Goal: Task Accomplishment & Management: Manage account settings

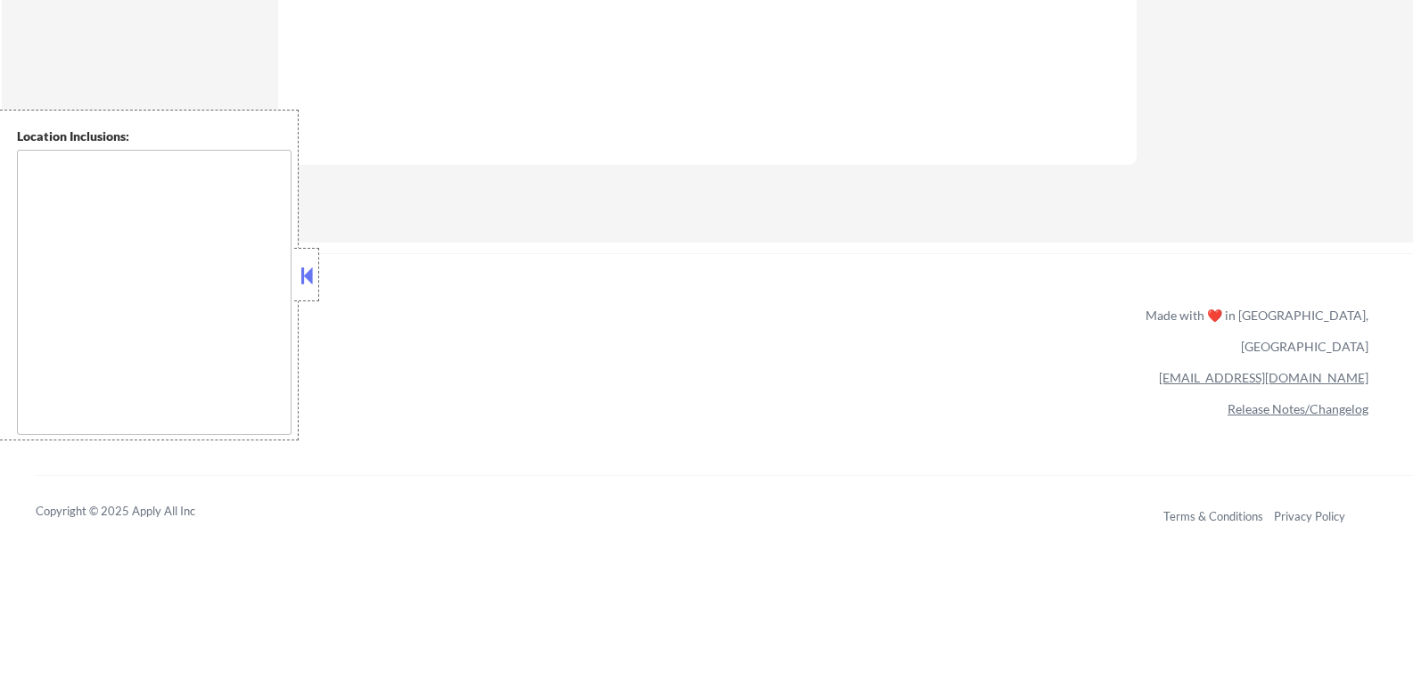
scroll to position [1337, 0]
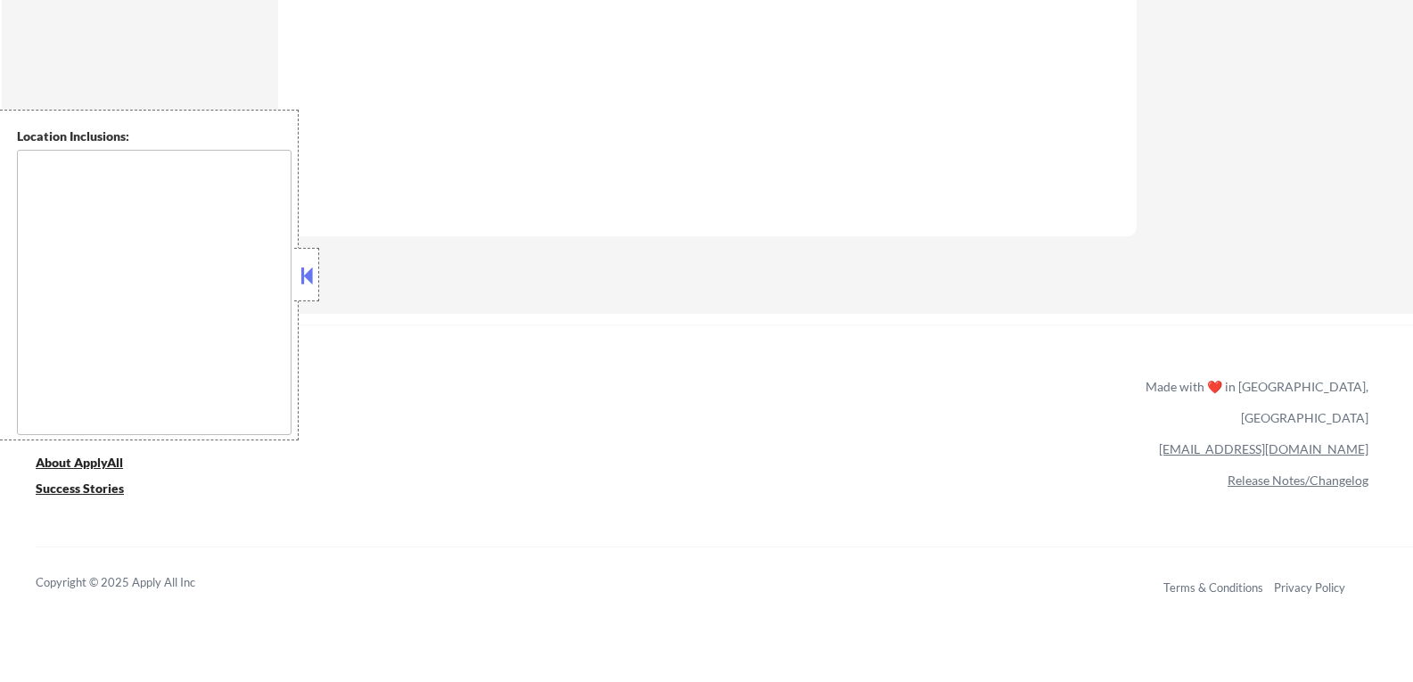
select select ""pending""
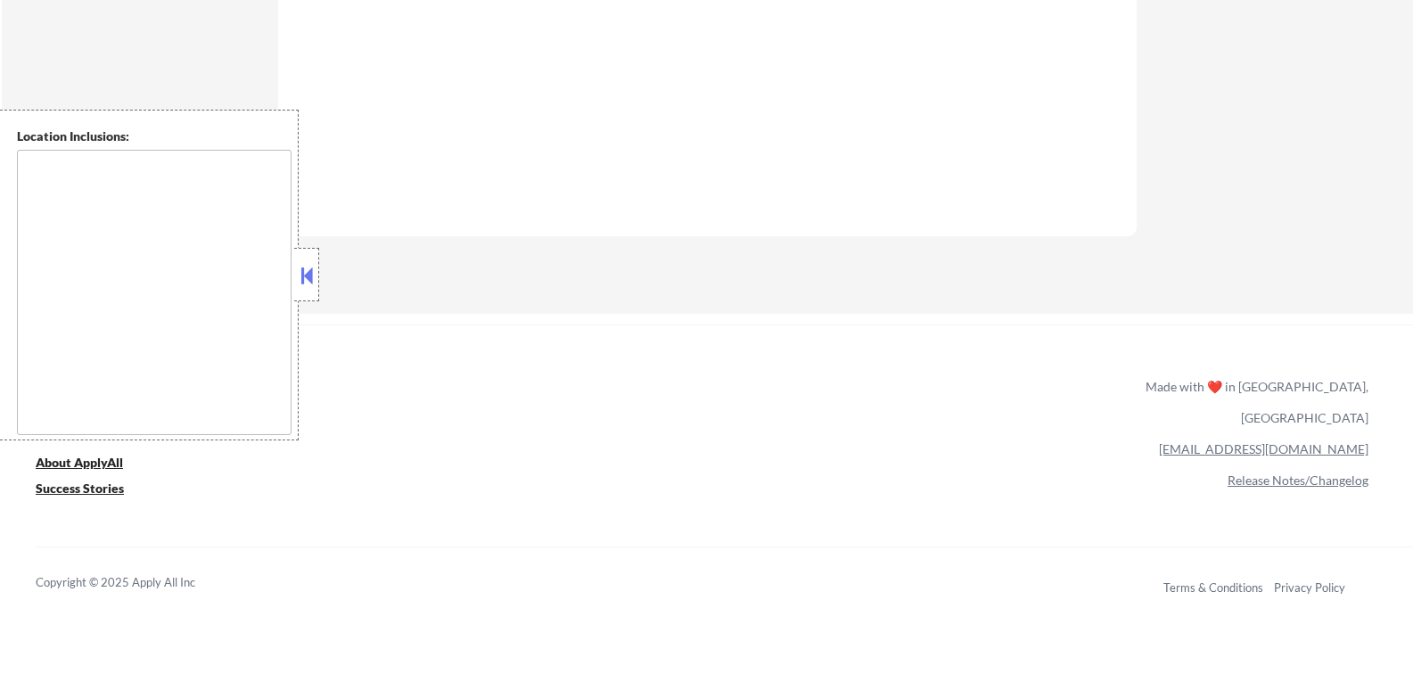
select select ""pending""
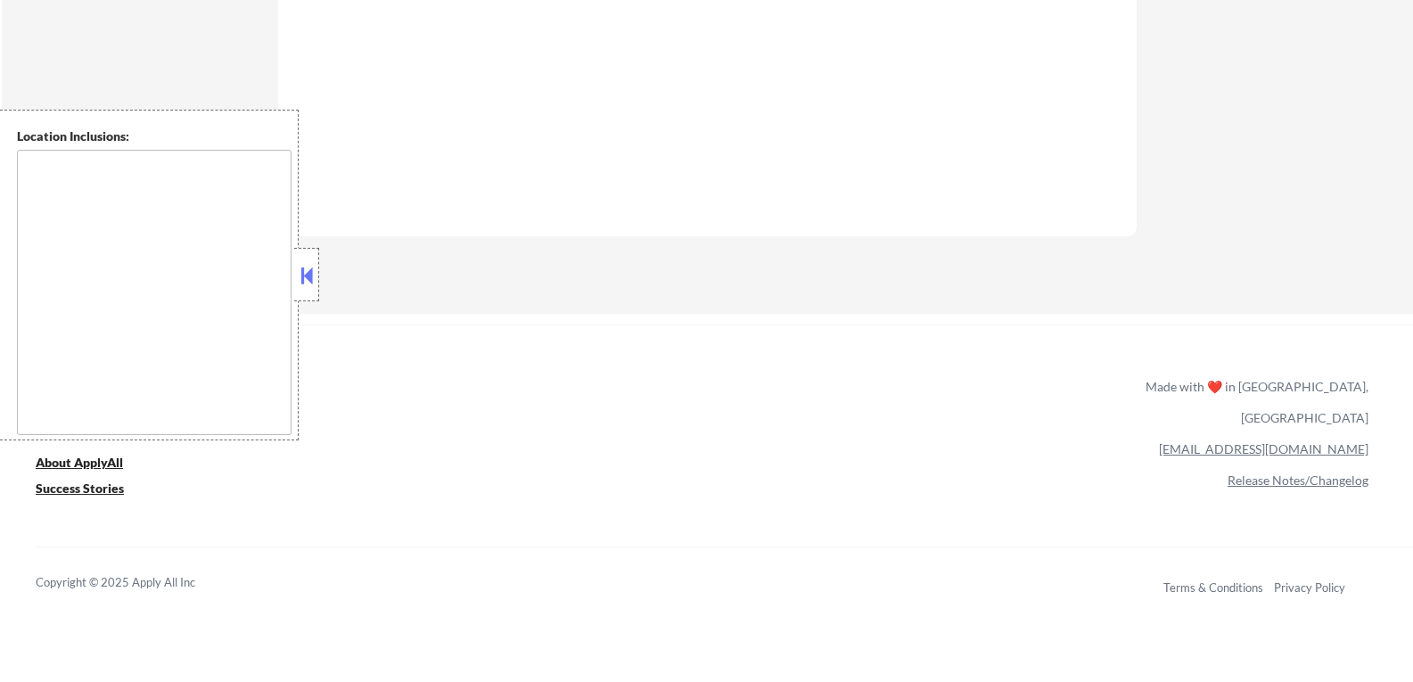
select select ""pending""
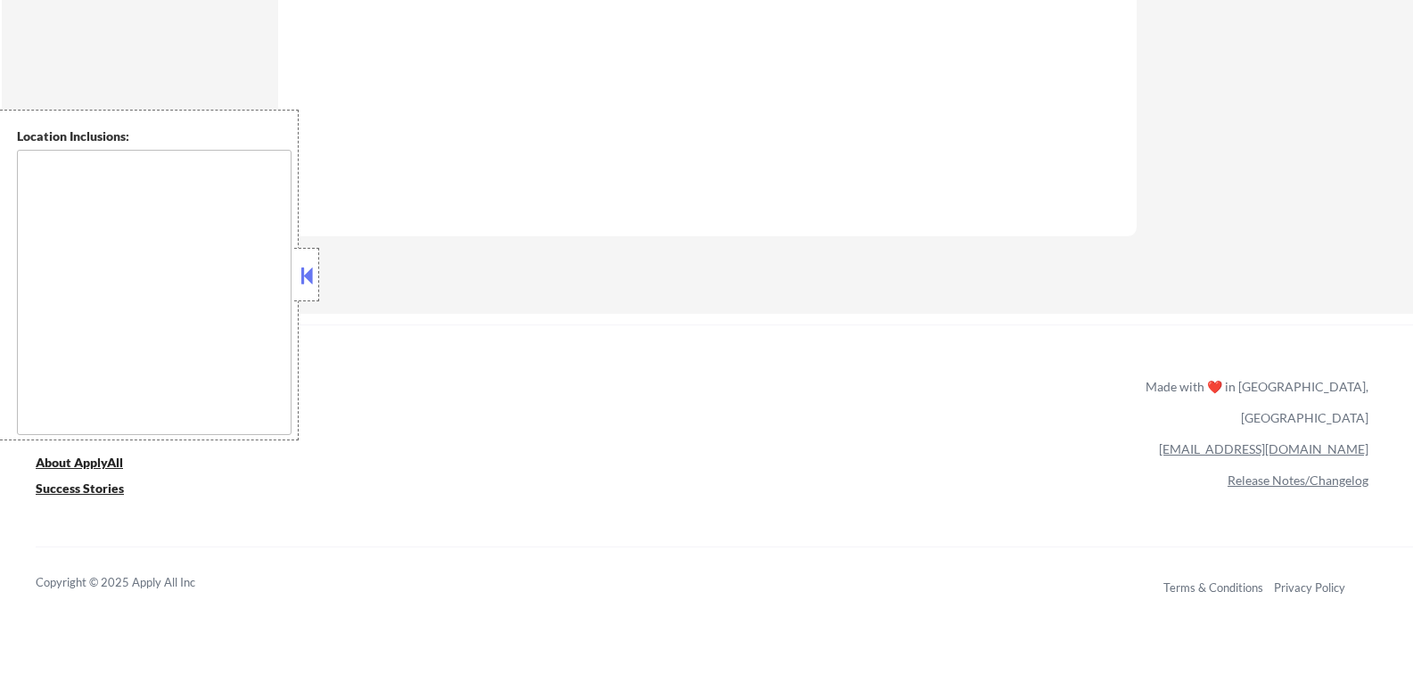
select select ""pending""
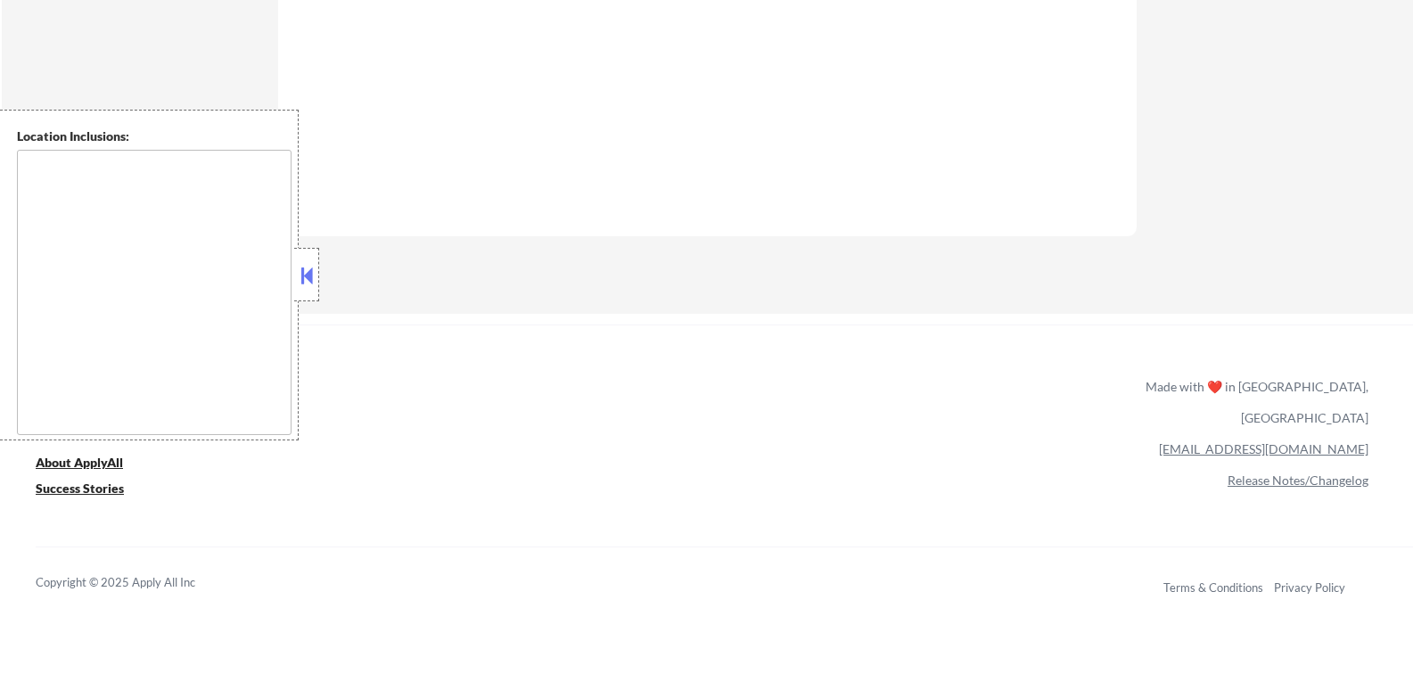
select select ""pending""
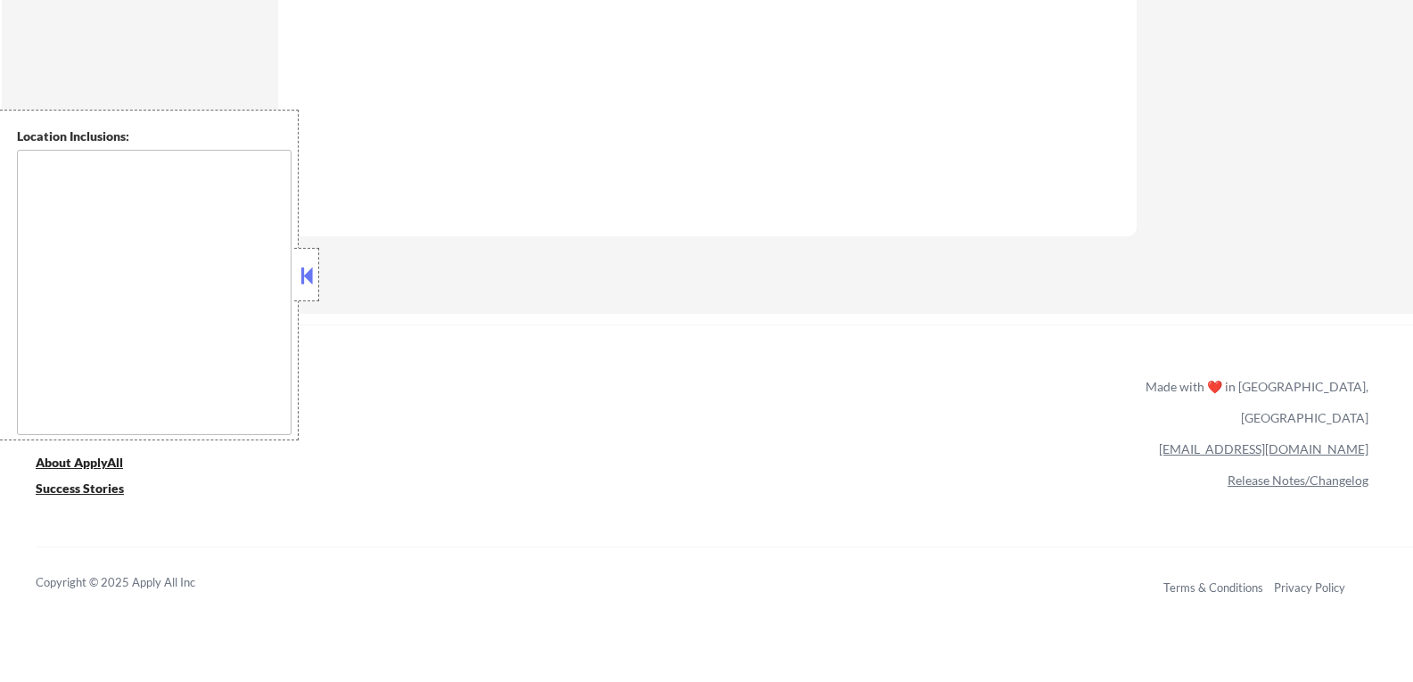
select select ""pending""
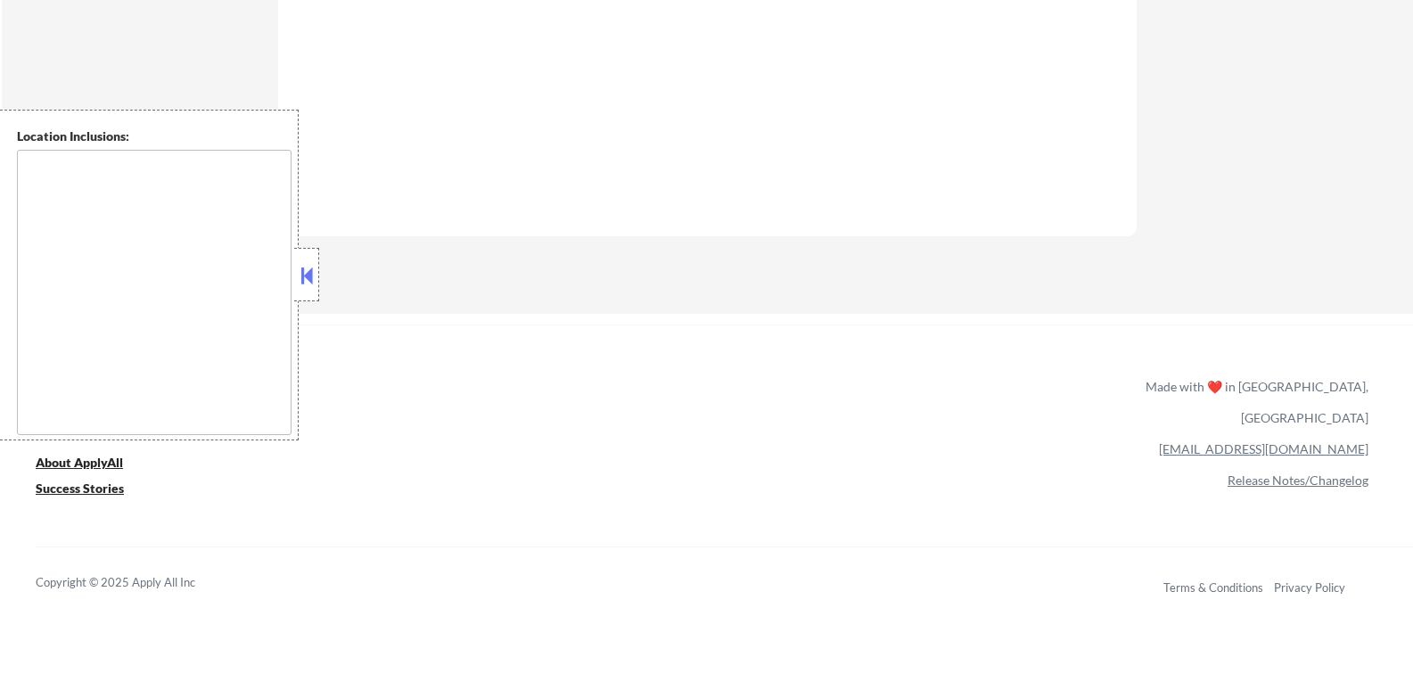
select select ""pending""
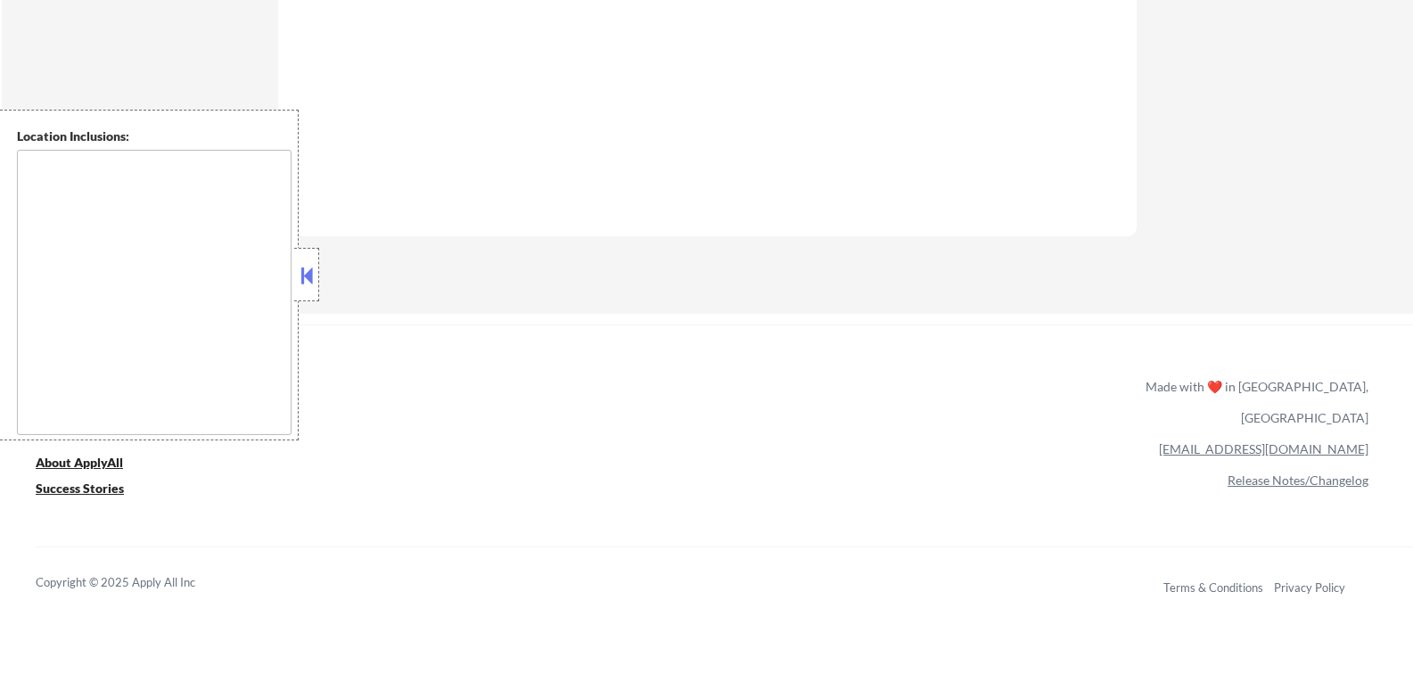
select select ""pending""
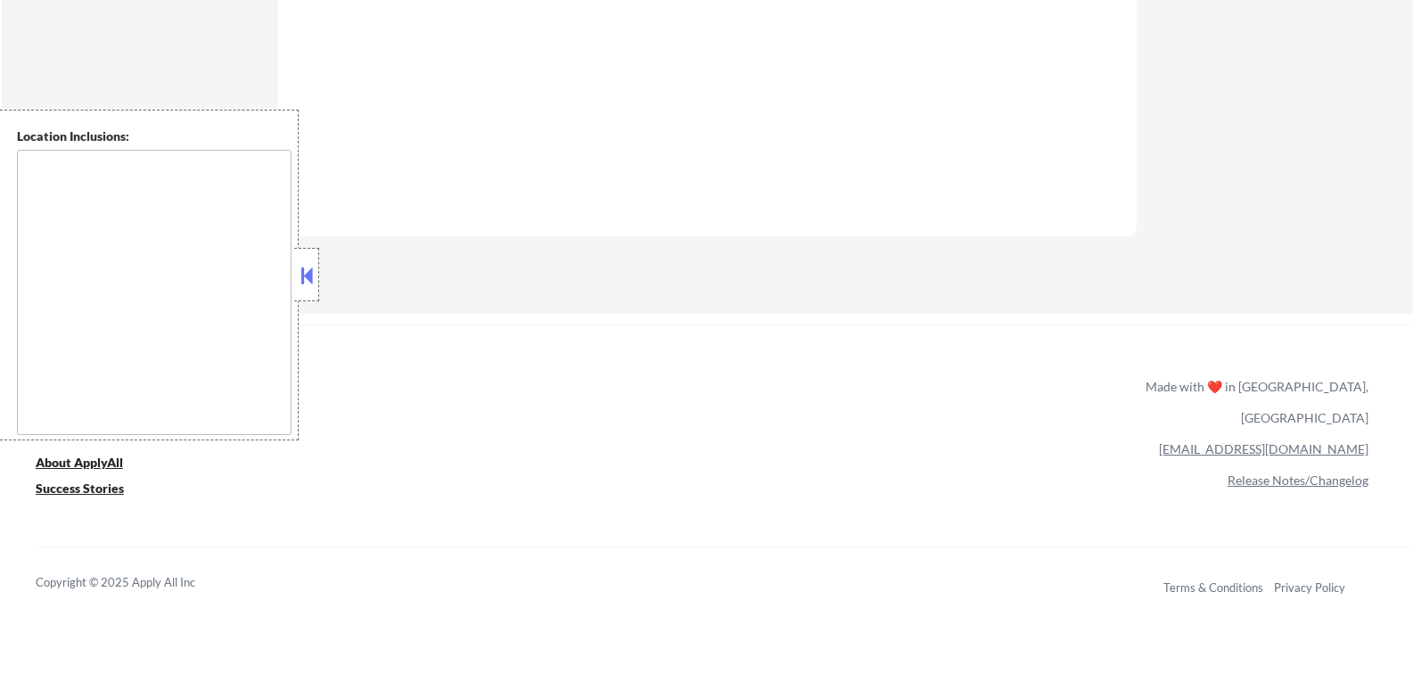
select select ""pending""
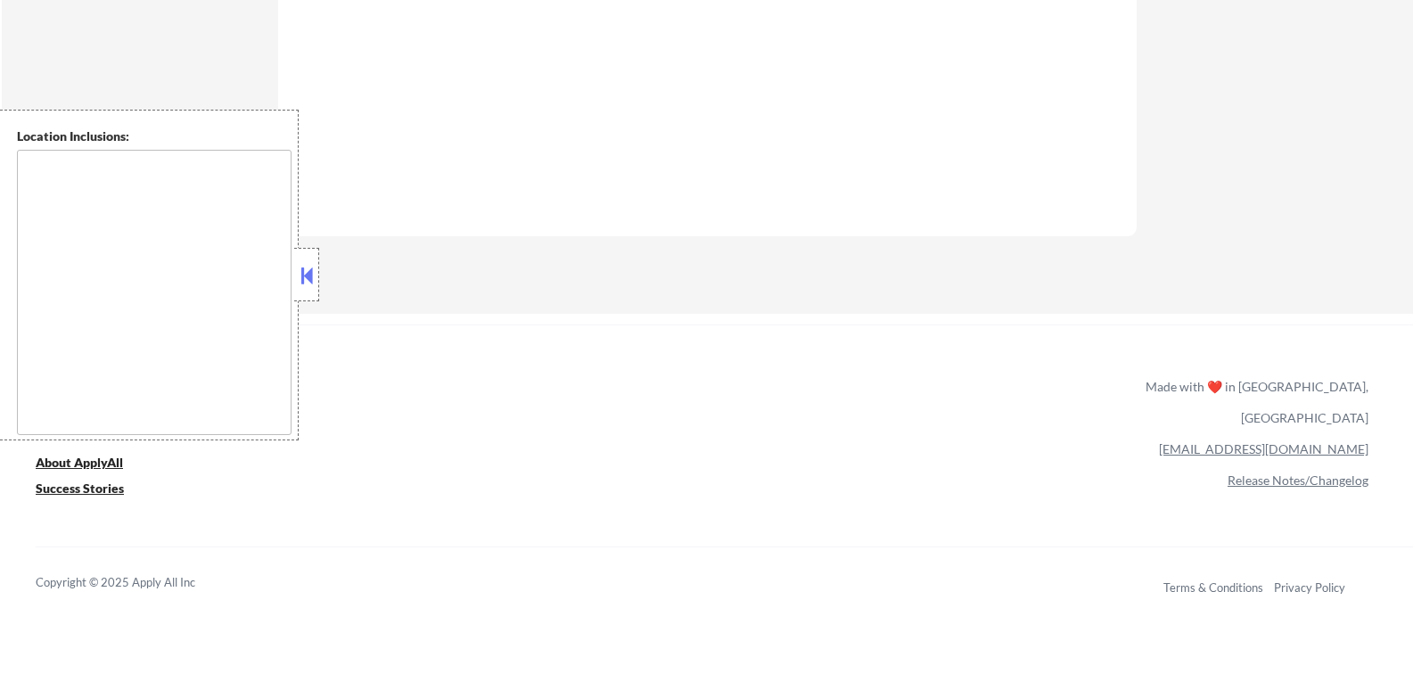
select select ""pending""
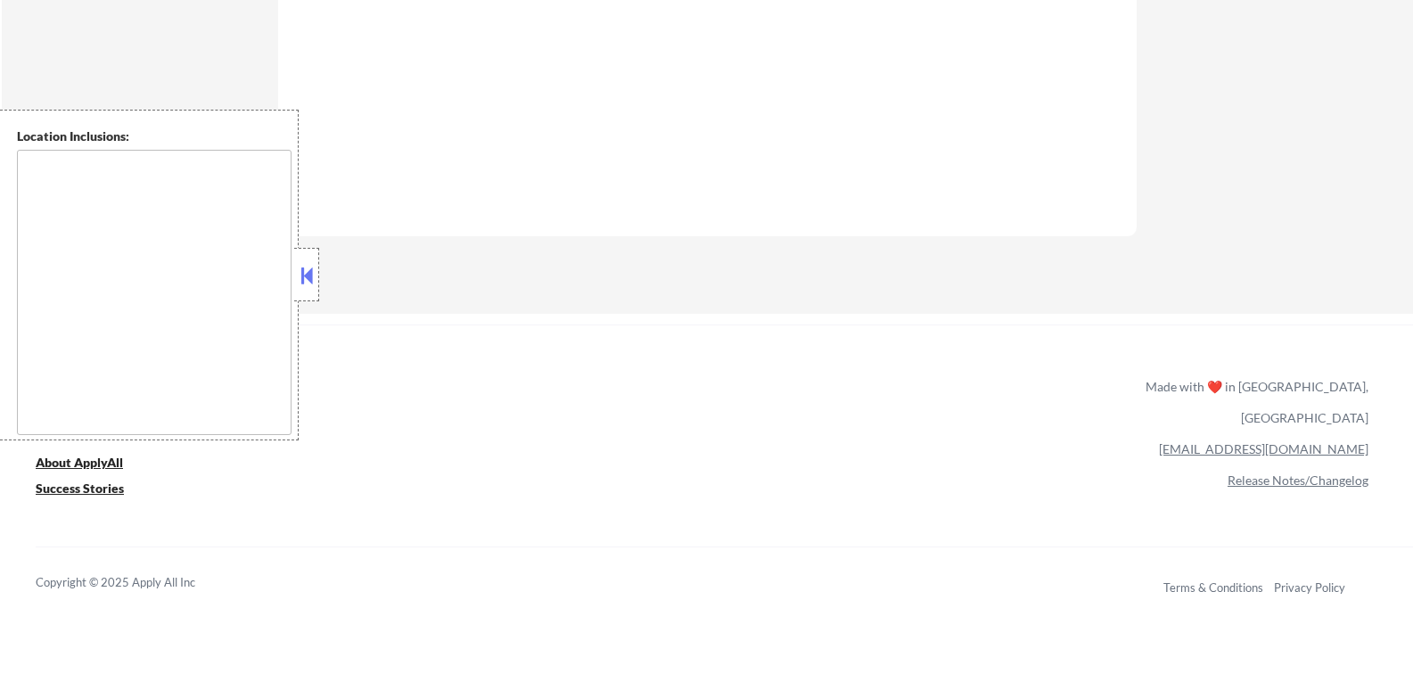
select select ""pending""
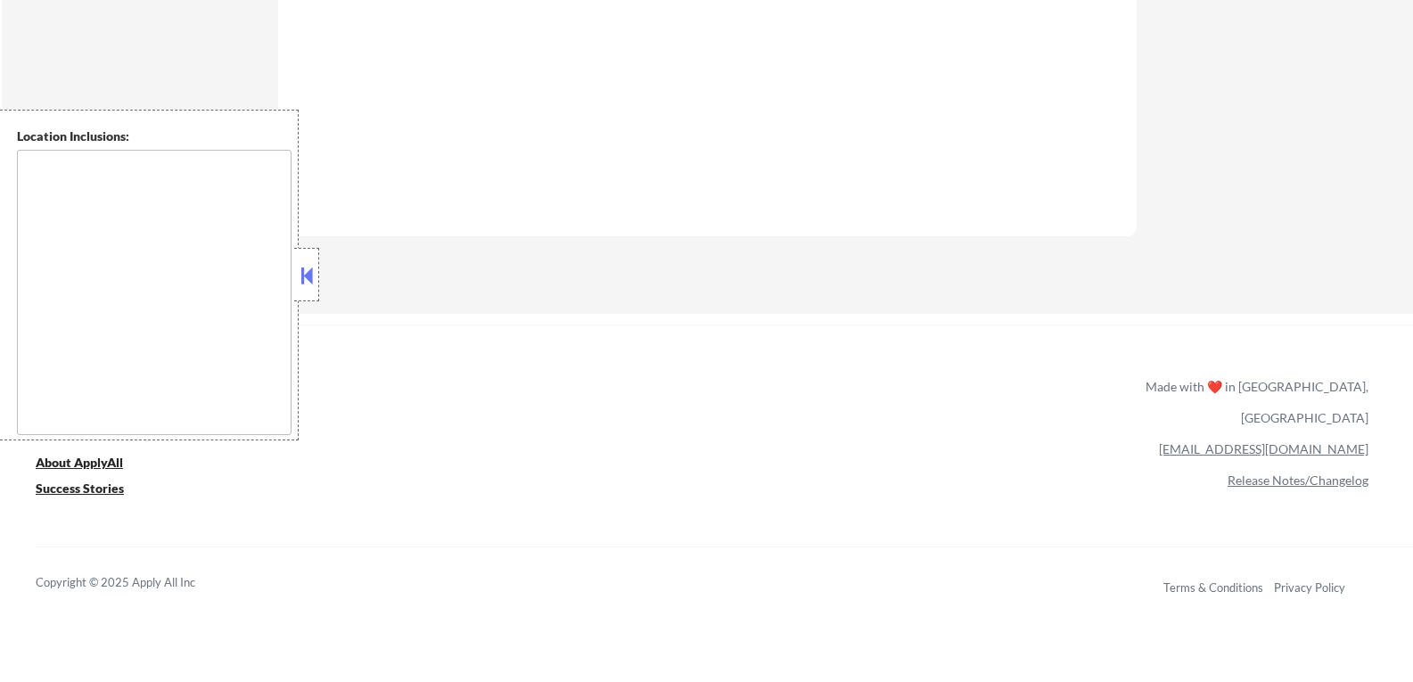
select select ""pending""
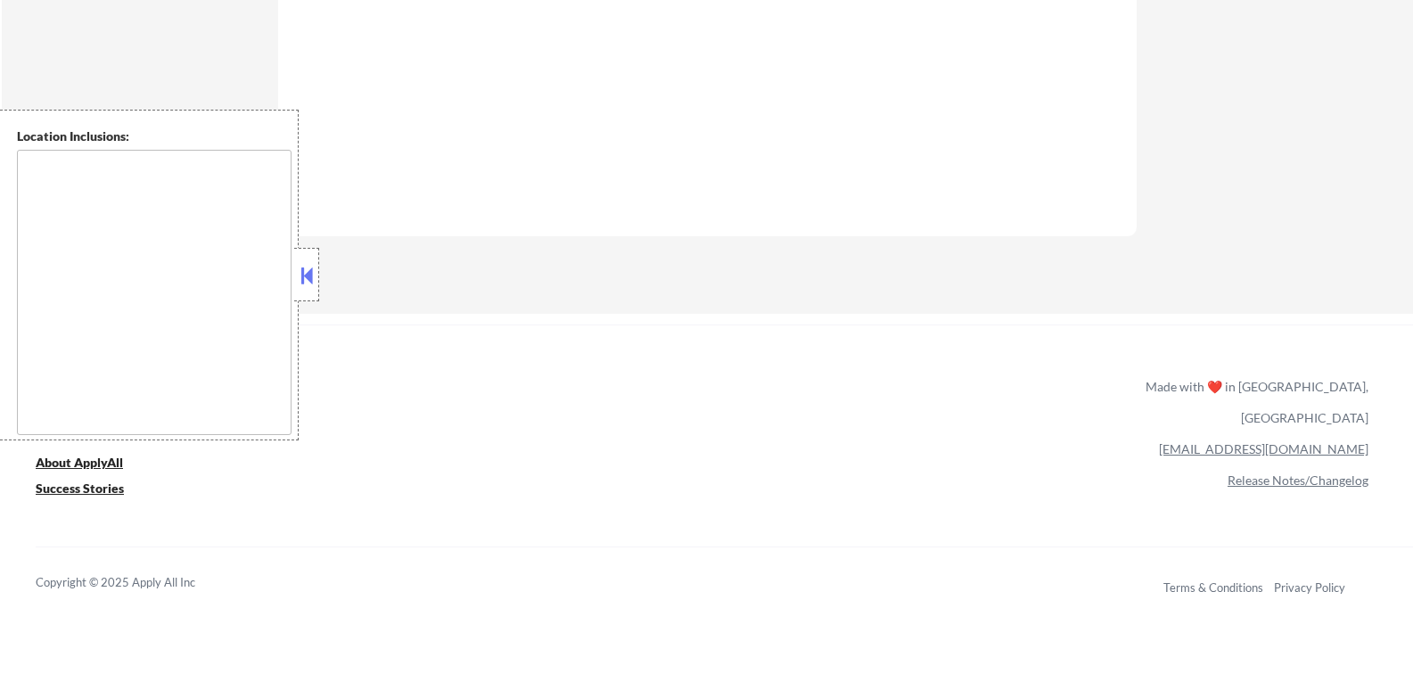
select select ""pending""
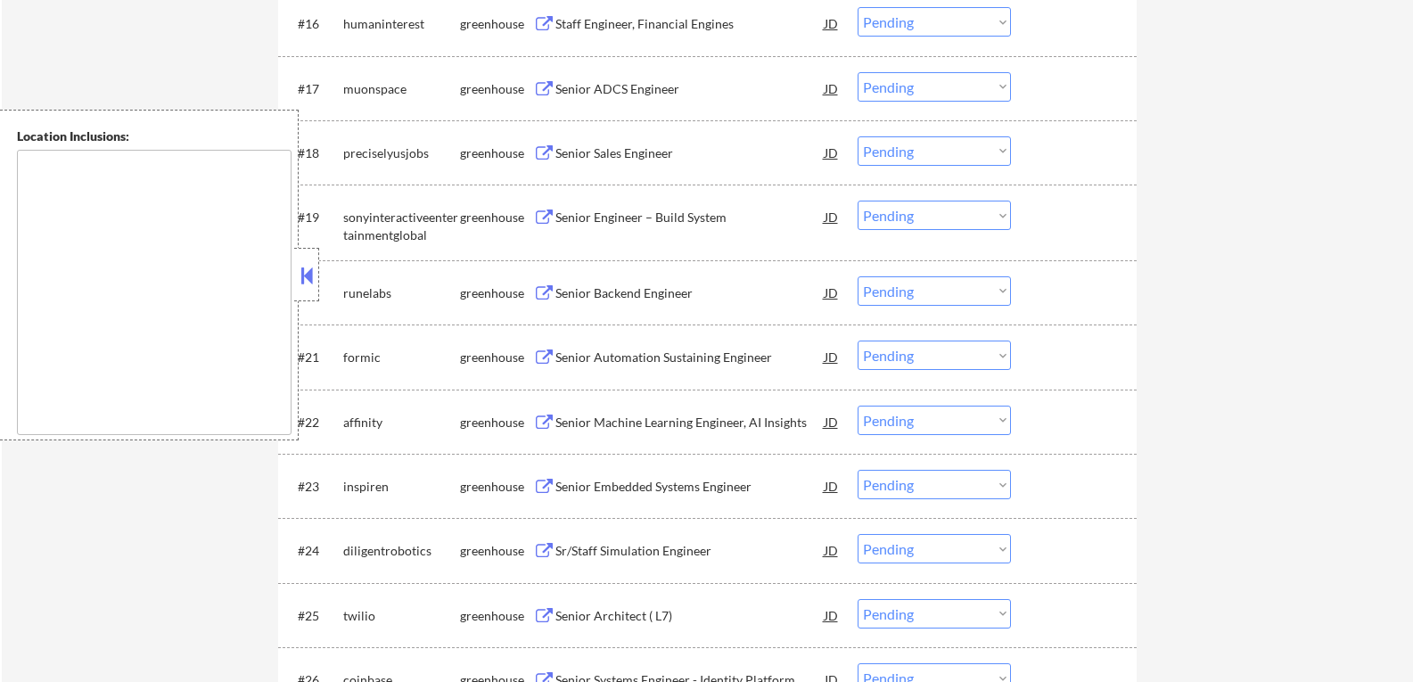
scroll to position [1694, 0]
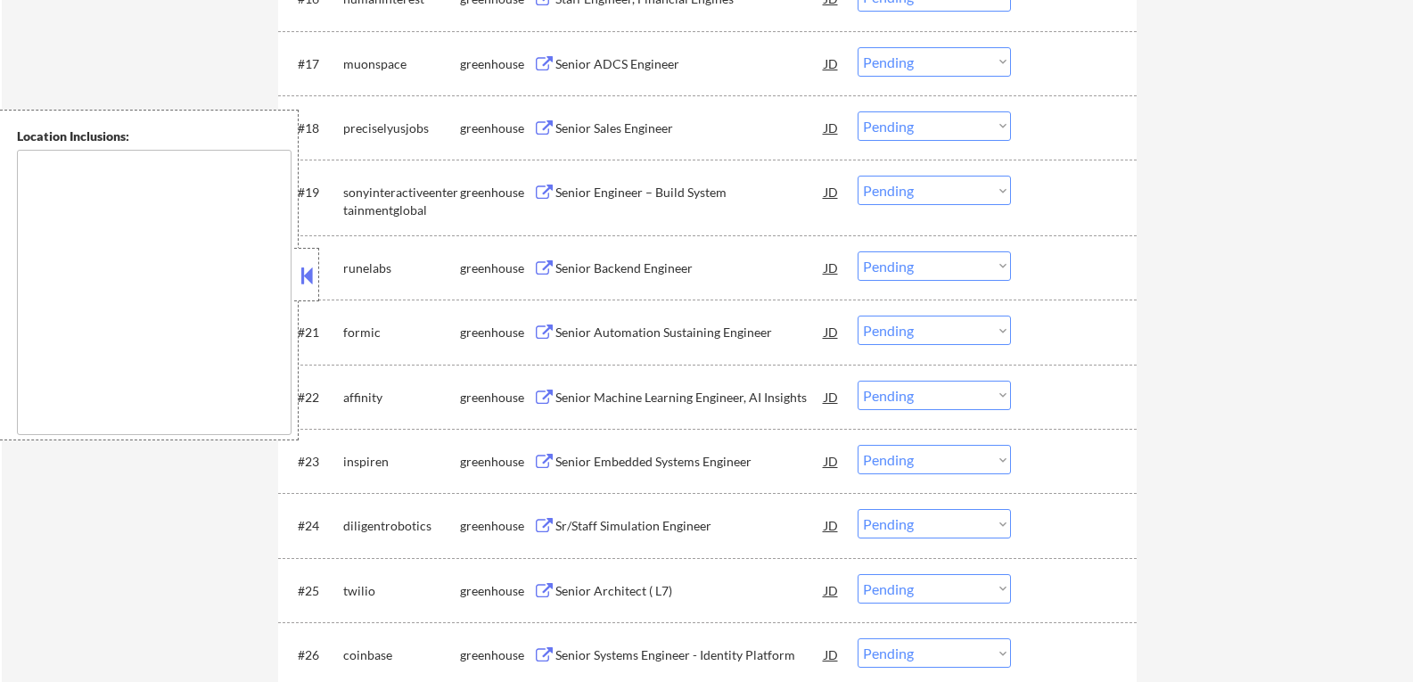
click at [546, 264] on button at bounding box center [544, 268] width 22 height 17
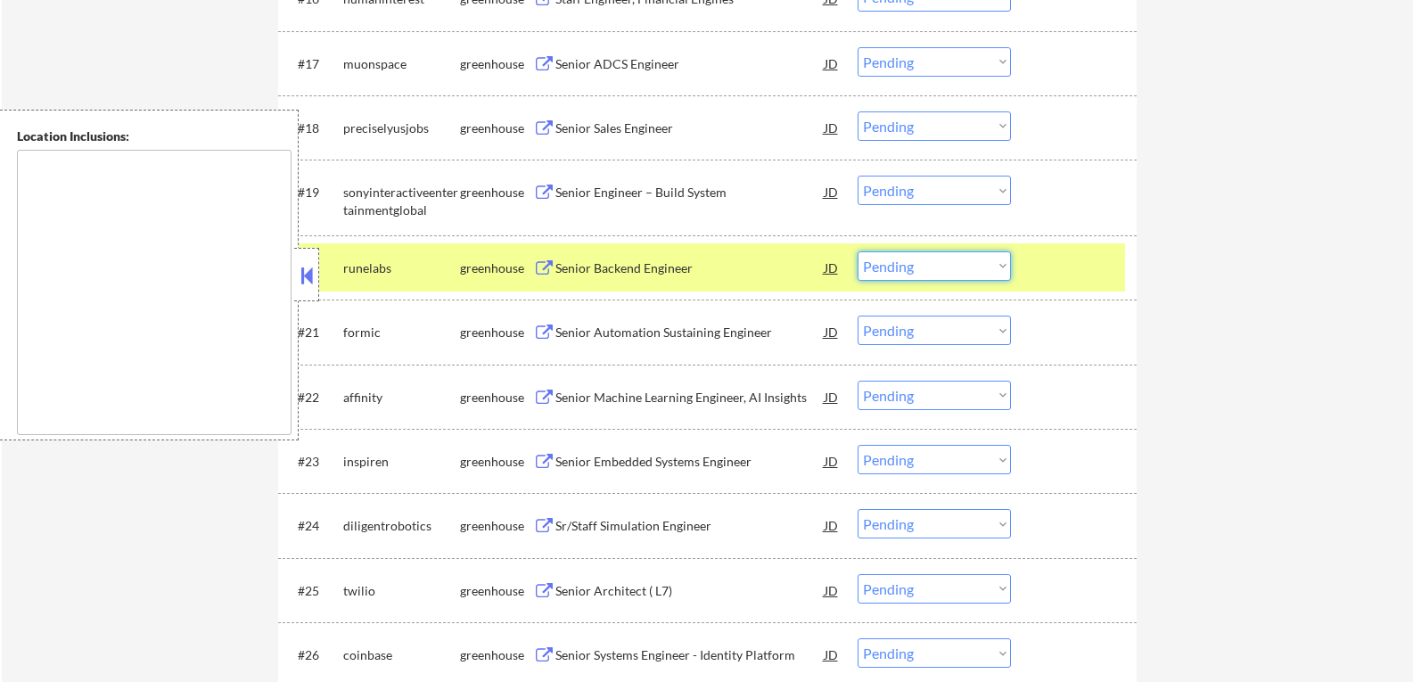
click at [1000, 265] on select "Choose an option... Pending Applied Excluded (Questions) Excluded (Expired) Exc…" at bounding box center [934, 265] width 153 height 29
click at [858, 251] on select "Choose an option... Pending Applied Excluded (Questions) Excluded (Expired) Exc…" at bounding box center [934, 265] width 153 height 29
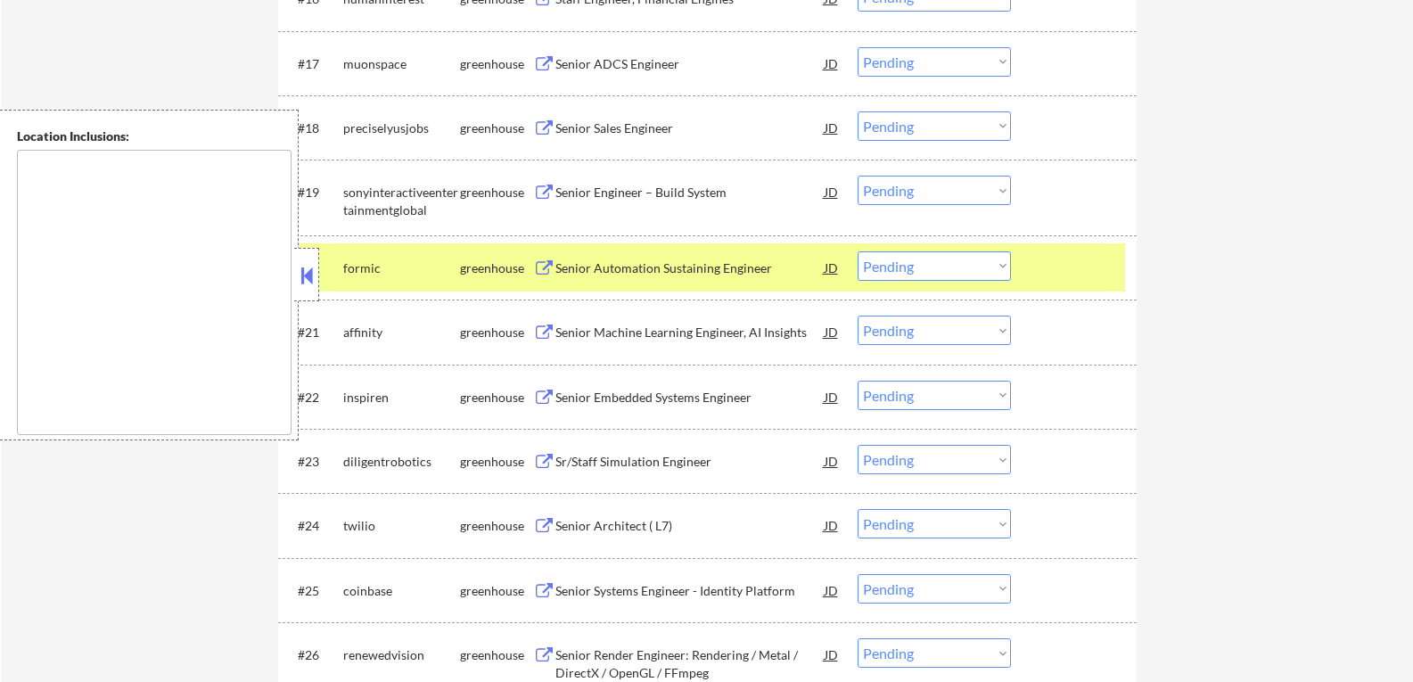
click at [543, 270] on button at bounding box center [544, 268] width 22 height 17
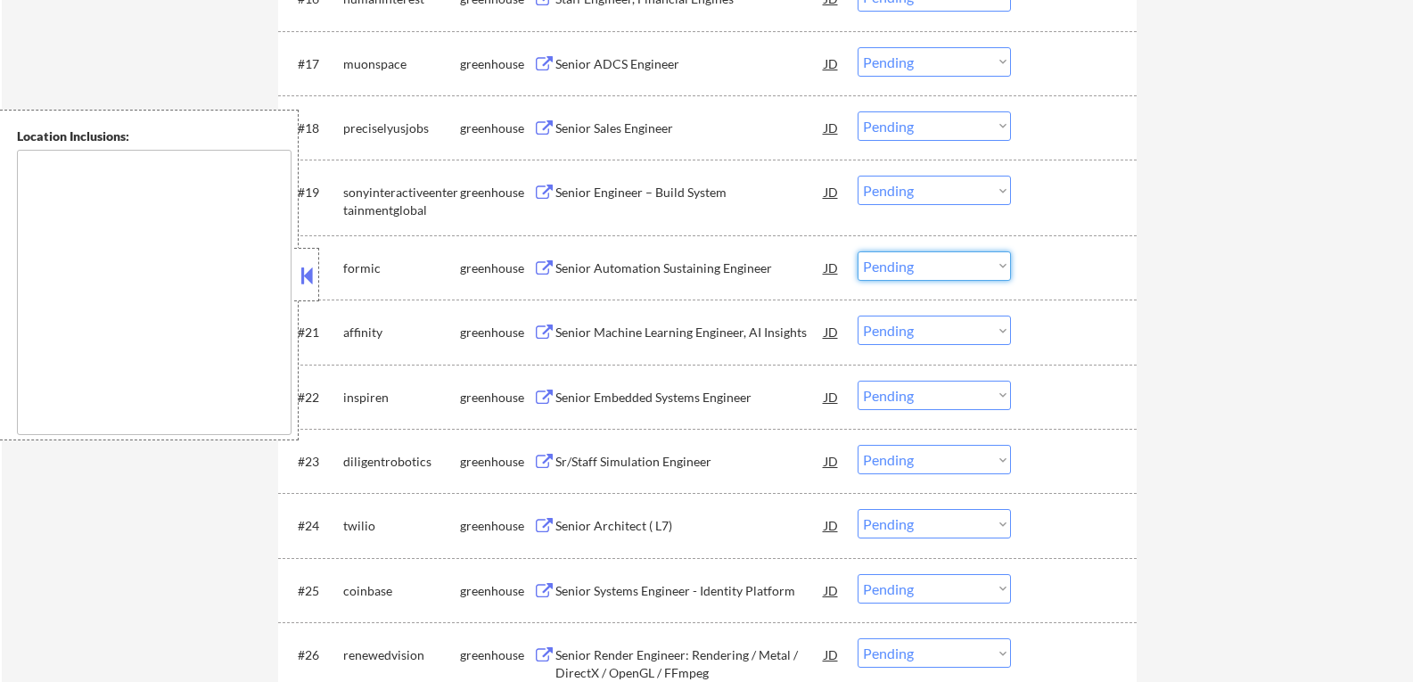
click at [1000, 268] on select "Choose an option... Pending Applied Excluded (Questions) Excluded (Expired) Exc…" at bounding box center [934, 265] width 153 height 29
click at [858, 251] on select "Choose an option... Pending Applied Excluded (Questions) Excluded (Expired) Exc…" at bounding box center [934, 265] width 153 height 29
select select ""pending""
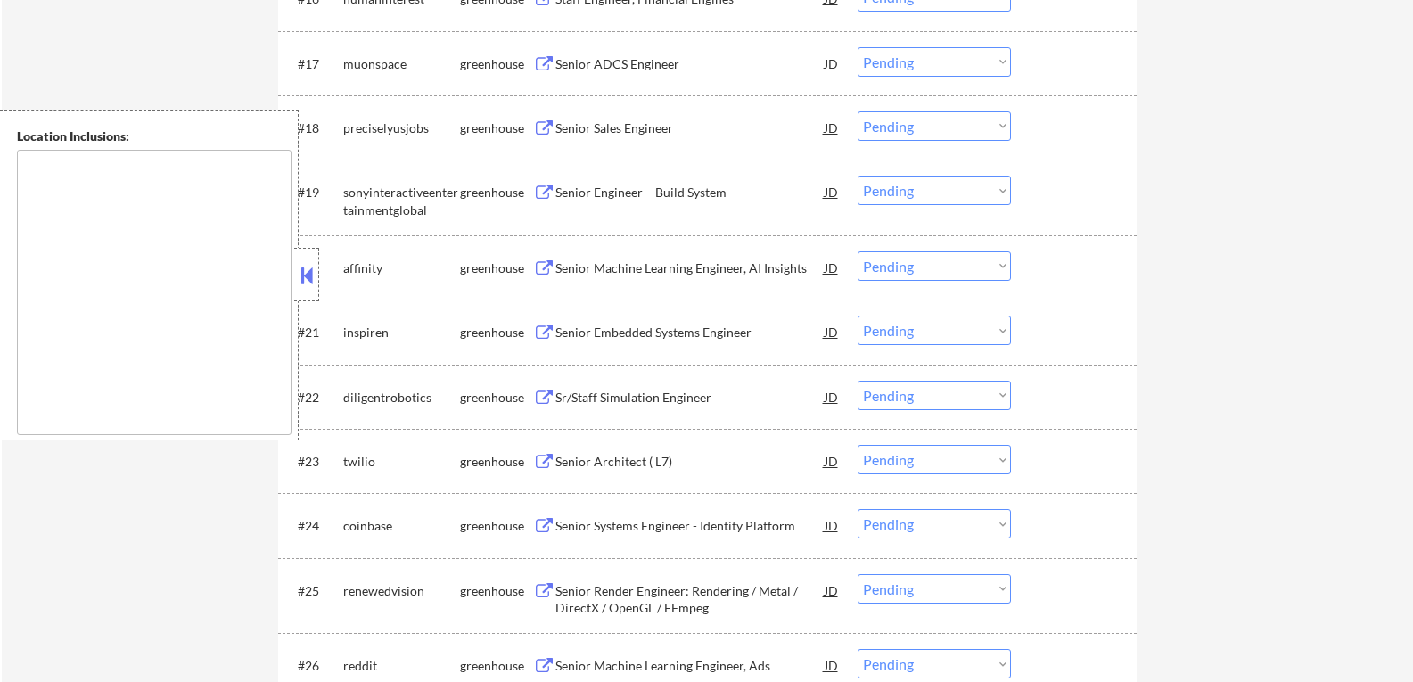
click at [545, 270] on button at bounding box center [544, 268] width 22 height 17
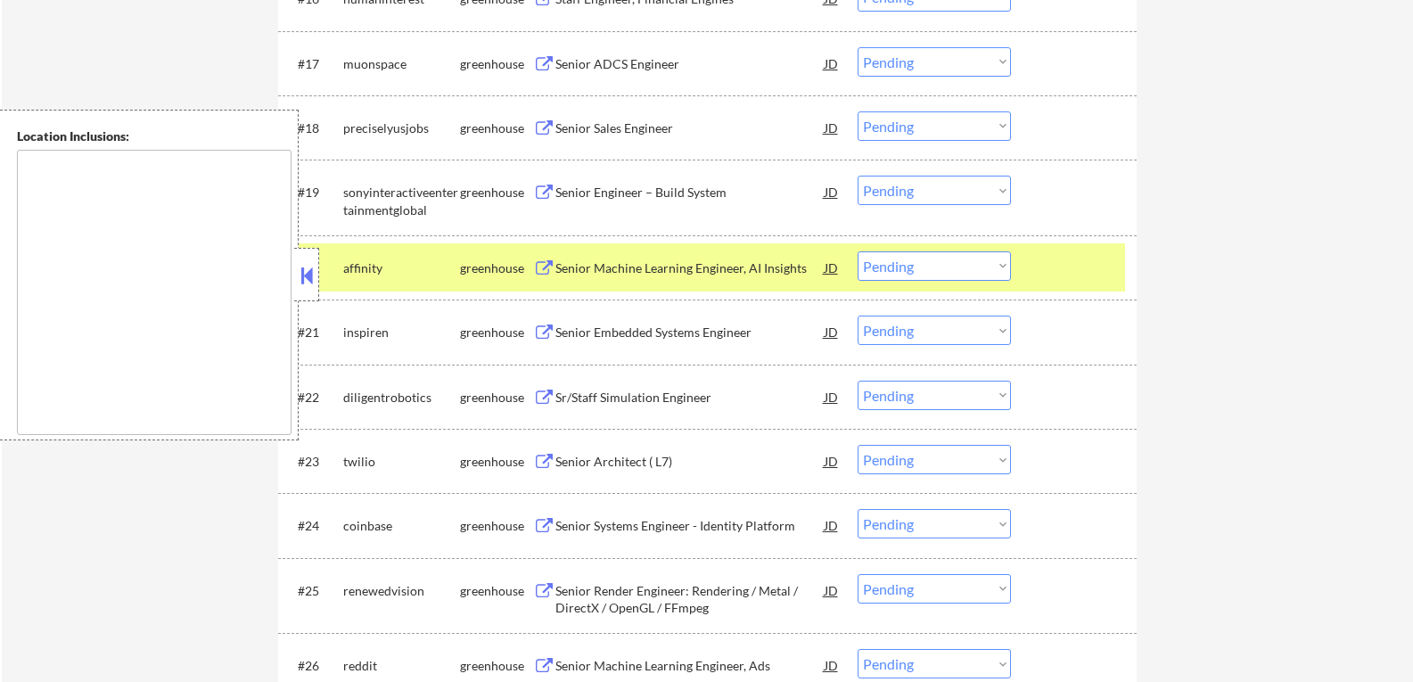
select select ""PLACEHOLDER_1427118222253""
select select ""pending""
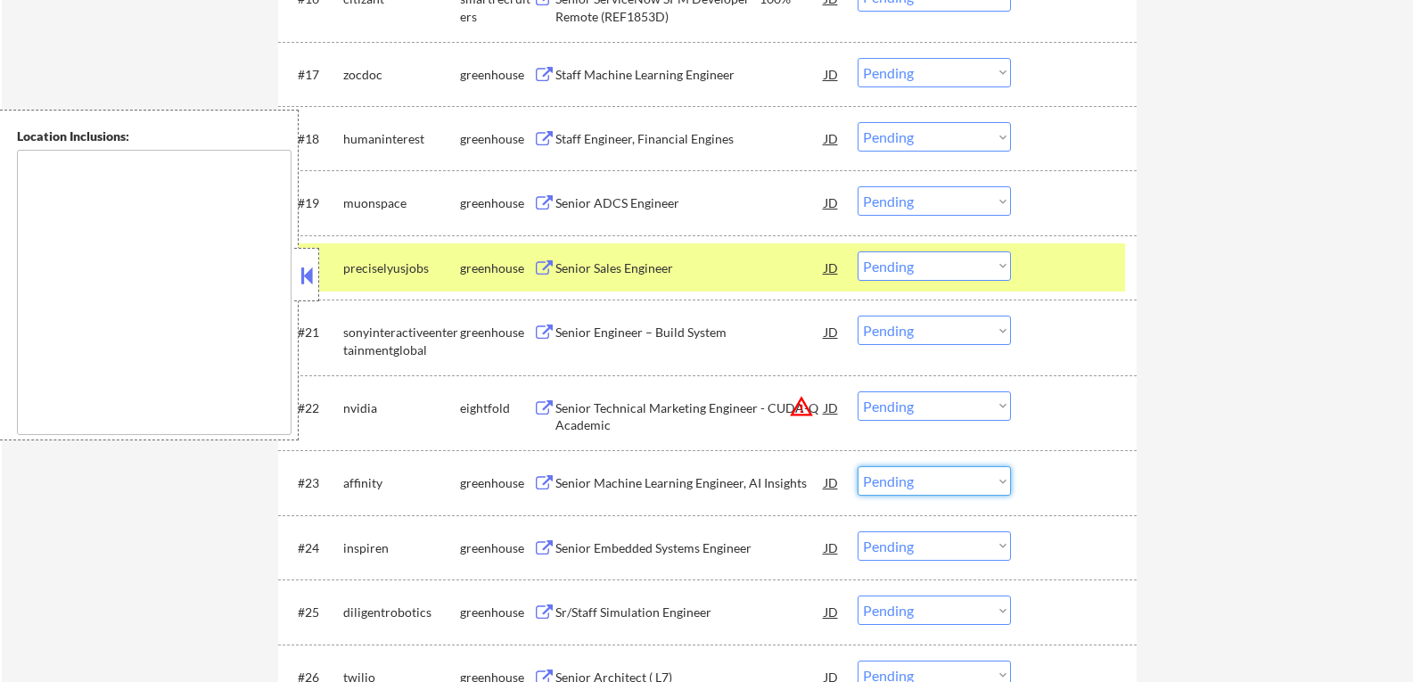
click at [1001, 481] on select "Choose an option... Pending Applied Excluded (Questions) Excluded (Expired) Exc…" at bounding box center [934, 480] width 153 height 29
click at [858, 466] on select "Choose an option... Pending Applied Excluded (Questions) Excluded (Expired) Exc…" at bounding box center [934, 480] width 153 height 29
click at [1040, 277] on div at bounding box center [1076, 267] width 78 height 32
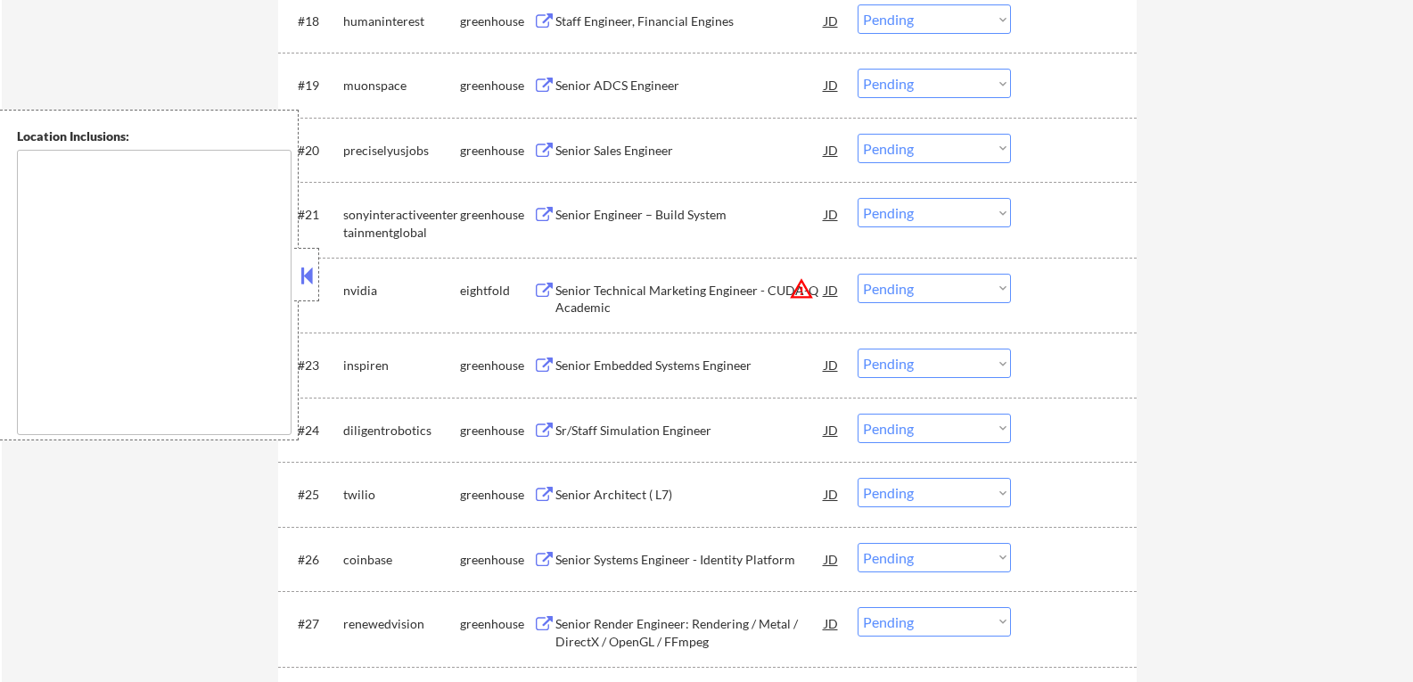
scroll to position [1783, 0]
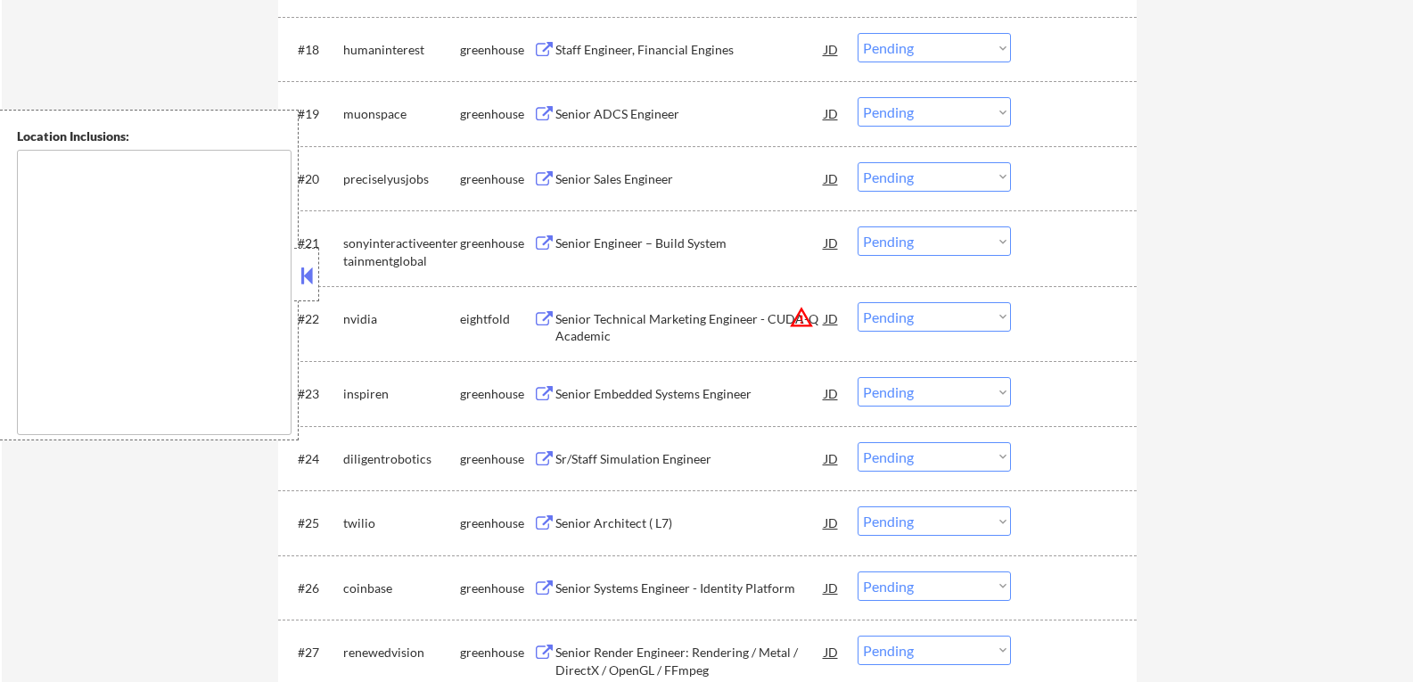
click at [544, 392] on button at bounding box center [544, 394] width 22 height 17
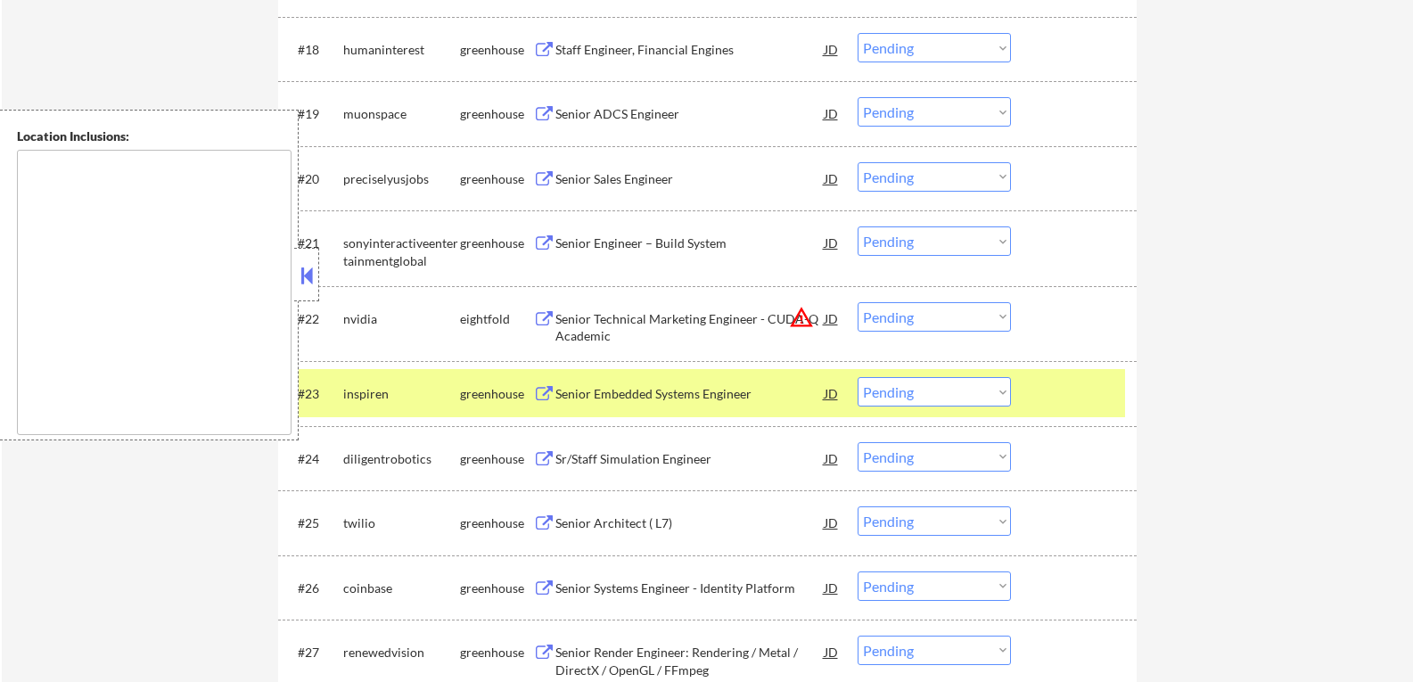
click at [1003, 393] on select "Choose an option... Pending Applied Excluded (Questions) Excluded (Expired) Exc…" at bounding box center [934, 391] width 153 height 29
click at [858, 377] on select "Choose an option... Pending Applied Excluded (Questions) Excluded (Expired) Exc…" at bounding box center [934, 391] width 153 height 29
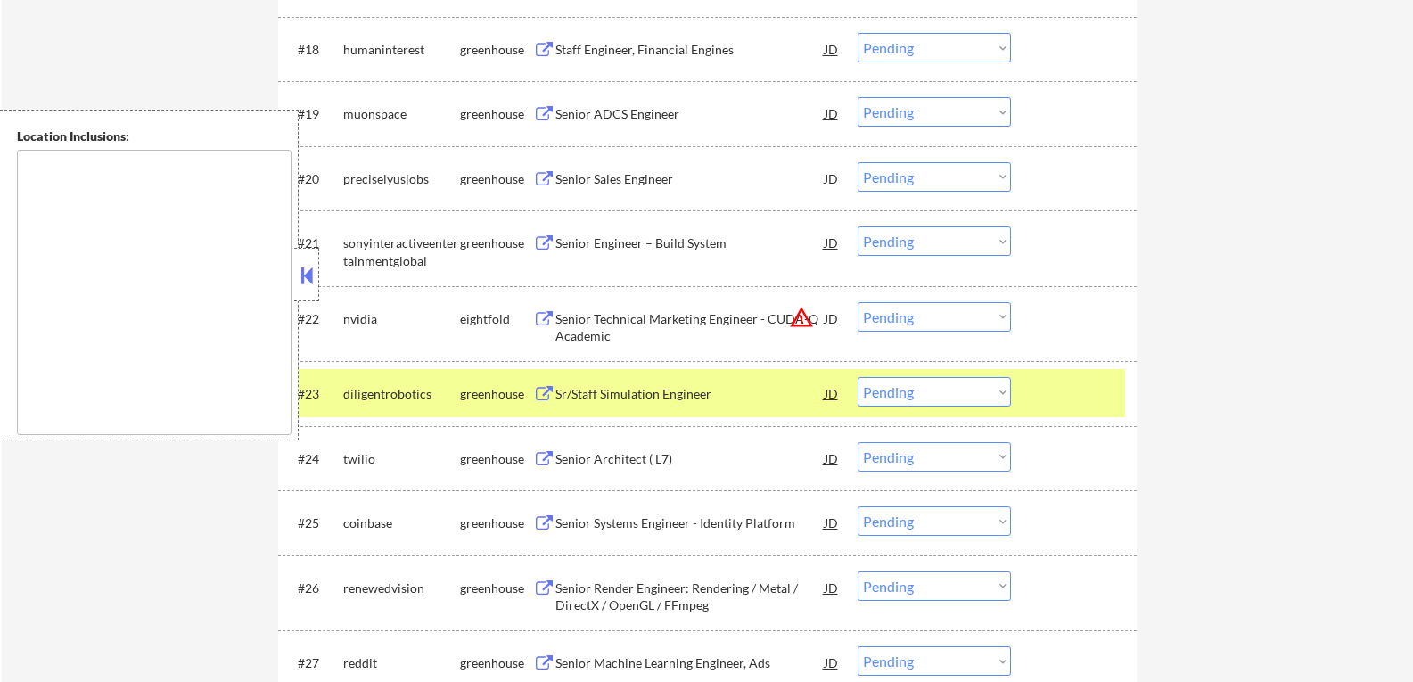
click at [546, 398] on button at bounding box center [544, 394] width 22 height 17
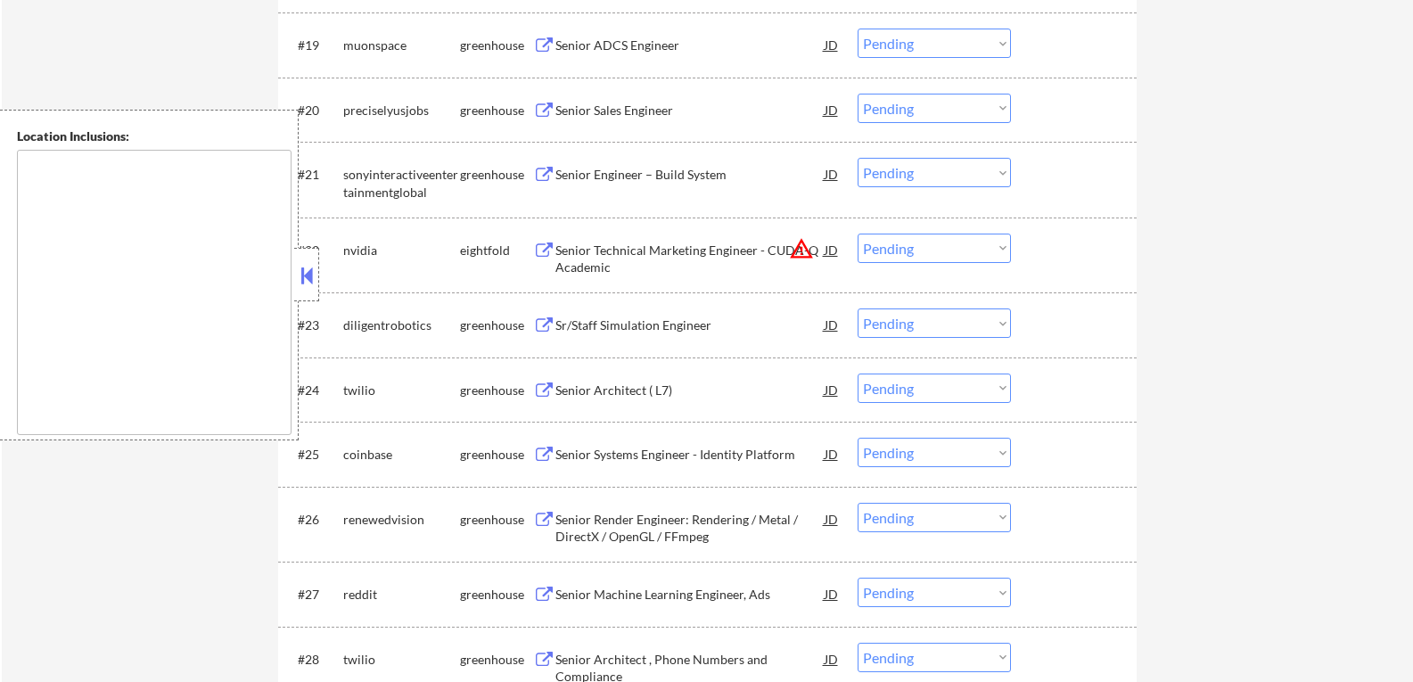
scroll to position [1872, 0]
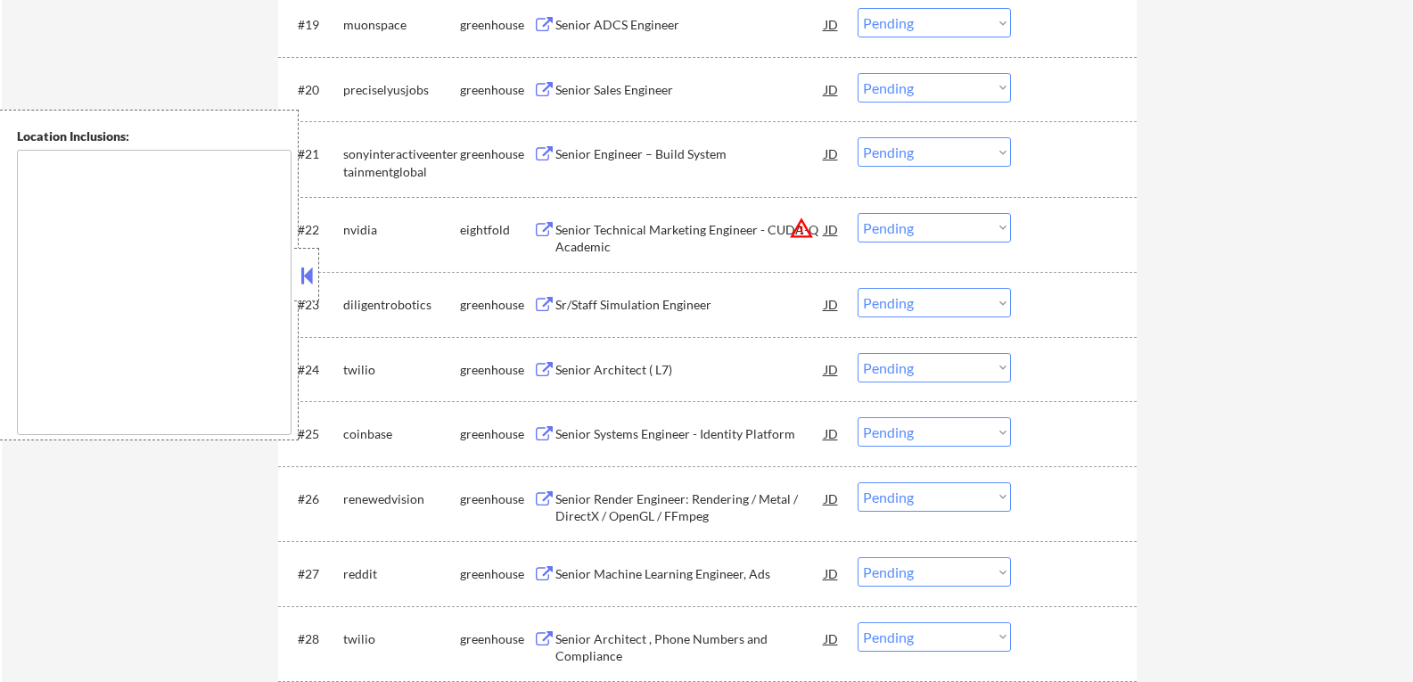
click at [540, 307] on button at bounding box center [544, 305] width 22 height 17
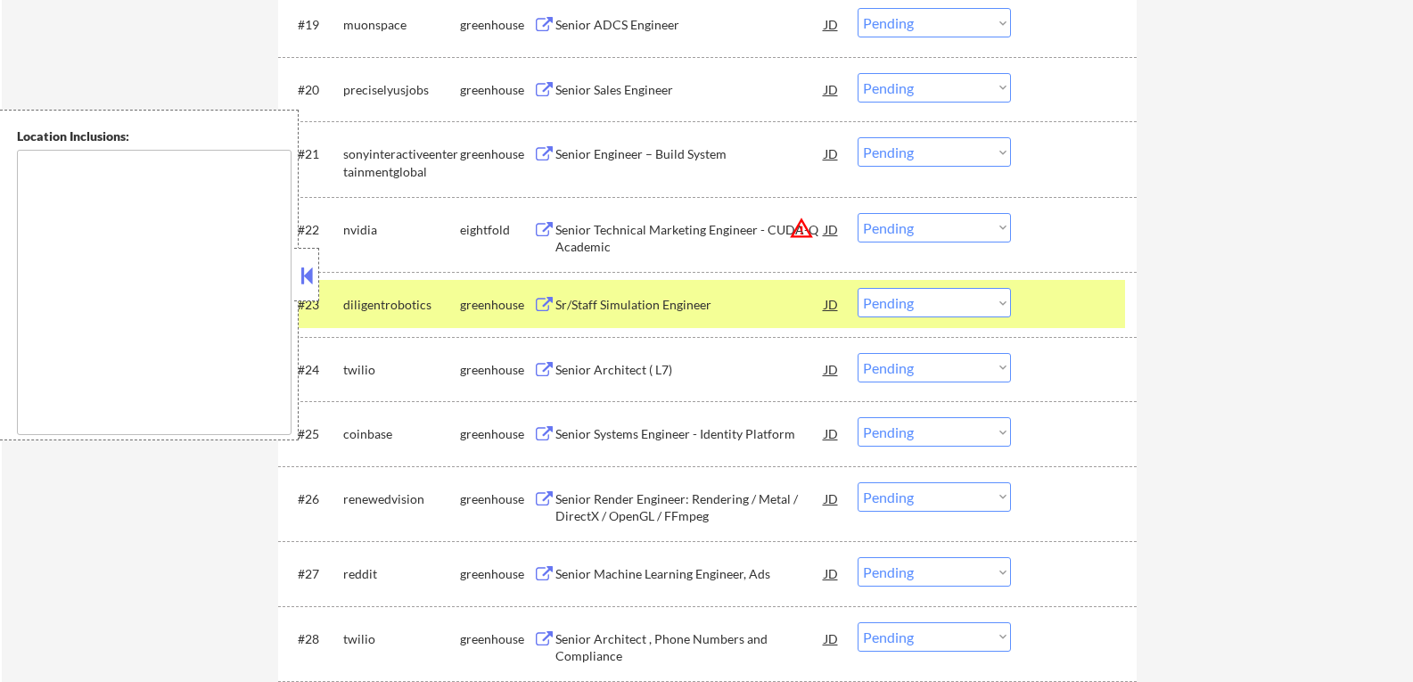
click at [1004, 304] on select "Choose an option... Pending Applied Excluded (Questions) Excluded (Expired) Exc…" at bounding box center [934, 302] width 153 height 29
click at [858, 288] on select "Choose an option... Pending Applied Excluded (Questions) Excluded (Expired) Exc…" at bounding box center [934, 302] width 153 height 29
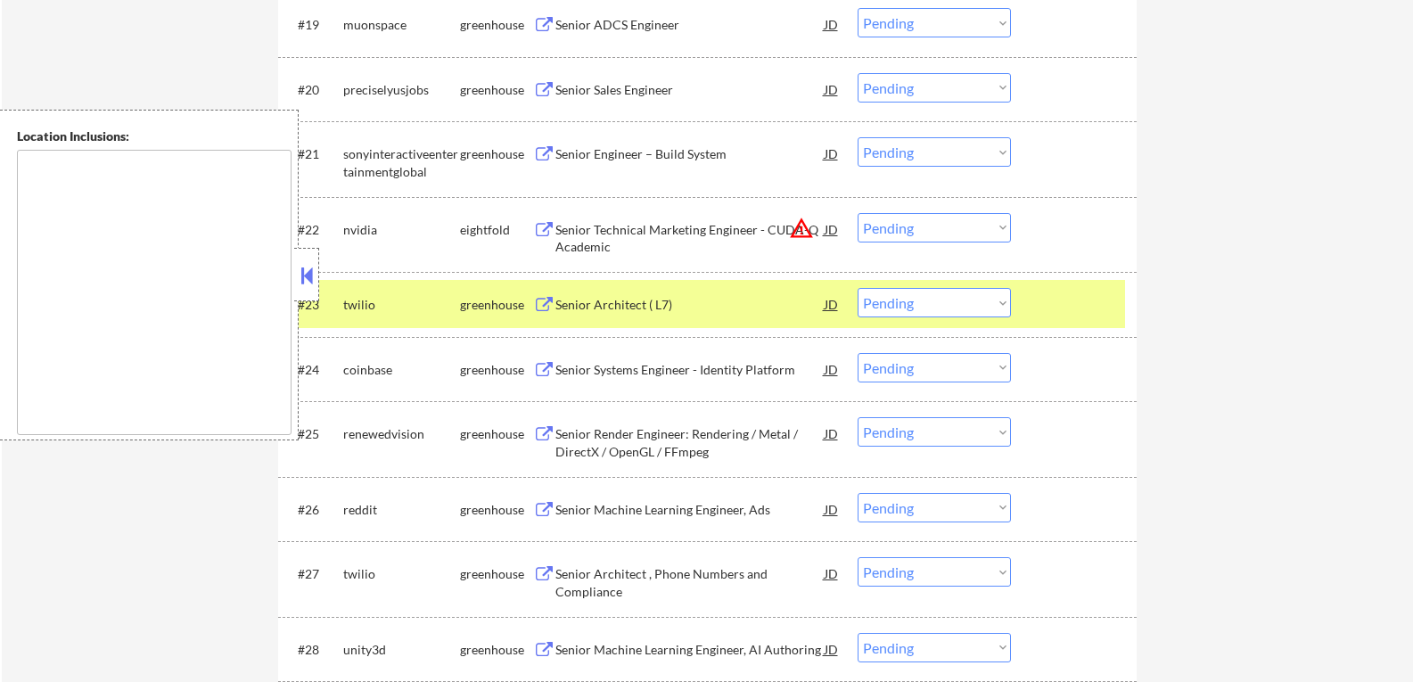
click at [541, 304] on button at bounding box center [544, 305] width 22 height 17
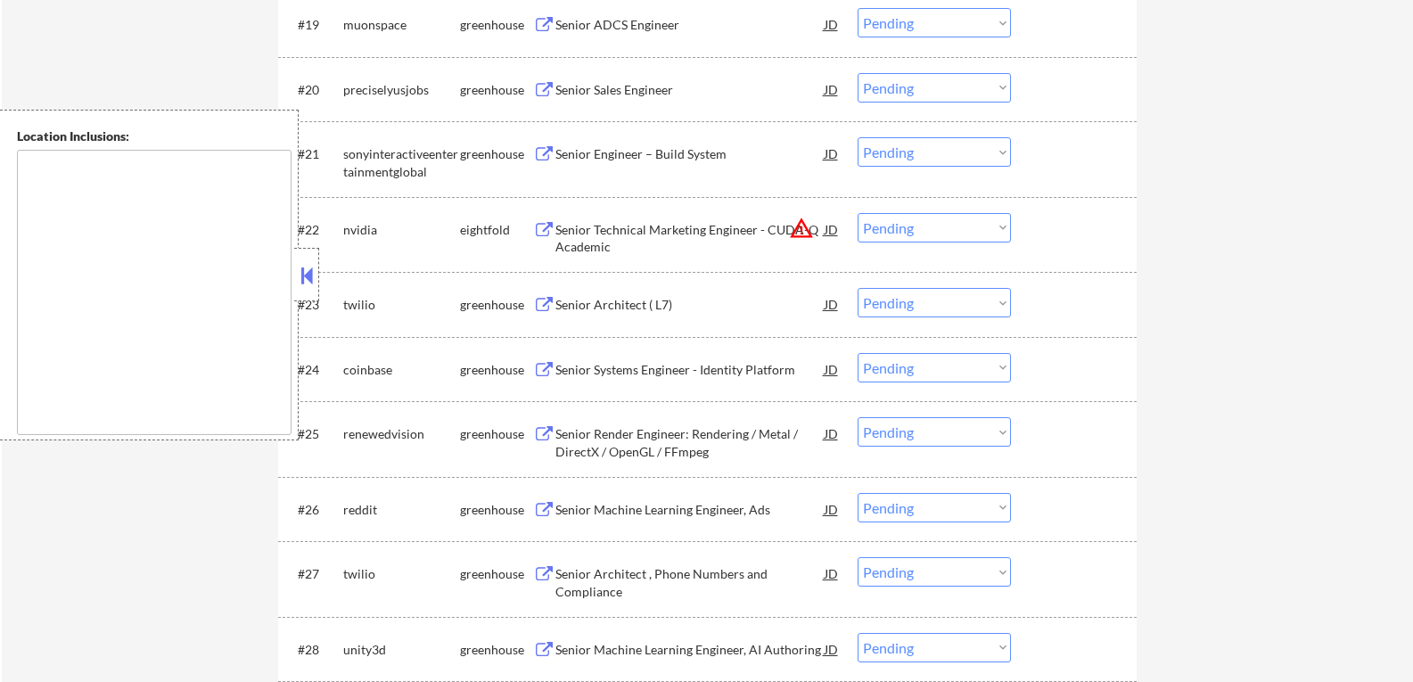
click at [545, 312] on button at bounding box center [544, 305] width 22 height 17
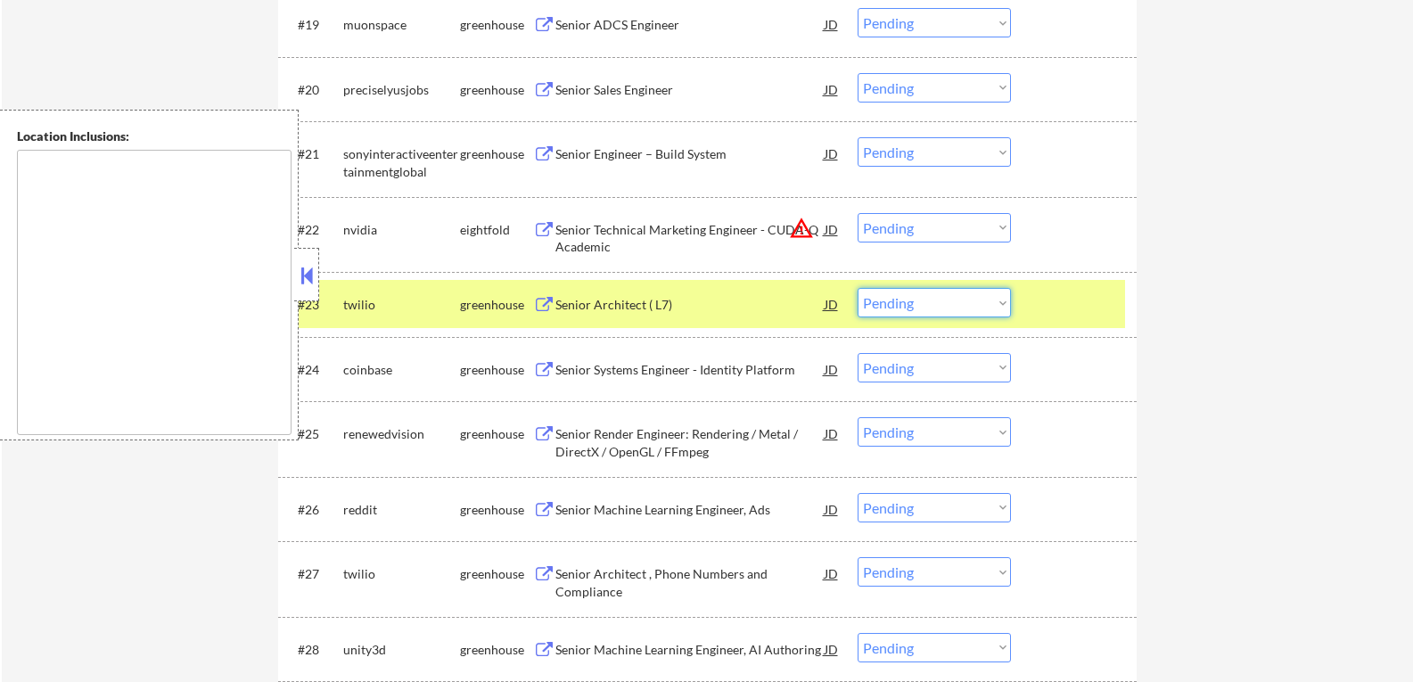
click at [1004, 301] on select "Choose an option... Pending Applied Excluded (Questions) Excluded (Expired) Exc…" at bounding box center [934, 302] width 153 height 29
click at [858, 288] on select "Choose an option... Pending Applied Excluded (Questions) Excluded (Expired) Exc…" at bounding box center [934, 302] width 153 height 29
select select ""pending""
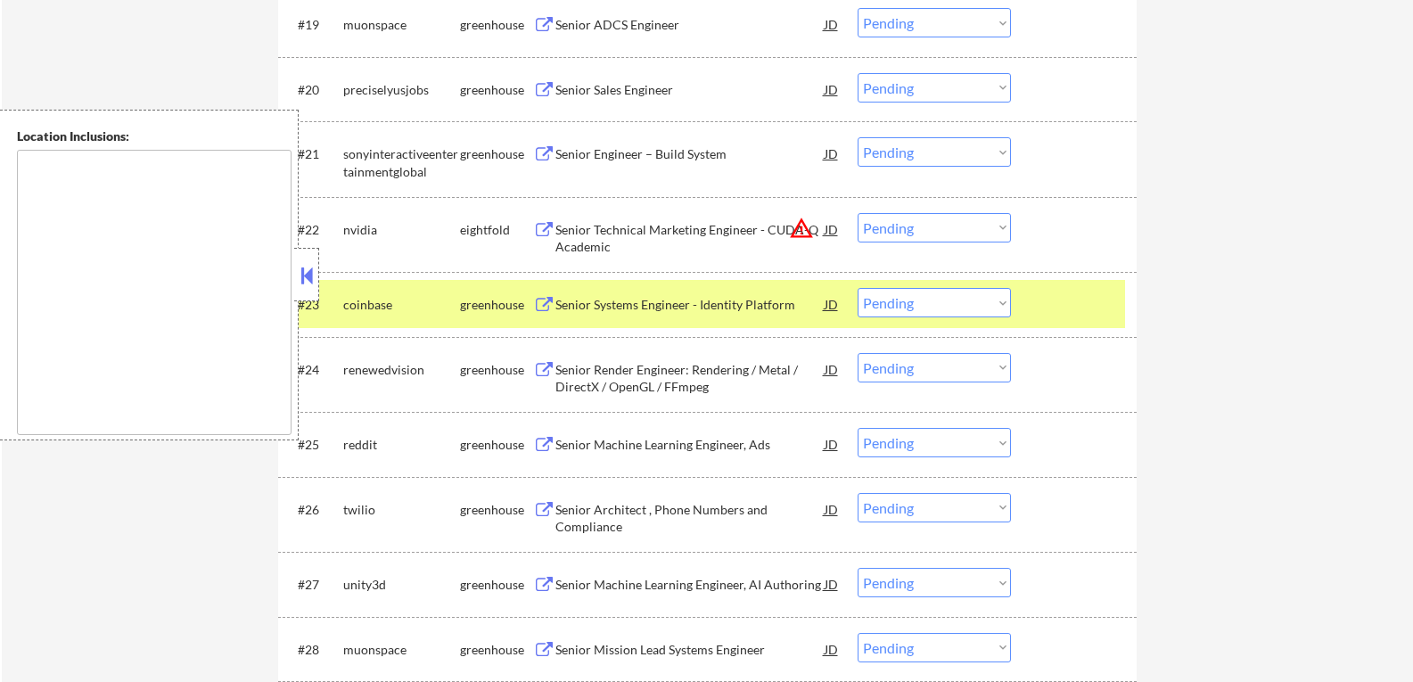
click at [547, 302] on button at bounding box center [544, 305] width 22 height 17
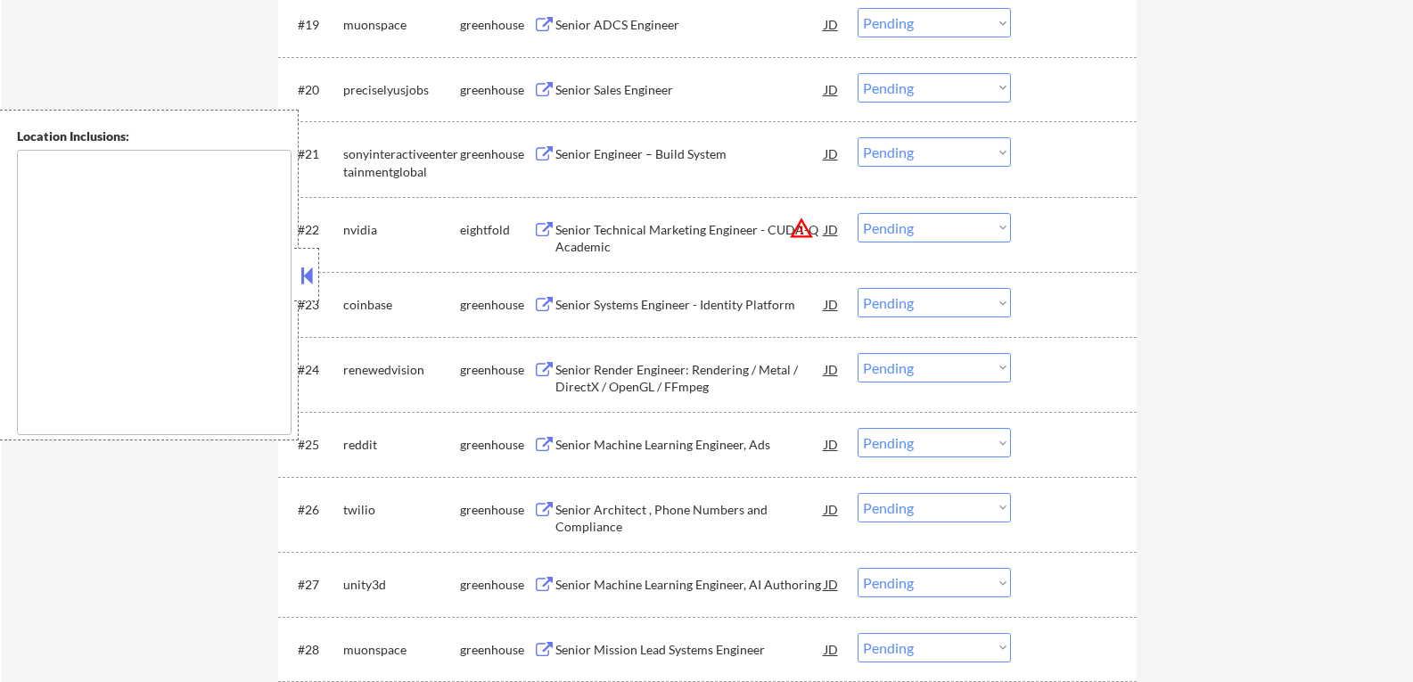
click at [547, 366] on button at bounding box center [544, 370] width 22 height 17
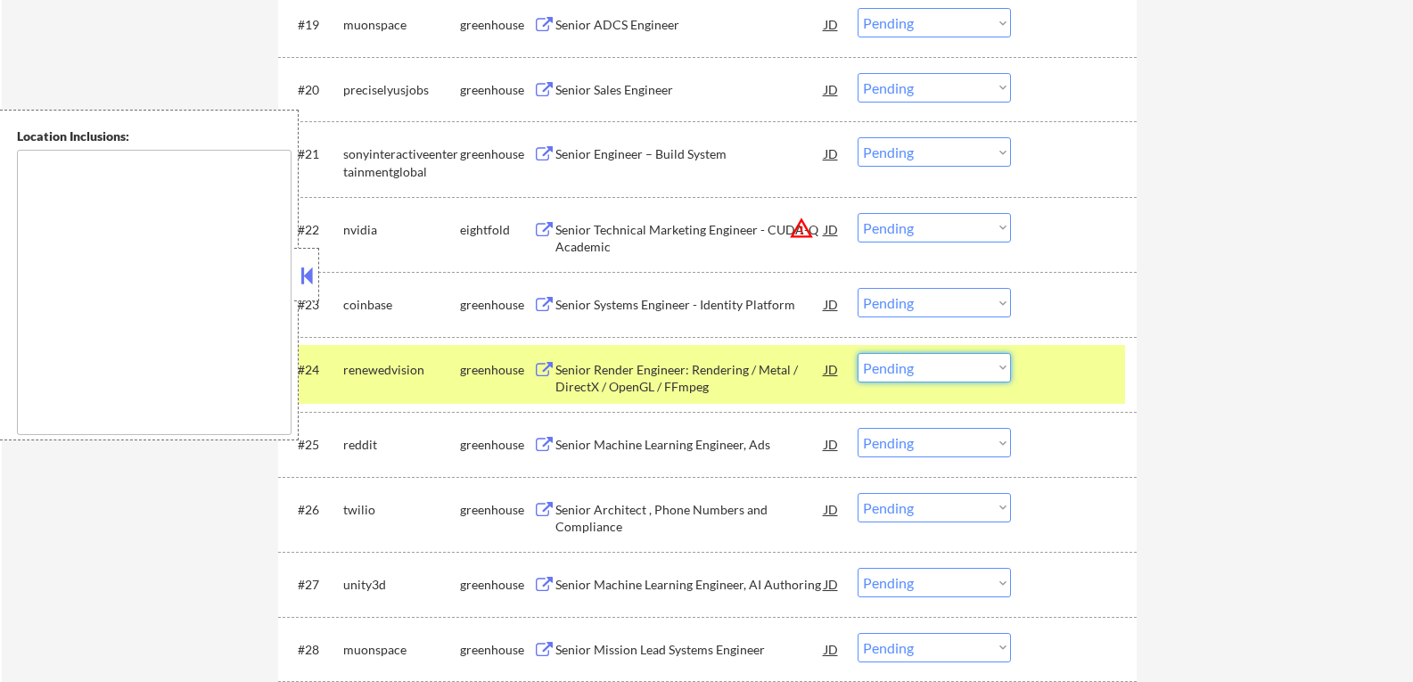
click at [1004, 366] on select "Choose an option... Pending Applied Excluded (Questions) Excluded (Expired) Exc…" at bounding box center [934, 367] width 153 height 29
click at [858, 353] on select "Choose an option... Pending Applied Excluded (Questions) Excluded (Expired) Exc…" at bounding box center [934, 367] width 153 height 29
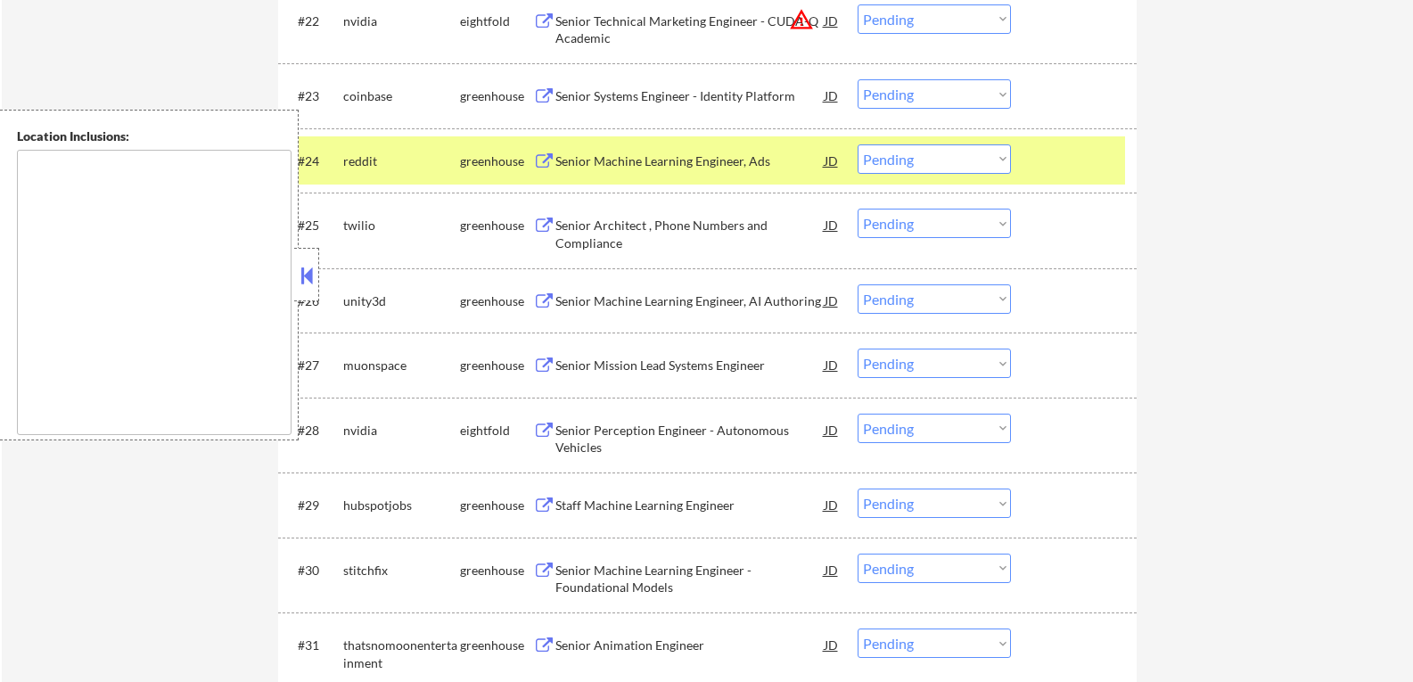
scroll to position [2140, 0]
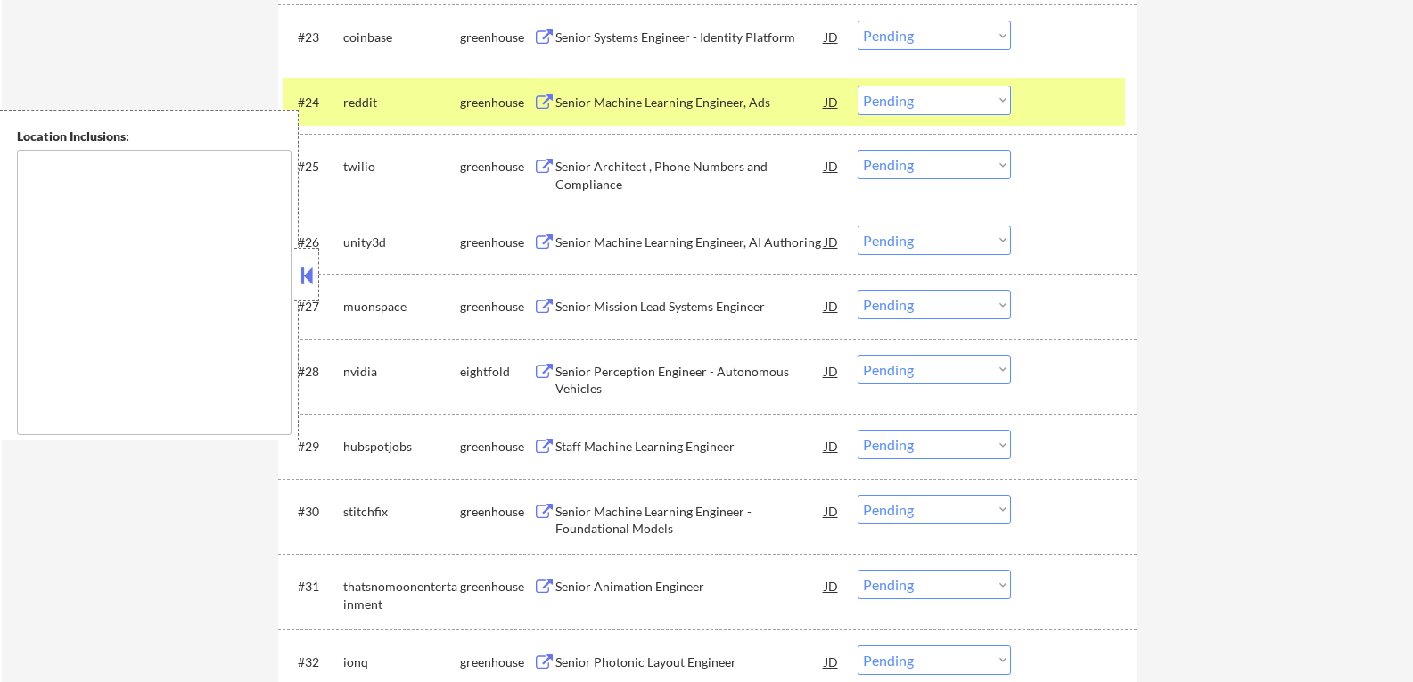
click at [546, 102] on button at bounding box center [544, 103] width 22 height 17
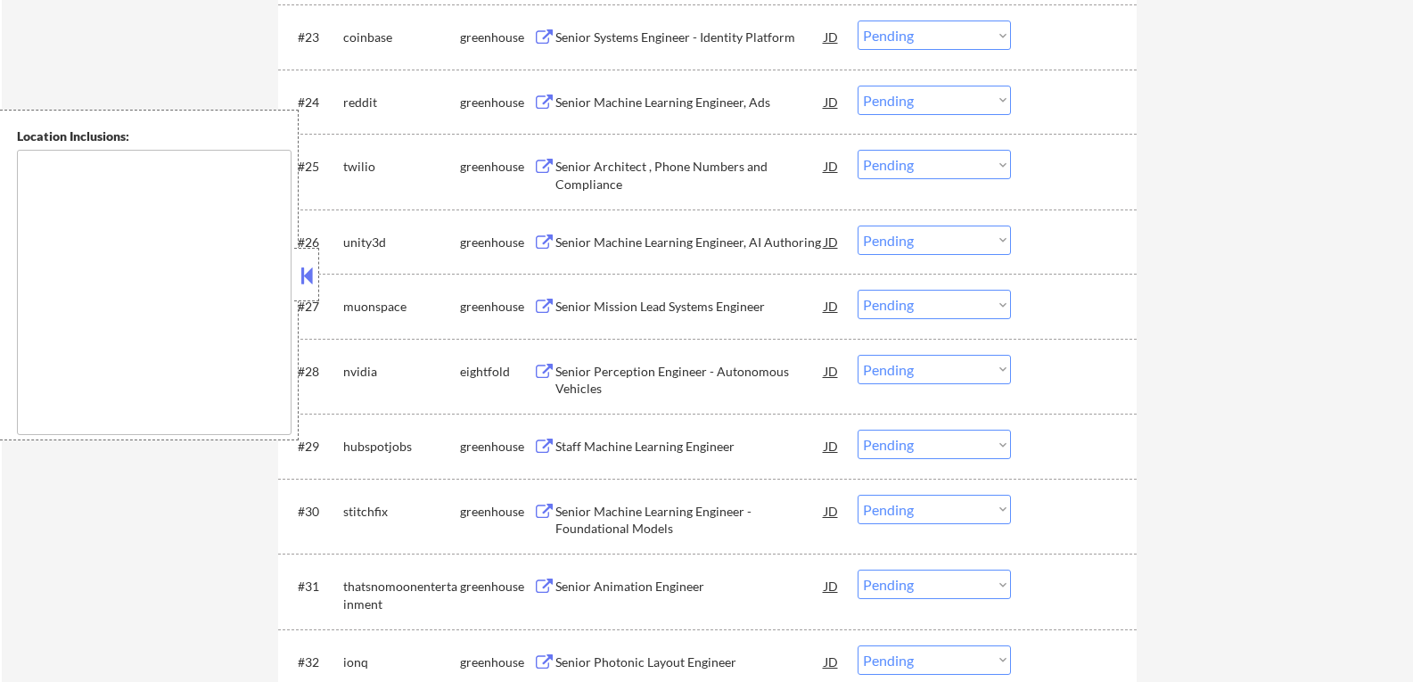
click at [1002, 98] on select "Choose an option... Pending Applied Excluded (Questions) Excluded (Expired) Exc…" at bounding box center [934, 100] width 153 height 29
click at [858, 86] on select "Choose an option... Pending Applied Excluded (Questions) Excluded (Expired) Exc…" at bounding box center [934, 100] width 153 height 29
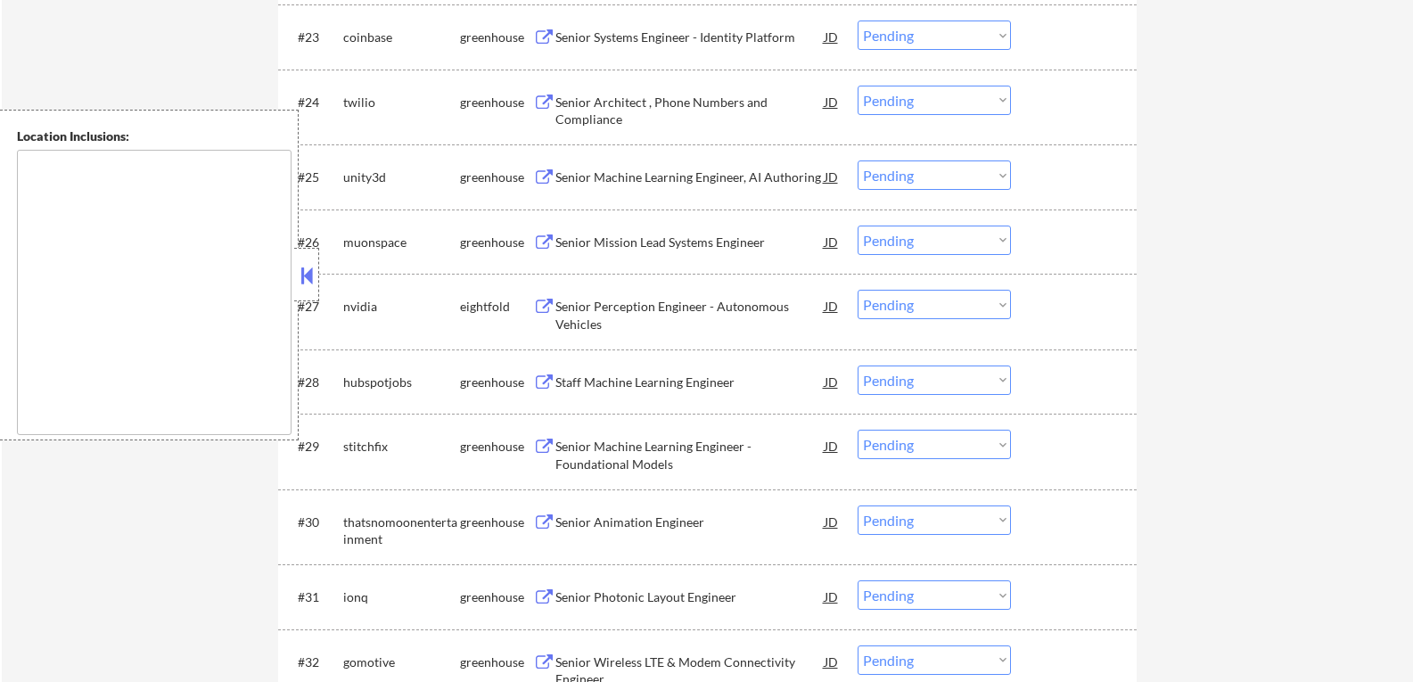
click at [544, 104] on button at bounding box center [544, 103] width 22 height 17
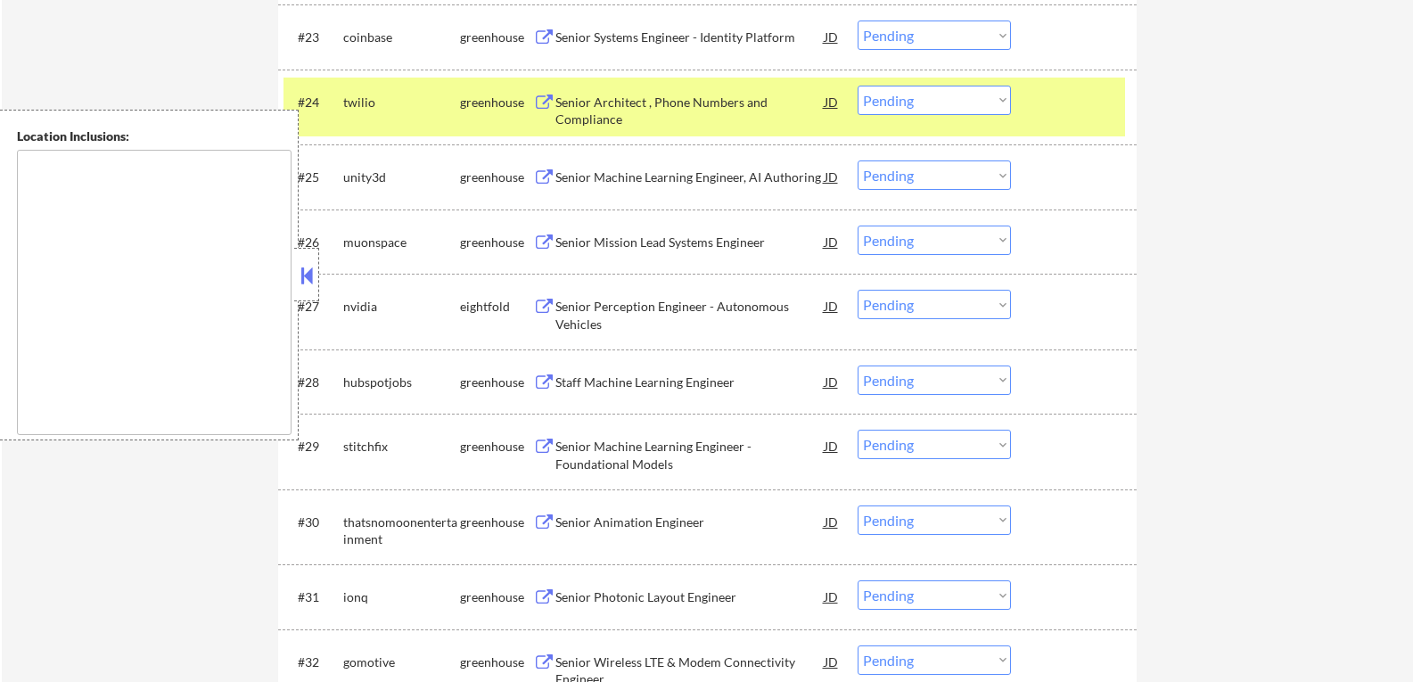
click at [1002, 99] on select "Choose an option... Pending Applied Excluded (Questions) Excluded (Expired) Exc…" at bounding box center [934, 100] width 153 height 29
click at [858, 86] on select "Choose an option... Pending Applied Excluded (Questions) Excluded (Expired) Exc…" at bounding box center [934, 100] width 153 height 29
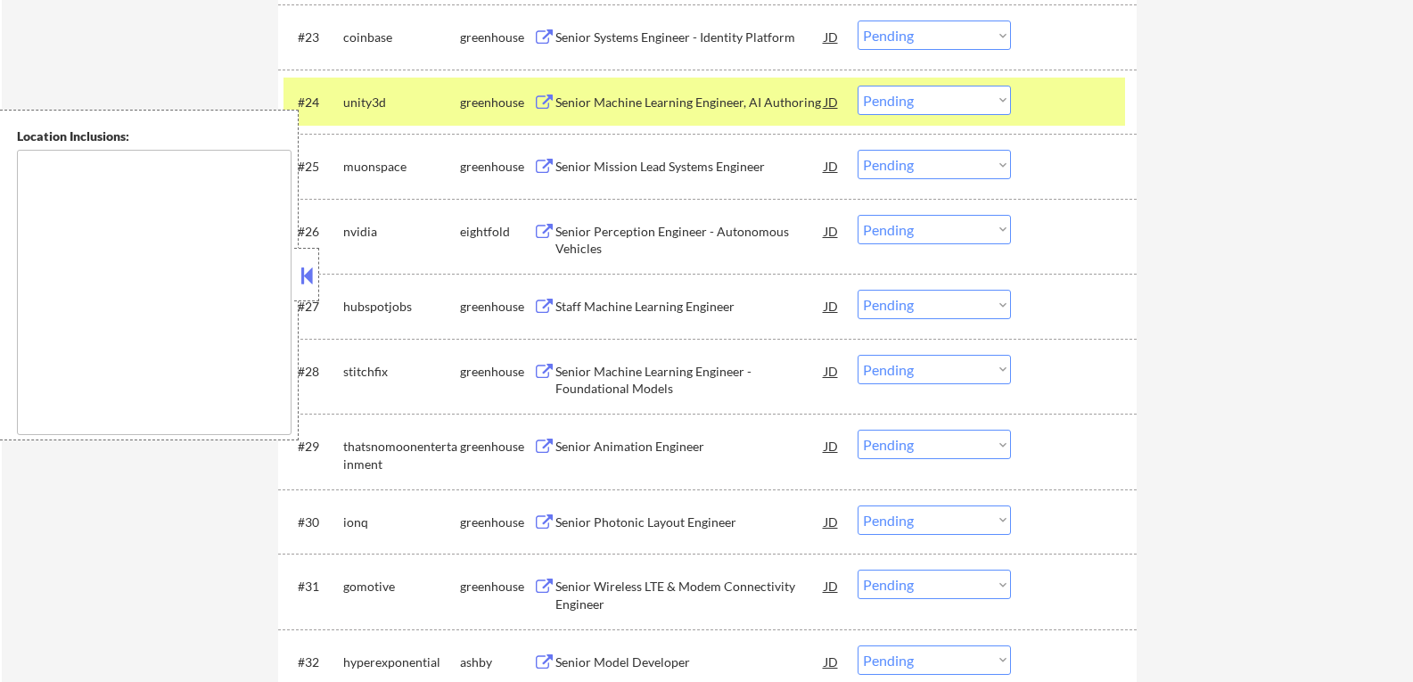
click at [547, 104] on button at bounding box center [544, 103] width 22 height 17
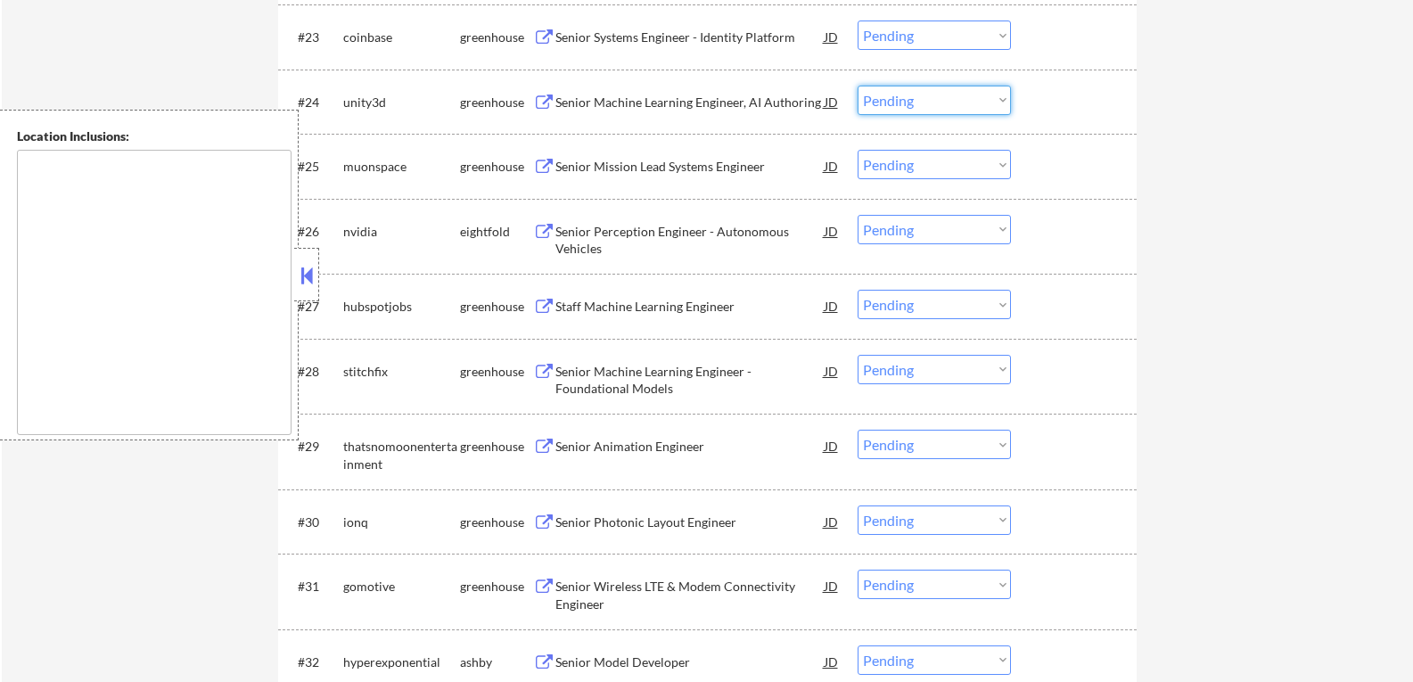
click at [999, 99] on select "Choose an option... Pending Applied Excluded (Questions) Excluded (Expired) Exc…" at bounding box center [934, 100] width 153 height 29
click at [858, 86] on select "Choose an option... Pending Applied Excluded (Questions) Excluded (Expired) Exc…" at bounding box center [934, 100] width 153 height 29
select select ""pending""
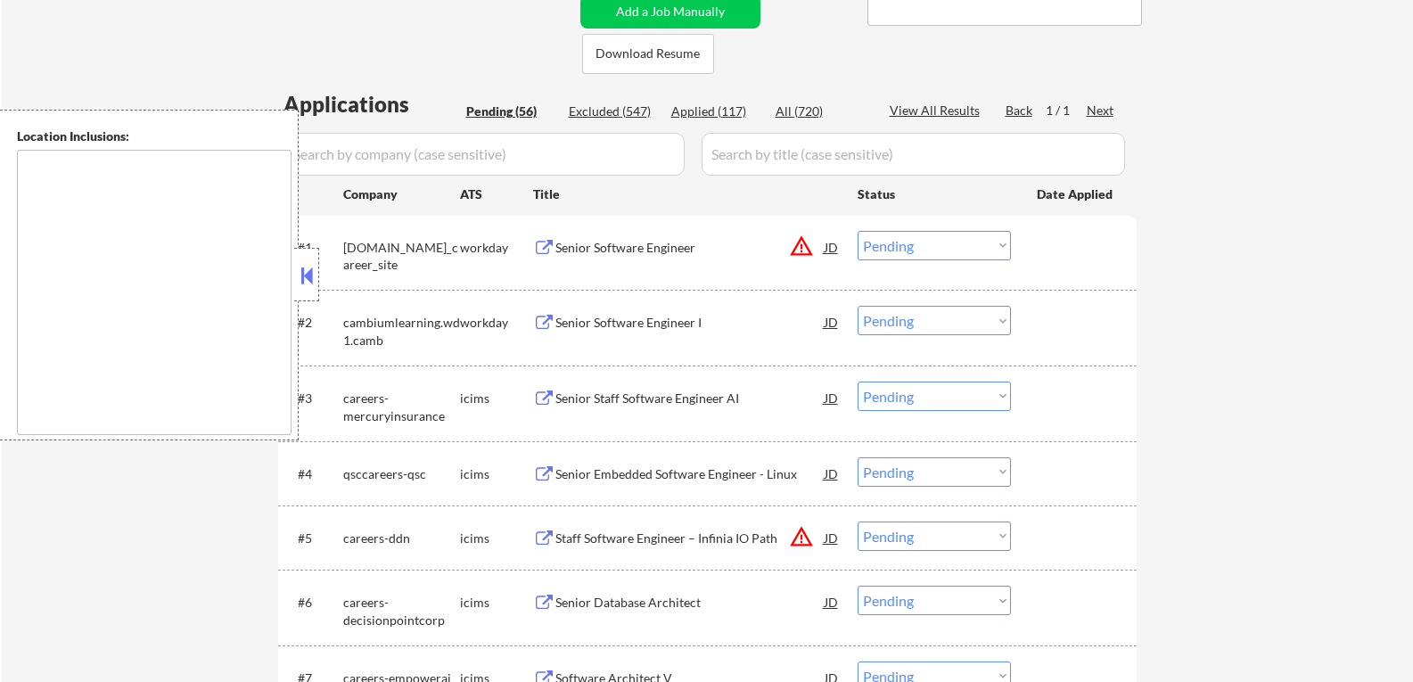
scroll to position [357, 0]
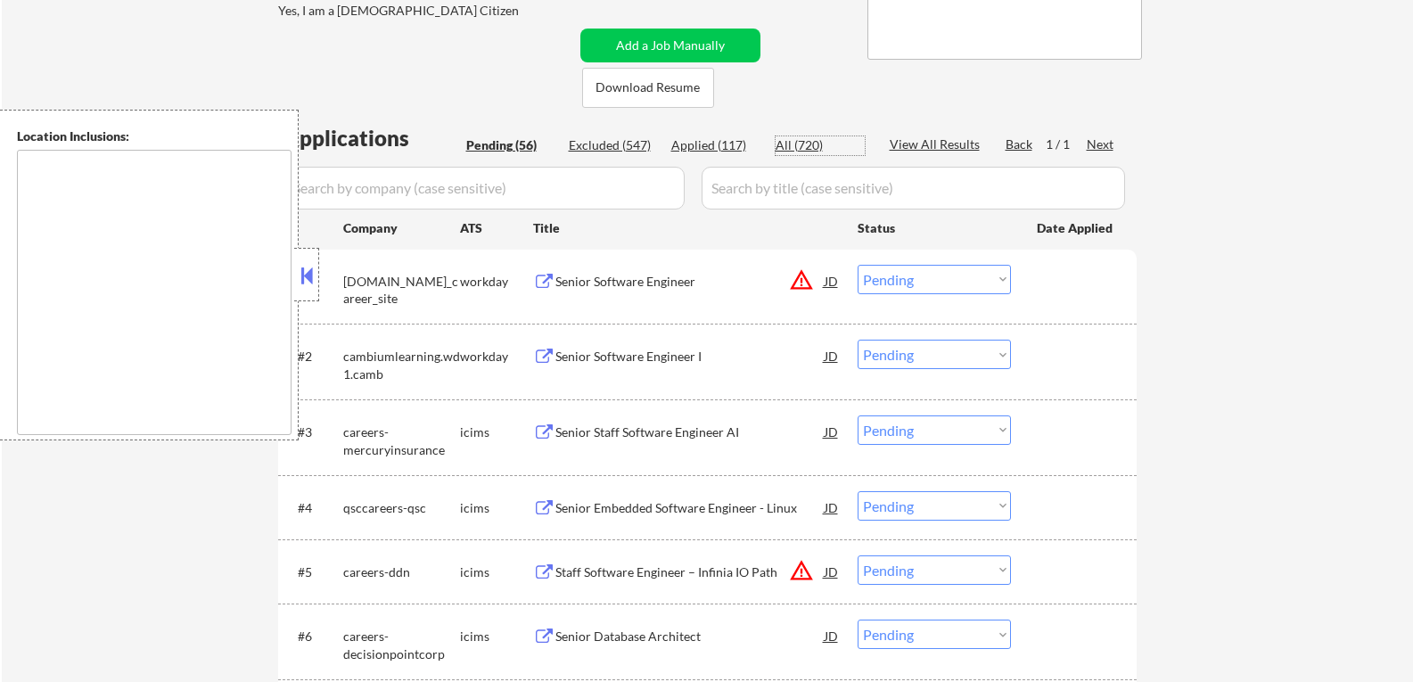
click at [791, 147] on div "All (720)" at bounding box center [820, 145] width 89 height 18
select select ""applied""
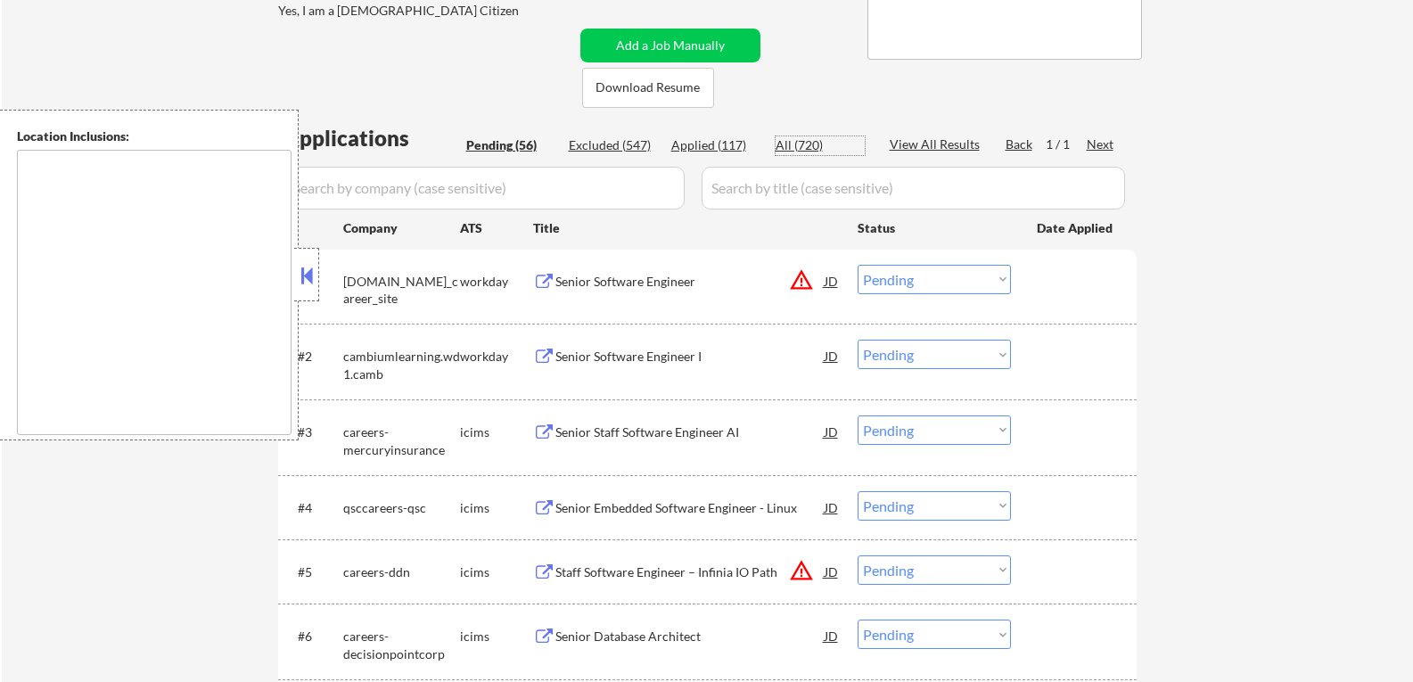
select select ""applied""
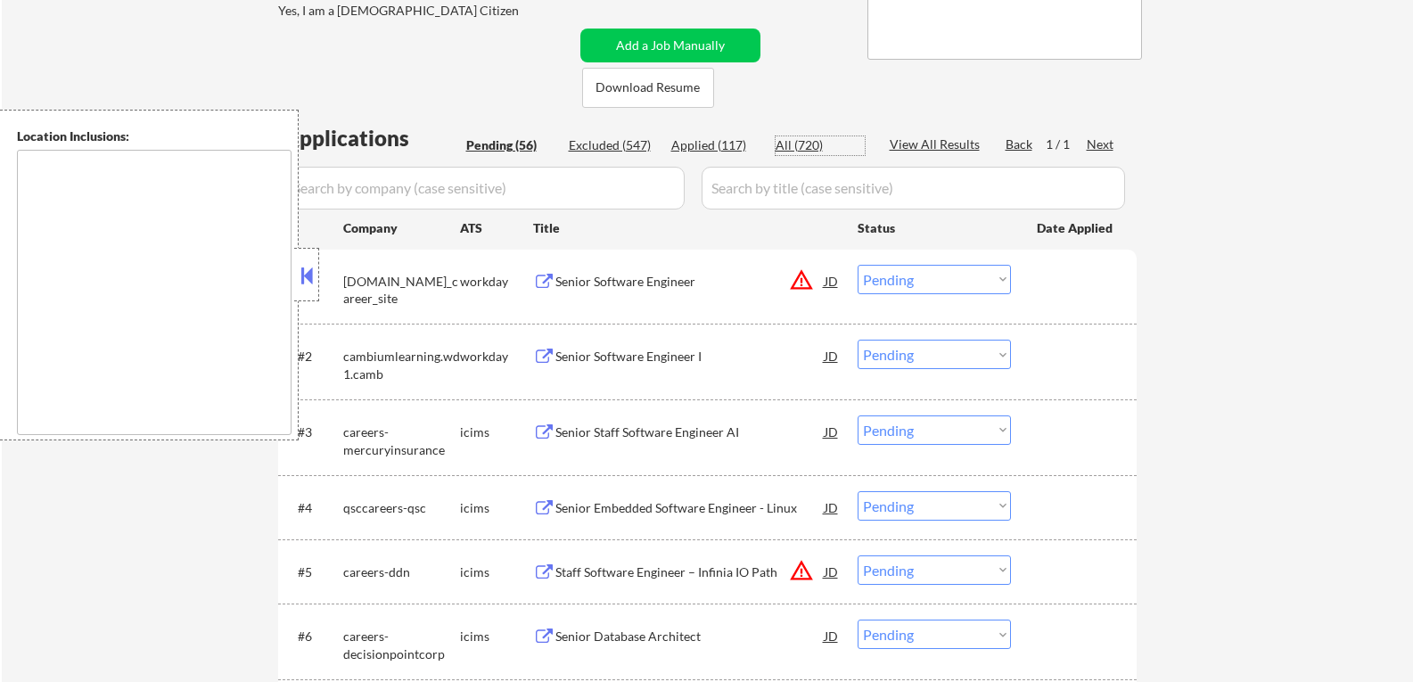
select select ""applied""
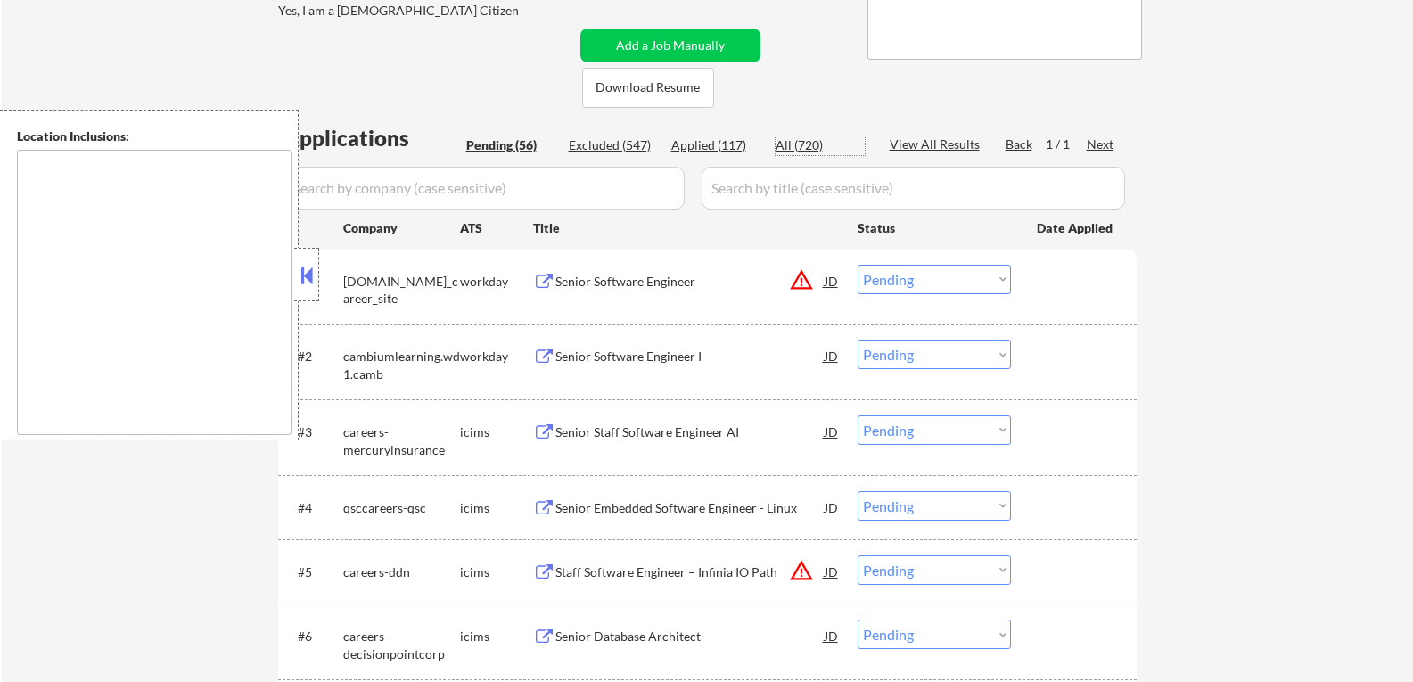
select select ""applied""
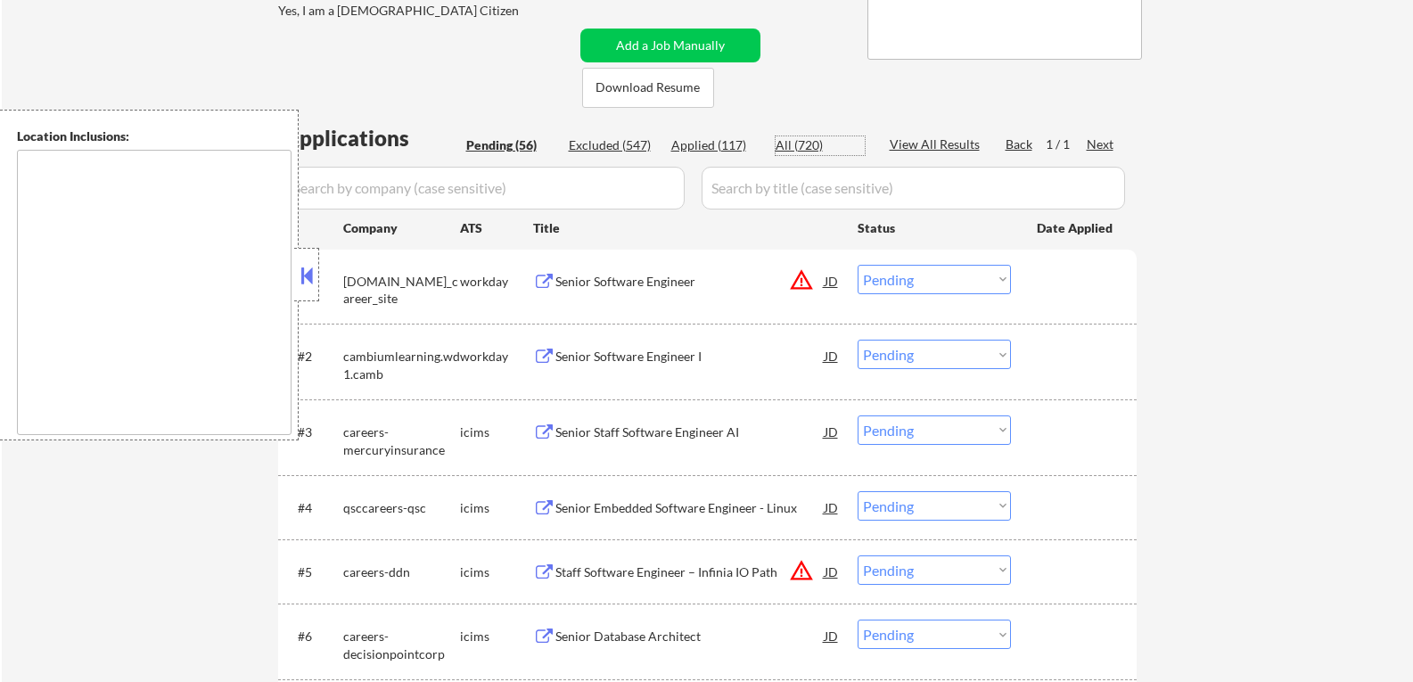
select select ""applied""
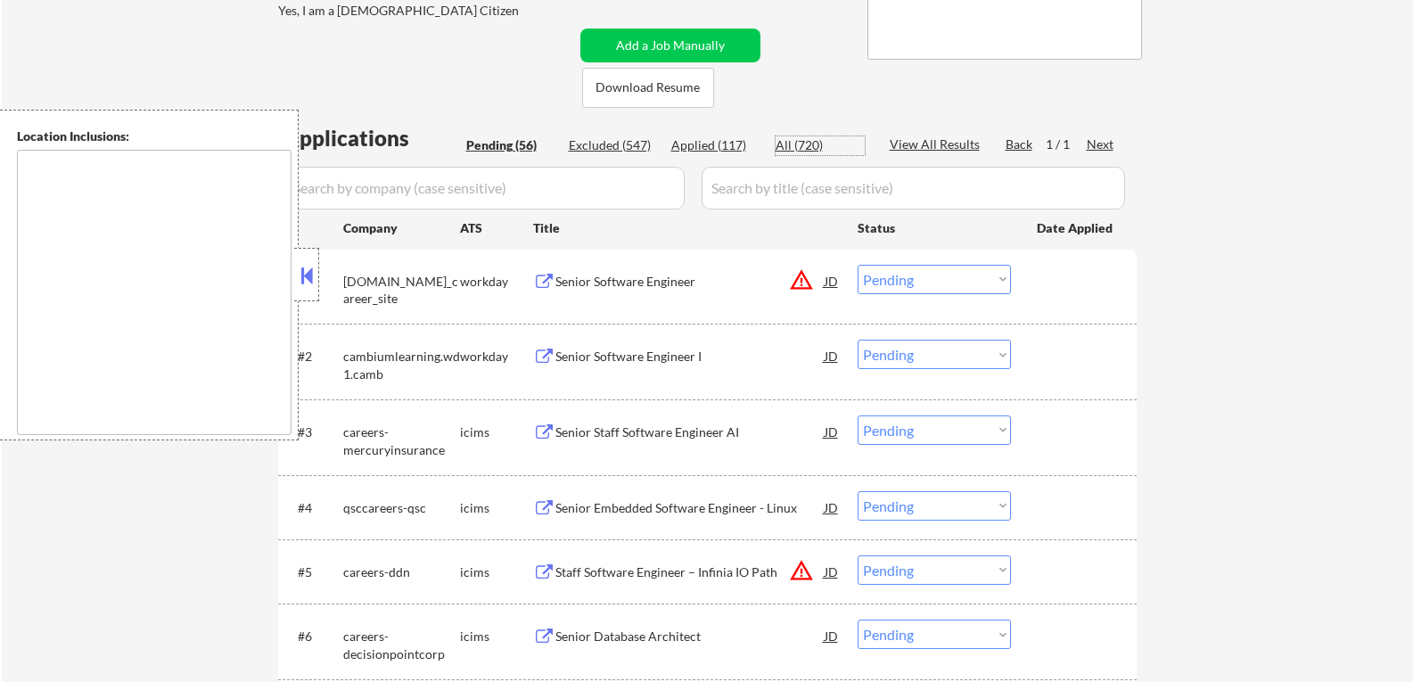
select select ""applied""
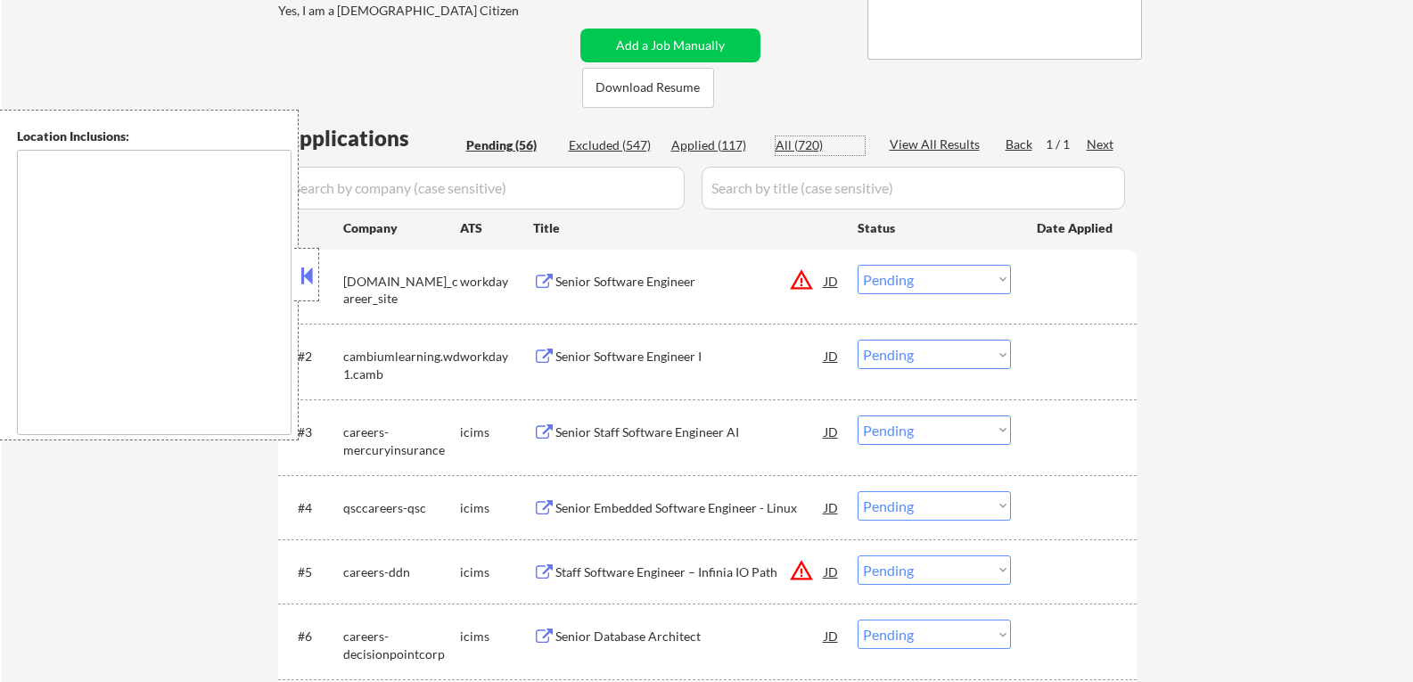
select select ""applied""
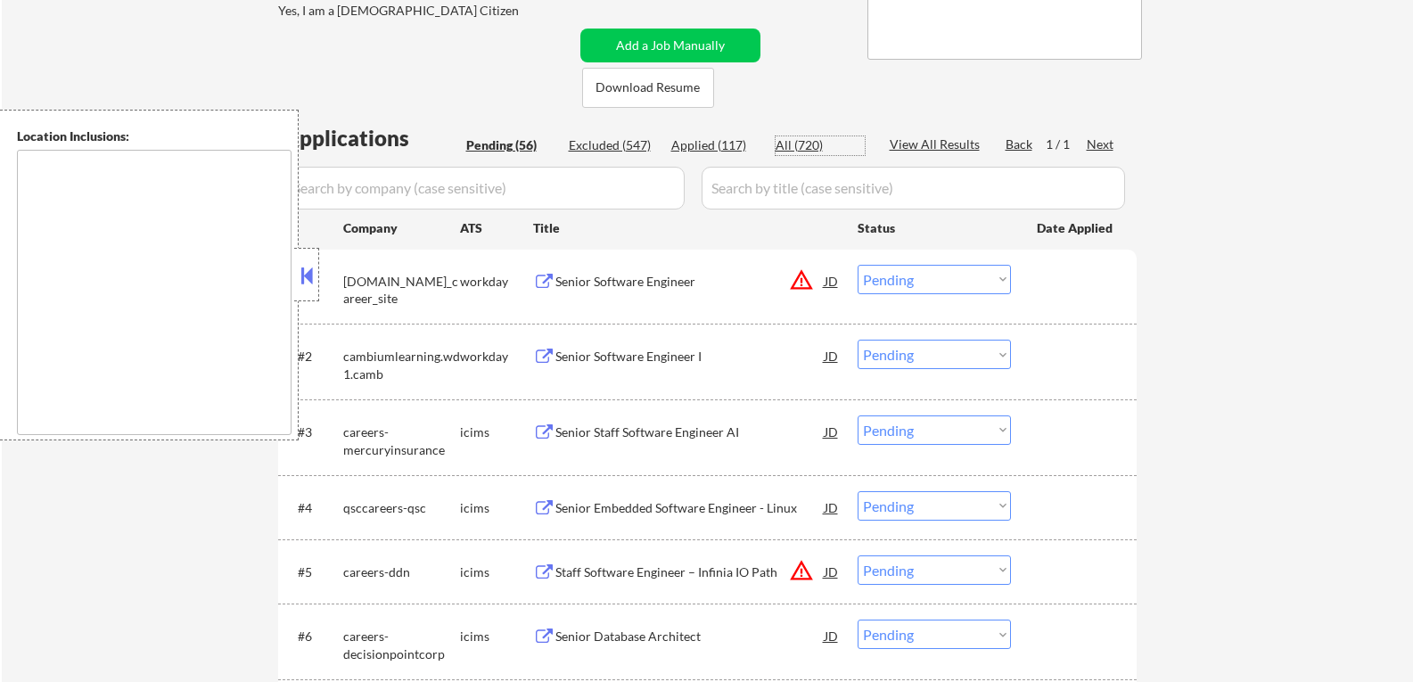
select select ""applied""
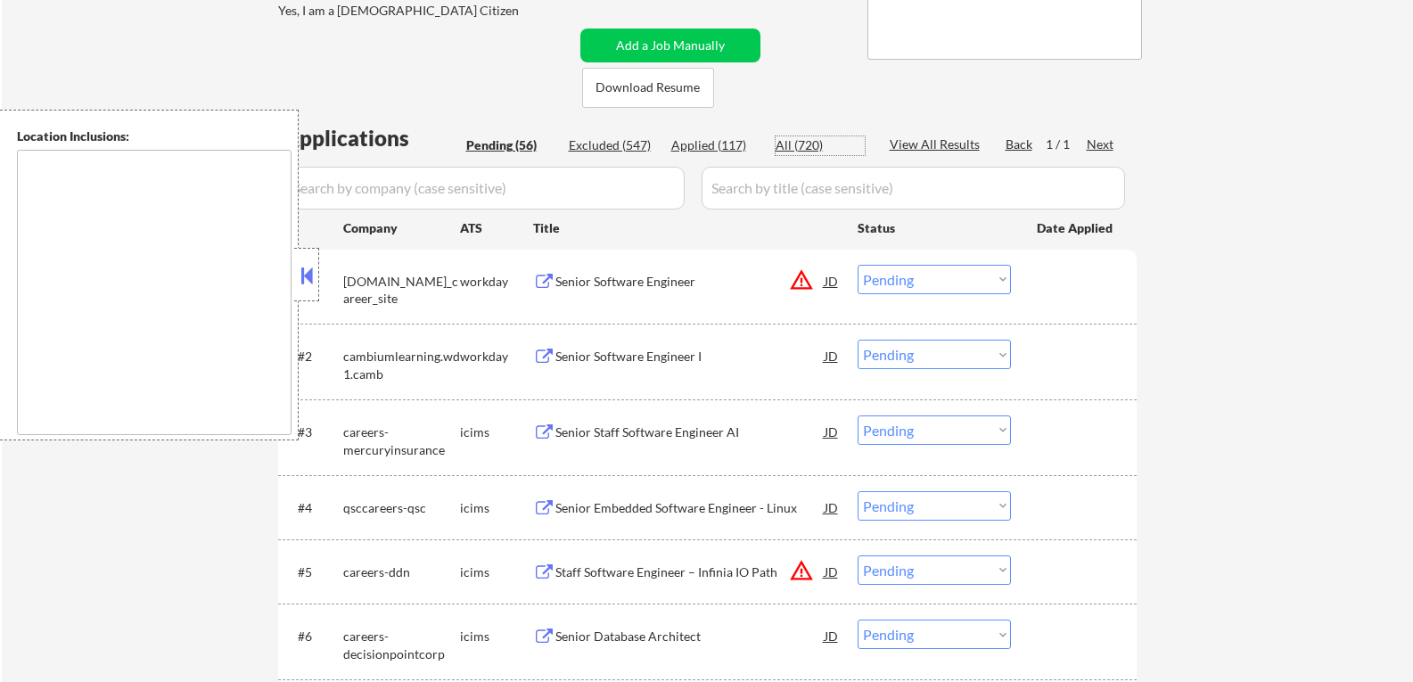
select select ""applied""
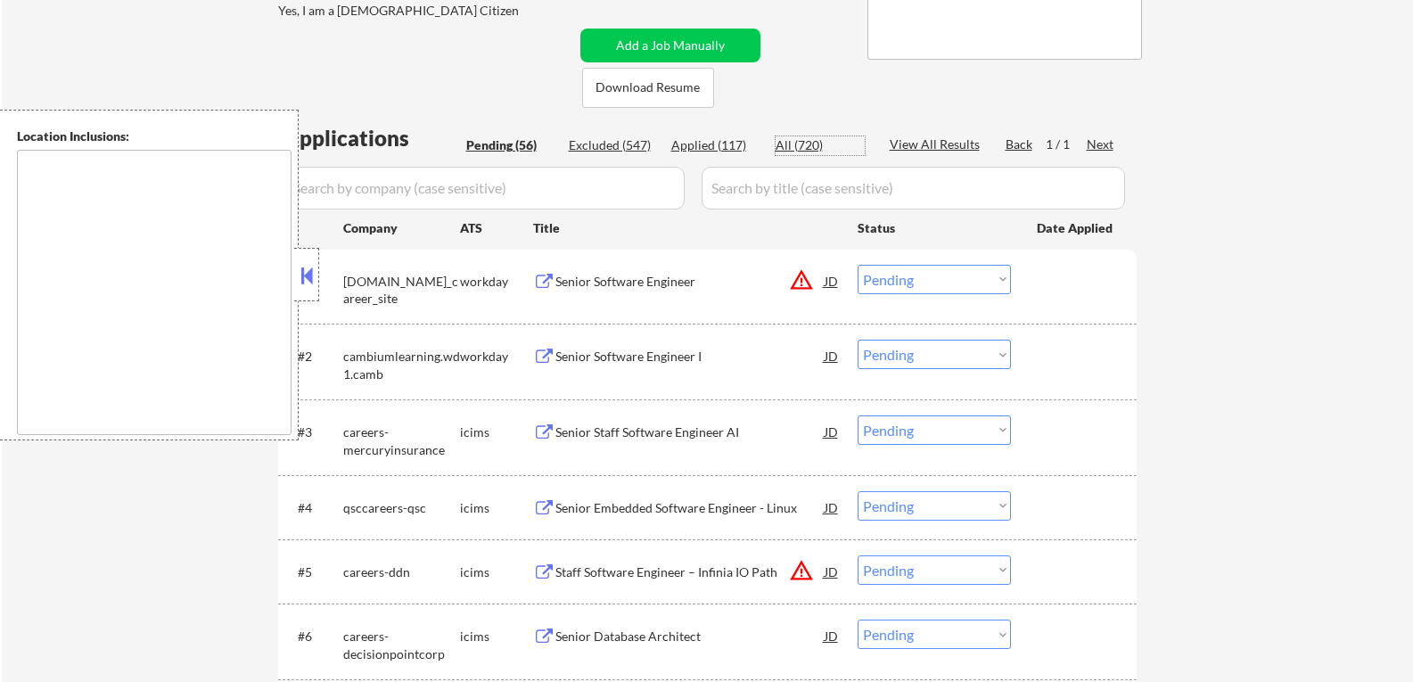
select select ""applied""
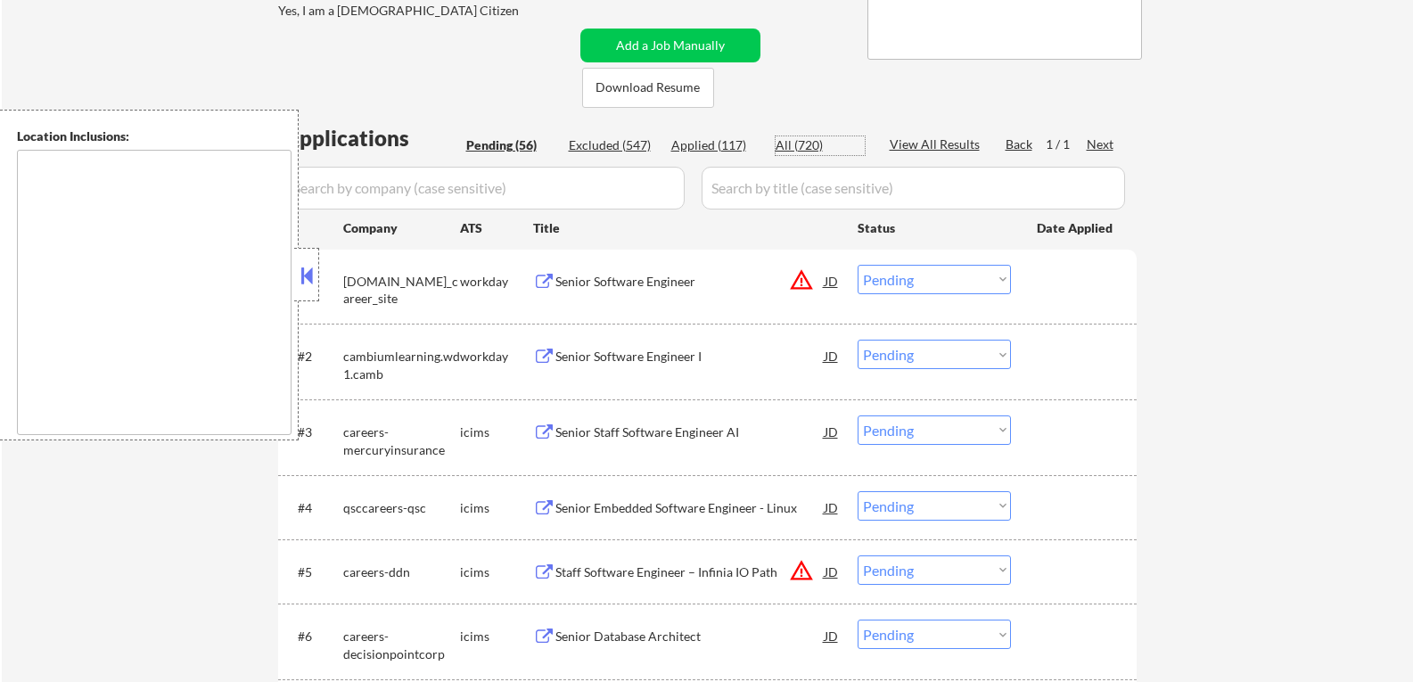
select select ""applied""
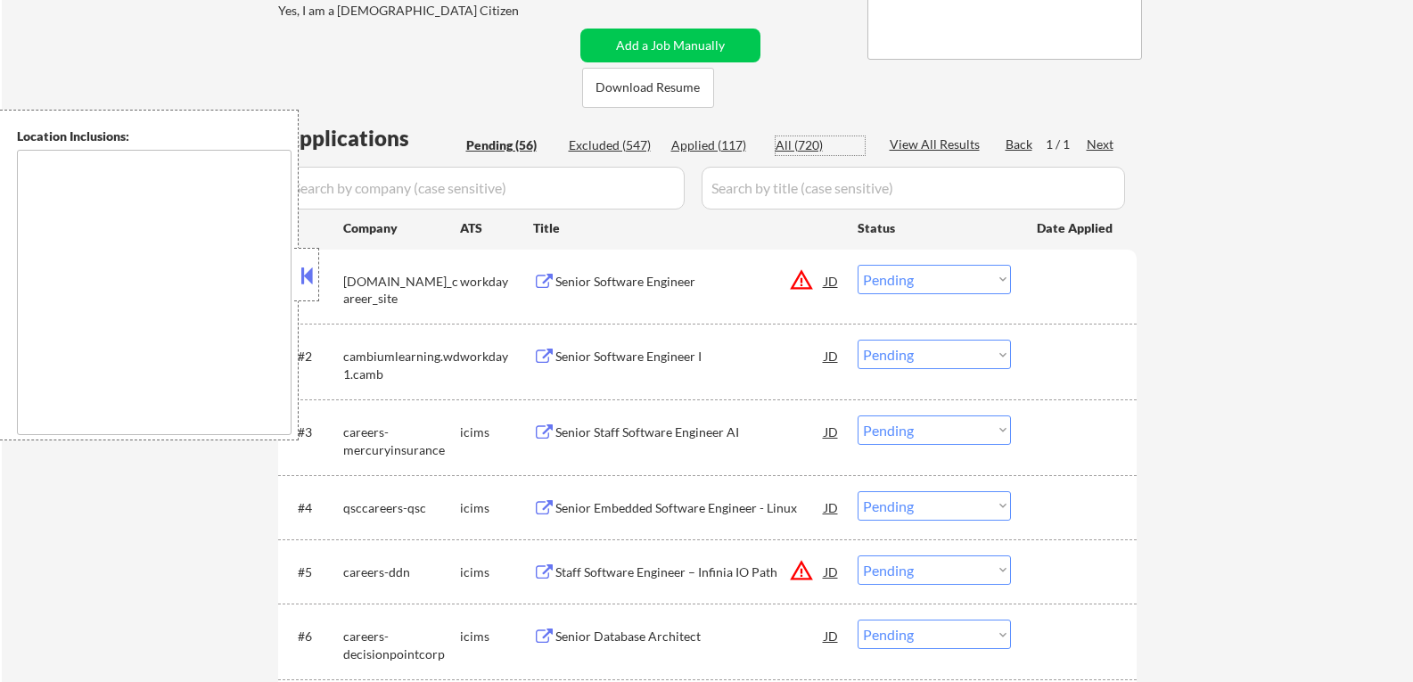
select select ""applied""
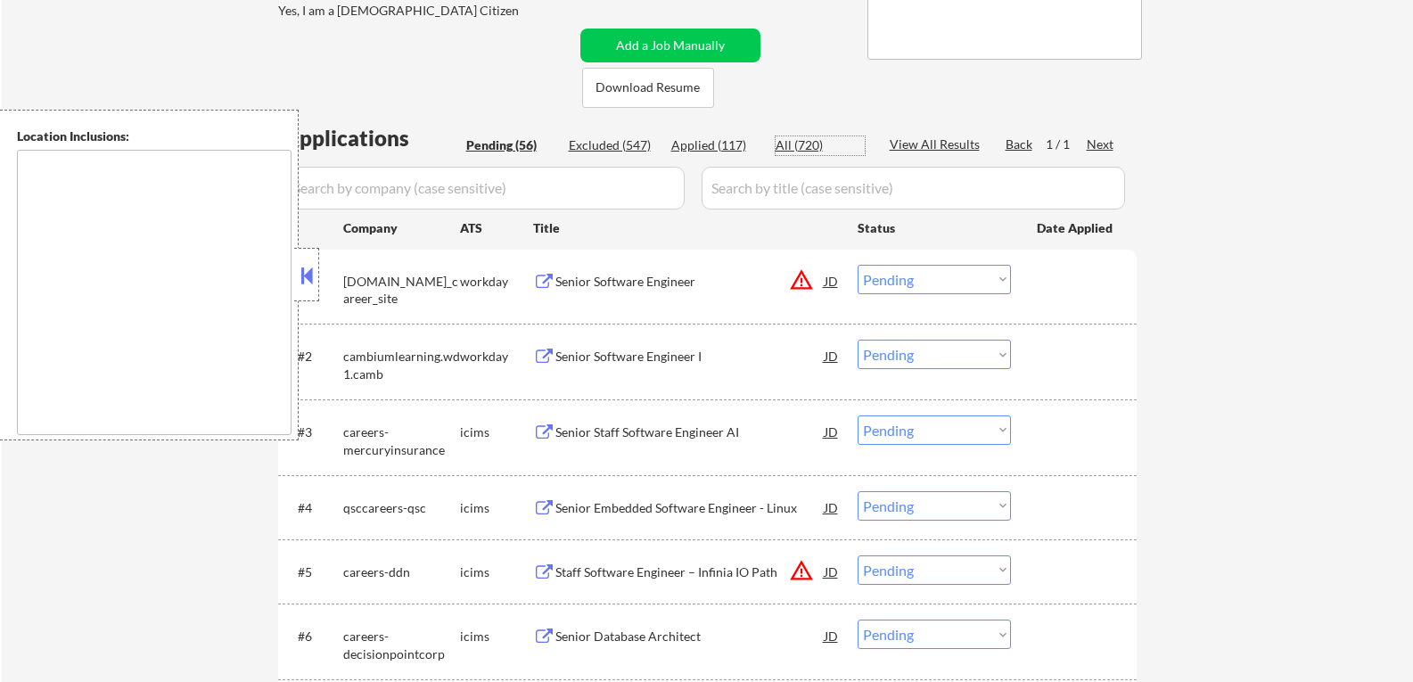
select select ""applied""
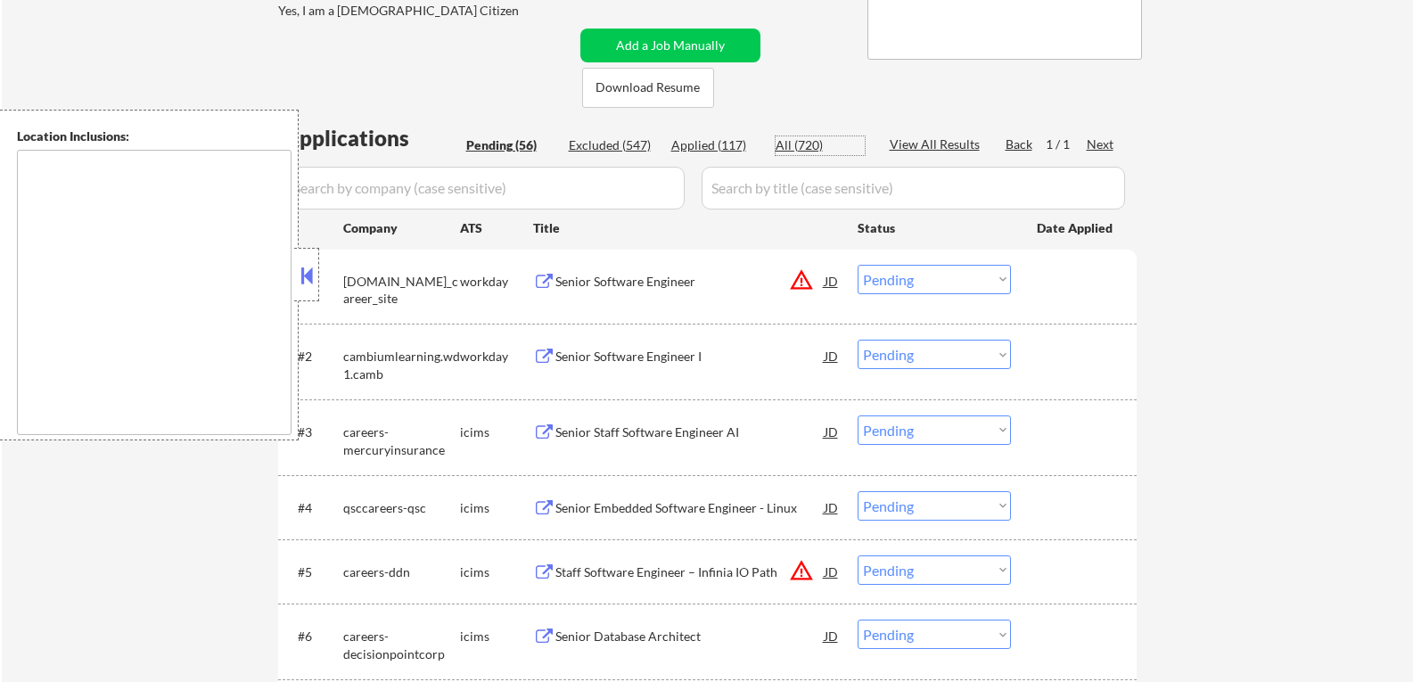
select select ""applied""
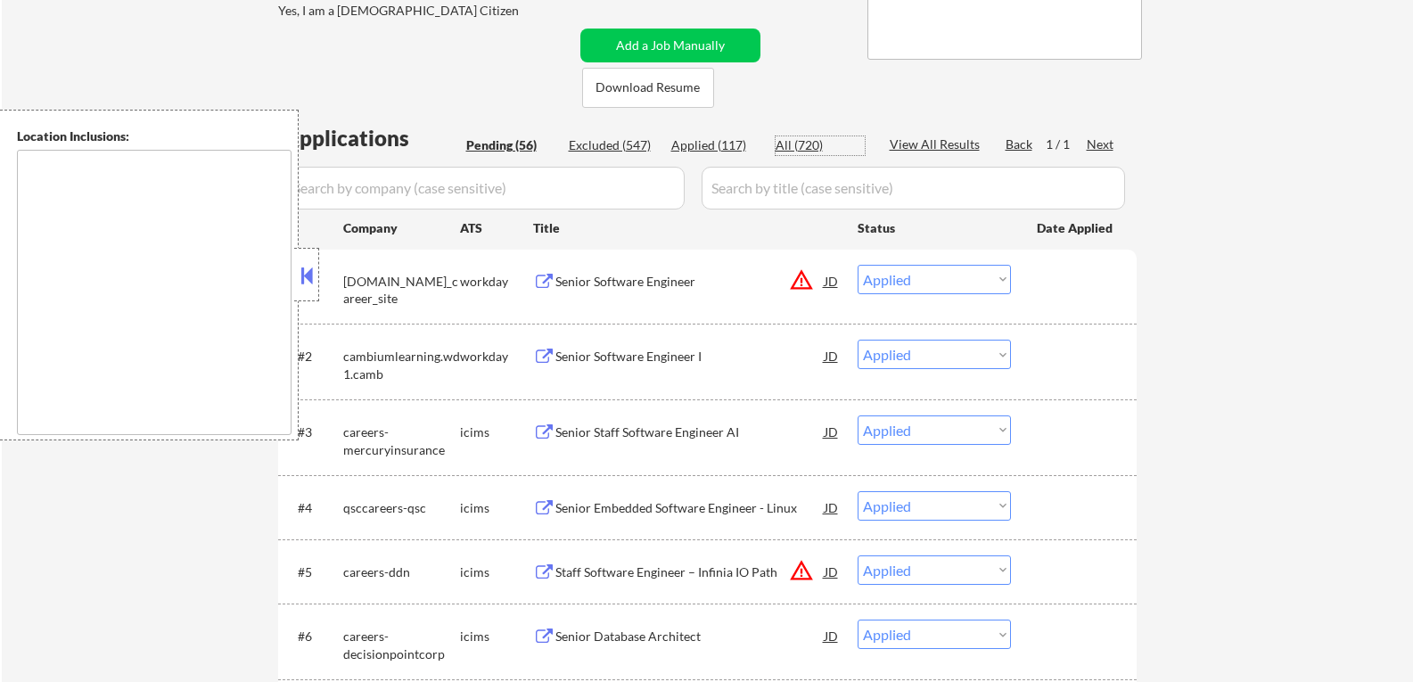
select select ""applied""
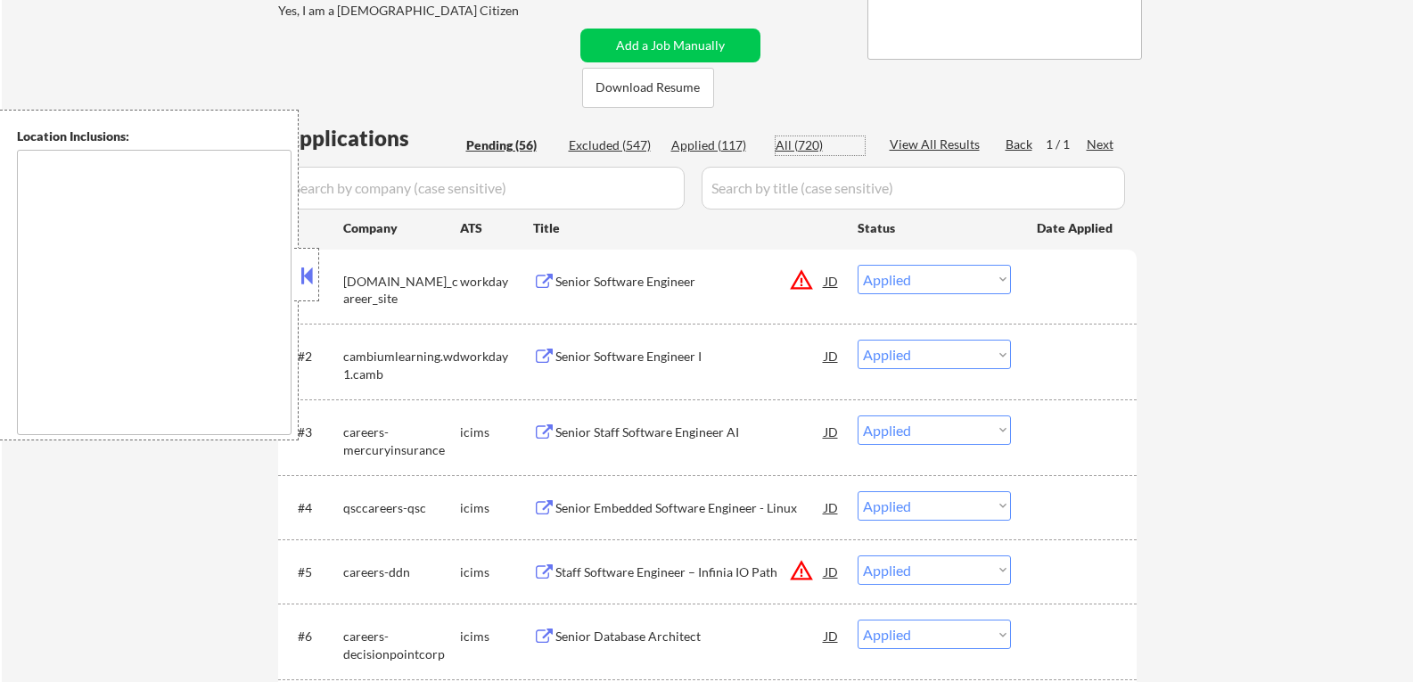
select select ""applied""
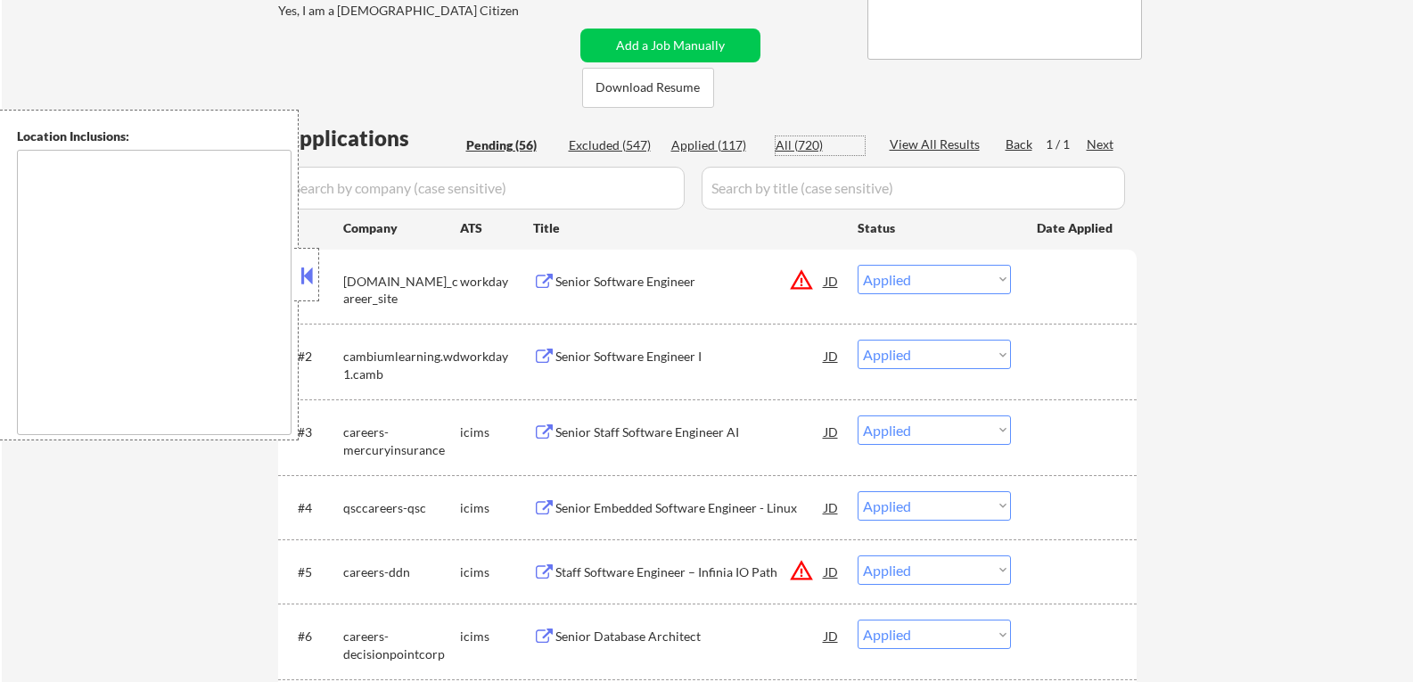
select select ""applied""
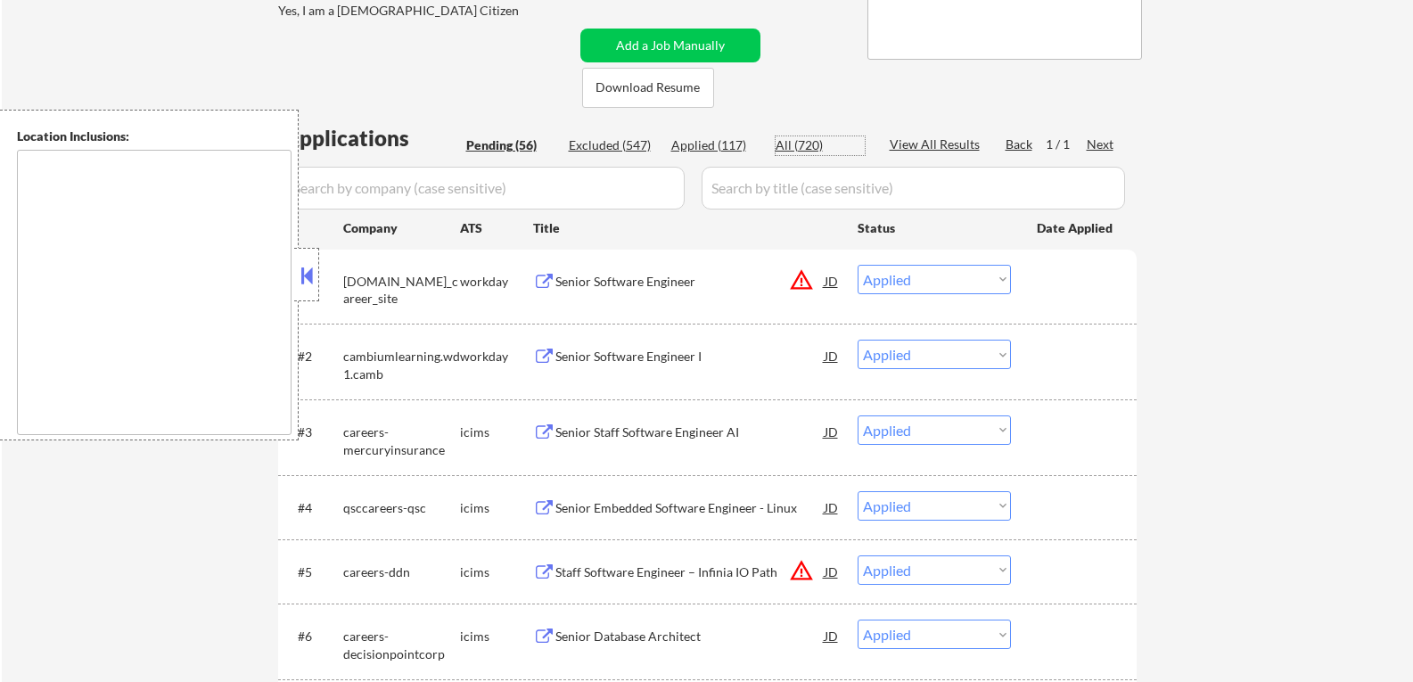
select select ""applied""
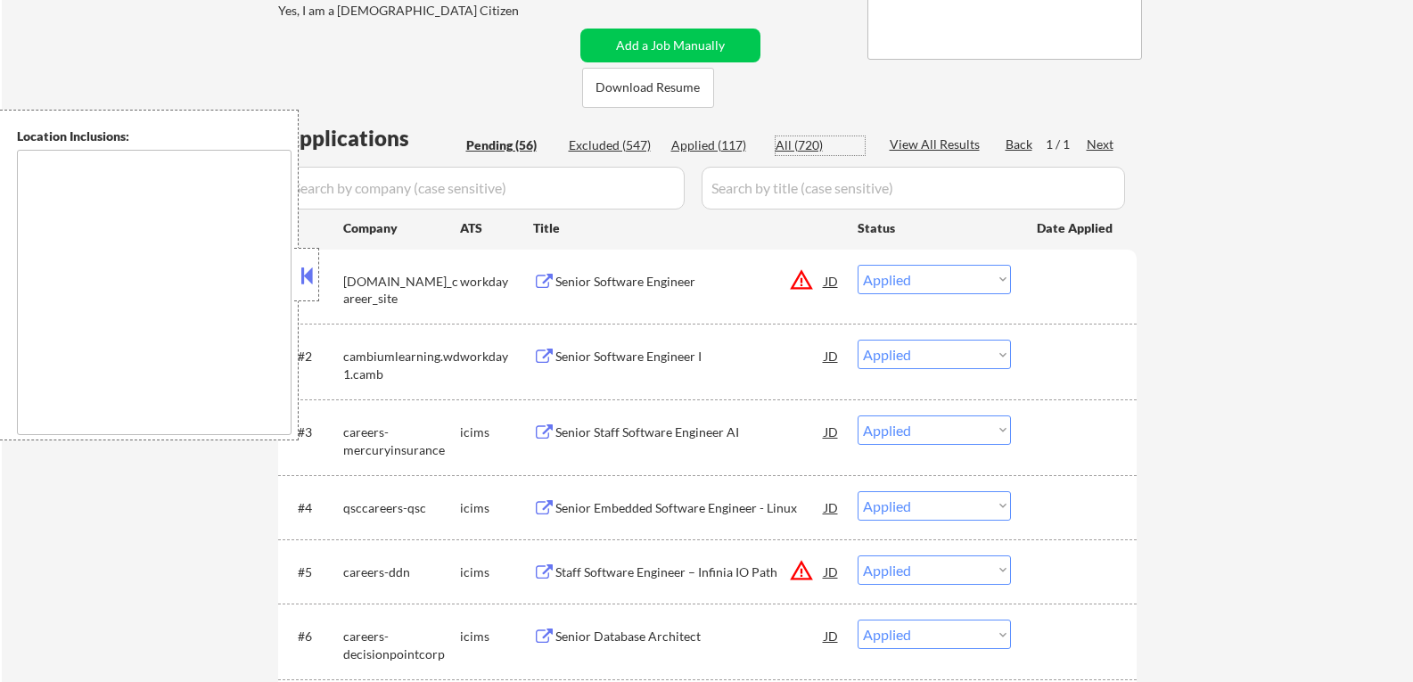
select select ""applied""
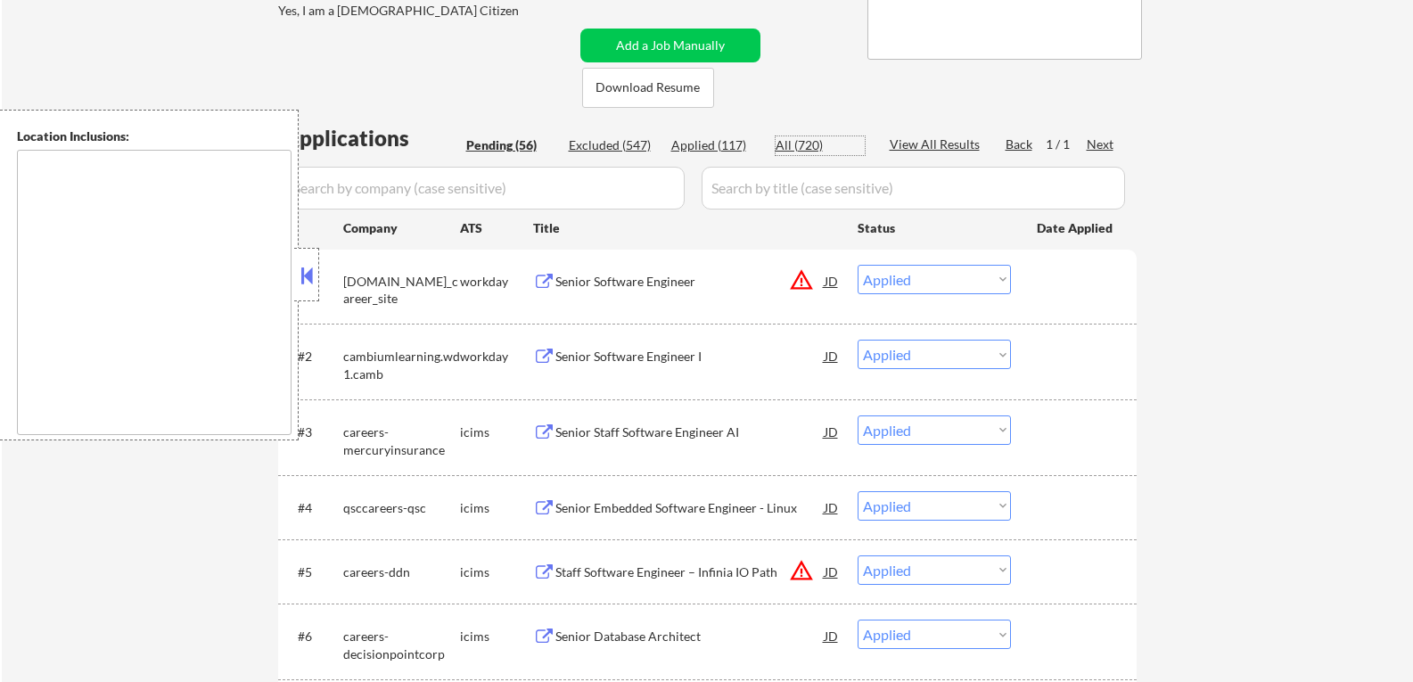
select select ""applied""
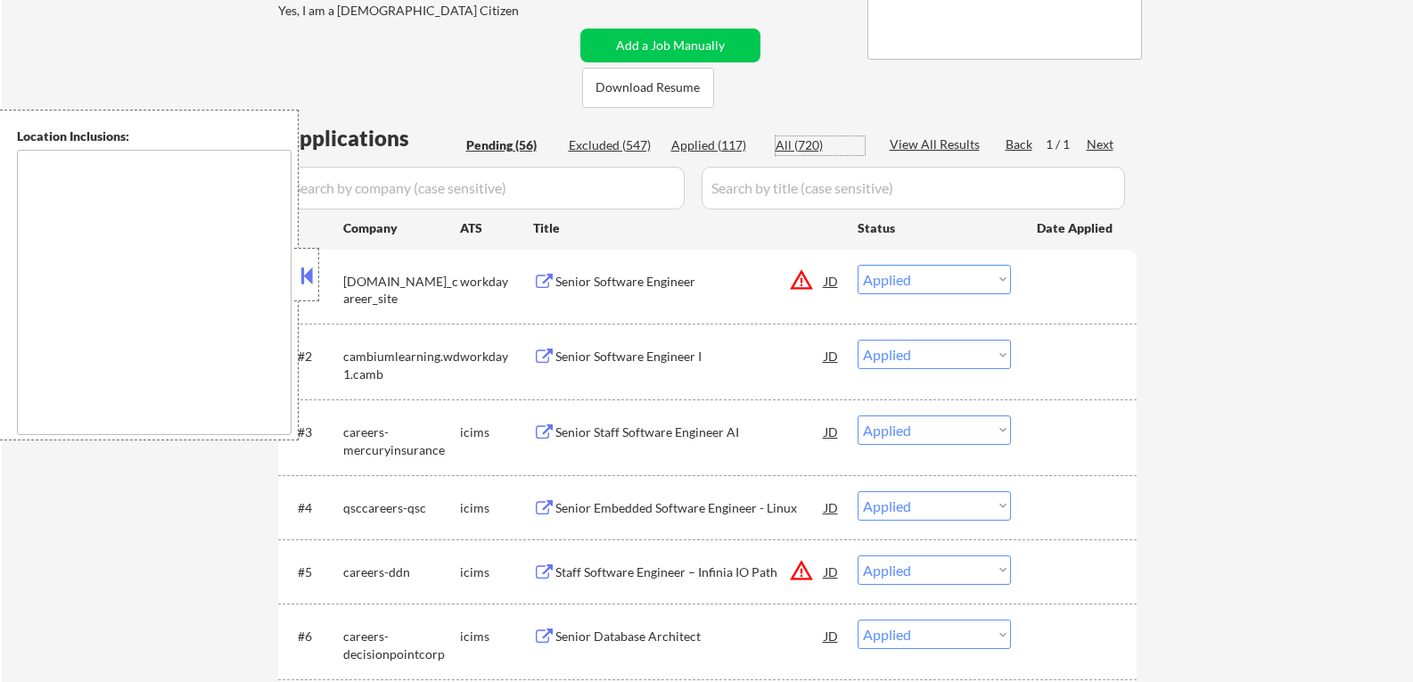
select select ""applied""
click at [810, 144] on div "All (720)" at bounding box center [820, 145] width 89 height 18
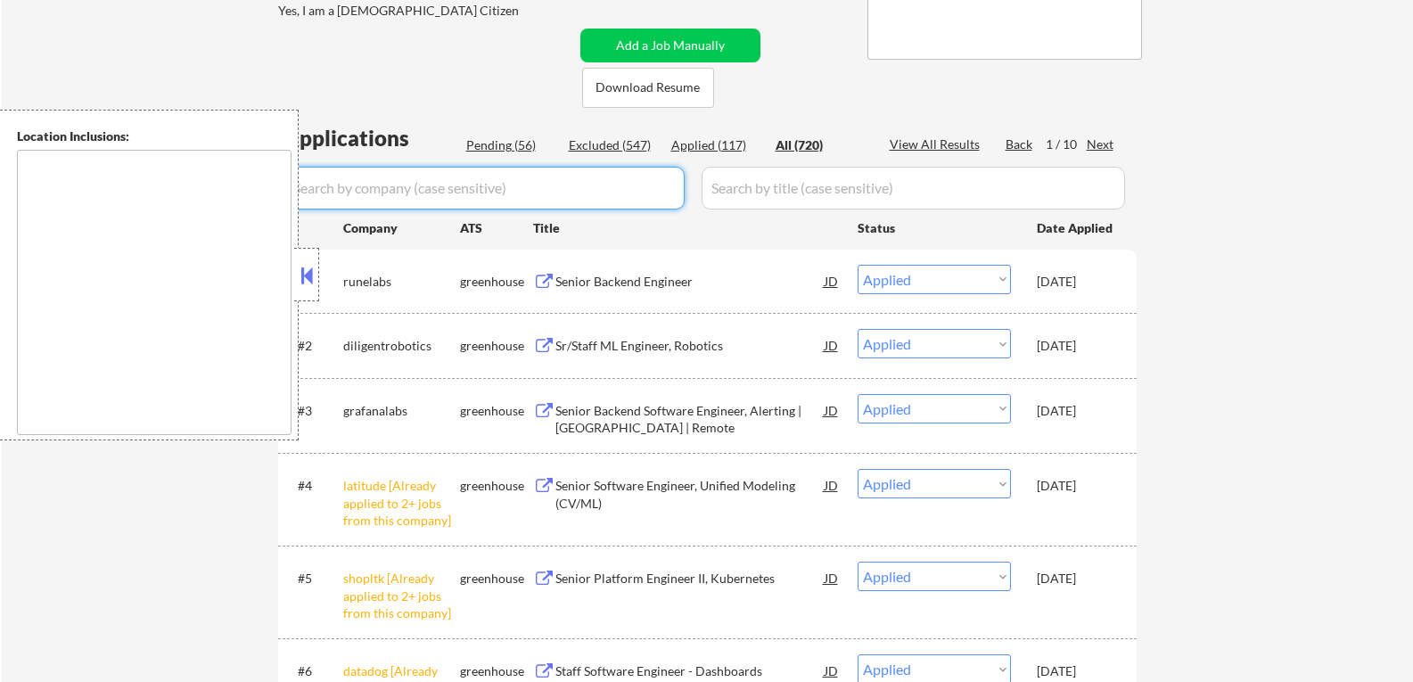
click at [413, 190] on input "input" at bounding box center [484, 188] width 401 height 43
type input "unity"
select select ""excluded__bad_match_""
select select ""pending""
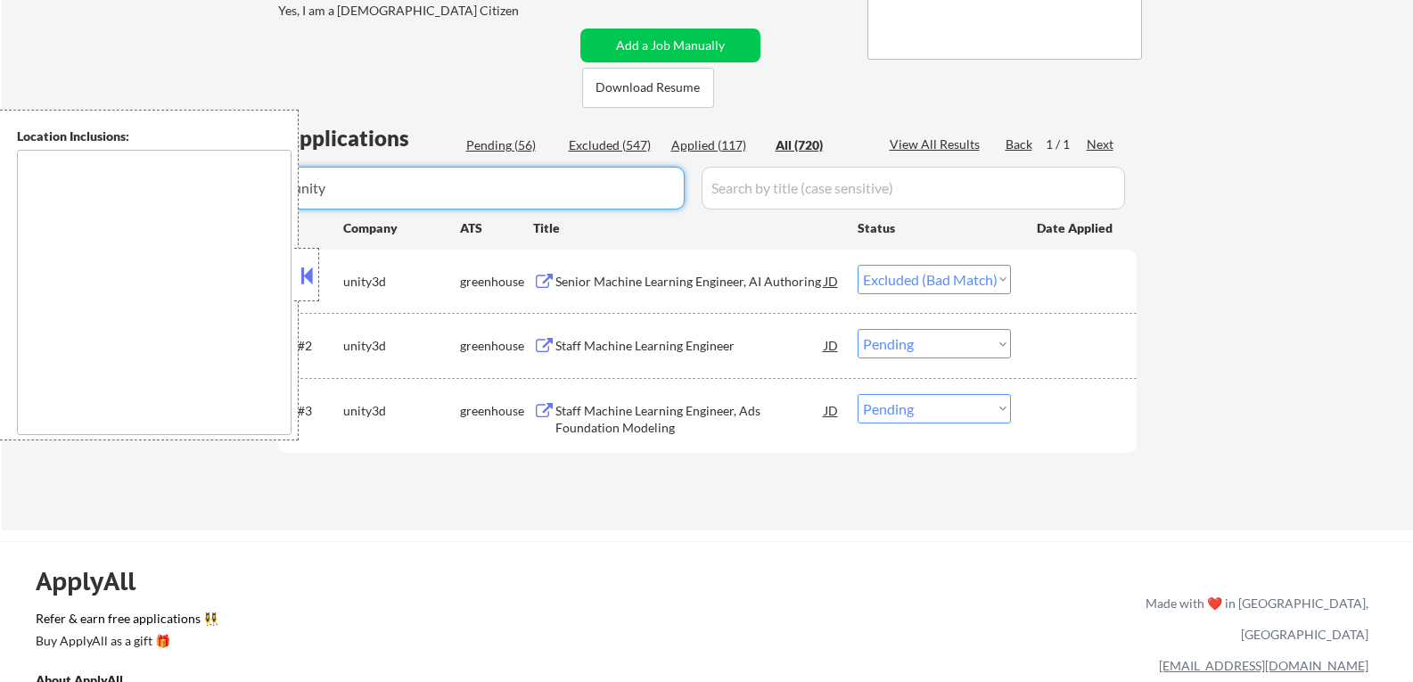
type input "unity"
click at [995, 279] on select "Choose an option... Pending Applied Excluded (Questions) Excluded (Expired) Exc…" at bounding box center [934, 279] width 153 height 29
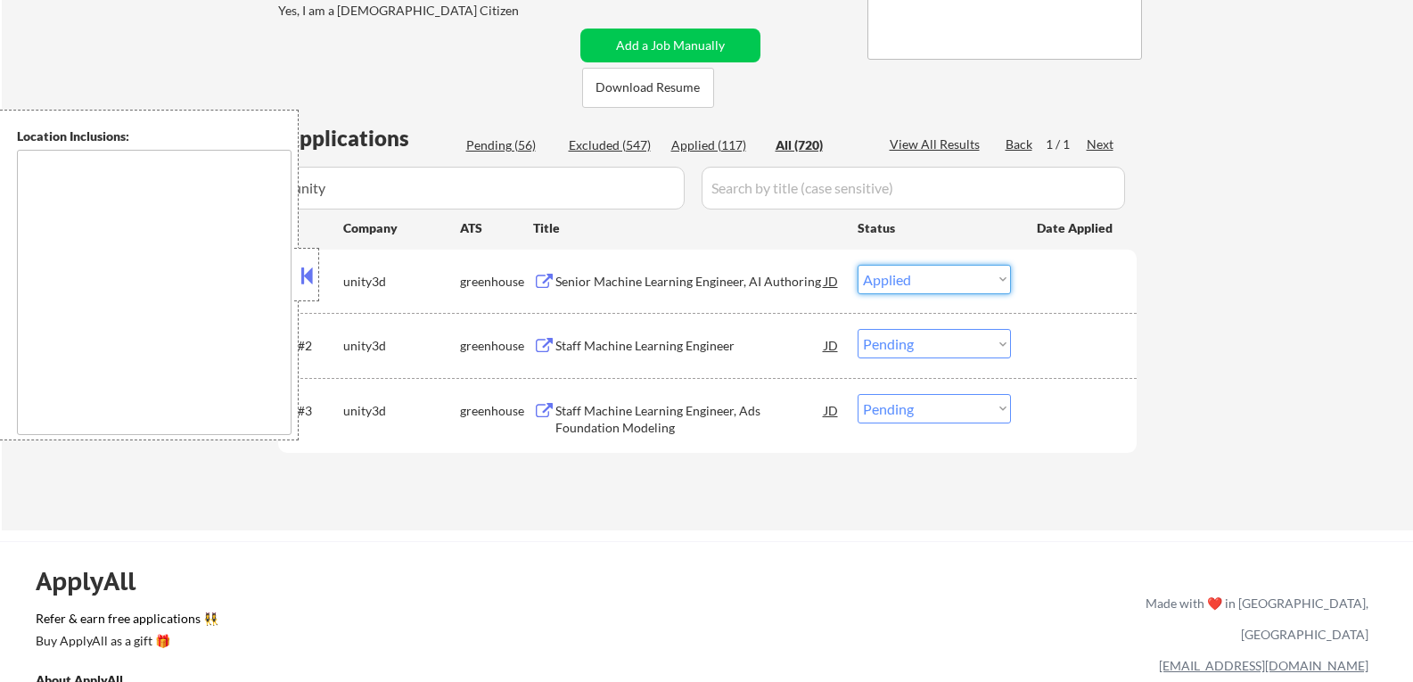
click at [858, 265] on select "Choose an option... Pending Applied Excluded (Questions) Excluded (Expired) Exc…" at bounding box center [934, 279] width 153 height 29
click at [508, 145] on div "Pending (56)" at bounding box center [510, 145] width 89 height 18
select select ""pending""
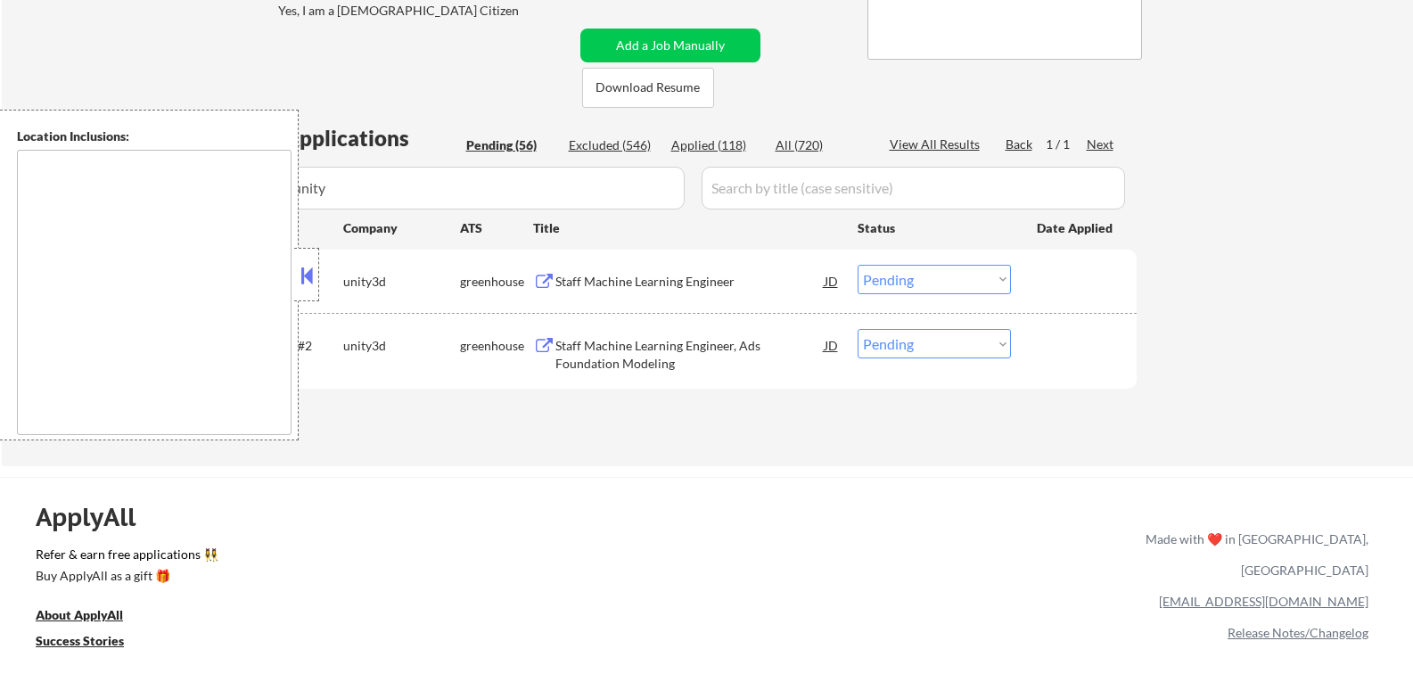
click at [480, 187] on input "input" at bounding box center [484, 188] width 401 height 43
drag, startPoint x: 304, startPoint y: 277, endPoint x: 278, endPoint y: 275, distance: 26.0
click at [278, 275] on div "Location Inclusions:" at bounding box center [159, 275] width 319 height 331
drag, startPoint x: 299, startPoint y: 272, endPoint x: 291, endPoint y: 289, distance: 18.7
click at [271, 290] on div "Location Inclusions:" at bounding box center [159, 275] width 319 height 331
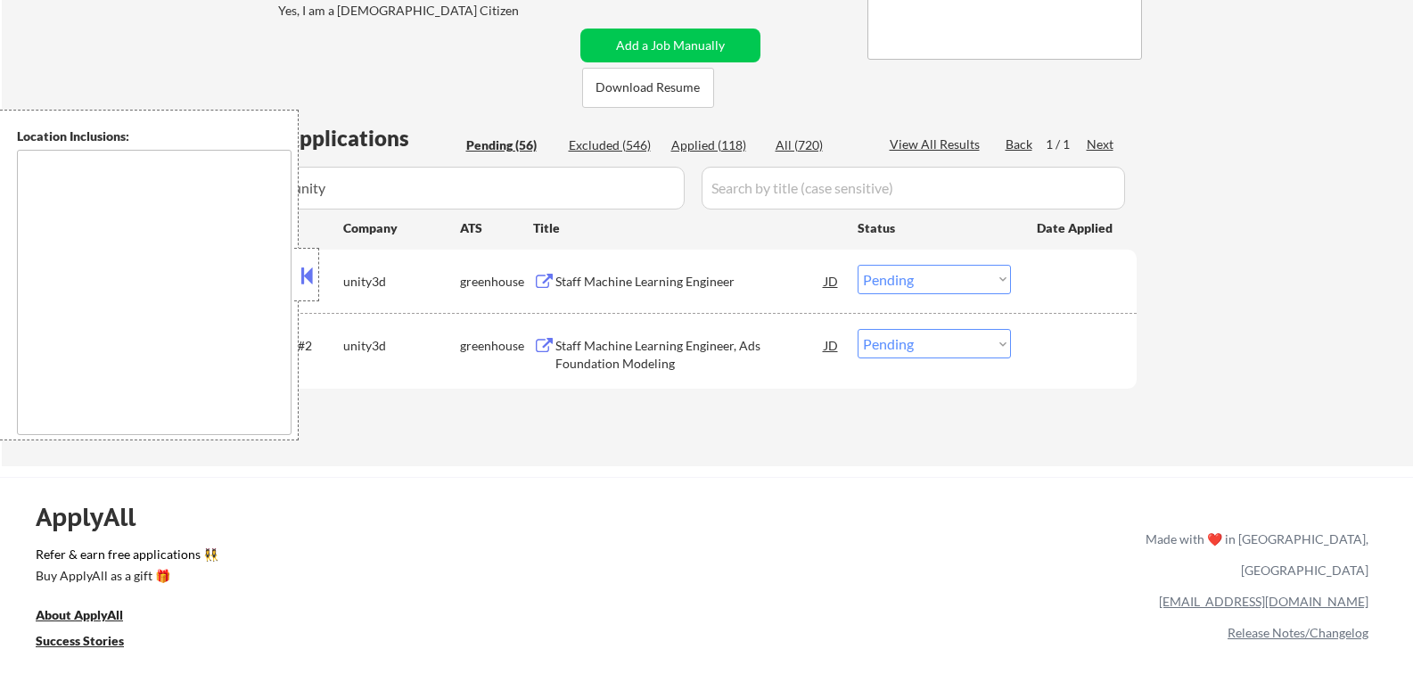
click at [306, 278] on button at bounding box center [307, 275] width 20 height 27
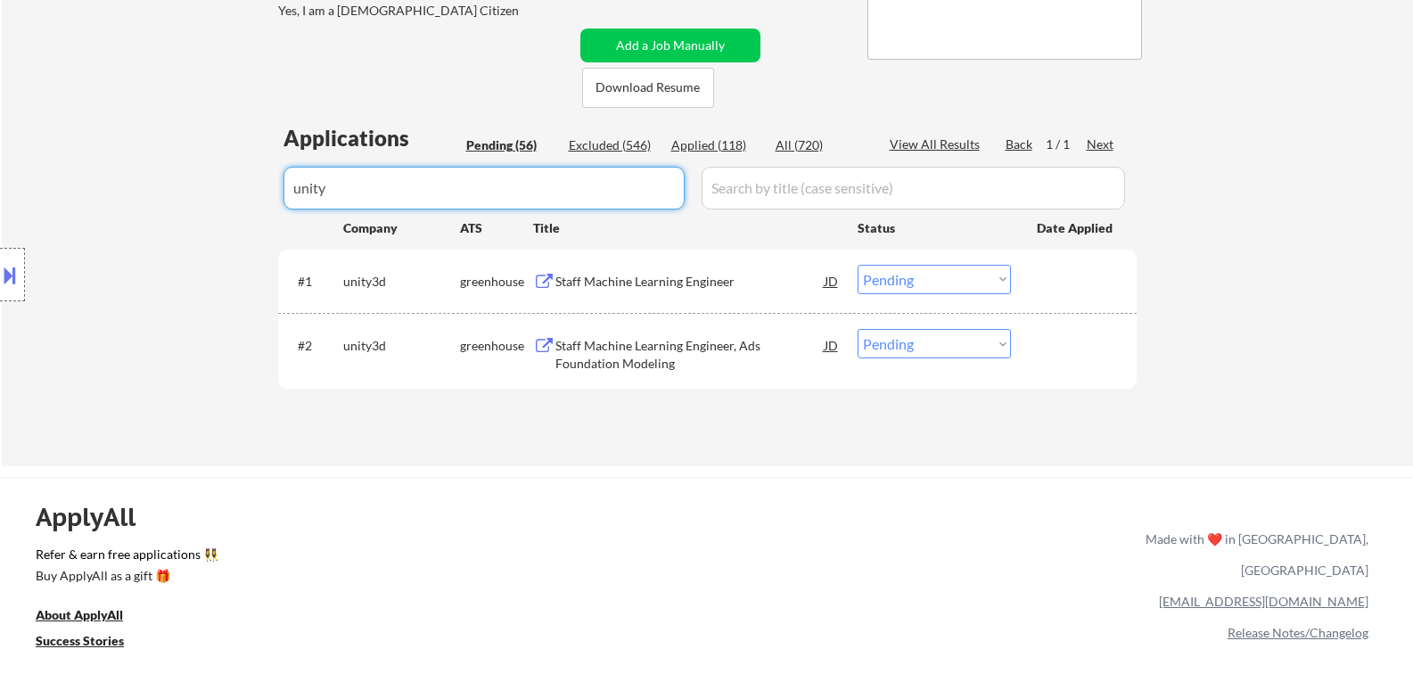
click at [345, 192] on input "input" at bounding box center [484, 188] width 401 height 43
type input "u"
select select ""pending""
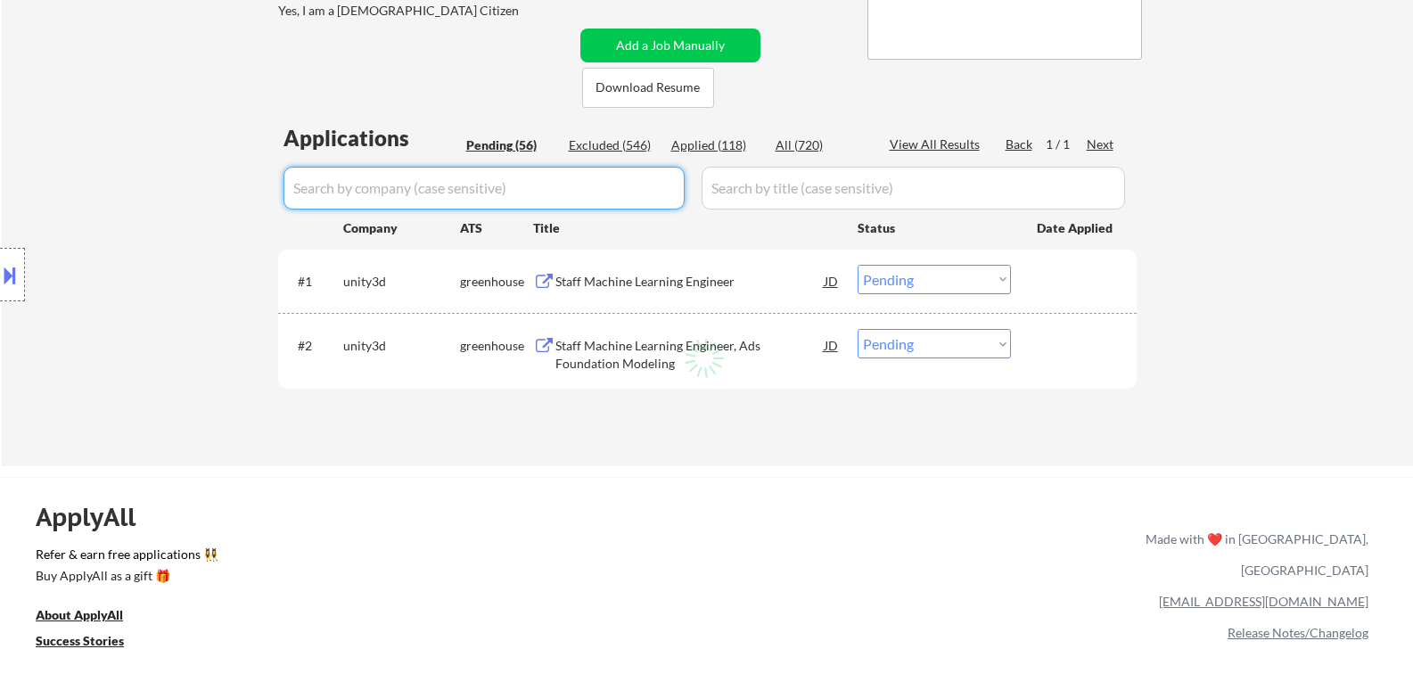
select select ""pending""
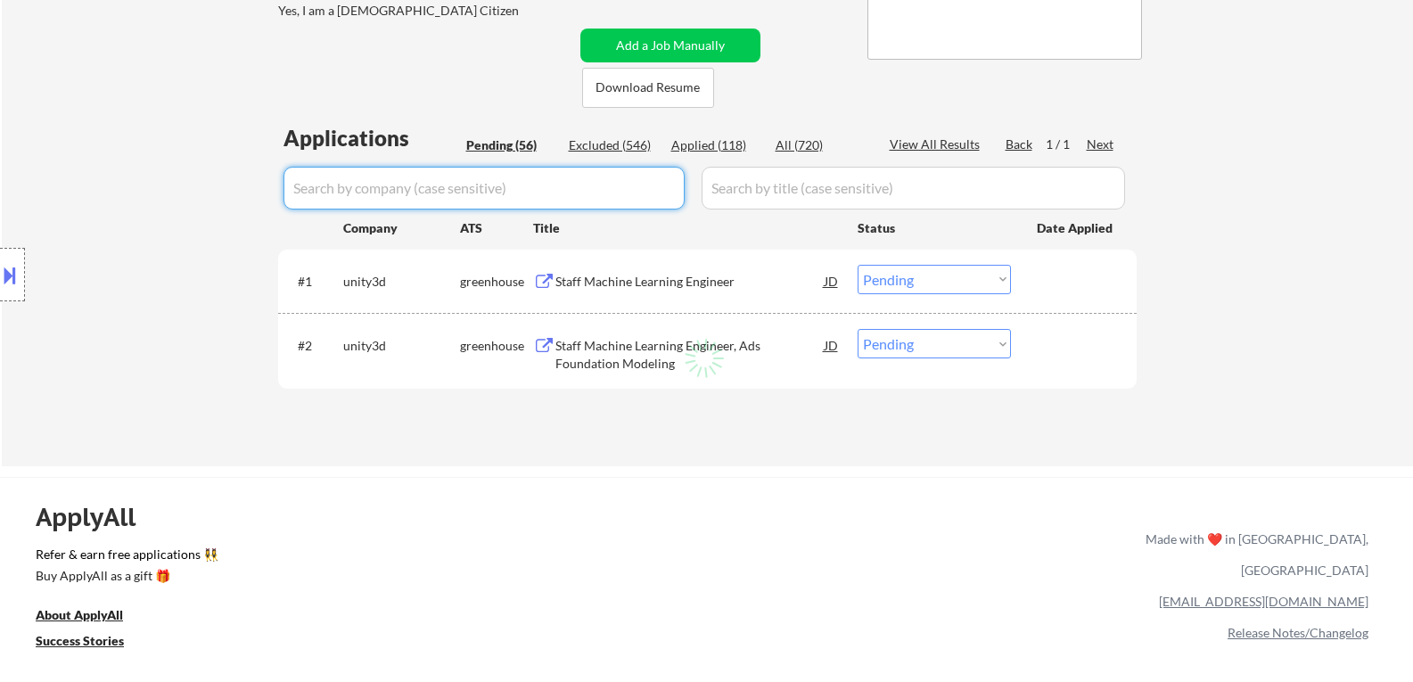
select select ""pending""
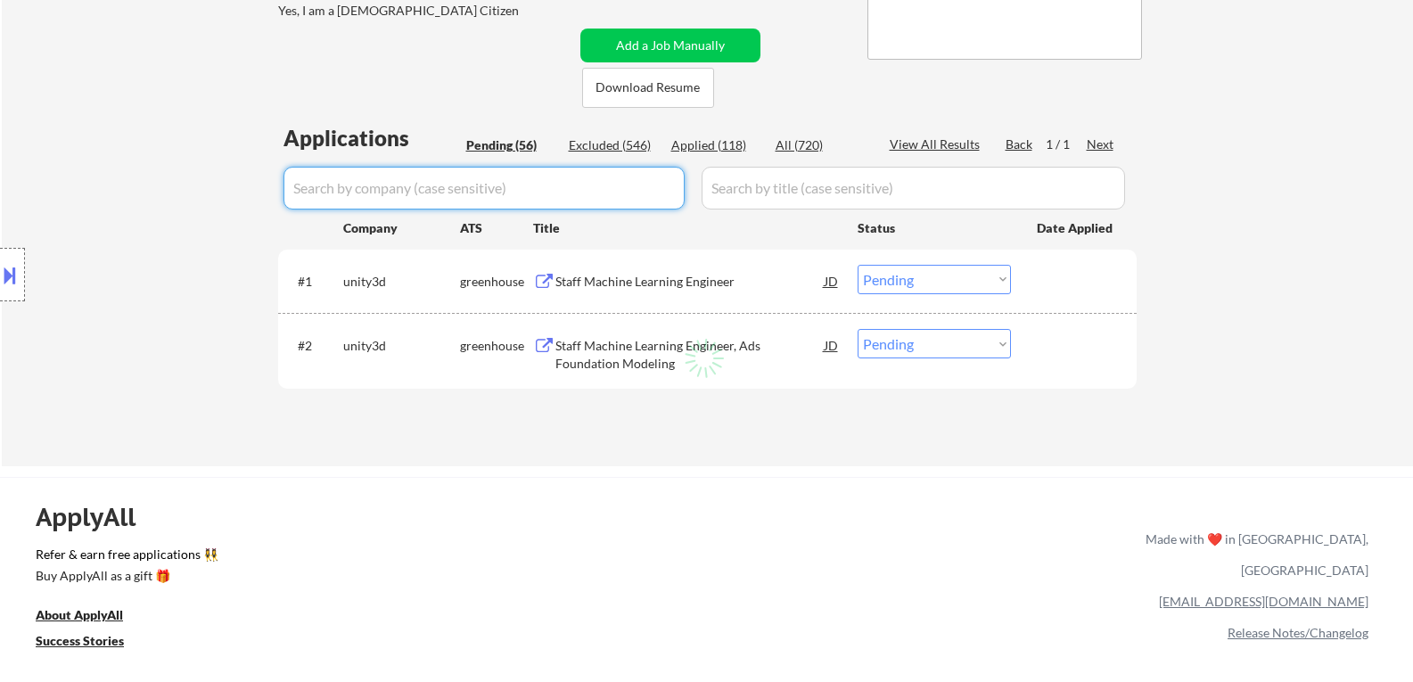
select select ""pending""
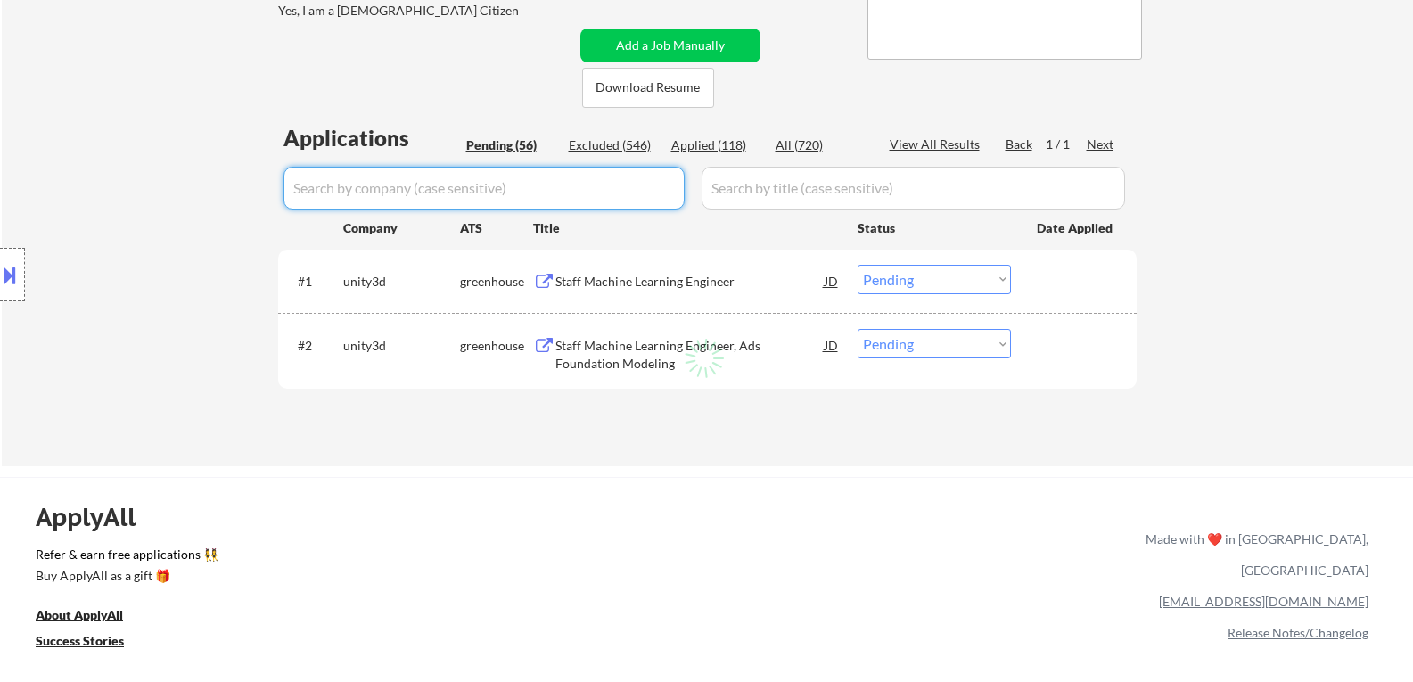
select select ""pending""
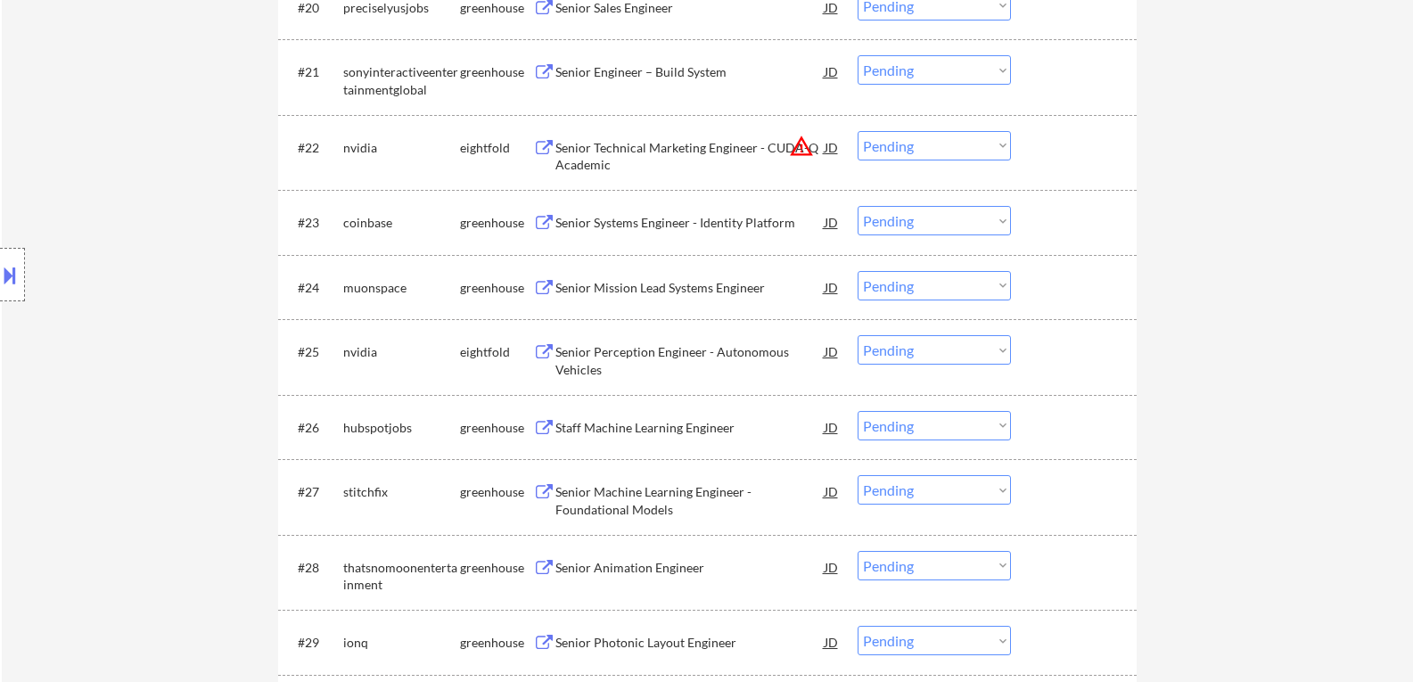
scroll to position [1961, 0]
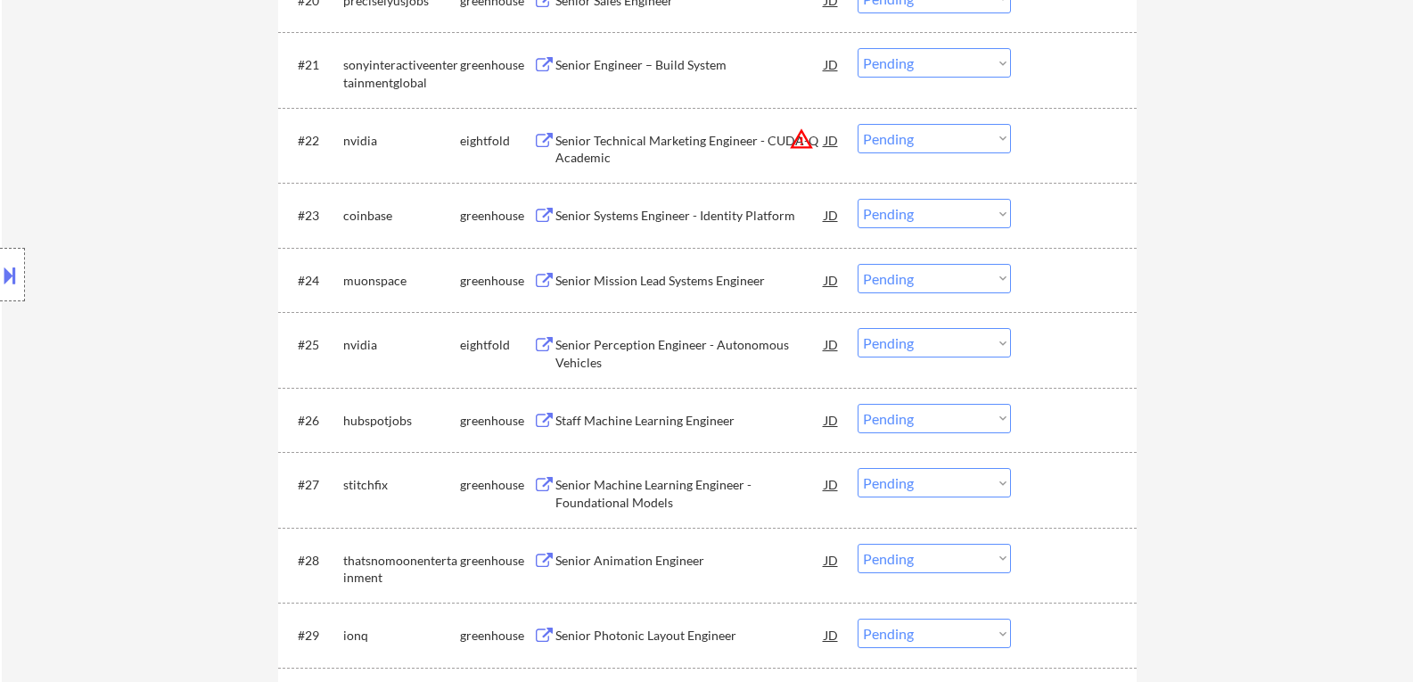
click at [541, 279] on button at bounding box center [544, 281] width 22 height 17
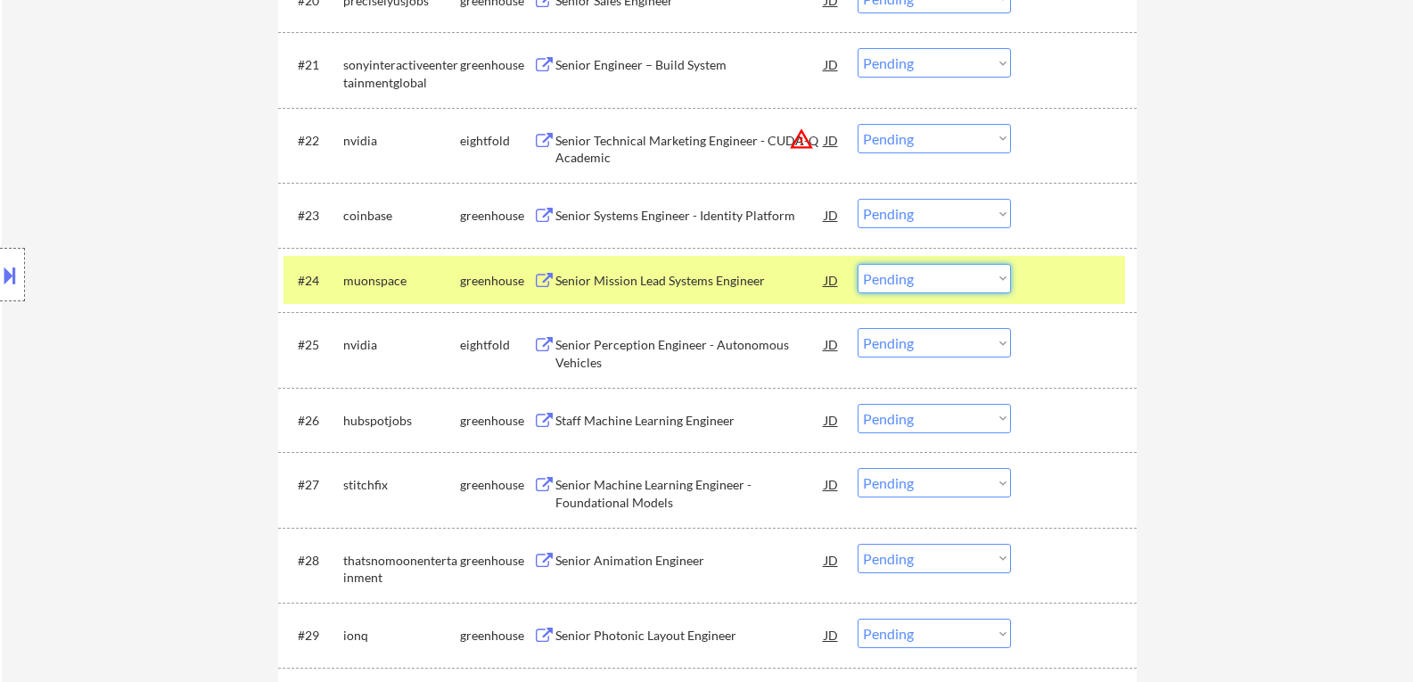
click at [1005, 280] on select "Choose an option... Pending Applied Excluded (Questions) Excluded (Expired) Exc…" at bounding box center [934, 278] width 153 height 29
click at [858, 264] on select "Choose an option... Pending Applied Excluded (Questions) Excluded (Expired) Exc…" at bounding box center [934, 278] width 153 height 29
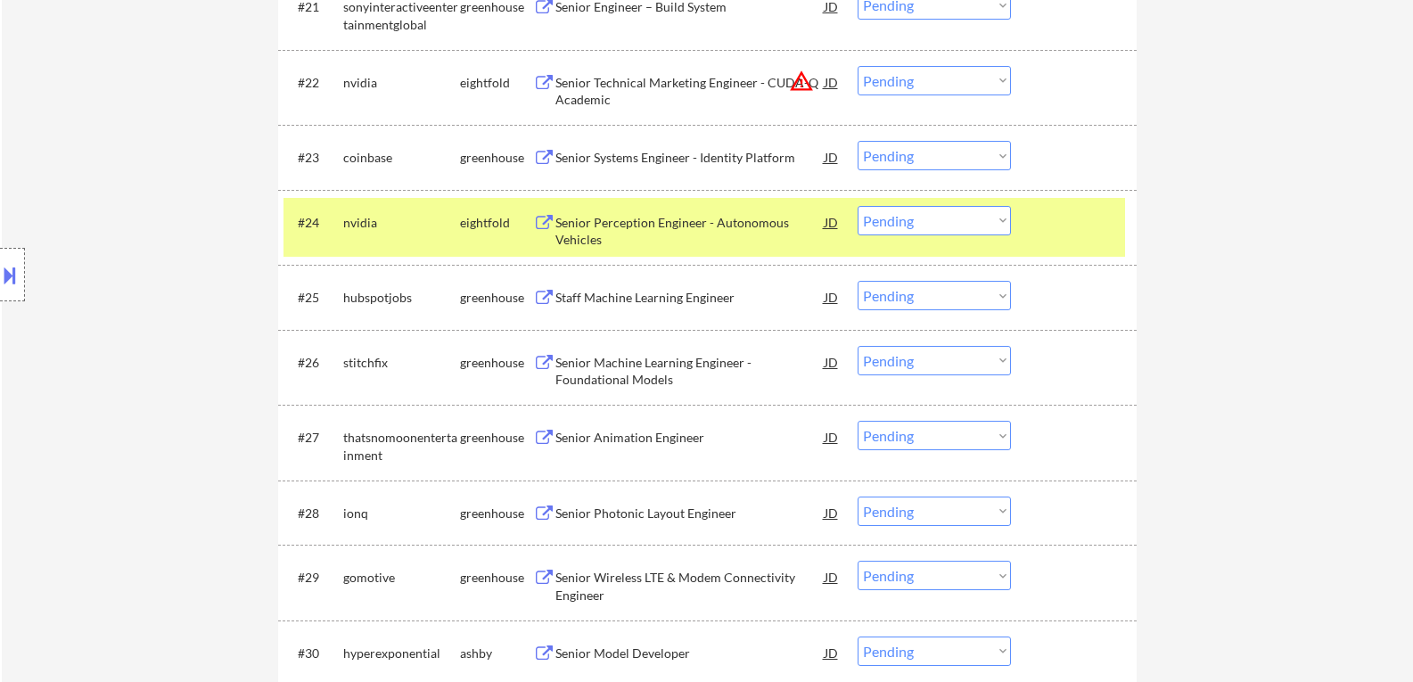
scroll to position [2051, 0]
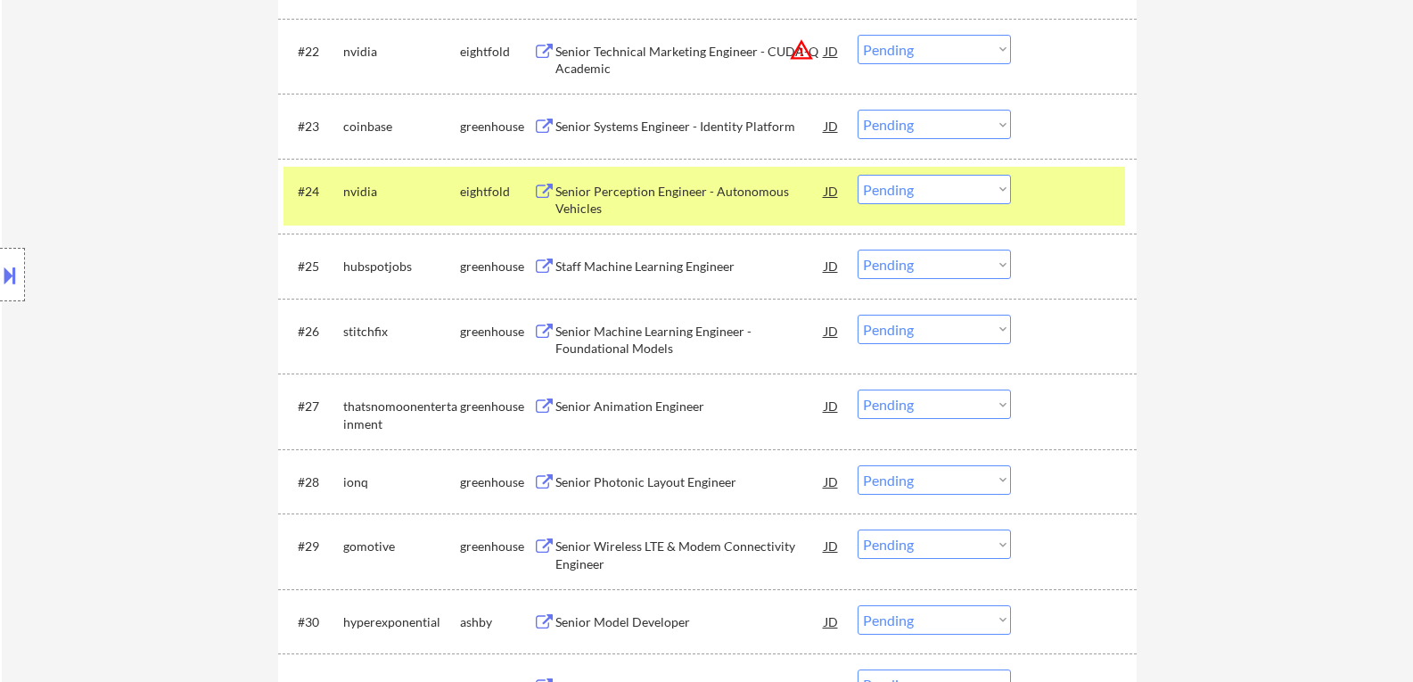
click at [543, 266] on button at bounding box center [544, 267] width 22 height 17
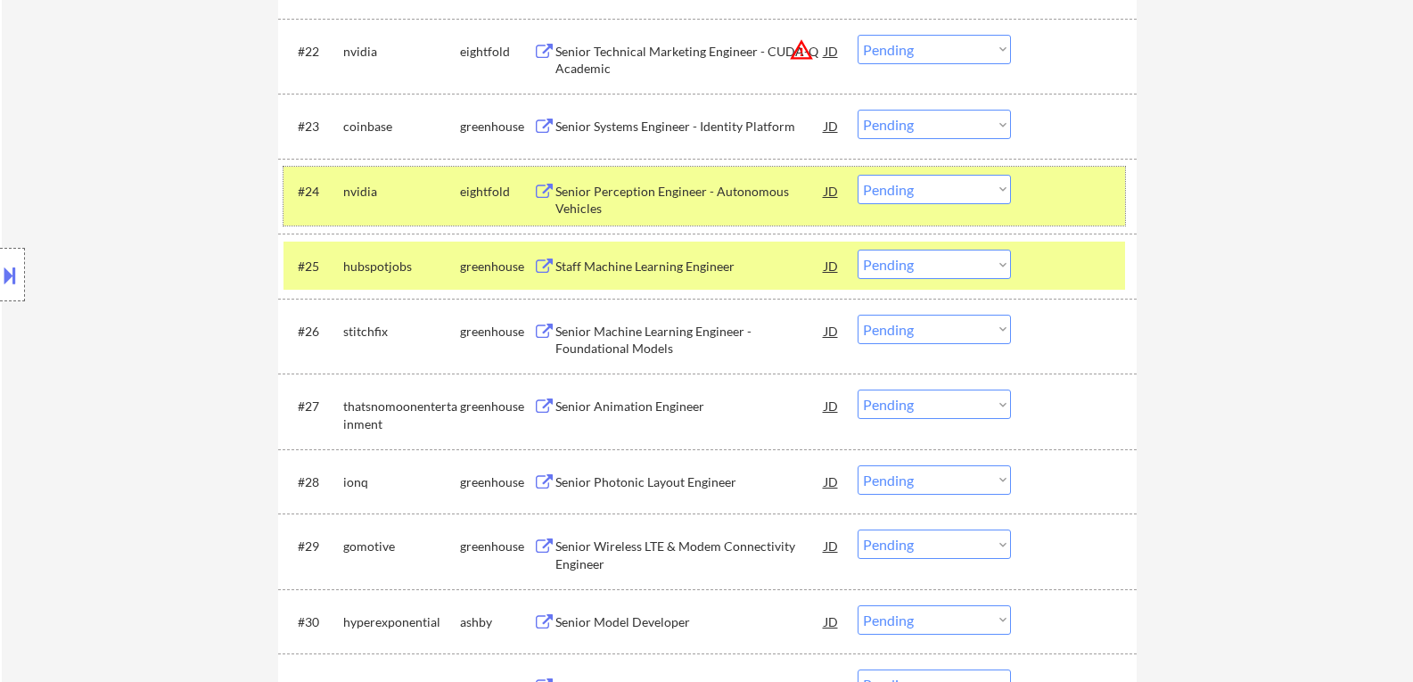
click at [1073, 199] on div at bounding box center [1076, 191] width 78 height 32
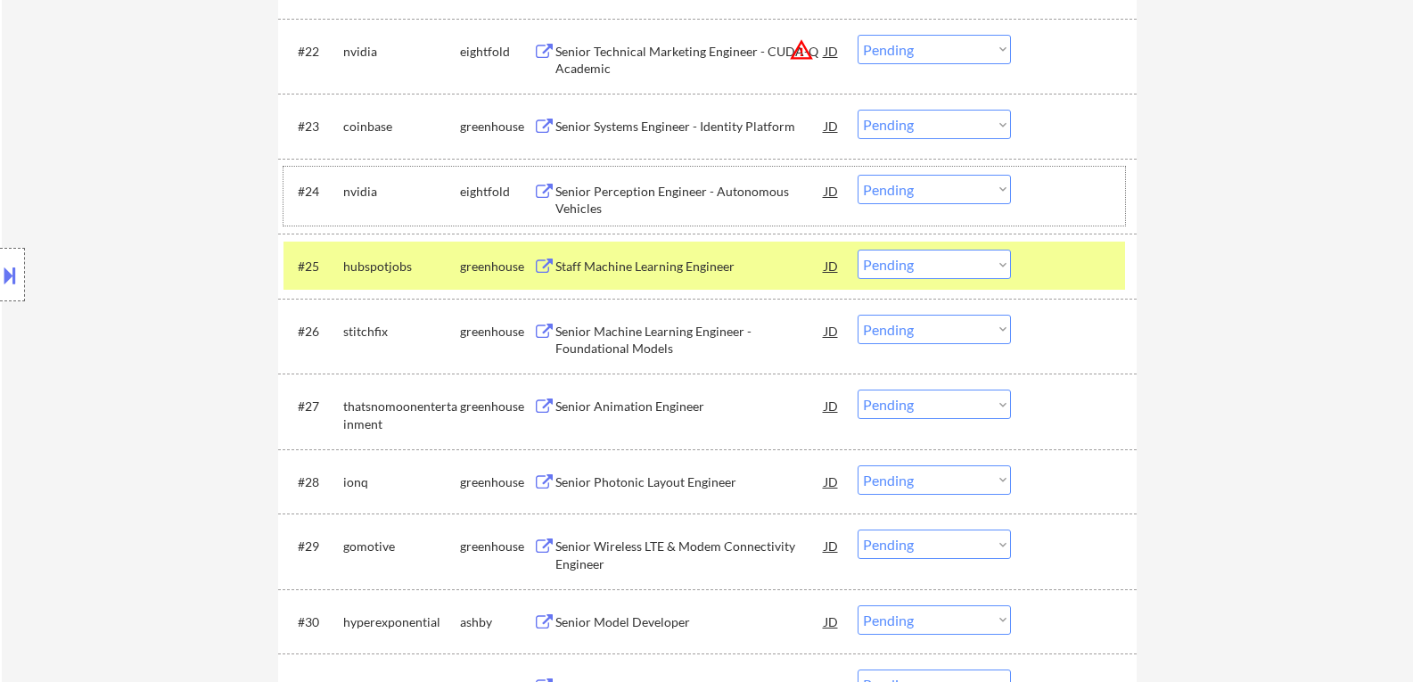
click at [1001, 264] on select "Choose an option... Pending Applied Excluded (Questions) Excluded (Expired) Exc…" at bounding box center [934, 264] width 153 height 29
click at [858, 250] on select "Choose an option... Pending Applied Excluded (Questions) Excluded (Expired) Exc…" at bounding box center [934, 264] width 153 height 29
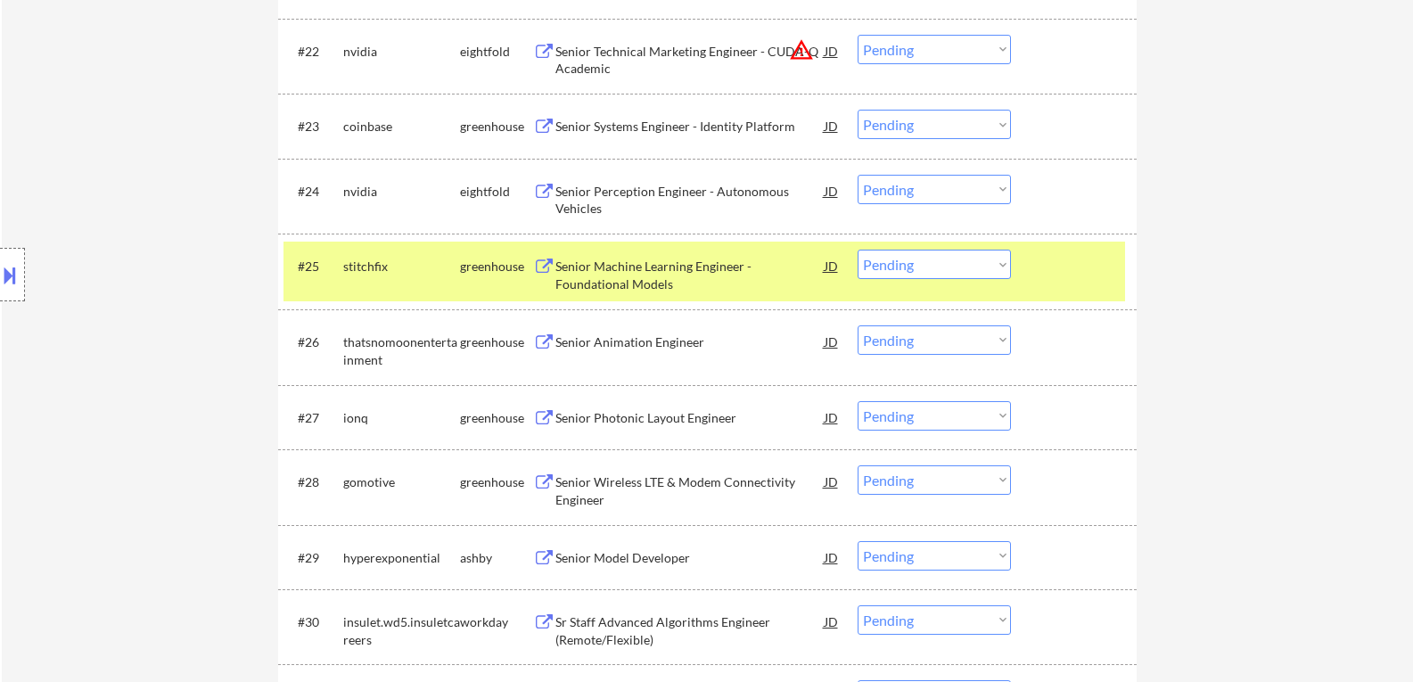
click at [546, 267] on button at bounding box center [544, 267] width 22 height 17
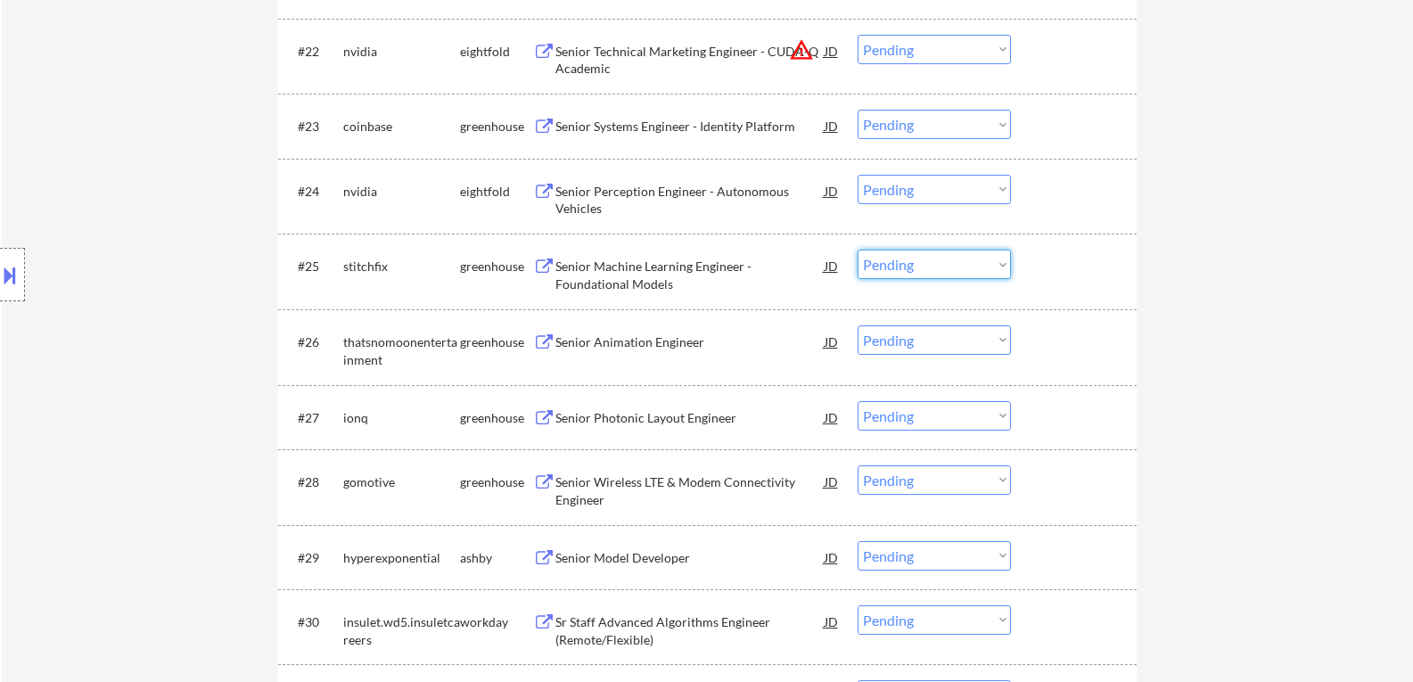
click at [1002, 261] on select "Choose an option... Pending Applied Excluded (Questions) Excluded (Expired) Exc…" at bounding box center [934, 264] width 153 height 29
click at [858, 250] on select "Choose an option... Pending Applied Excluded (Questions) Excluded (Expired) Exc…" at bounding box center [934, 264] width 153 height 29
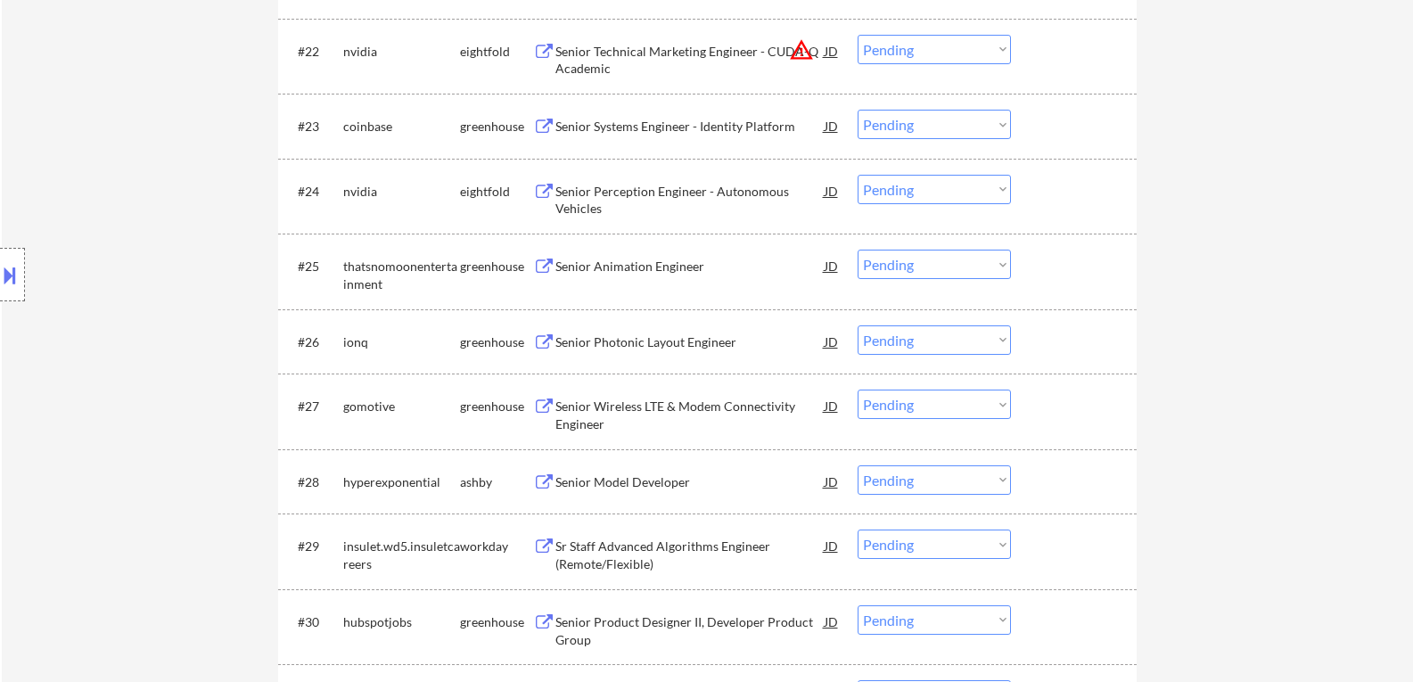
click at [540, 267] on button at bounding box center [544, 267] width 22 height 17
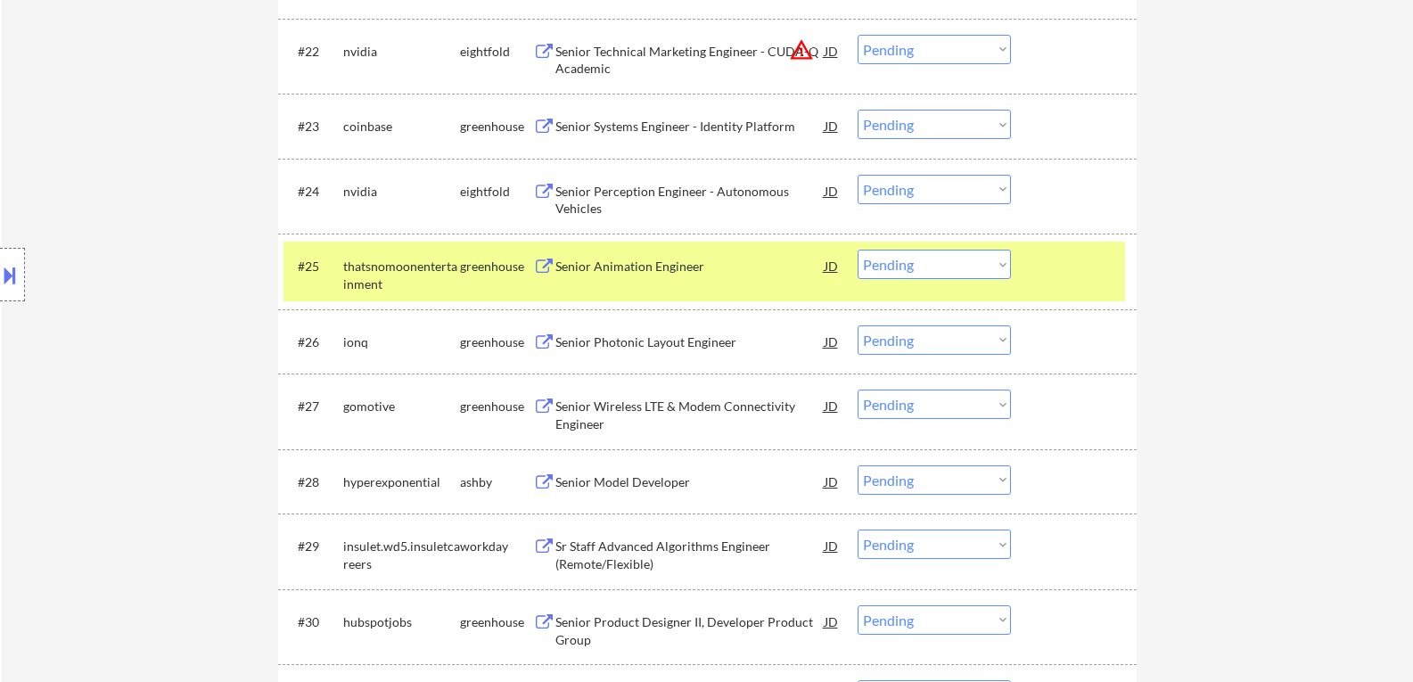
click at [1007, 263] on select "Choose an option... Pending Applied Excluded (Questions) Excluded (Expired) Exc…" at bounding box center [934, 264] width 153 height 29
click at [858, 250] on select "Choose an option... Pending Applied Excluded (Questions) Excluded (Expired) Exc…" at bounding box center [934, 264] width 153 height 29
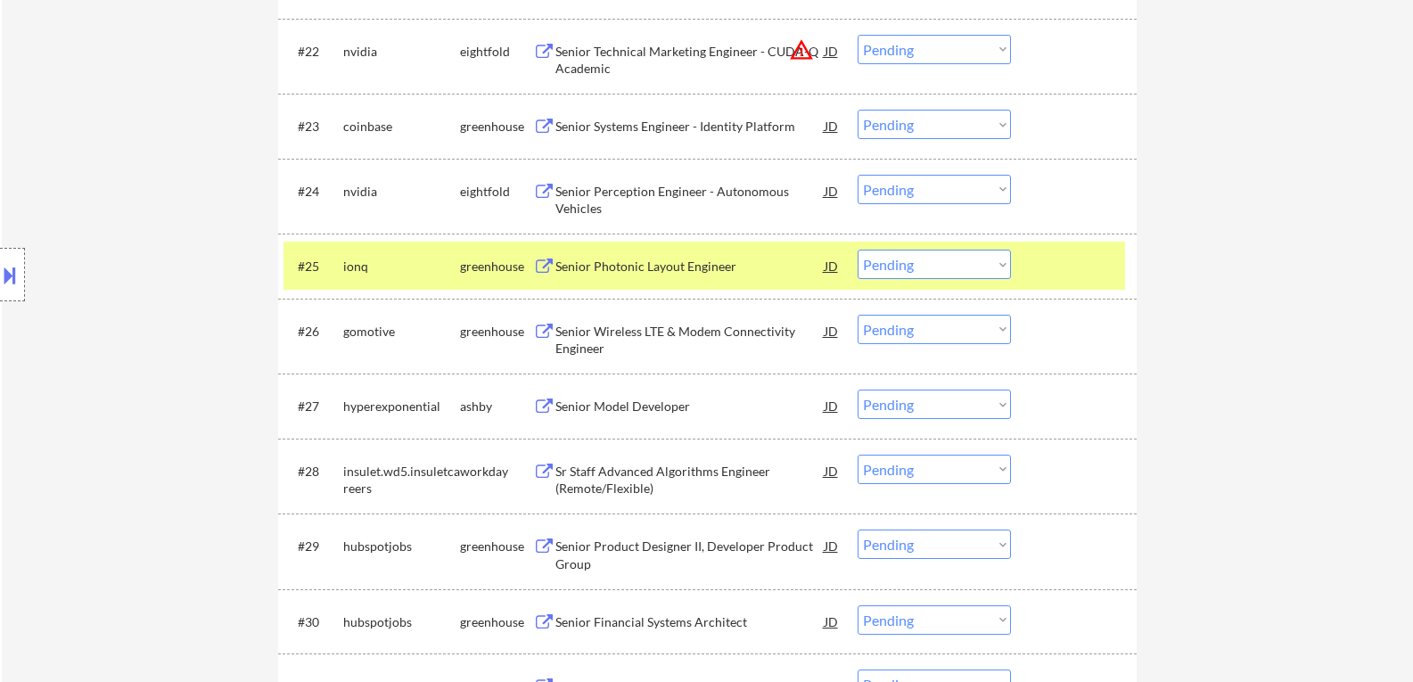
click at [545, 267] on button at bounding box center [544, 267] width 22 height 17
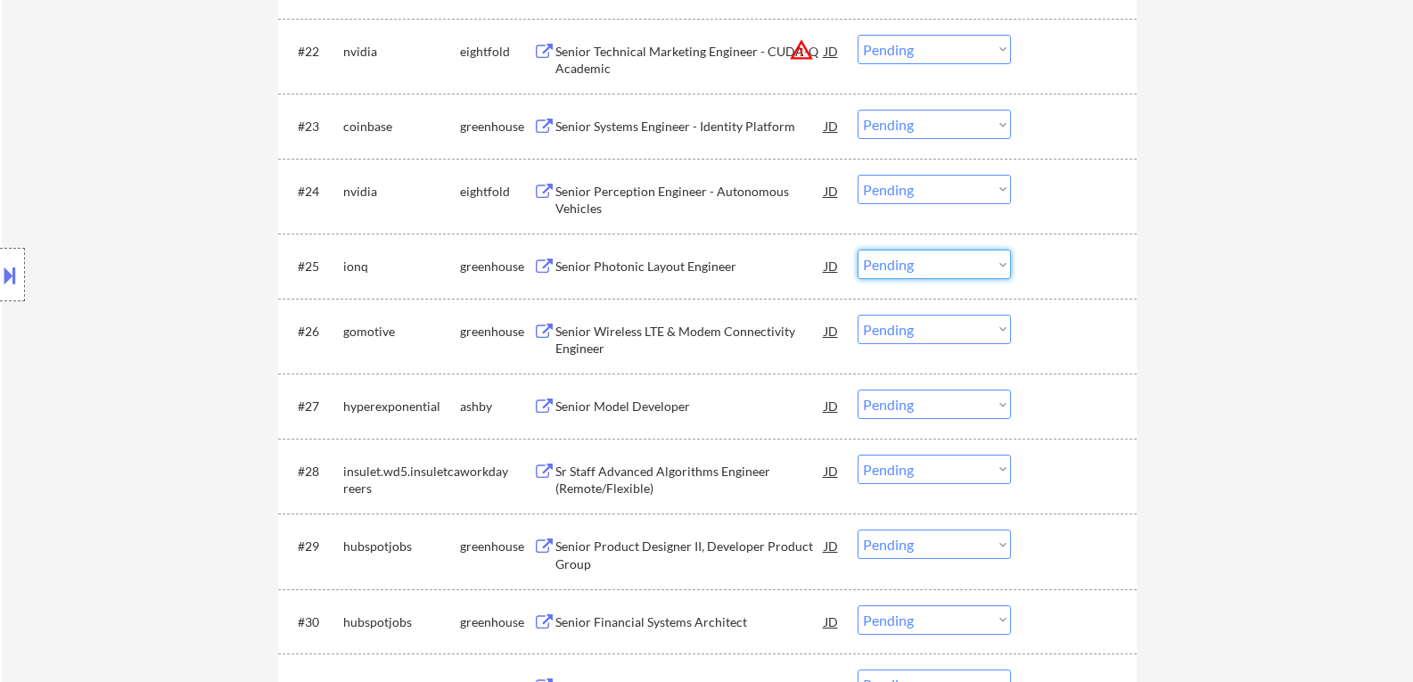
click at [1003, 266] on select "Choose an option... Pending Applied Excluded (Questions) Excluded (Expired) Exc…" at bounding box center [934, 264] width 153 height 29
click at [858, 250] on select "Choose an option... Pending Applied Excluded (Questions) Excluded (Expired) Exc…" at bounding box center [934, 264] width 153 height 29
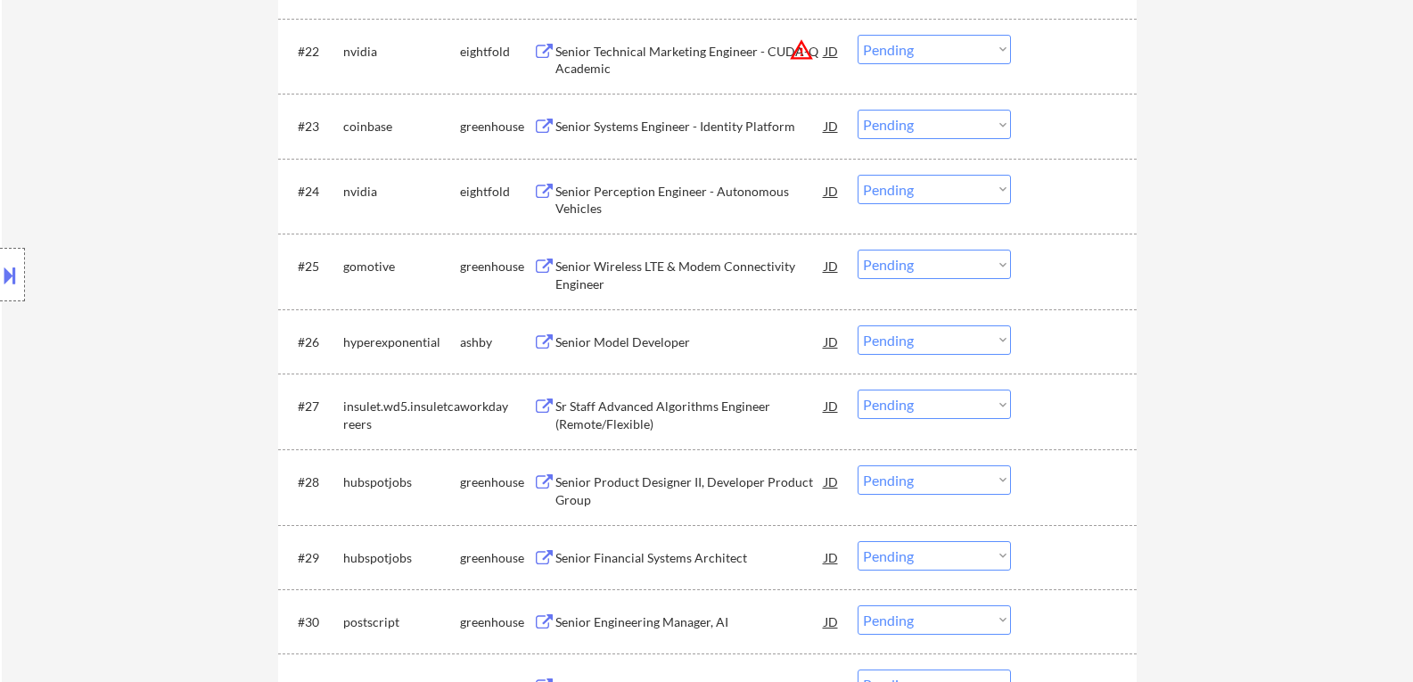
click at [542, 264] on button at bounding box center [544, 267] width 22 height 17
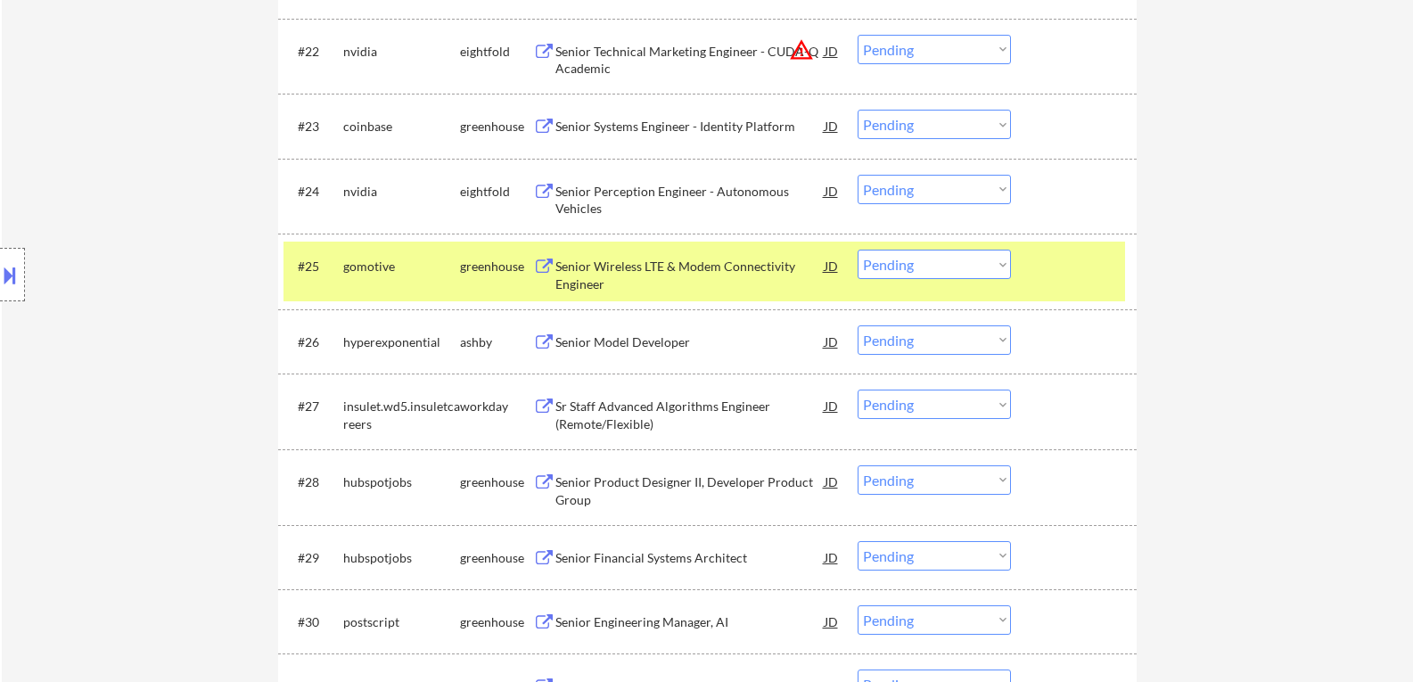
click at [1005, 265] on select "Choose an option... Pending Applied Excluded (Questions) Excluded (Expired) Exc…" at bounding box center [934, 264] width 153 height 29
click at [858, 250] on select "Choose an option... Pending Applied Excluded (Questions) Excluded (Expired) Exc…" at bounding box center [934, 264] width 153 height 29
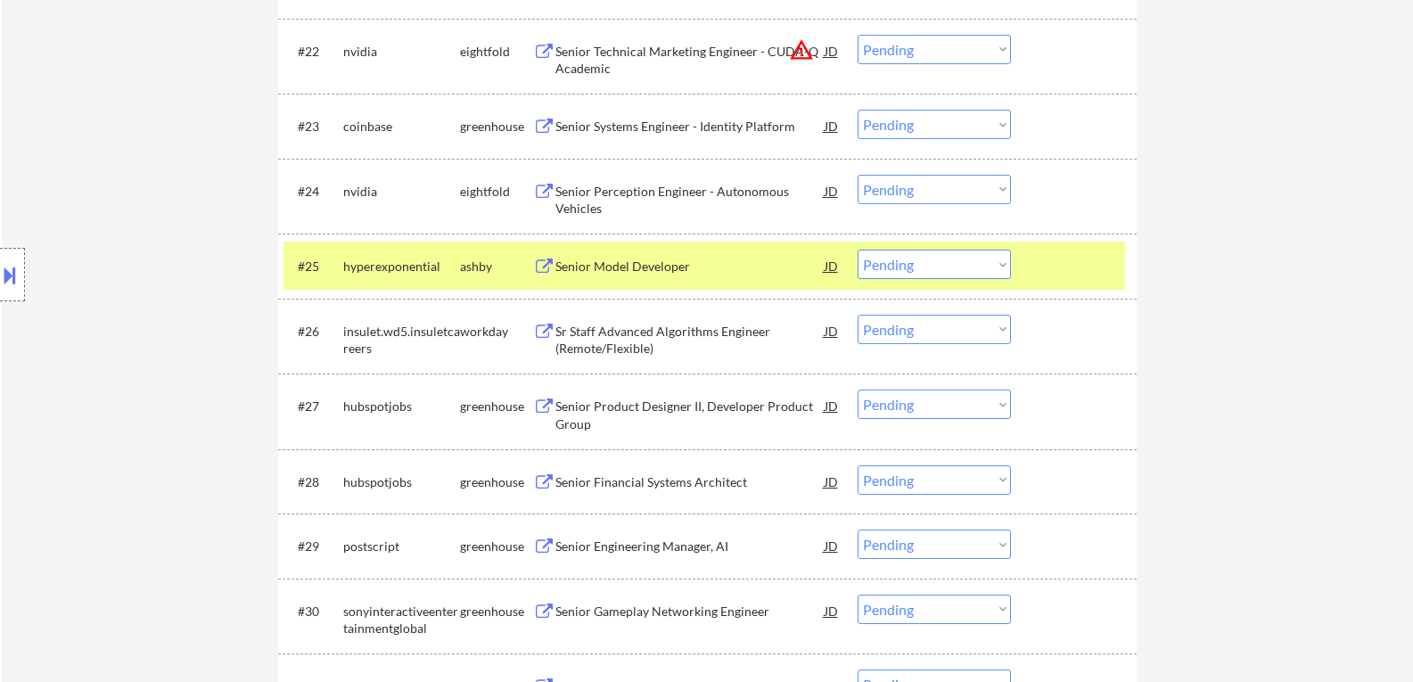
click at [545, 263] on button at bounding box center [544, 267] width 22 height 17
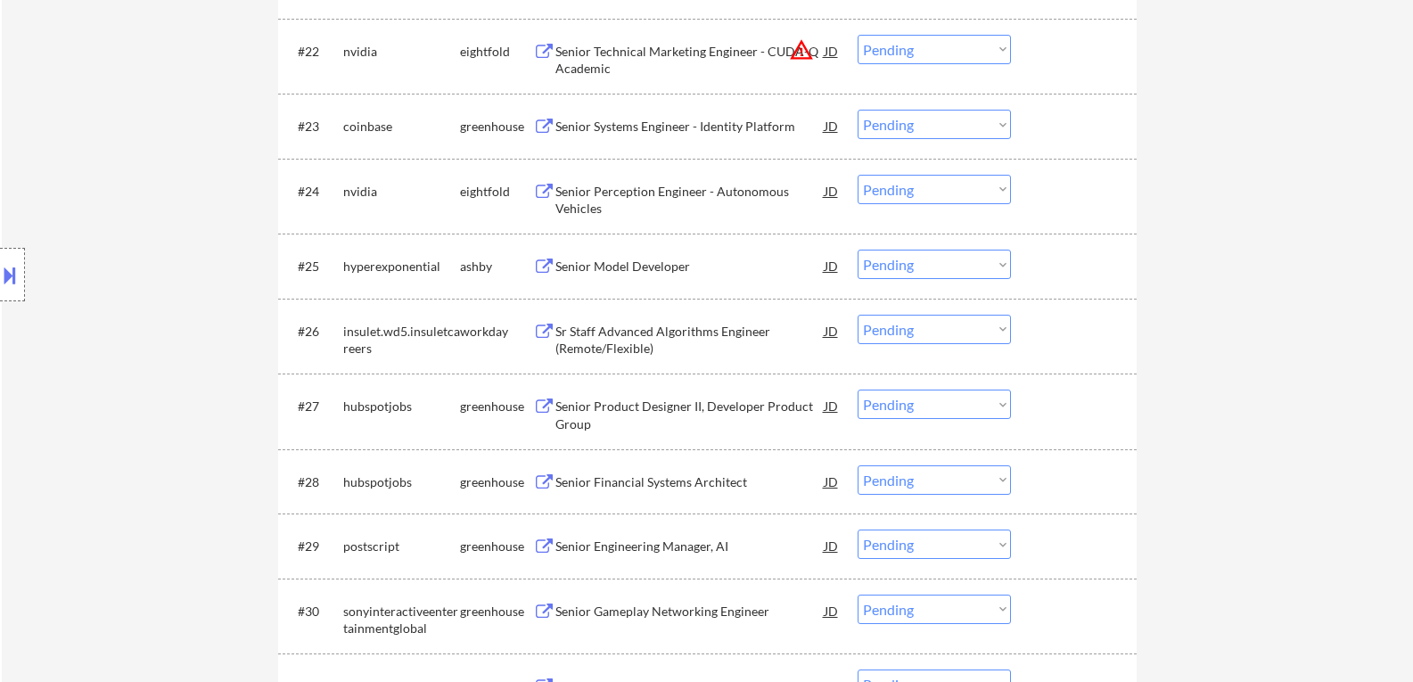
click at [1003, 263] on select "Choose an option... Pending Applied Excluded (Questions) Excluded (Expired) Exc…" at bounding box center [934, 264] width 153 height 29
click at [858, 250] on select "Choose an option... Pending Applied Excluded (Questions) Excluded (Expired) Exc…" at bounding box center [934, 264] width 153 height 29
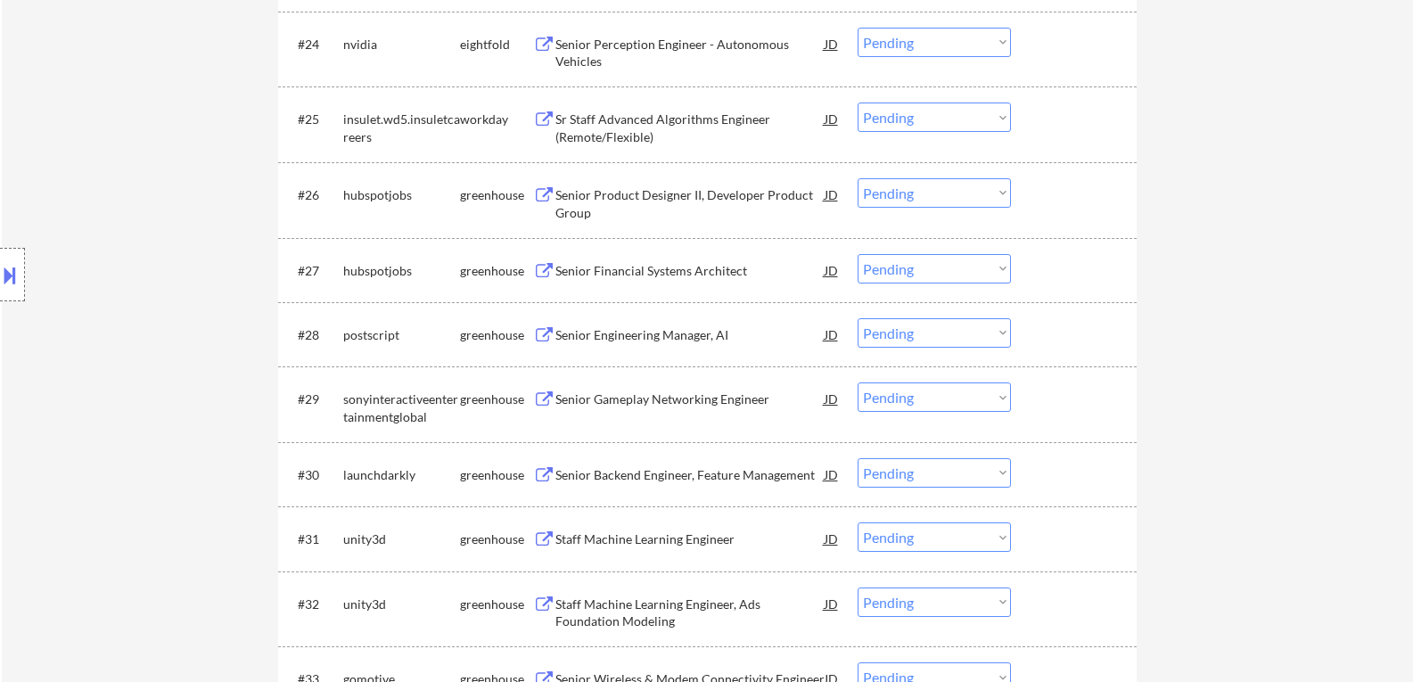
scroll to position [2229, 0]
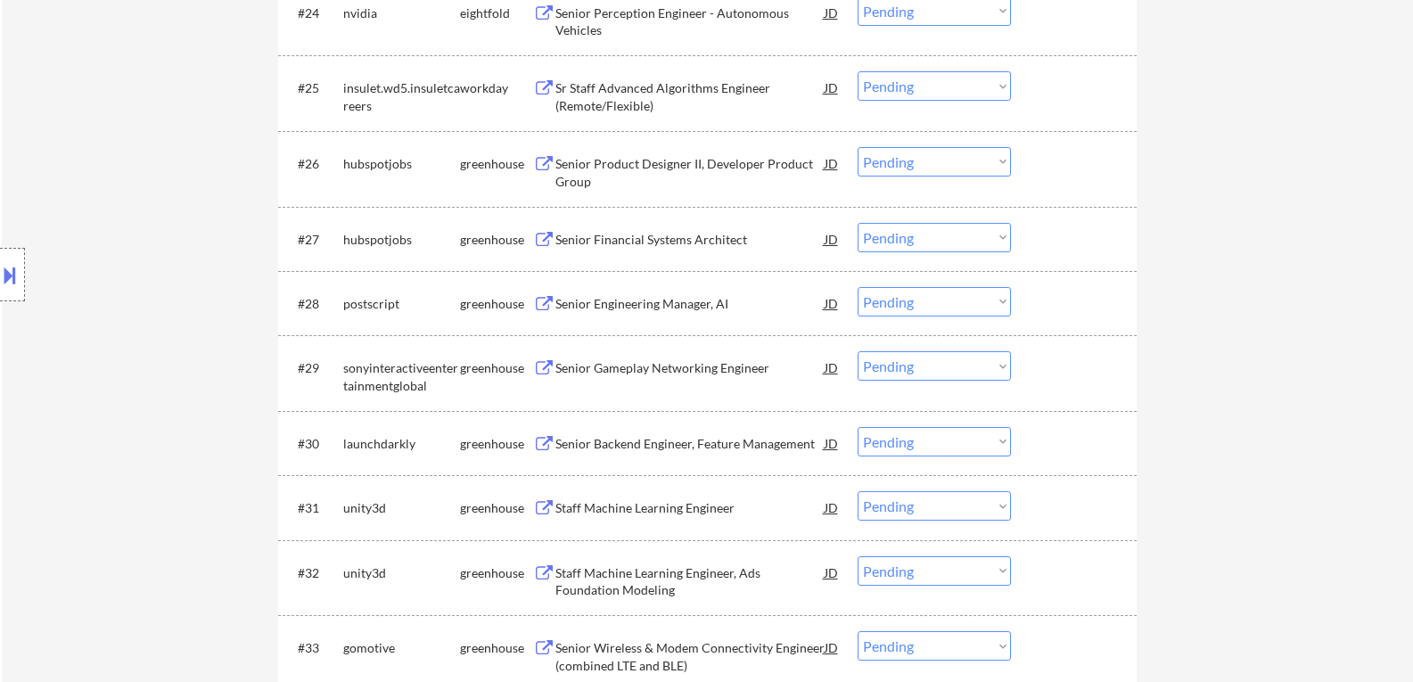
click at [550, 161] on button at bounding box center [544, 164] width 22 height 17
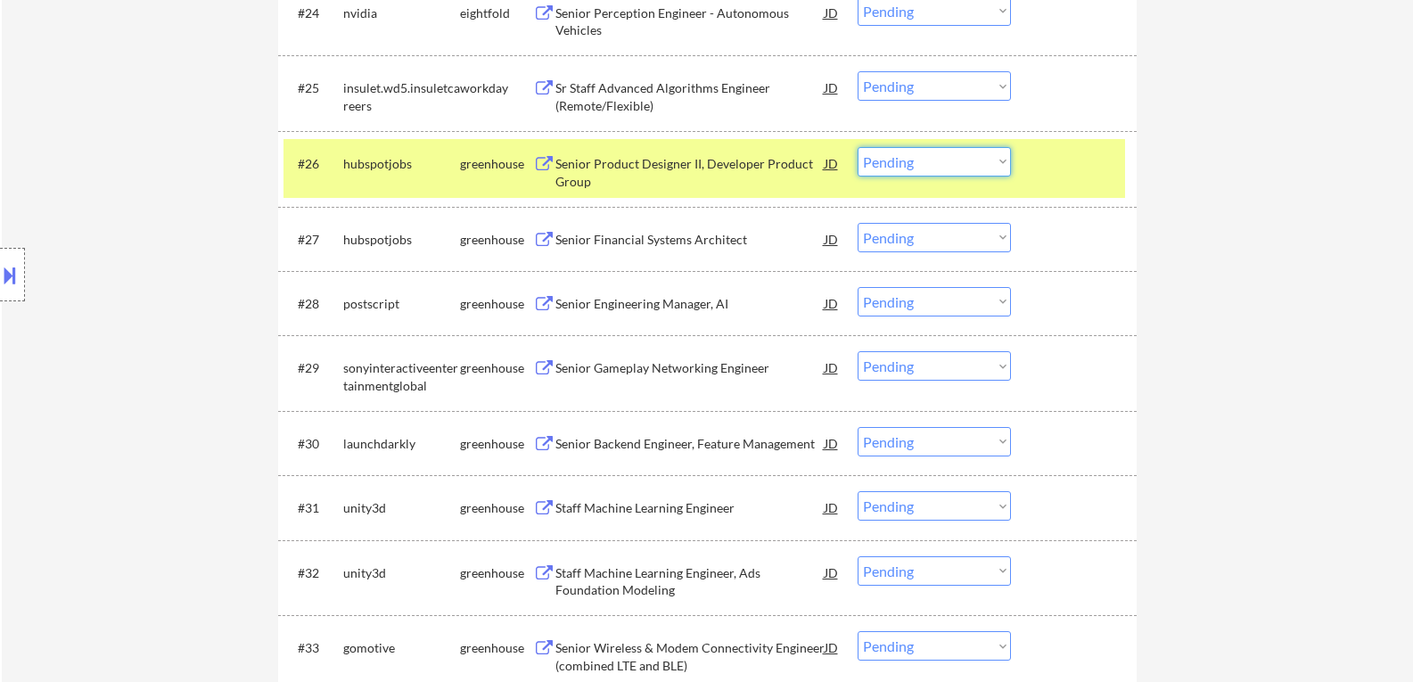
click at [1000, 161] on select "Choose an option... Pending Applied Excluded (Questions) Excluded (Expired) Exc…" at bounding box center [934, 161] width 153 height 29
click at [858, 147] on select "Choose an option... Pending Applied Excluded (Questions) Excluded (Expired) Exc…" at bounding box center [934, 161] width 153 height 29
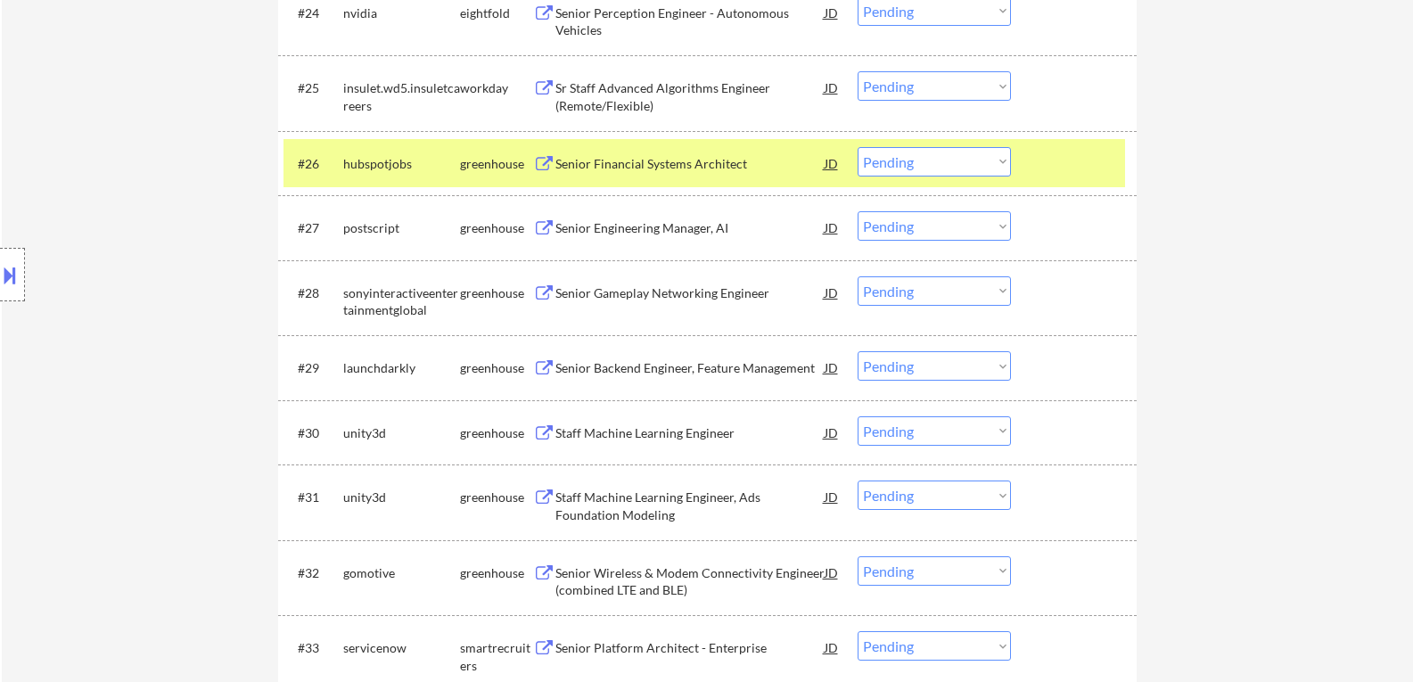
click at [544, 162] on button at bounding box center [544, 164] width 22 height 17
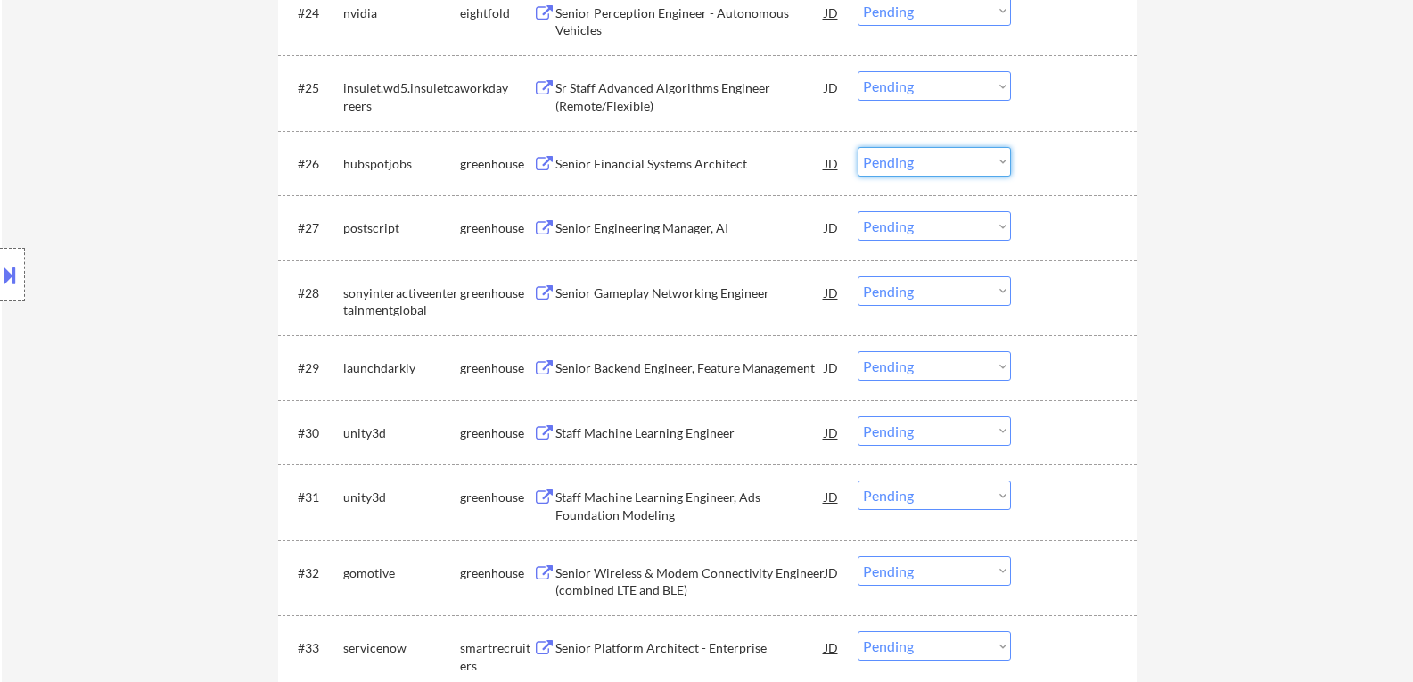
click at [1002, 161] on select "Choose an option... Pending Applied Excluded (Questions) Excluded (Expired) Exc…" at bounding box center [934, 161] width 153 height 29
click at [858, 147] on select "Choose an option... Pending Applied Excluded (Questions) Excluded (Expired) Exc…" at bounding box center [934, 161] width 153 height 29
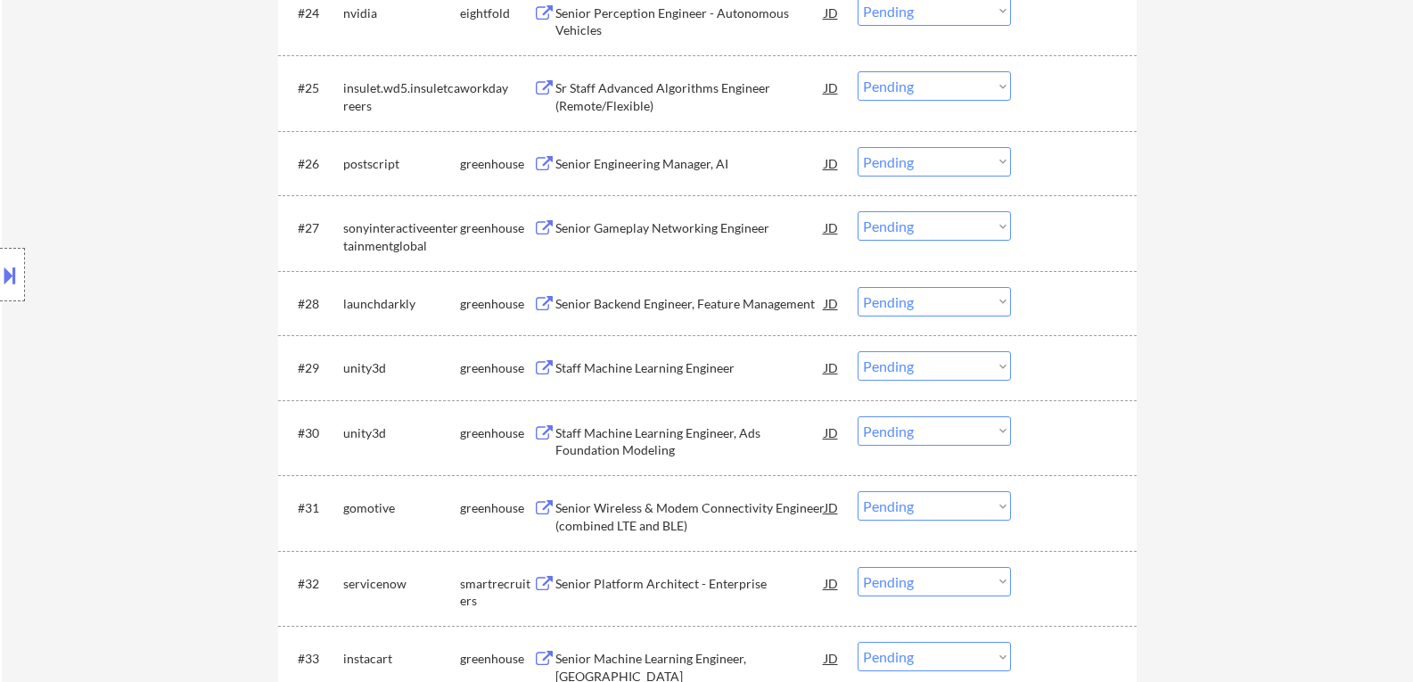
click at [547, 163] on button at bounding box center [544, 164] width 22 height 17
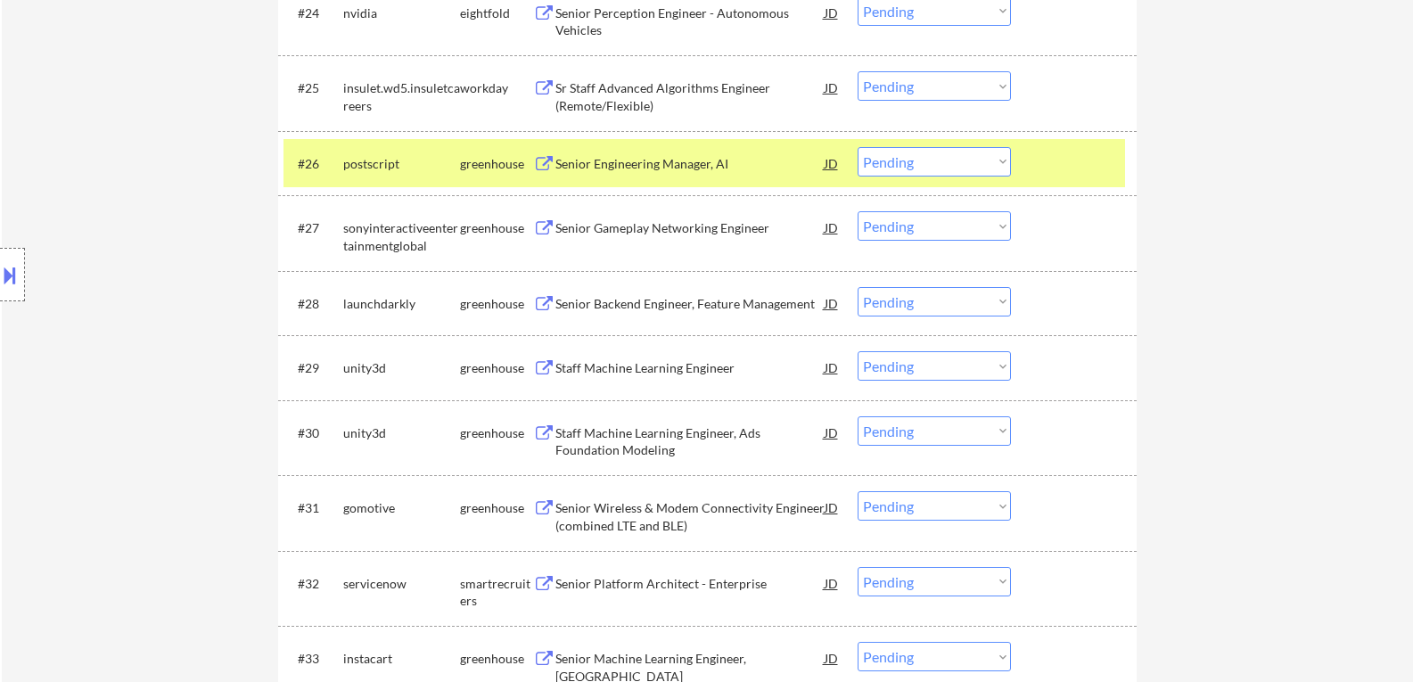
click at [1003, 164] on select "Choose an option... Pending Applied Excluded (Questions) Excluded (Expired) Exc…" at bounding box center [934, 161] width 153 height 29
click at [858, 147] on select "Choose an option... Pending Applied Excluded (Questions) Excluded (Expired) Exc…" at bounding box center [934, 161] width 153 height 29
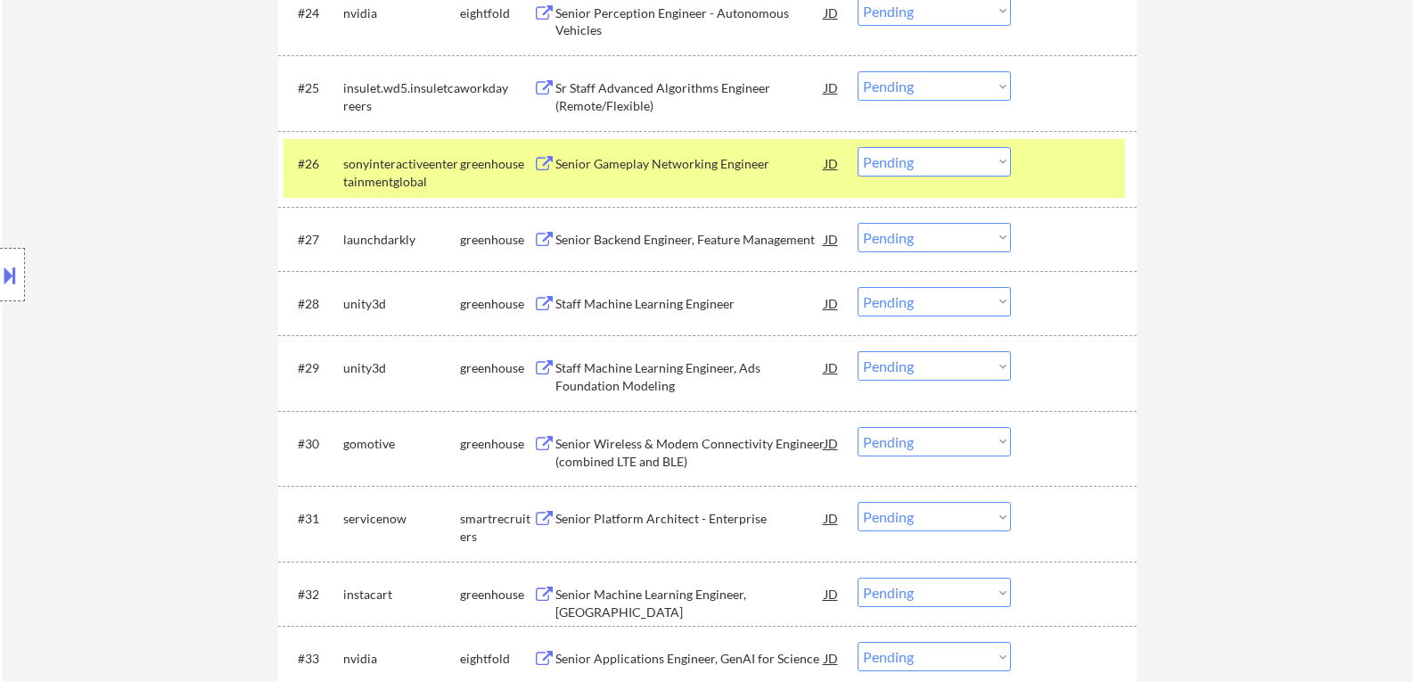
click at [545, 165] on button at bounding box center [544, 164] width 22 height 17
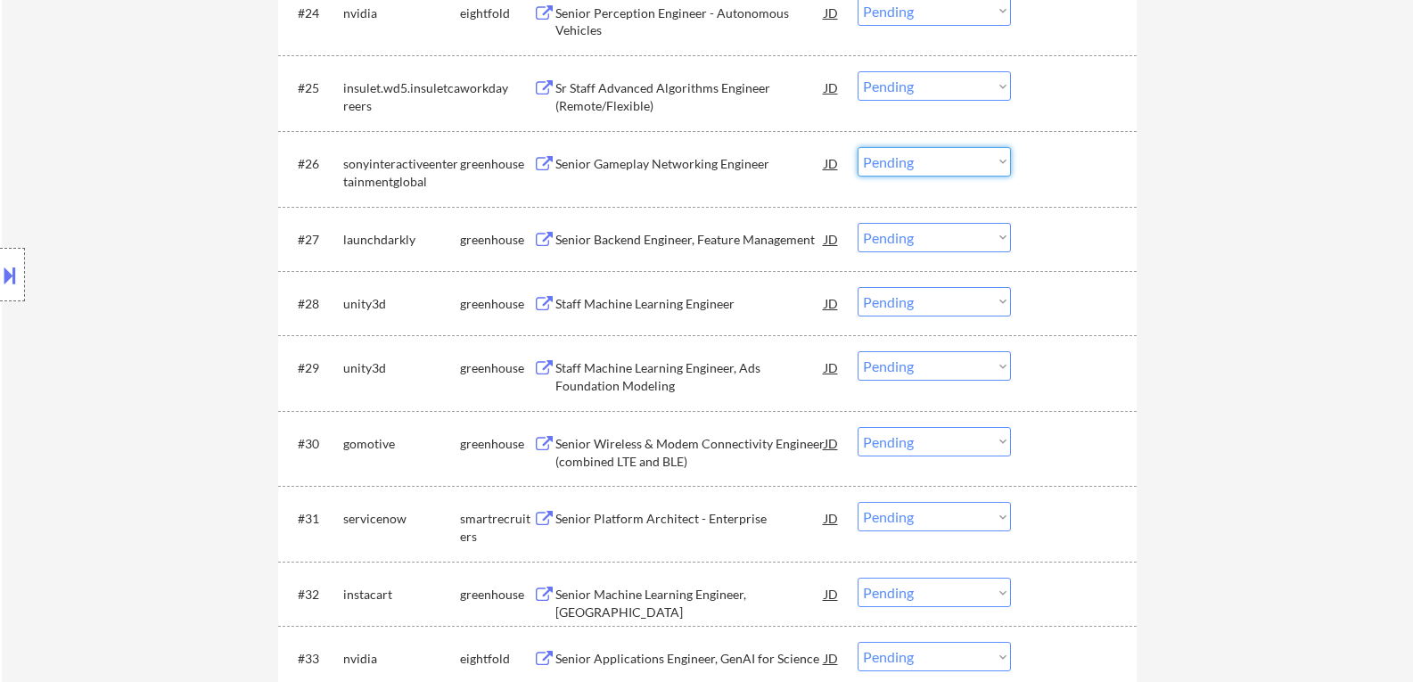
click at [1002, 162] on select "Choose an option... Pending Applied Excluded (Questions) Excluded (Expired) Exc…" at bounding box center [934, 161] width 153 height 29
click at [858, 147] on select "Choose an option... Pending Applied Excluded (Questions) Excluded (Expired) Exc…" at bounding box center [934, 161] width 153 height 29
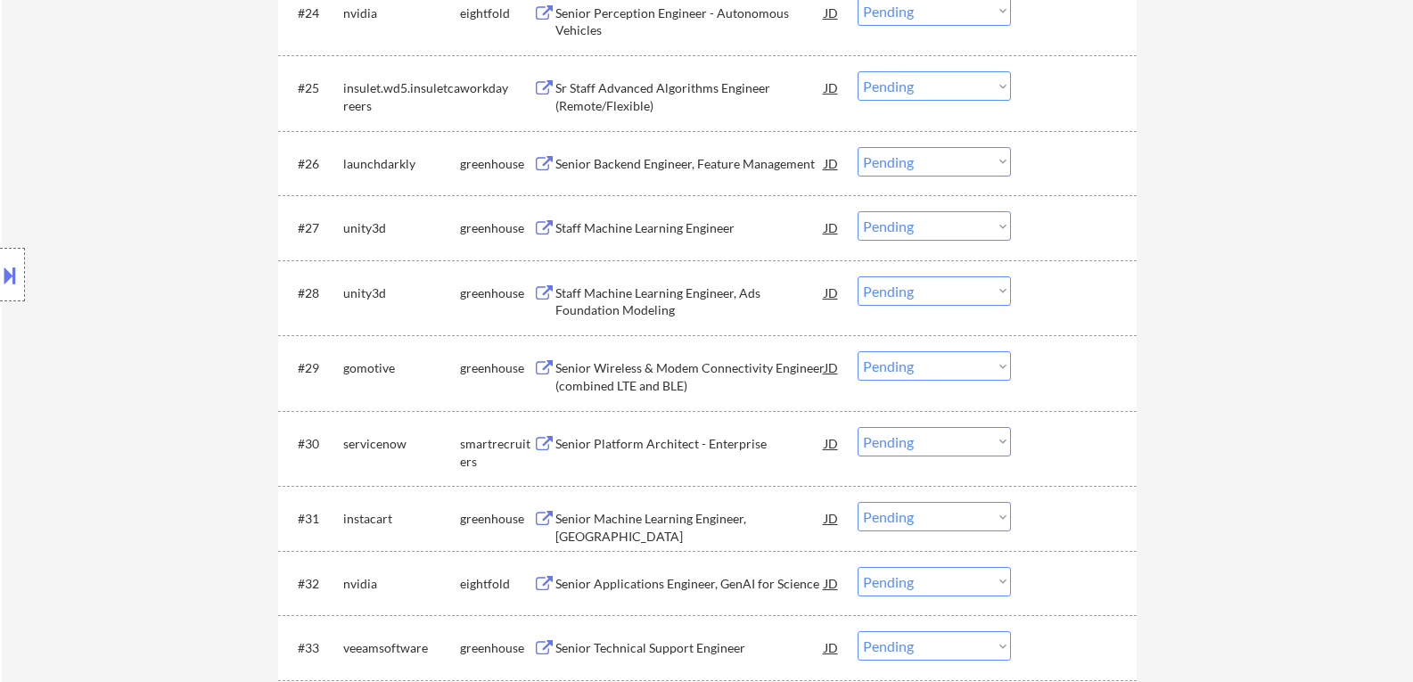
click at [545, 163] on button at bounding box center [544, 164] width 22 height 17
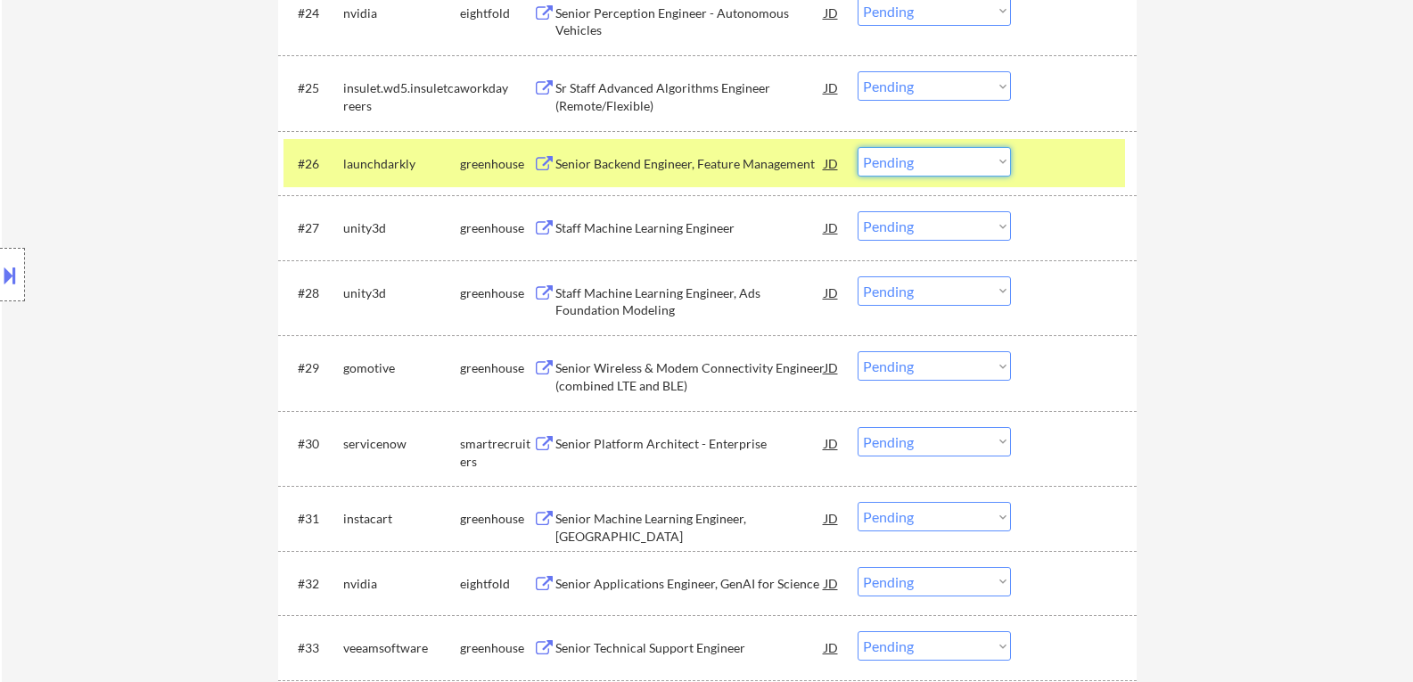
click at [1000, 162] on select "Choose an option... Pending Applied Excluded (Questions) Excluded (Expired) Exc…" at bounding box center [934, 161] width 153 height 29
click at [858, 147] on select "Choose an option... Pending Applied Excluded (Questions) Excluded (Expired) Exc…" at bounding box center [934, 161] width 153 height 29
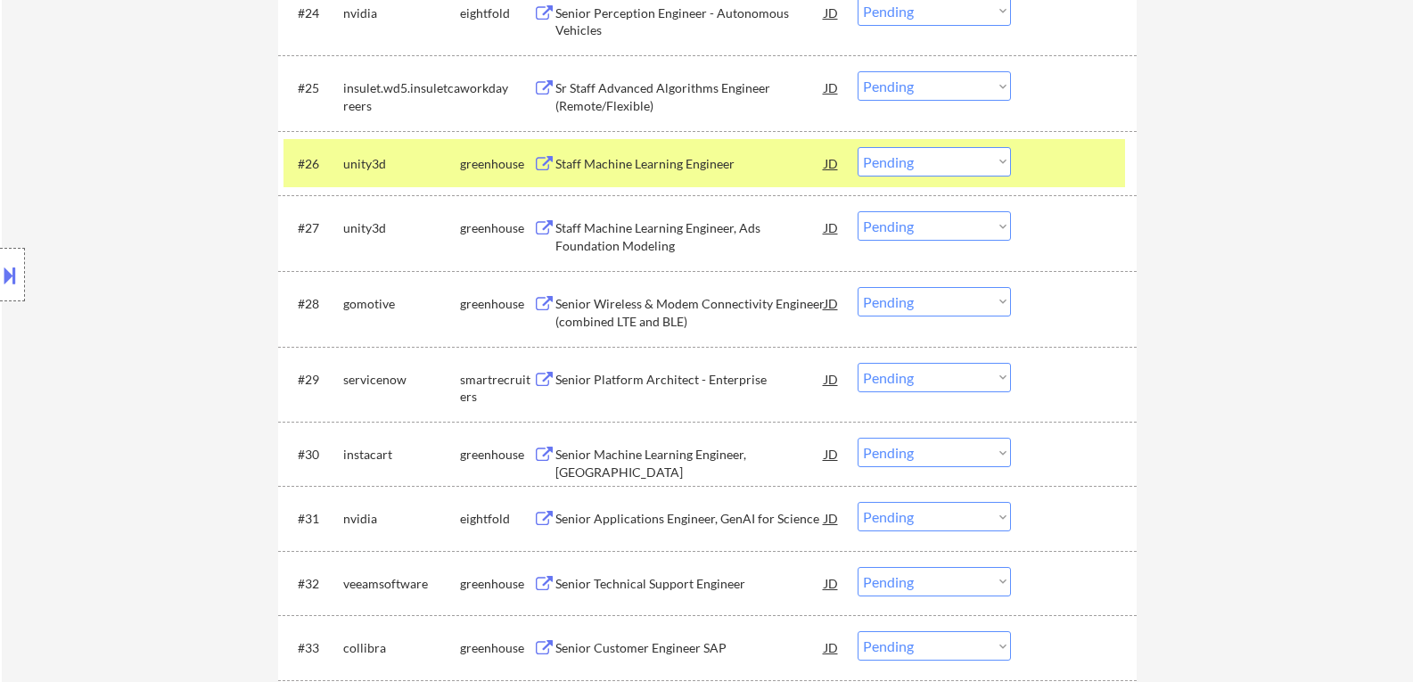
click at [541, 160] on button at bounding box center [544, 164] width 22 height 17
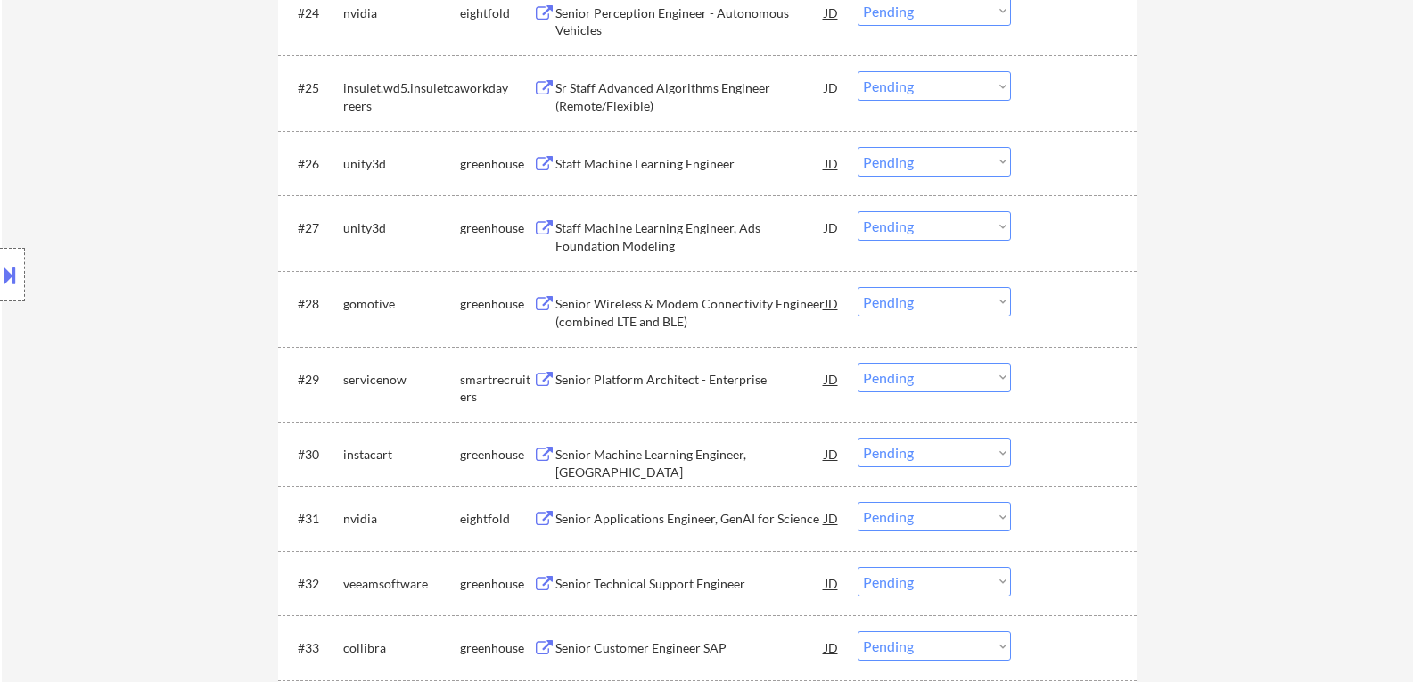
click at [1002, 163] on select "Choose an option... Pending Applied Excluded (Questions) Excluded (Expired) Exc…" at bounding box center [934, 161] width 153 height 29
click at [858, 147] on select "Choose an option... Pending Applied Excluded (Questions) Excluded (Expired) Exc…" at bounding box center [934, 161] width 153 height 29
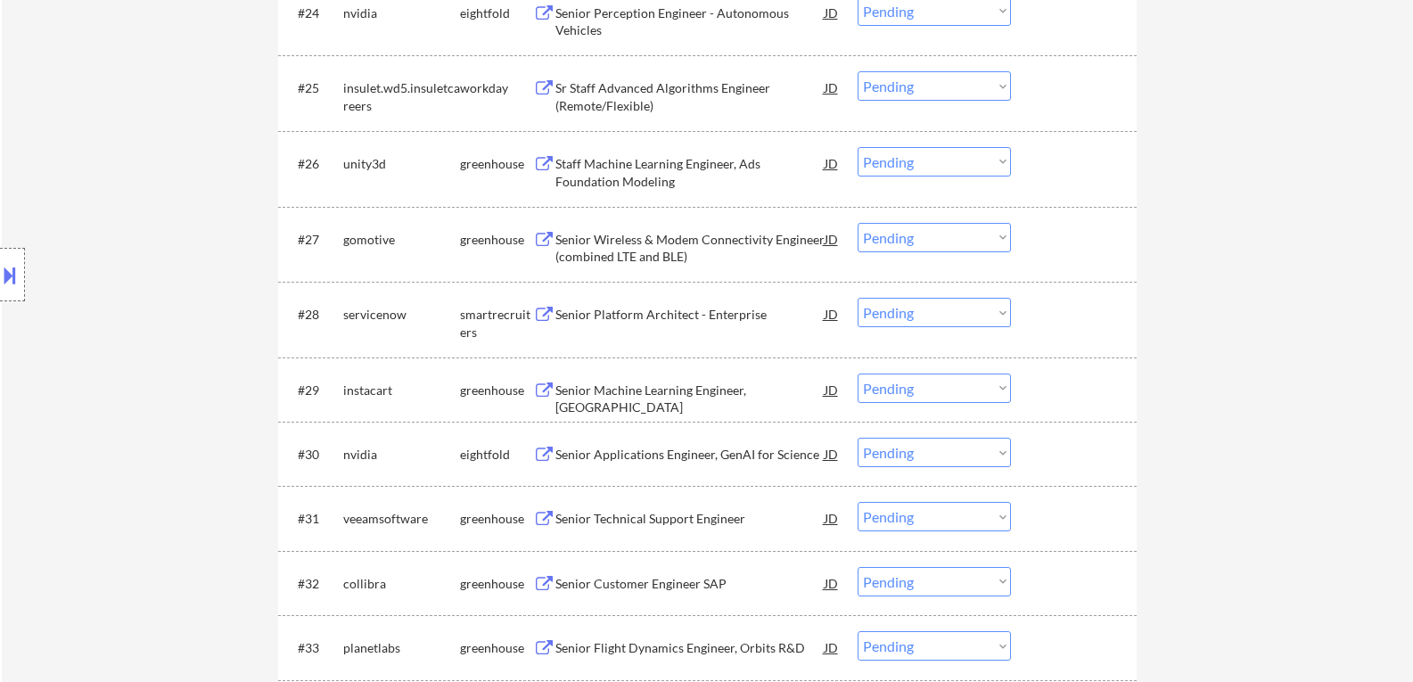
click at [547, 161] on button at bounding box center [544, 164] width 22 height 17
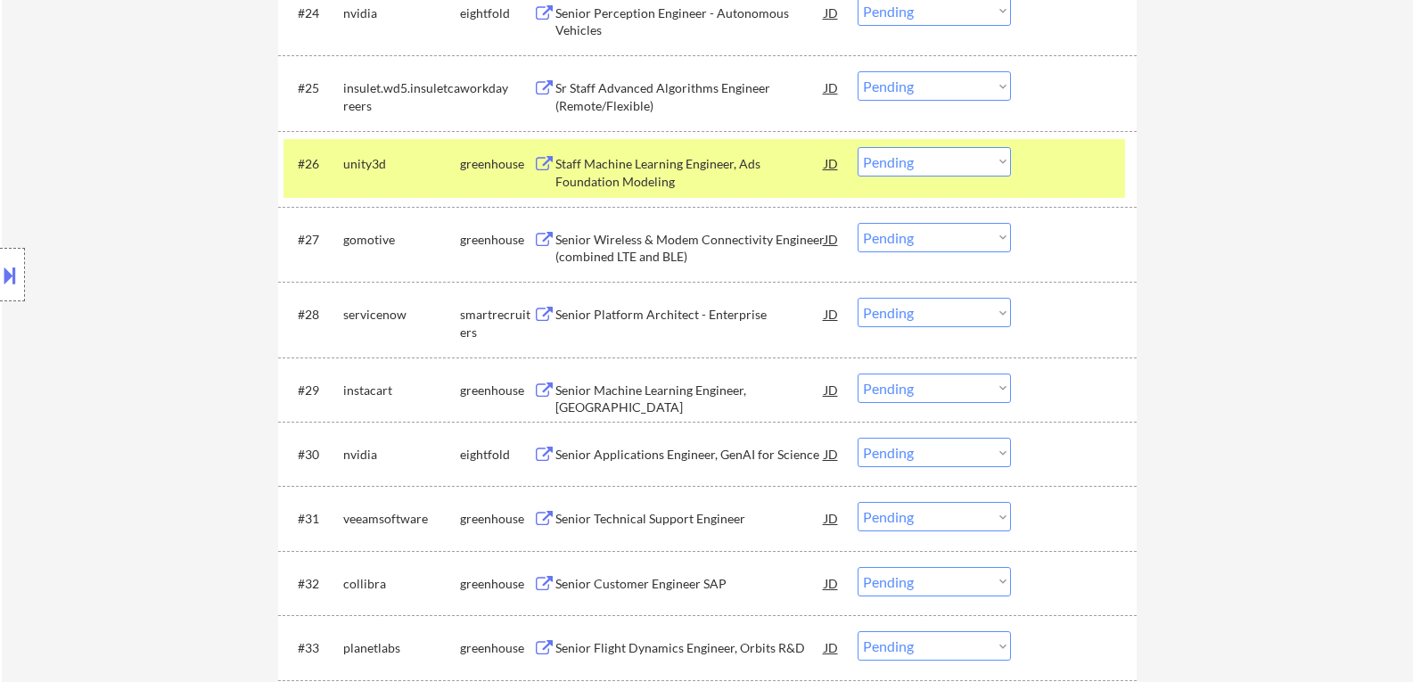
click at [1003, 160] on select "Choose an option... Pending Applied Excluded (Questions) Excluded (Expired) Exc…" at bounding box center [934, 161] width 153 height 29
click at [858, 147] on select "Choose an option... Pending Applied Excluded (Questions) Excluded (Expired) Exc…" at bounding box center [934, 161] width 153 height 29
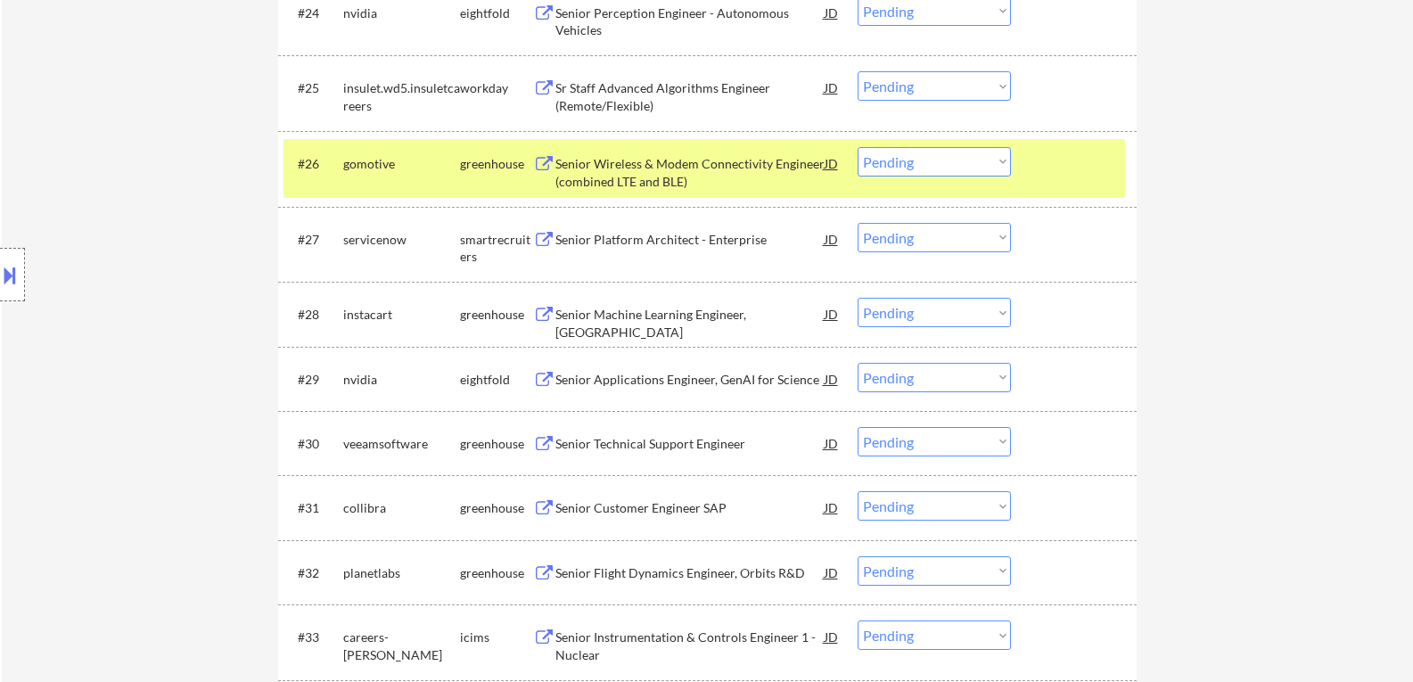
click at [543, 168] on button at bounding box center [544, 164] width 22 height 17
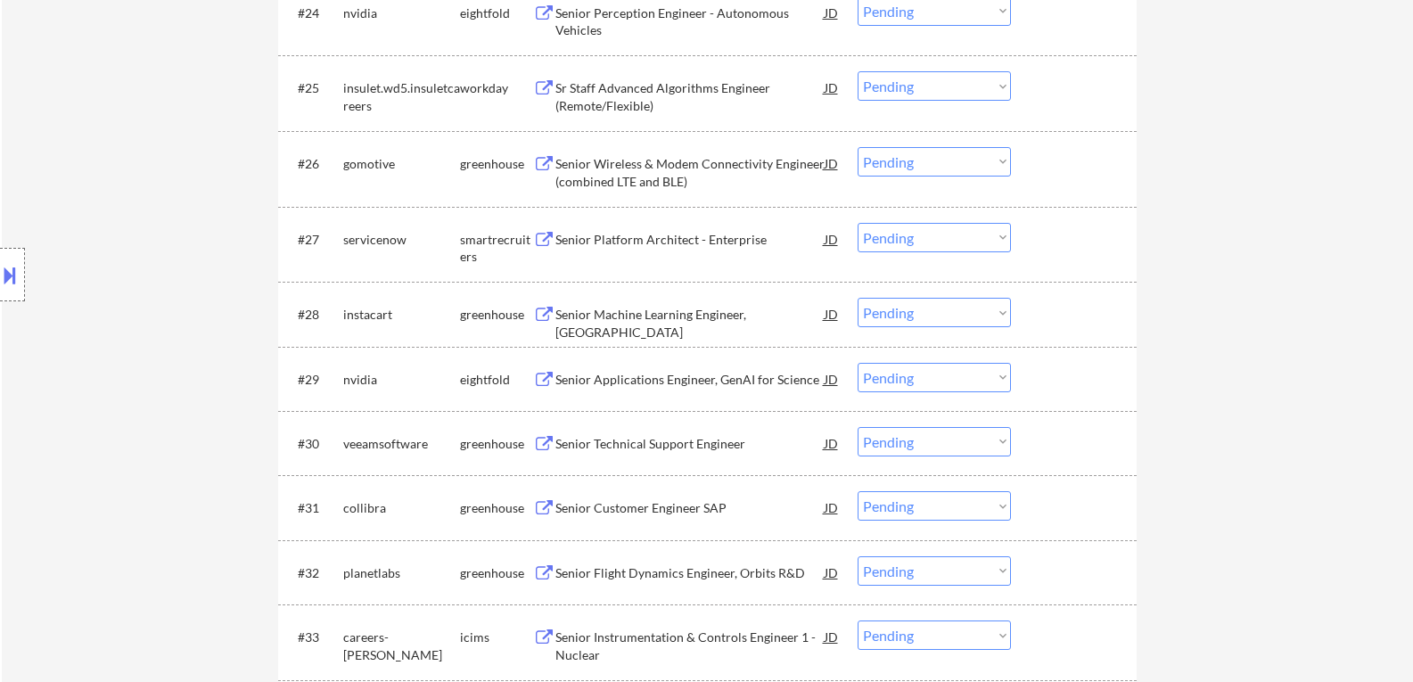
click at [1003, 160] on select "Choose an option... Pending Applied Excluded (Questions) Excluded (Expired) Exc…" at bounding box center [934, 161] width 153 height 29
click at [858, 147] on select "Choose an option... Pending Applied Excluded (Questions) Excluded (Expired) Exc…" at bounding box center [934, 161] width 153 height 29
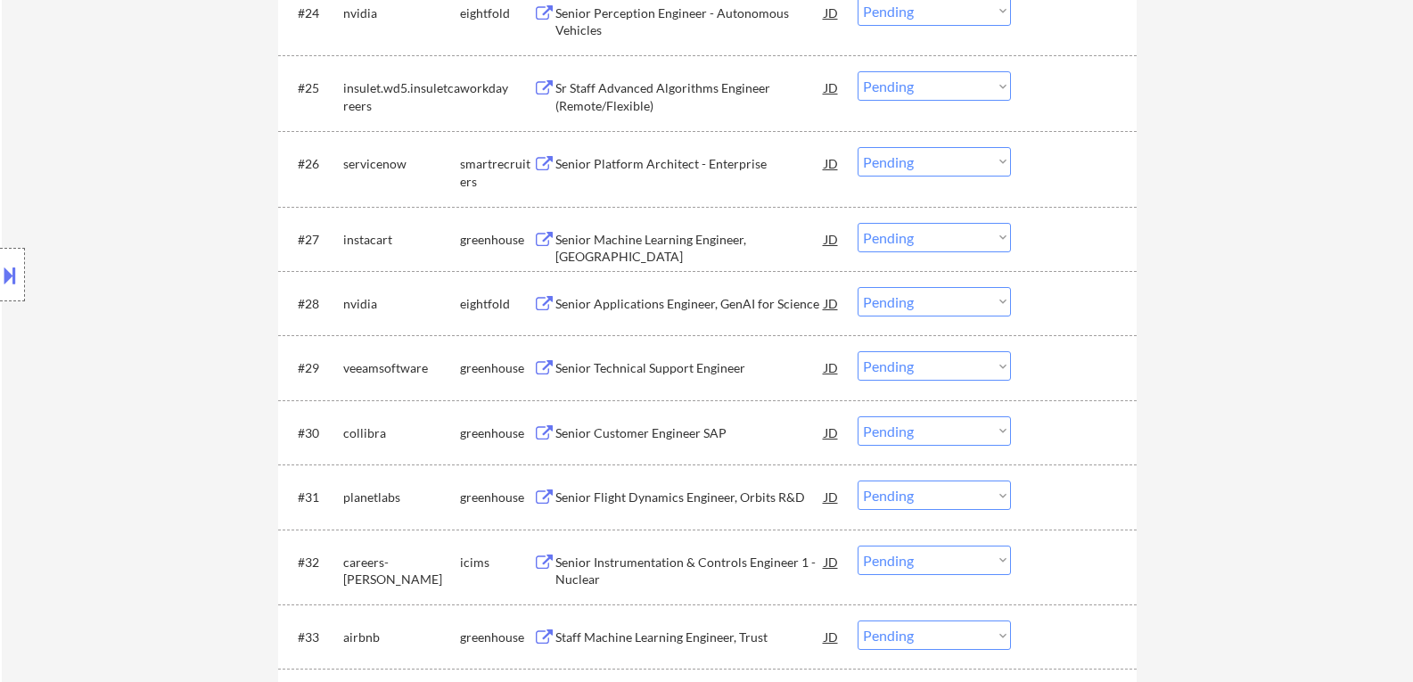
click at [538, 159] on button at bounding box center [544, 164] width 22 height 17
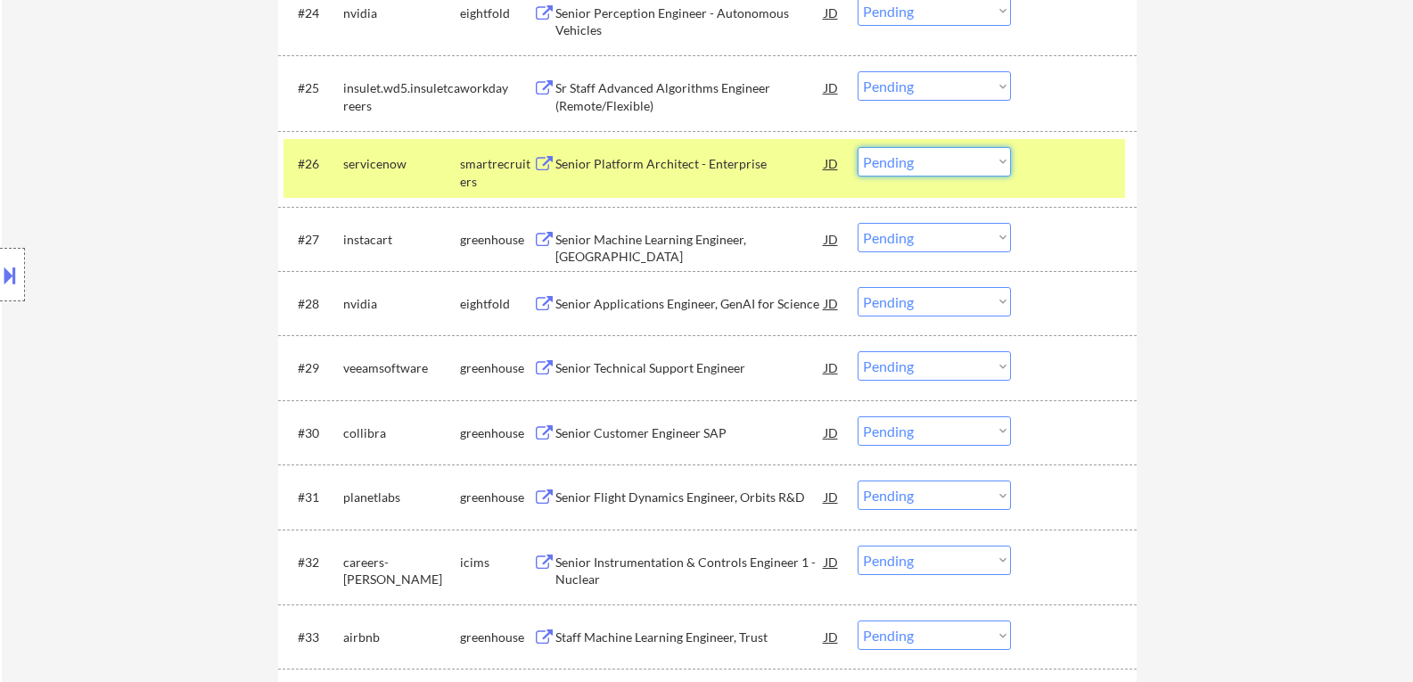
click at [1004, 160] on select "Choose an option... Pending Applied Excluded (Questions) Excluded (Expired) Exc…" at bounding box center [934, 161] width 153 height 29
click at [858, 147] on select "Choose an option... Pending Applied Excluded (Questions) Excluded (Expired) Exc…" at bounding box center [934, 161] width 153 height 29
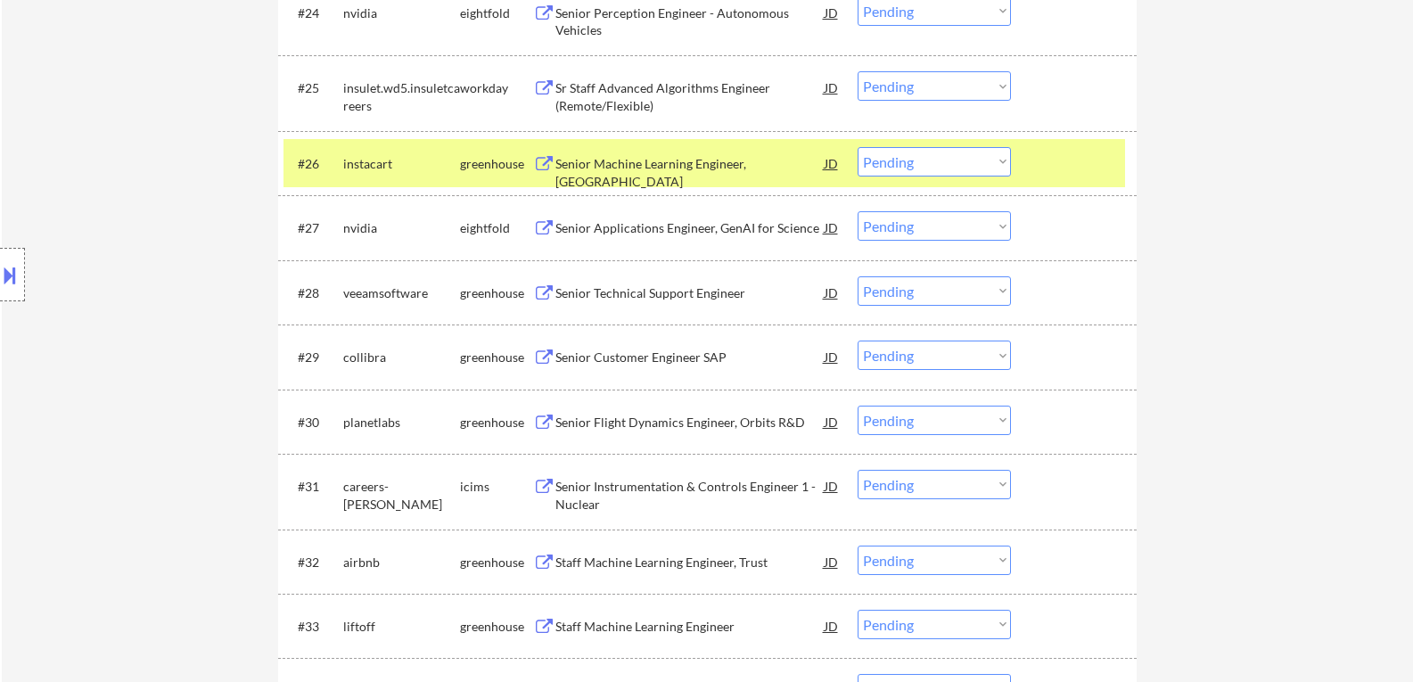
click at [541, 160] on button at bounding box center [544, 164] width 22 height 17
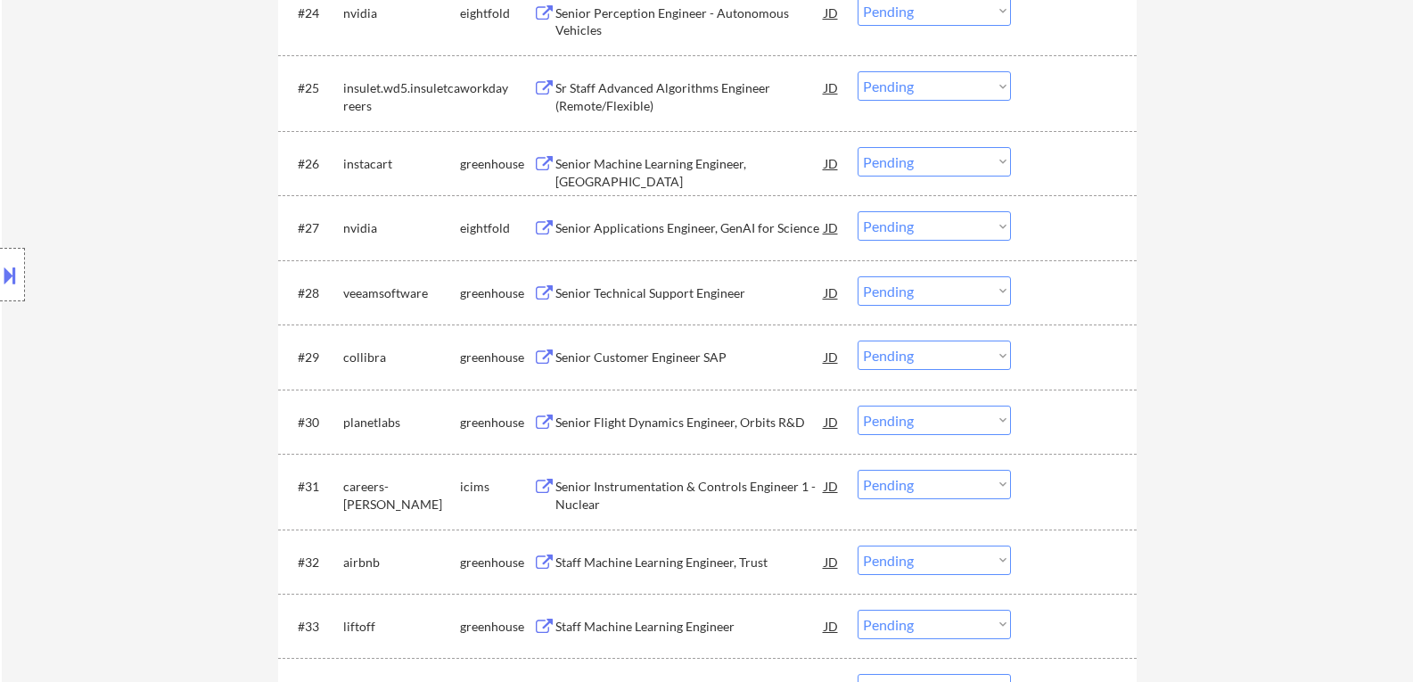
click at [999, 160] on select "Choose an option... Pending Applied Excluded (Questions) Excluded (Expired) Exc…" at bounding box center [934, 161] width 153 height 29
click at [858, 147] on select "Choose an option... Pending Applied Excluded (Questions) Excluded (Expired) Exc…" at bounding box center [934, 161] width 153 height 29
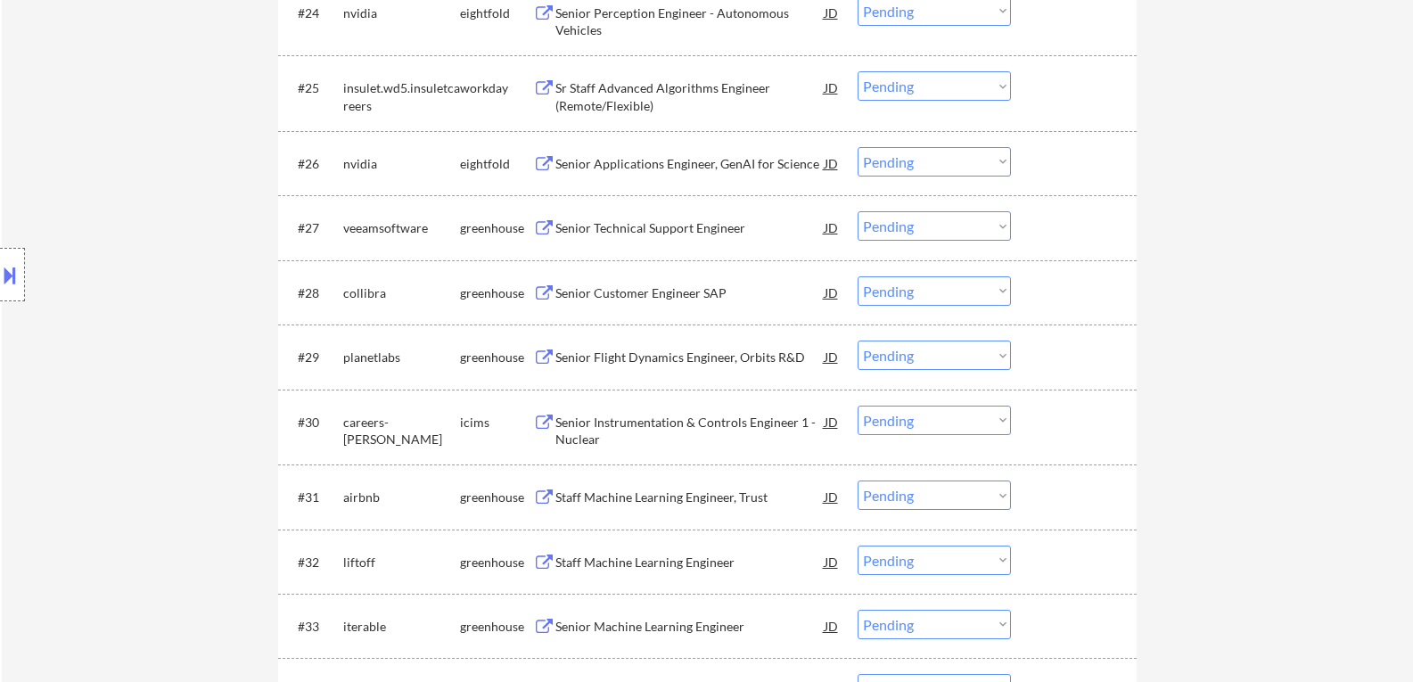
click at [539, 226] on button at bounding box center [544, 228] width 22 height 17
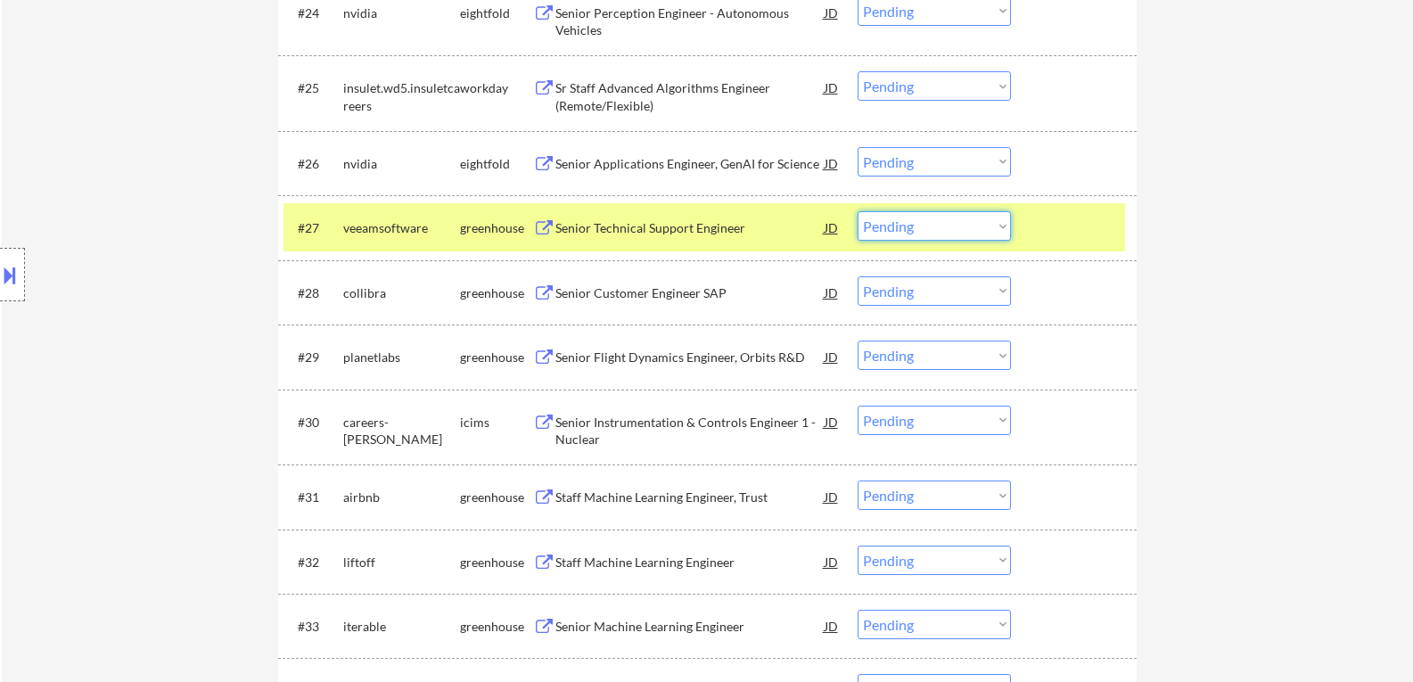
click at [1000, 228] on select "Choose an option... Pending Applied Excluded (Questions) Excluded (Expired) Exc…" at bounding box center [934, 225] width 153 height 29
click at [858, 211] on select "Choose an option... Pending Applied Excluded (Questions) Excluded (Expired) Exc…" at bounding box center [934, 225] width 153 height 29
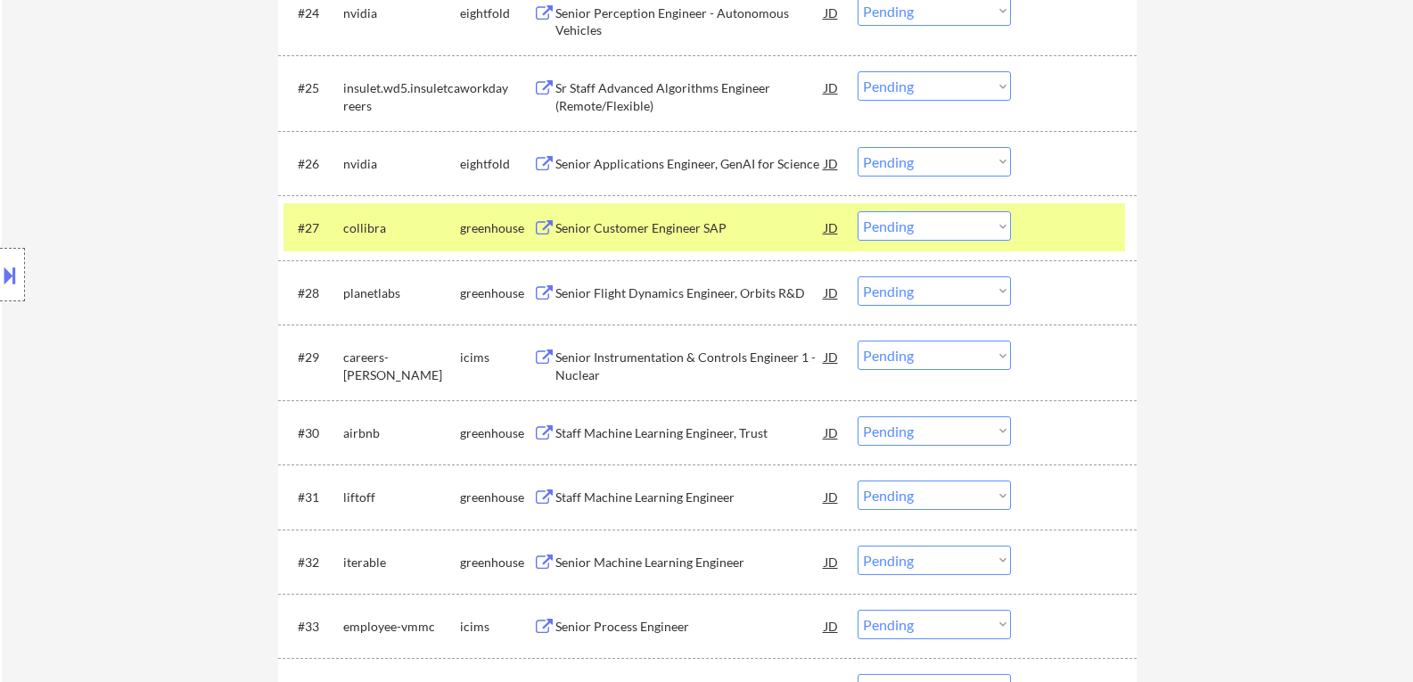
click at [547, 230] on button at bounding box center [544, 228] width 22 height 17
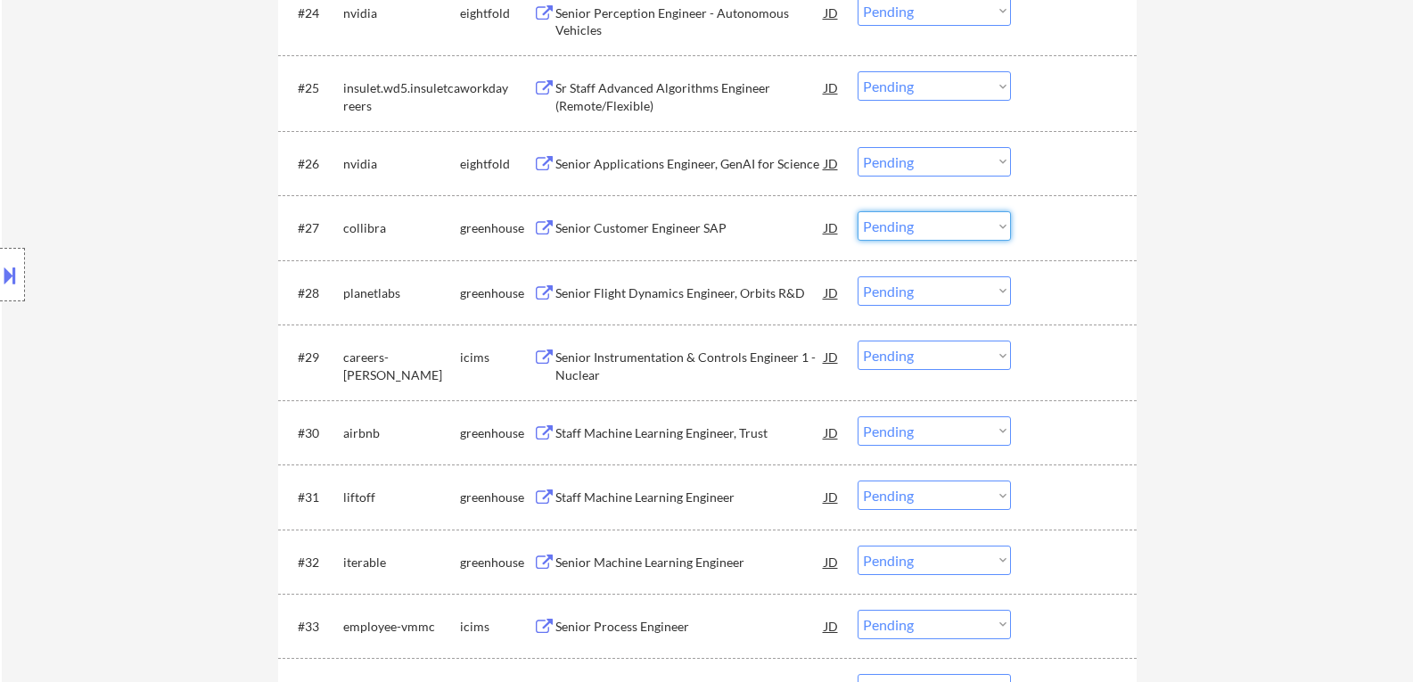
click at [1004, 226] on select "Choose an option... Pending Applied Excluded (Questions) Excluded (Expired) Exc…" at bounding box center [934, 225] width 153 height 29
click at [858, 211] on select "Choose an option... Pending Applied Excluded (Questions) Excluded (Expired) Exc…" at bounding box center [934, 225] width 153 height 29
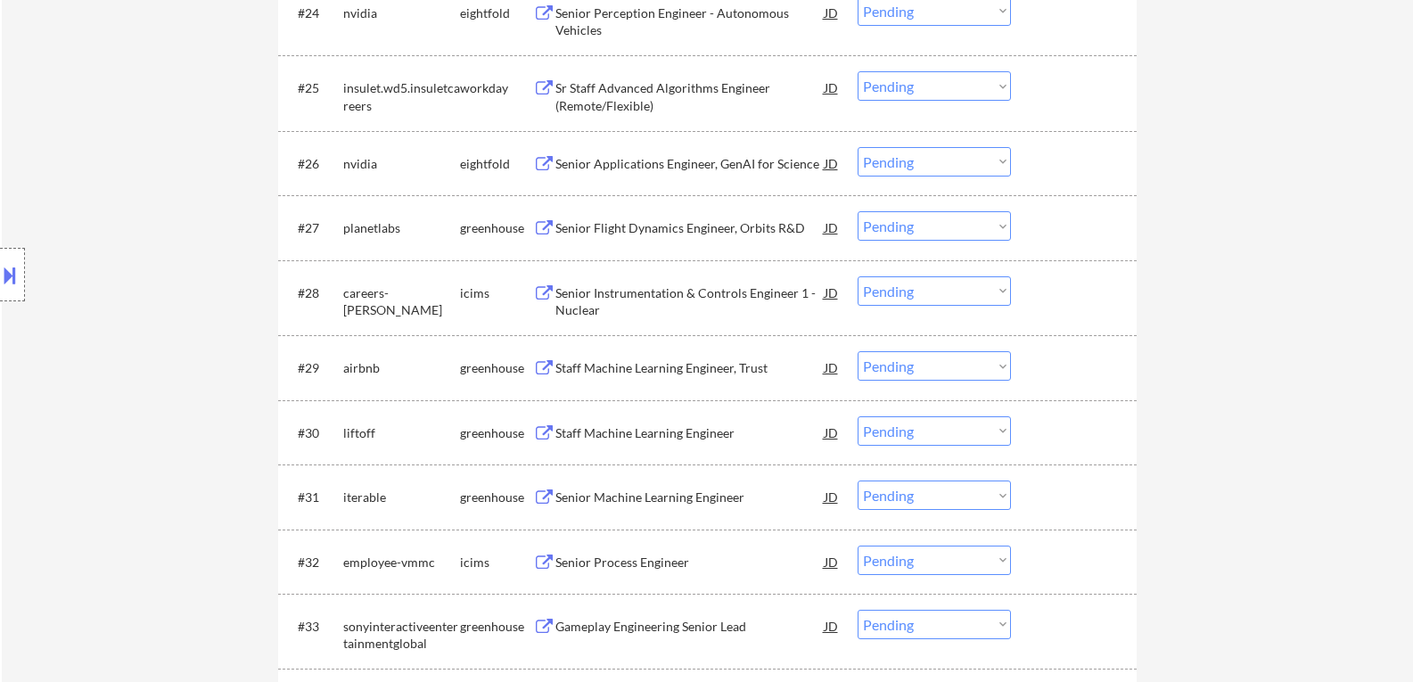
click at [540, 223] on button at bounding box center [544, 228] width 22 height 17
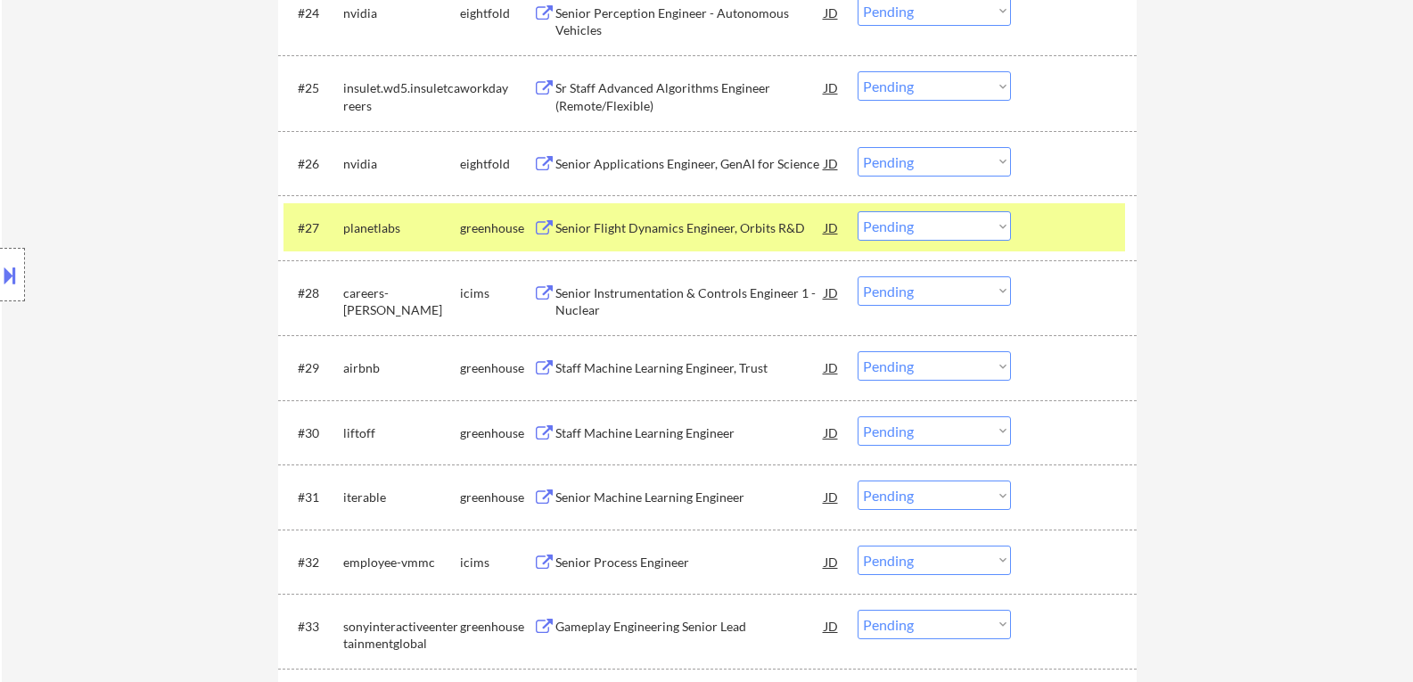
click at [1000, 226] on select "Choose an option... Pending Applied Excluded (Questions) Excluded (Expired) Exc…" at bounding box center [934, 225] width 153 height 29
click at [858, 211] on select "Choose an option... Pending Applied Excluded (Questions) Excluded (Expired) Exc…" at bounding box center [934, 225] width 153 height 29
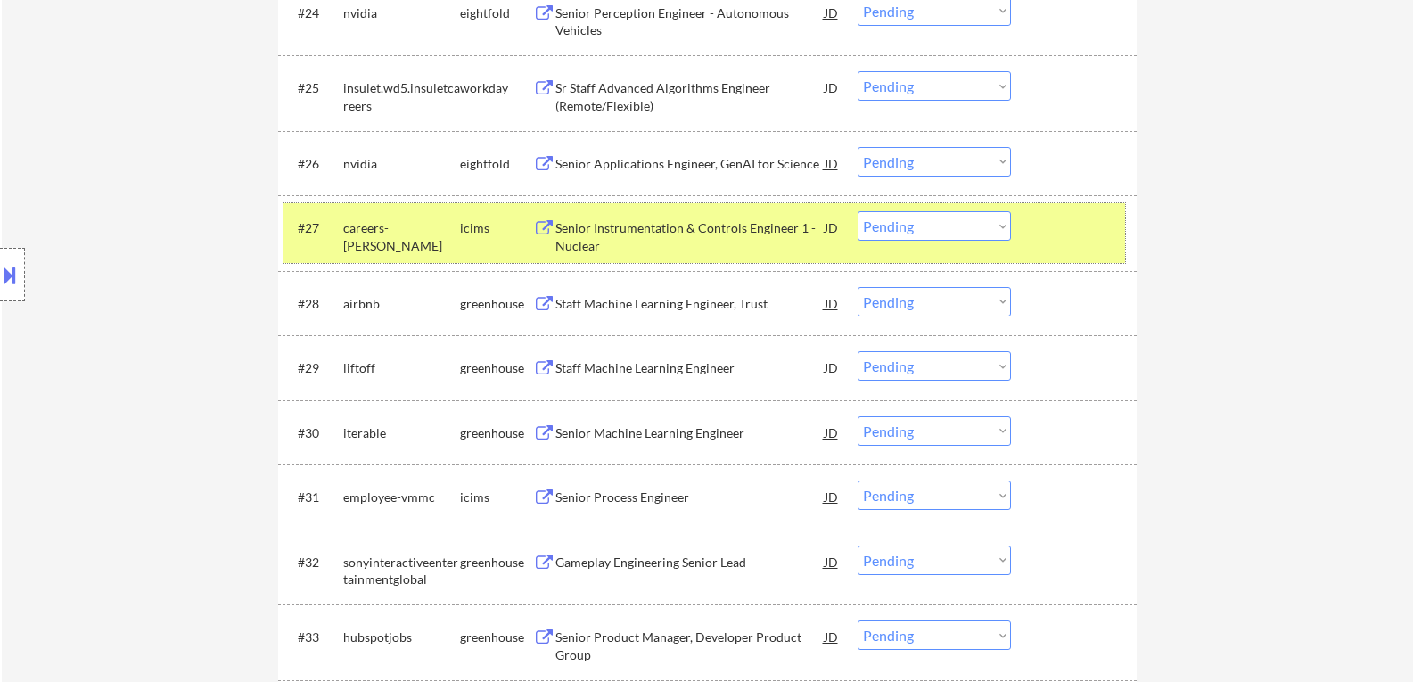
click at [1072, 239] on div at bounding box center [1076, 227] width 78 height 32
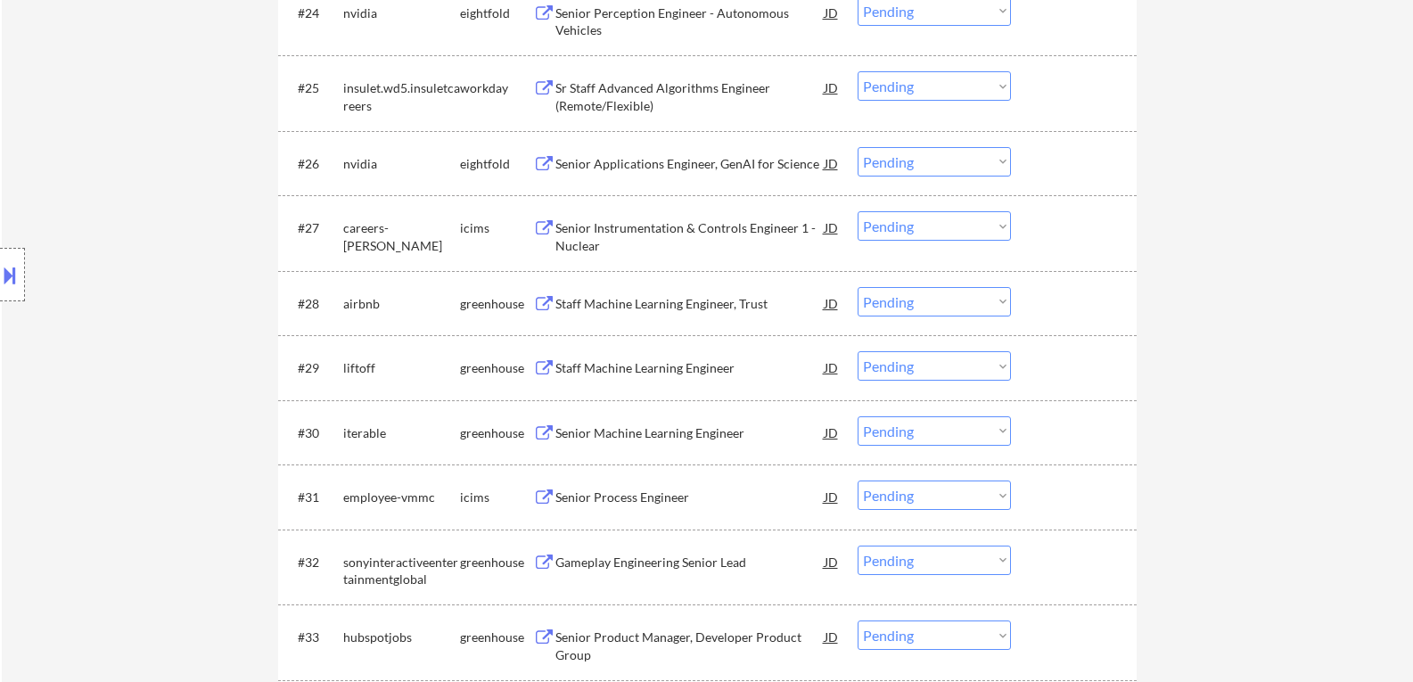
click at [545, 306] on button at bounding box center [544, 304] width 22 height 17
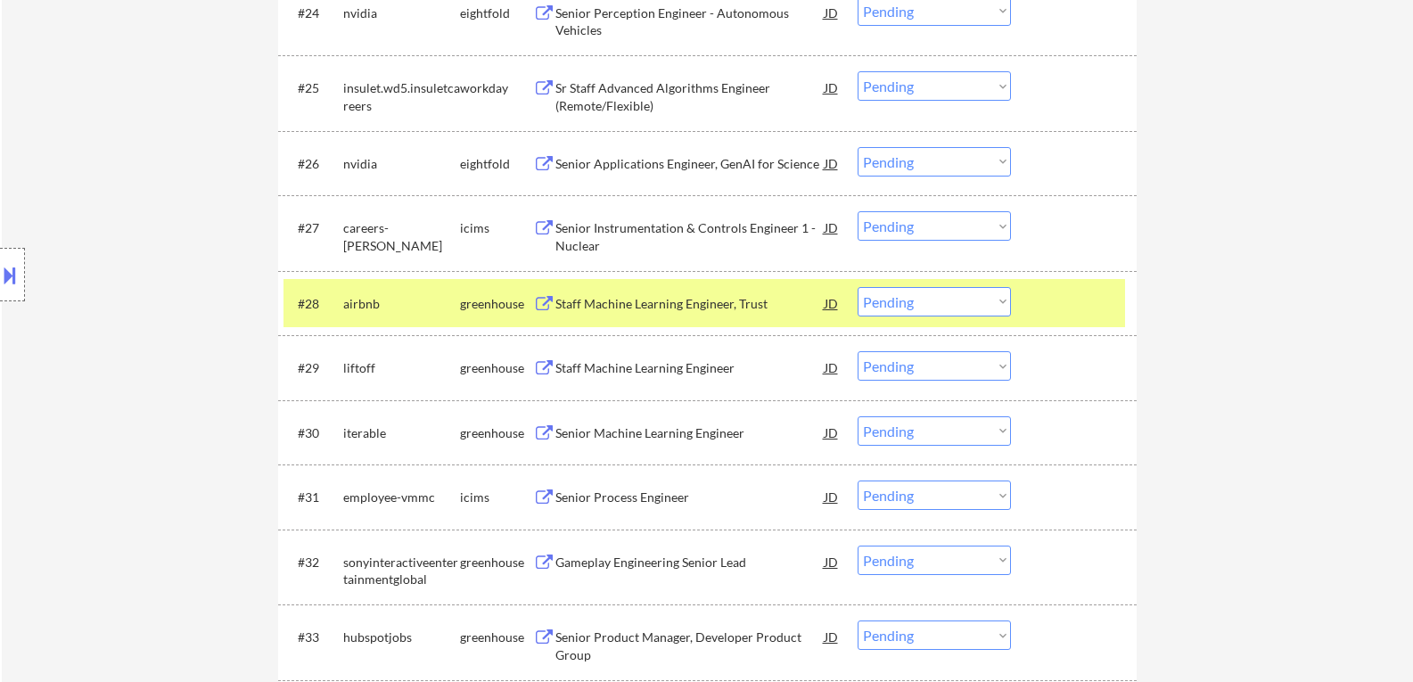
click at [1003, 297] on select "Choose an option... Pending Applied Excluded (Questions) Excluded (Expired) Exc…" at bounding box center [934, 301] width 153 height 29
click at [858, 287] on select "Choose an option... Pending Applied Excluded (Questions) Excluded (Expired) Exc…" at bounding box center [934, 301] width 153 height 29
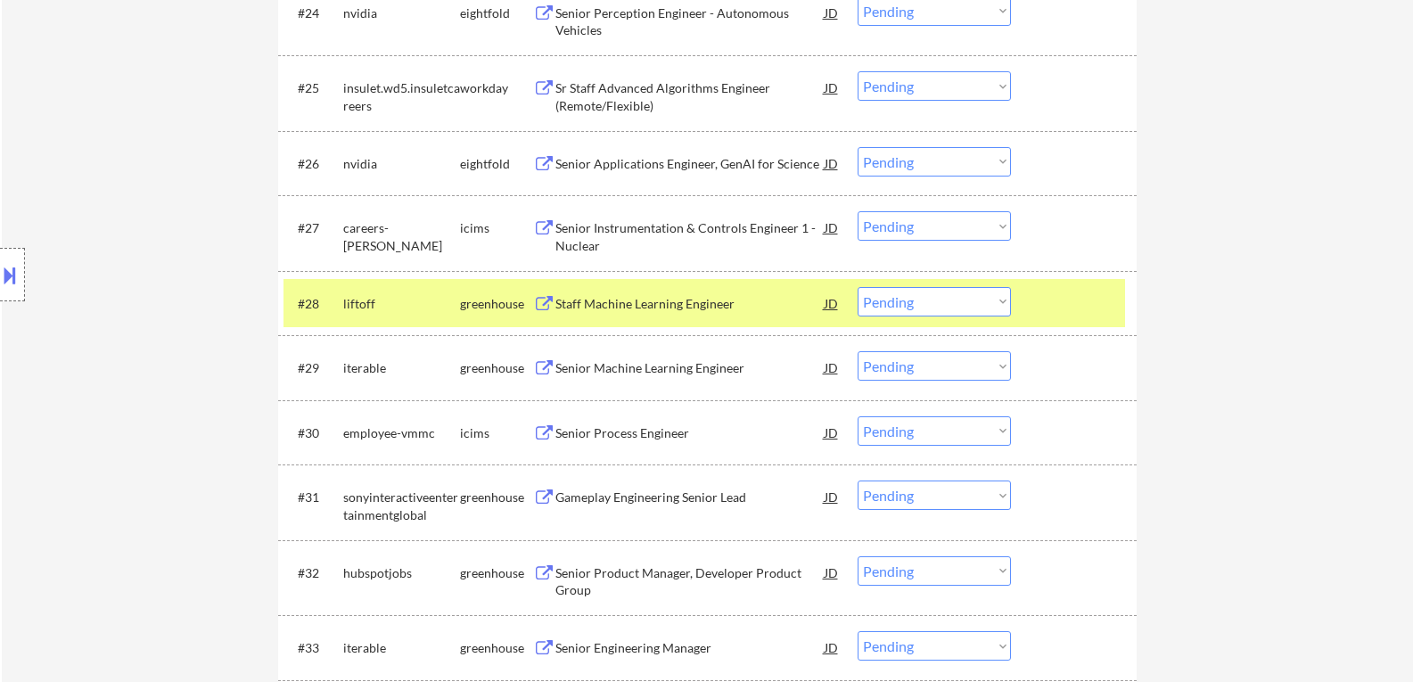
click at [543, 304] on button at bounding box center [544, 304] width 22 height 17
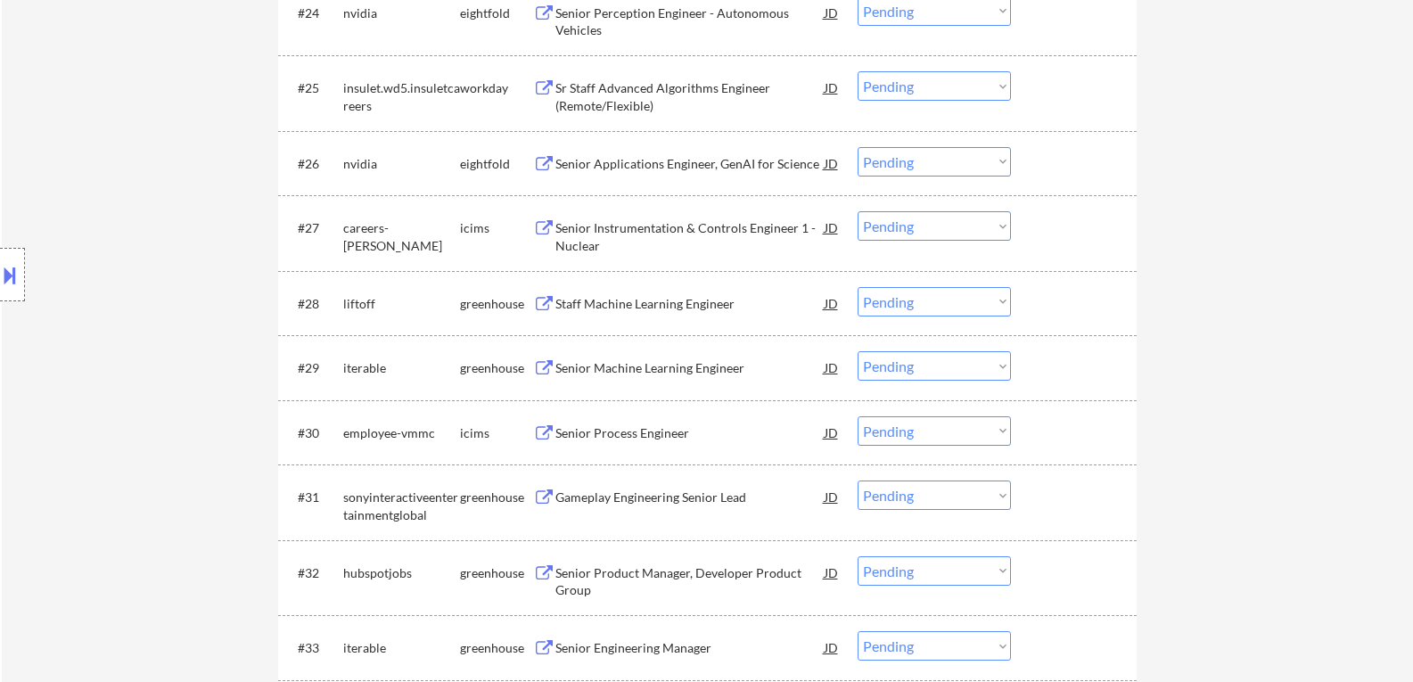
click at [1000, 304] on select "Choose an option... Pending Applied Excluded (Questions) Excluded (Expired) Exc…" at bounding box center [934, 301] width 153 height 29
click at [858, 287] on select "Choose an option... Pending Applied Excluded (Questions) Excluded (Expired) Exc…" at bounding box center [934, 301] width 153 height 29
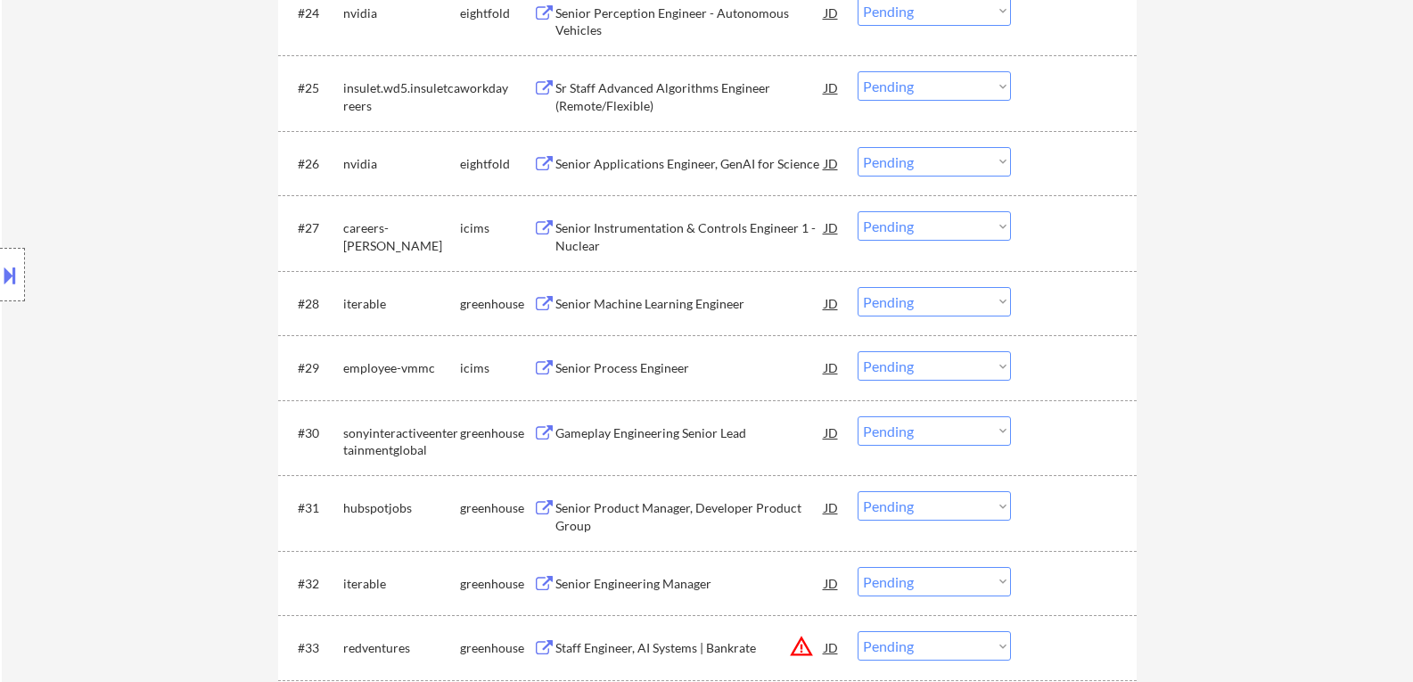
click at [543, 303] on button at bounding box center [544, 304] width 22 height 17
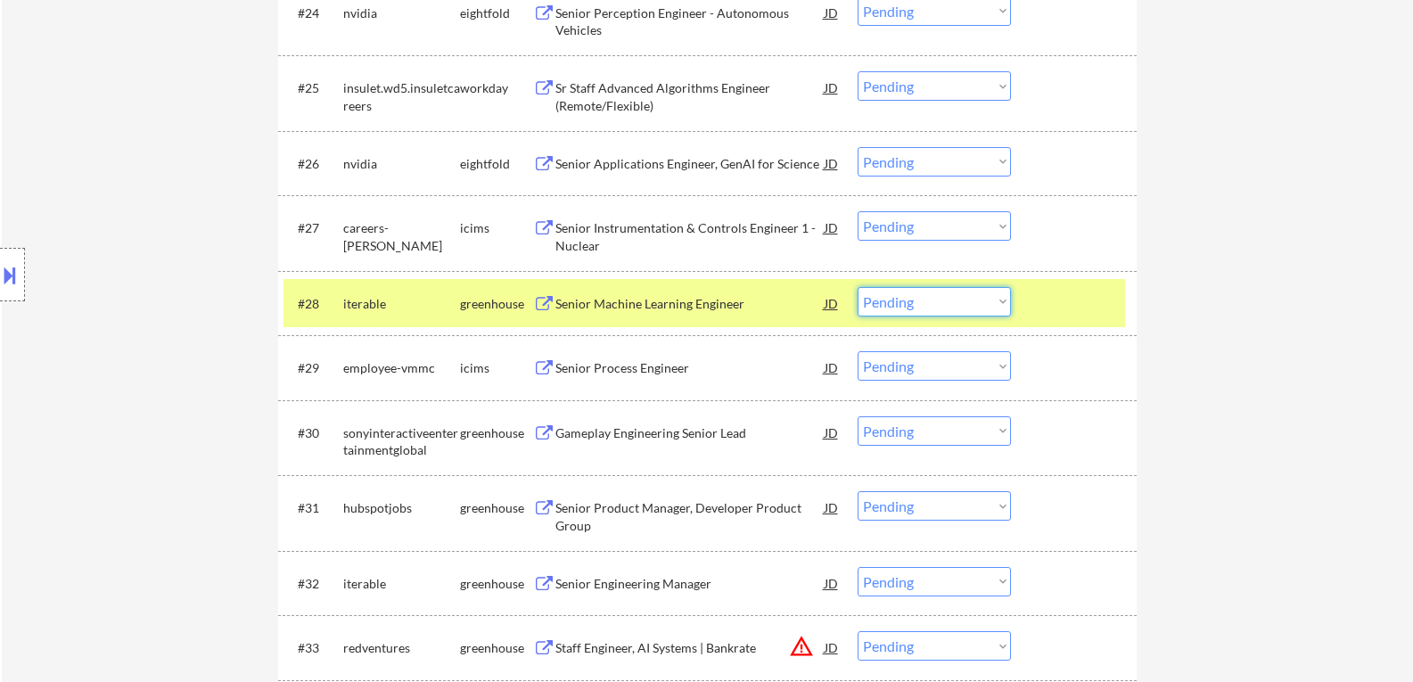
click at [1002, 299] on select "Choose an option... Pending Applied Excluded (Questions) Excluded (Expired) Exc…" at bounding box center [934, 301] width 153 height 29
click at [858, 287] on select "Choose an option... Pending Applied Excluded (Questions) Excluded (Expired) Exc…" at bounding box center [934, 301] width 153 height 29
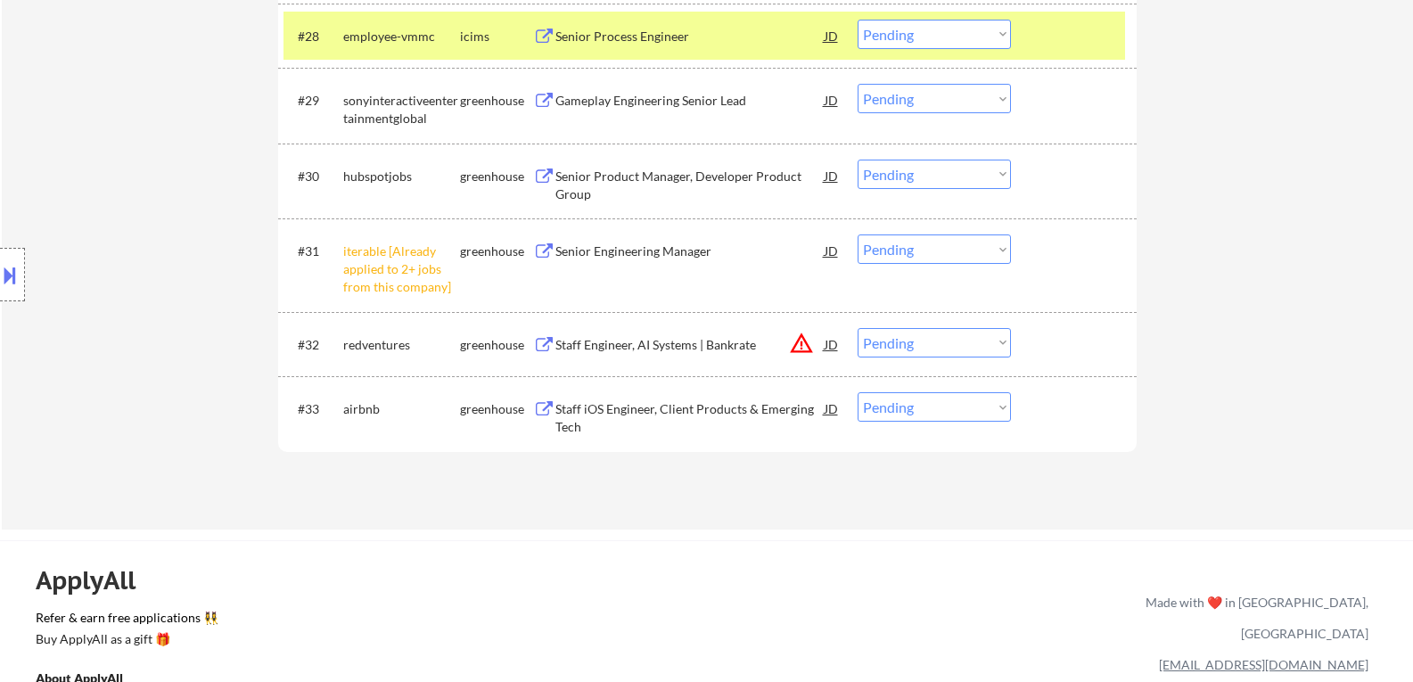
scroll to position [2407, 0]
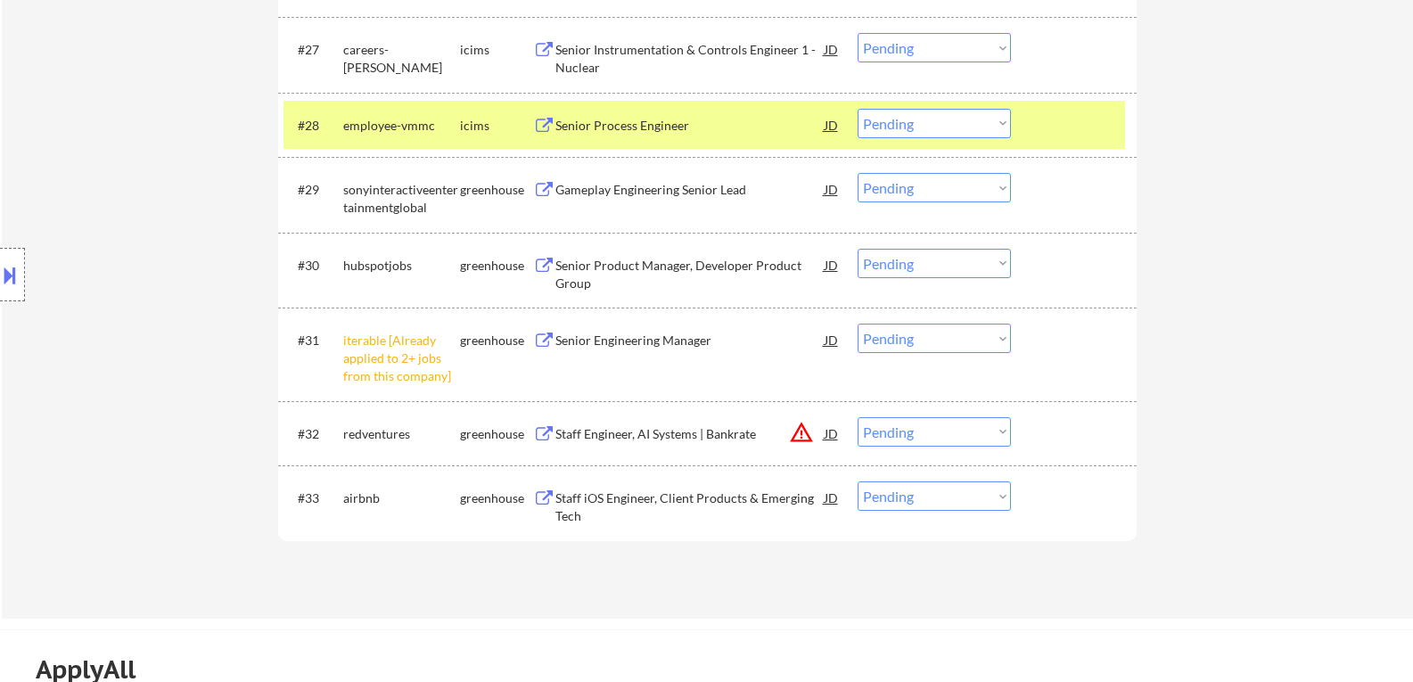
click at [543, 187] on button at bounding box center [544, 190] width 22 height 17
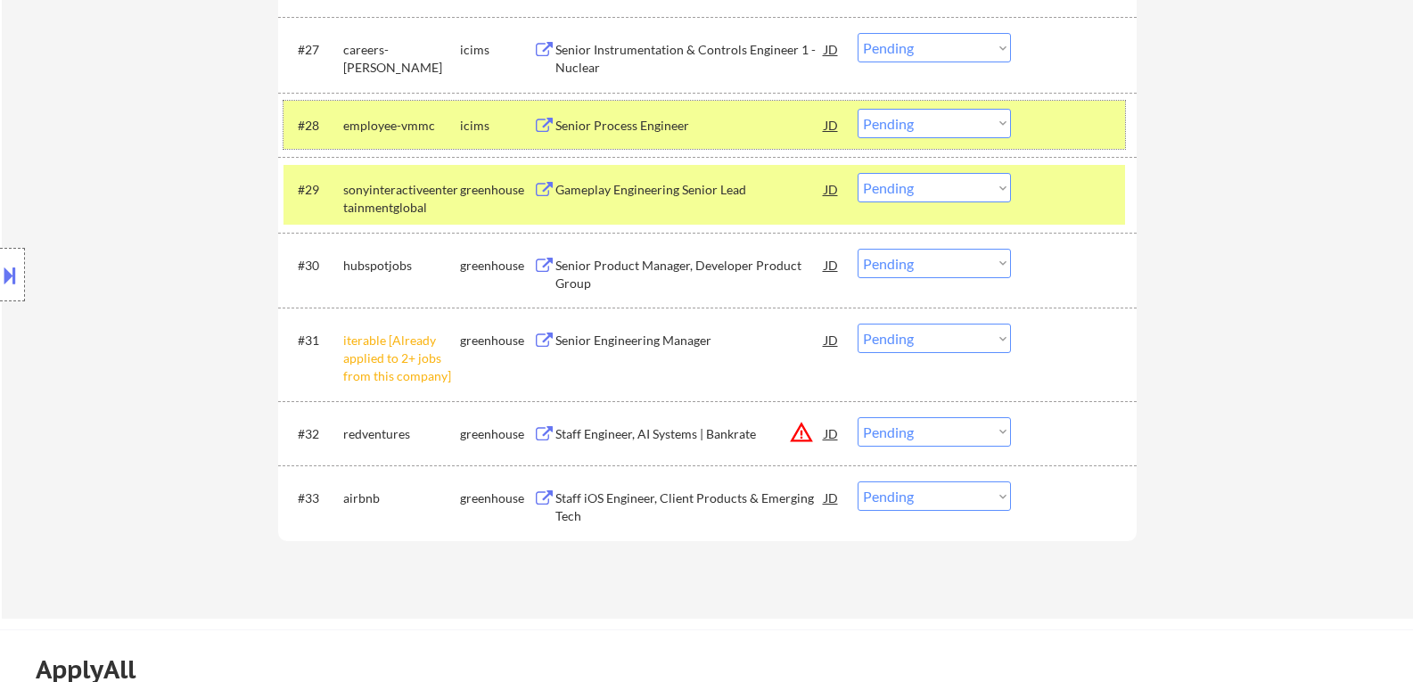
click at [1042, 121] on div at bounding box center [1076, 125] width 78 height 32
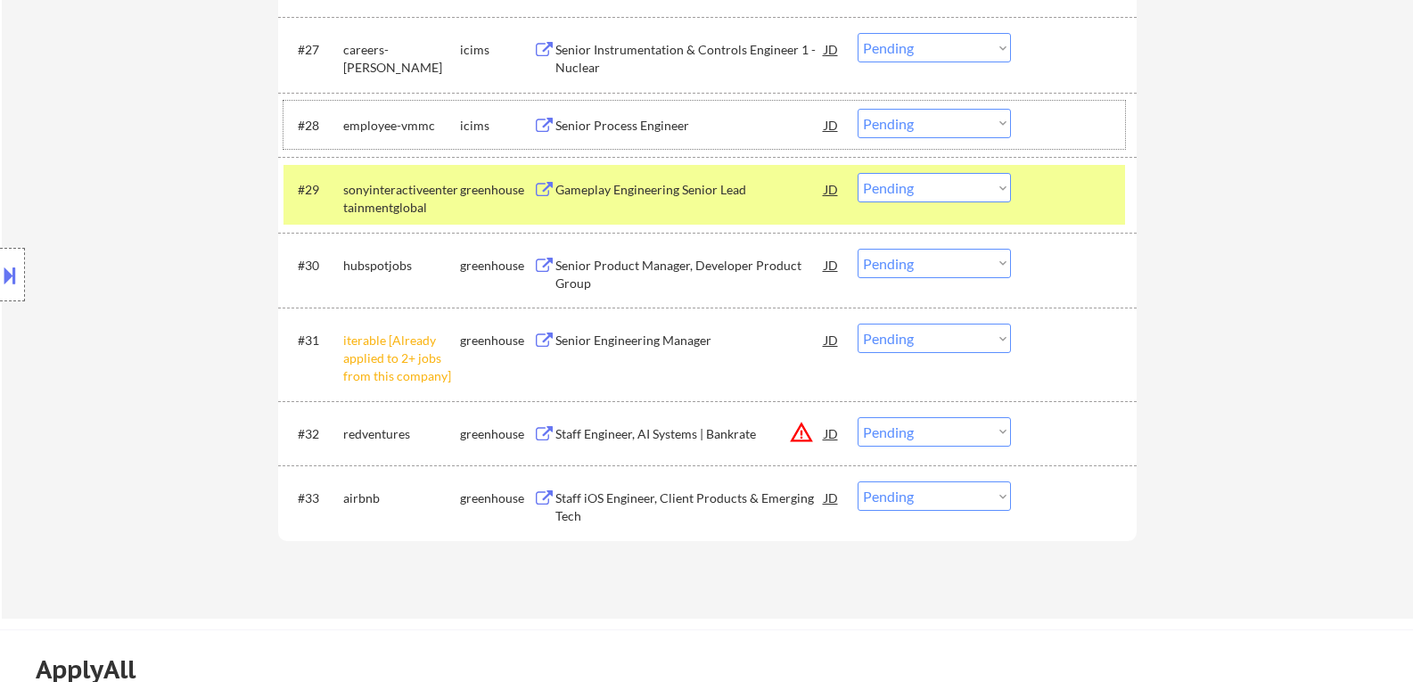
click at [999, 185] on select "Choose an option... Pending Applied Excluded (Questions) Excluded (Expired) Exc…" at bounding box center [934, 187] width 153 height 29
click at [858, 173] on select "Choose an option... Pending Applied Excluded (Questions) Excluded (Expired) Exc…" at bounding box center [934, 187] width 153 height 29
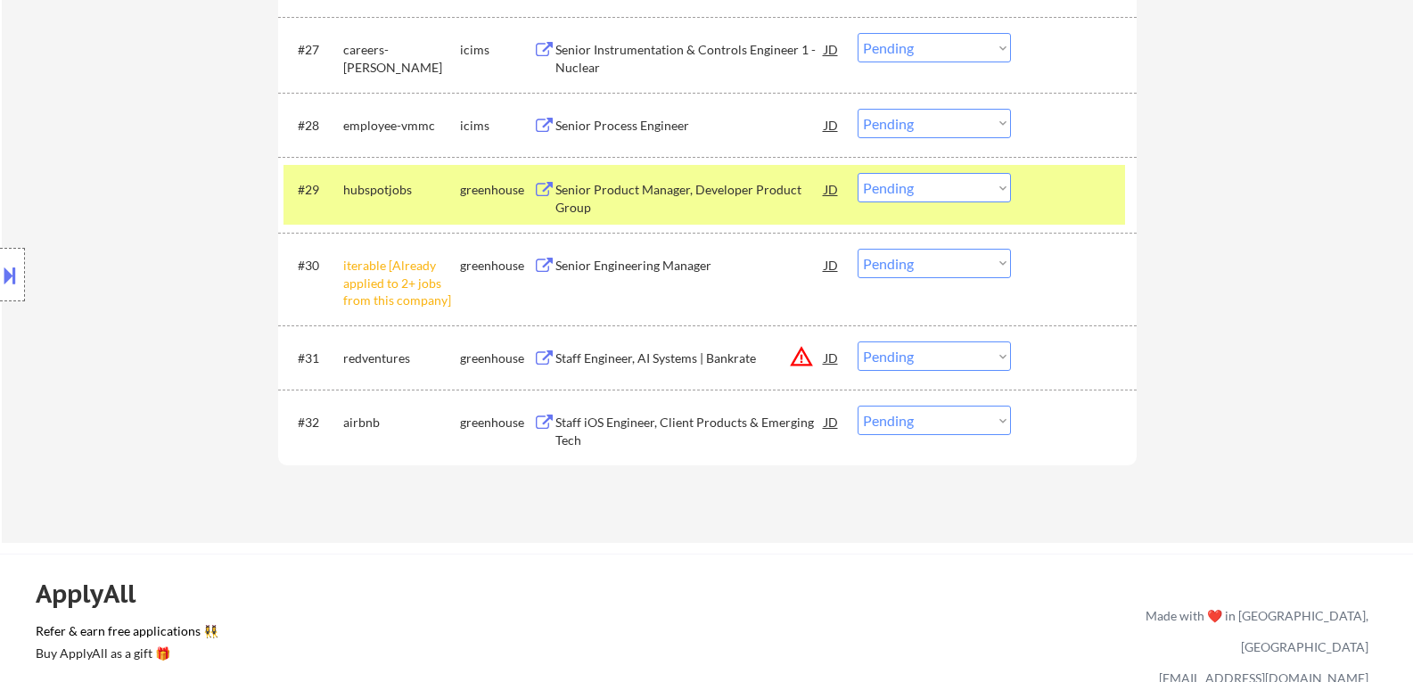
click at [547, 190] on button at bounding box center [544, 190] width 22 height 17
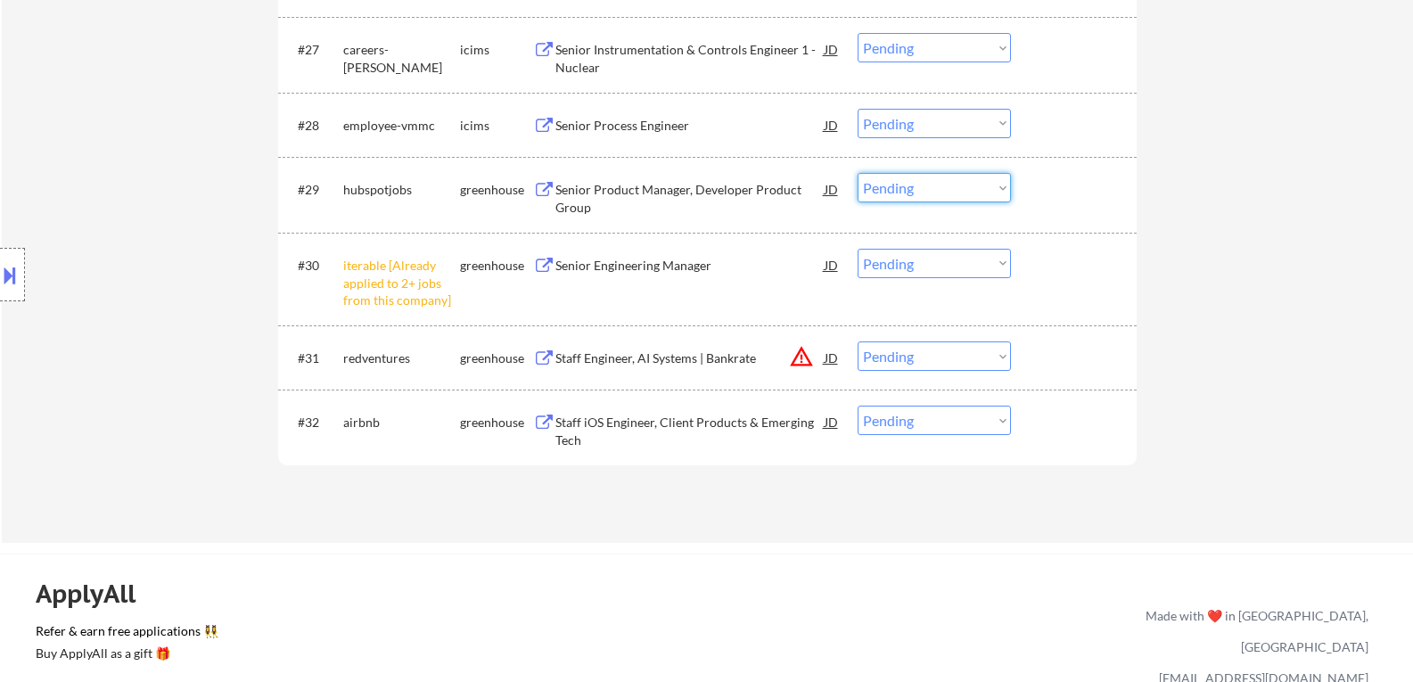
click at [1000, 185] on select "Choose an option... Pending Applied Excluded (Questions) Excluded (Expired) Exc…" at bounding box center [934, 187] width 153 height 29
click at [858, 173] on select "Choose an option... Pending Applied Excluded (Questions) Excluded (Expired) Exc…" at bounding box center [934, 187] width 153 height 29
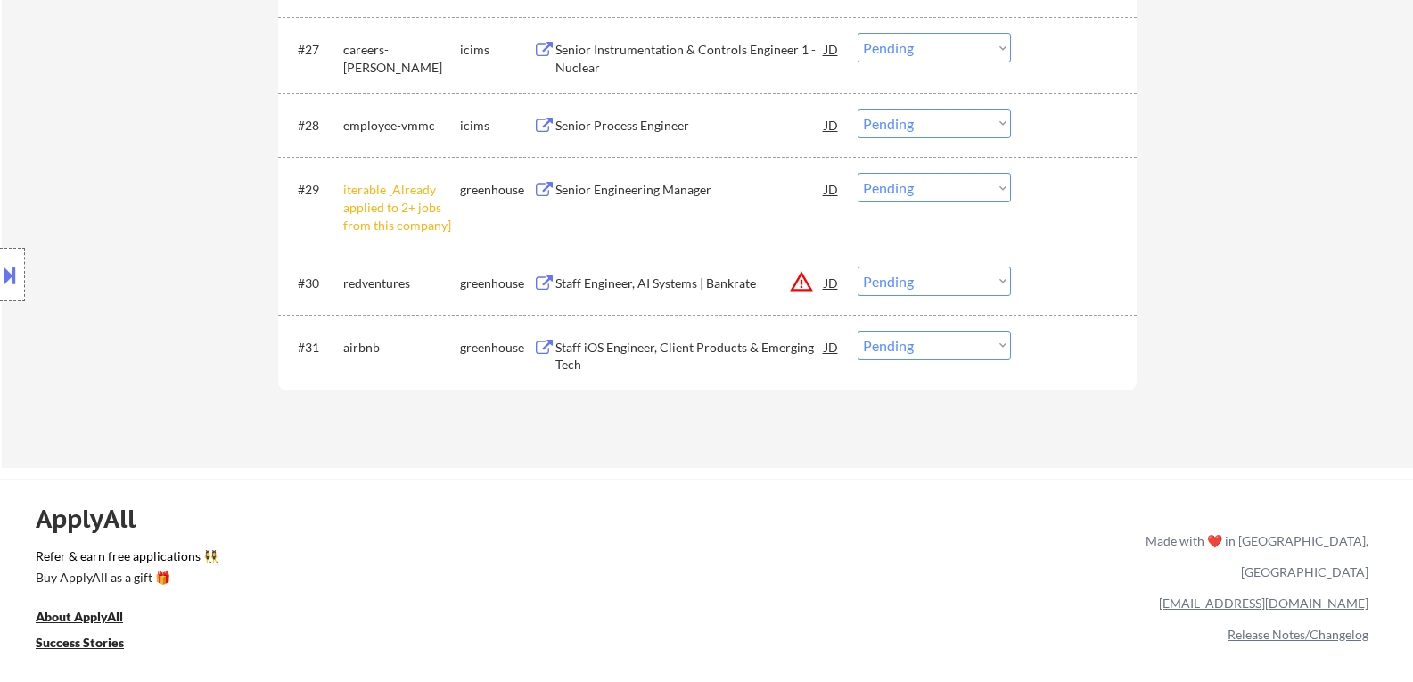
click at [1002, 185] on select "Choose an option... Pending Applied Excluded (Questions) Excluded (Expired) Exc…" at bounding box center [934, 187] width 153 height 29
click at [858, 173] on select "Choose an option... Pending Applied Excluded (Questions) Excluded (Expired) Exc…" at bounding box center [934, 187] width 153 height 29
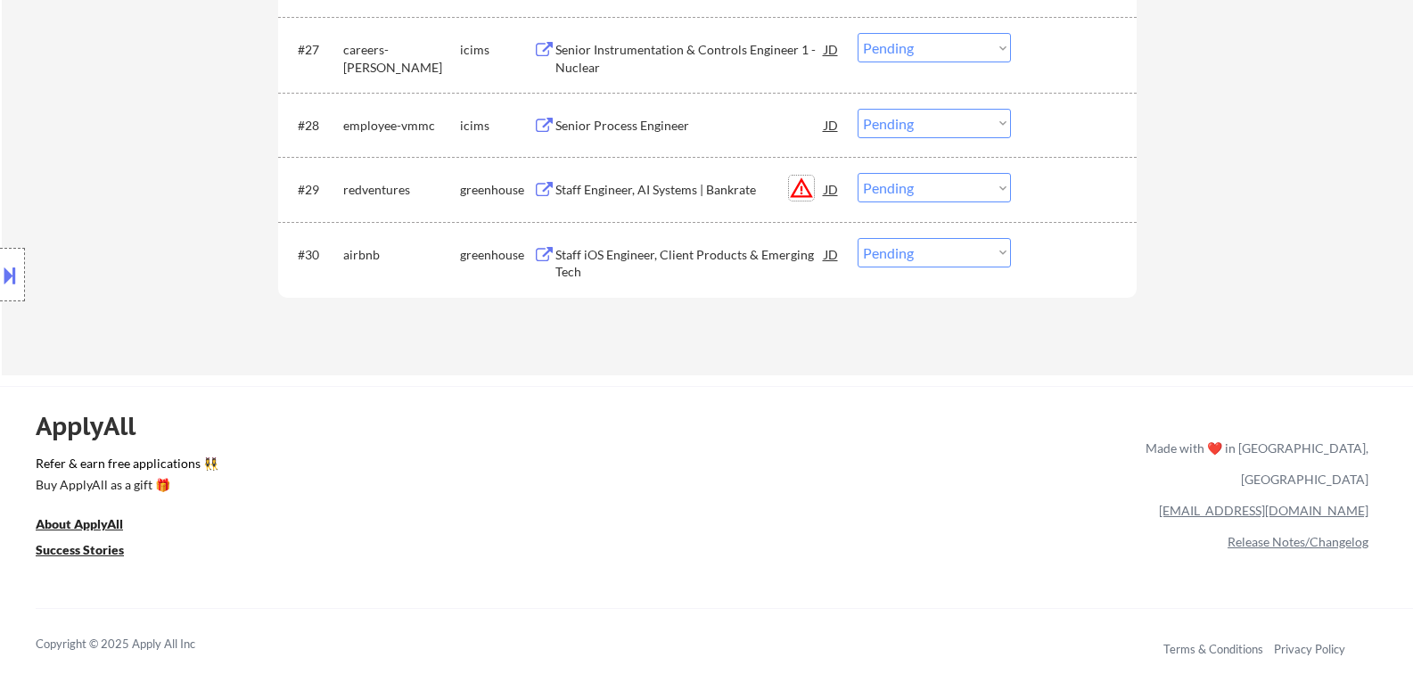
click at [801, 195] on button "warning_amber" at bounding box center [801, 188] width 25 height 25
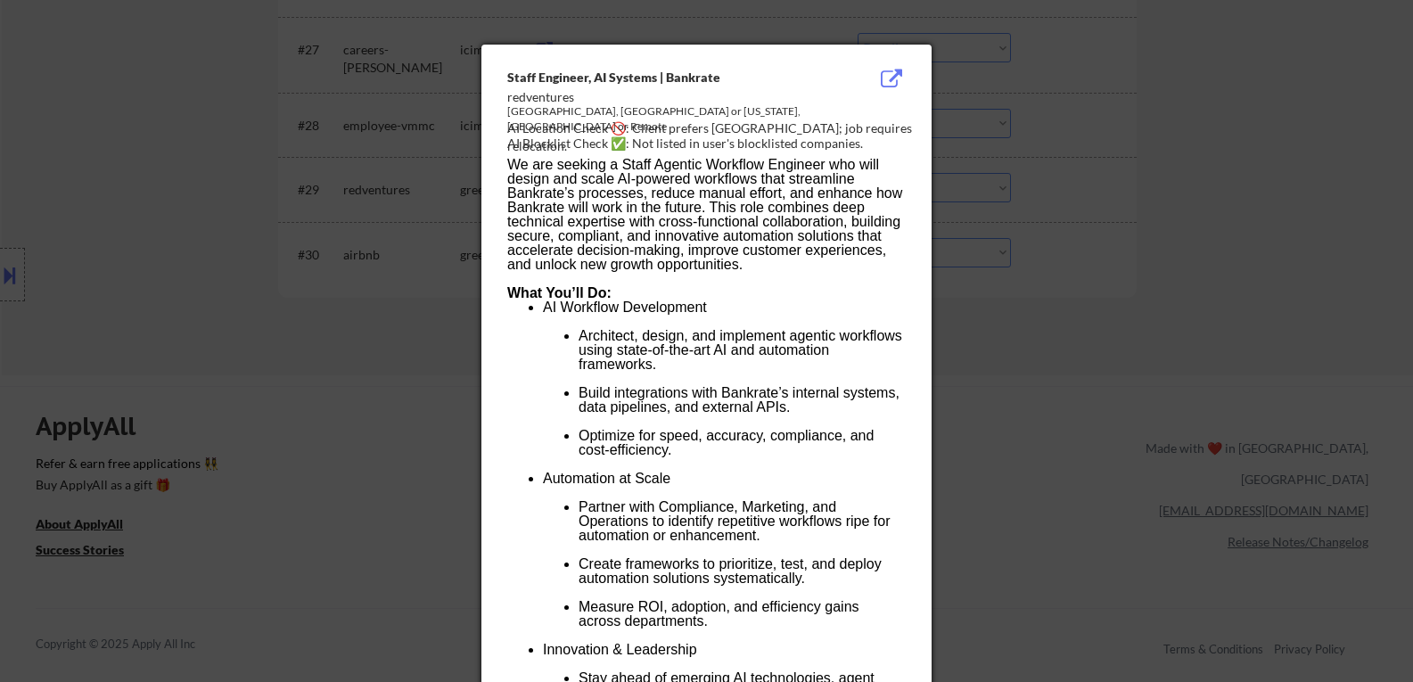
click at [295, 465] on div at bounding box center [706, 341] width 1413 height 682
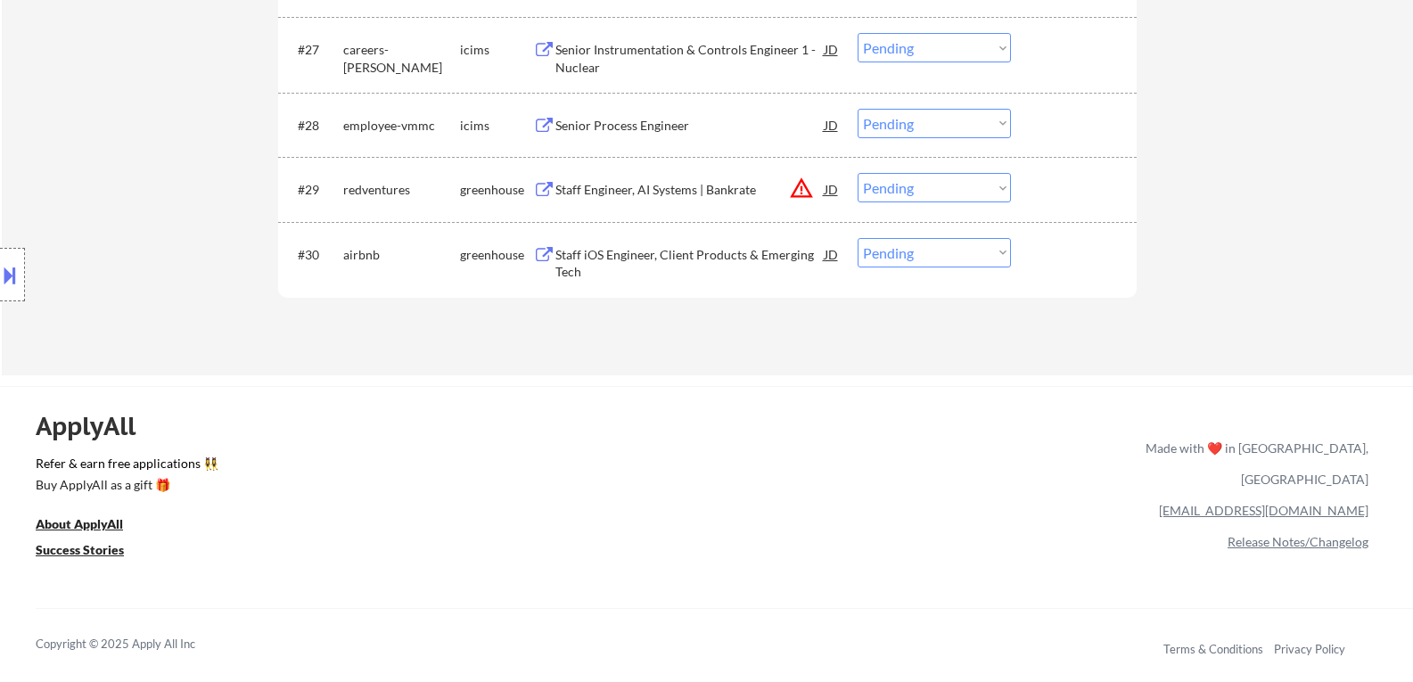
click at [547, 187] on button at bounding box center [544, 190] width 22 height 17
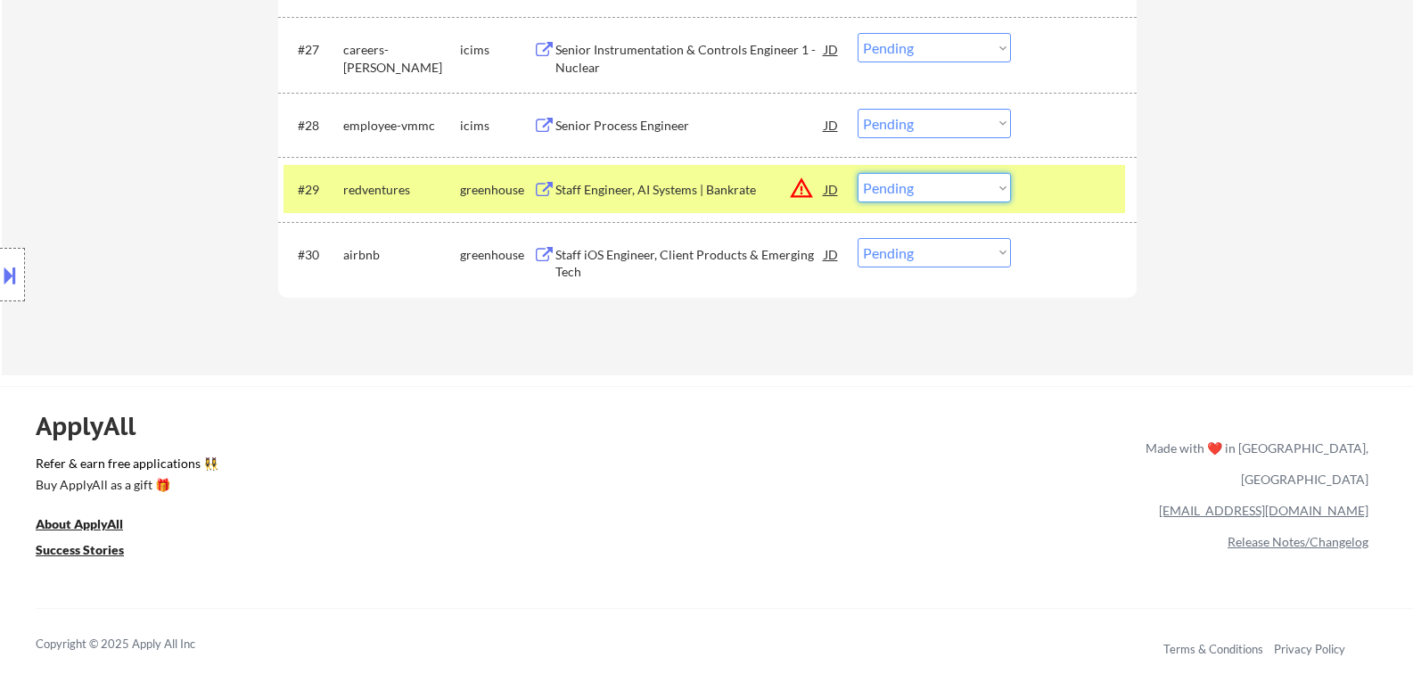
click at [1001, 188] on select "Choose an option... Pending Applied Excluded (Questions) Excluded (Expired) Exc…" at bounding box center [934, 187] width 153 height 29
click at [858, 173] on select "Choose an option... Pending Applied Excluded (Questions) Excluded (Expired) Exc…" at bounding box center [934, 187] width 153 height 29
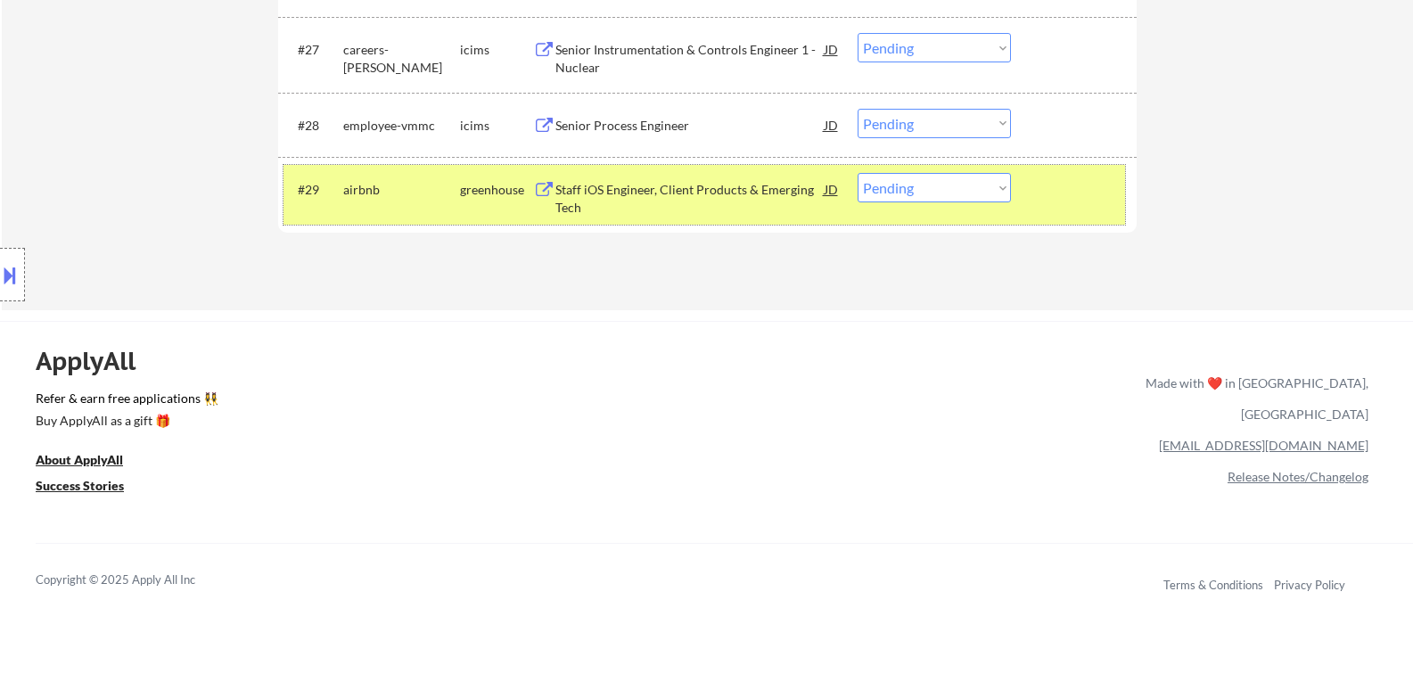
click at [532, 180] on div "greenhouse" at bounding box center [496, 189] width 73 height 32
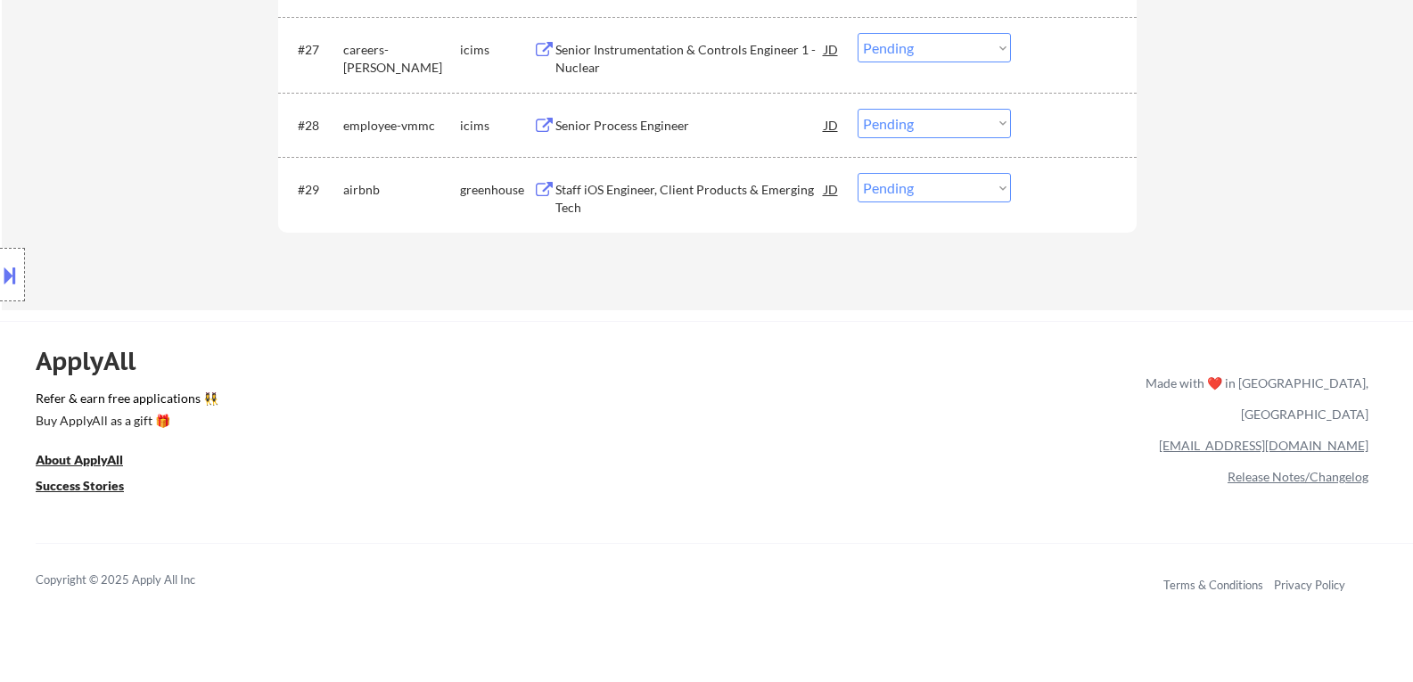
click at [543, 190] on button at bounding box center [544, 190] width 22 height 17
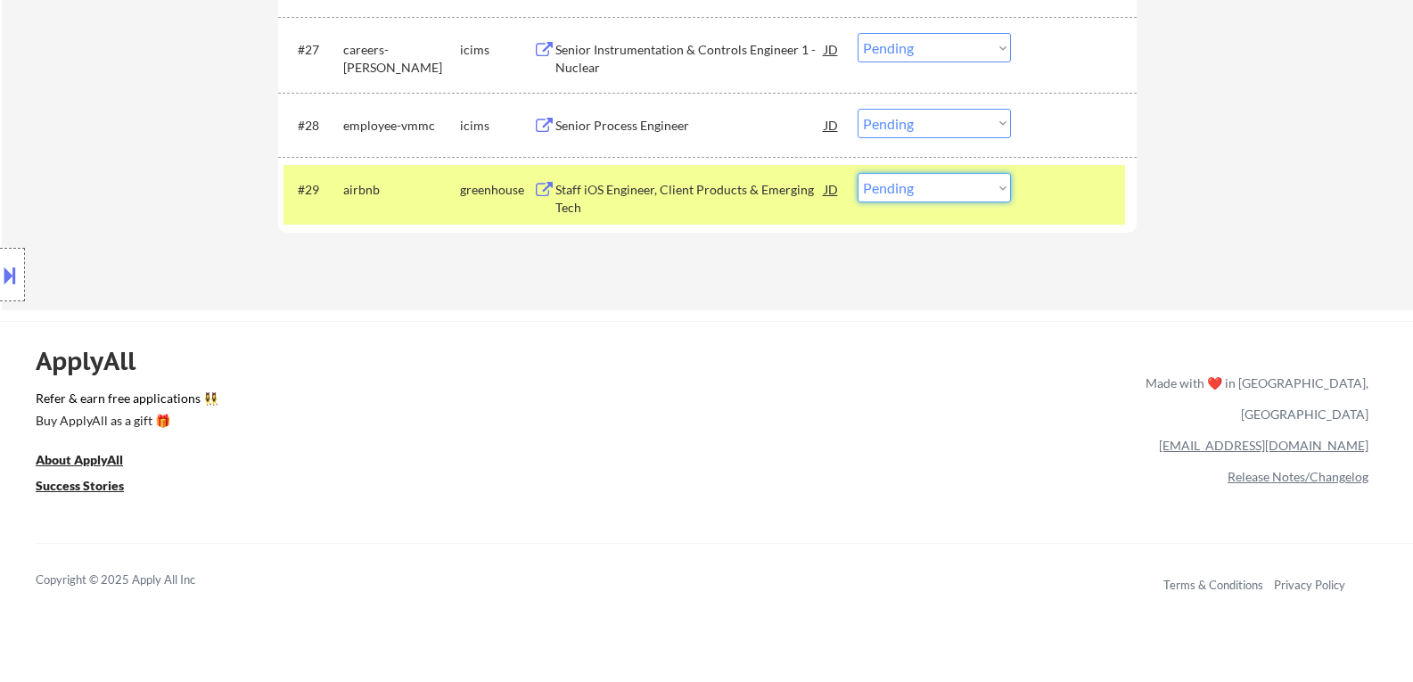
click at [999, 188] on select "Choose an option... Pending Applied Excluded (Questions) Excluded (Expired) Exc…" at bounding box center [934, 187] width 153 height 29
click at [858, 173] on select "Choose an option... Pending Applied Excluded (Questions) Excluded (Expired) Exc…" at bounding box center [934, 187] width 153 height 29
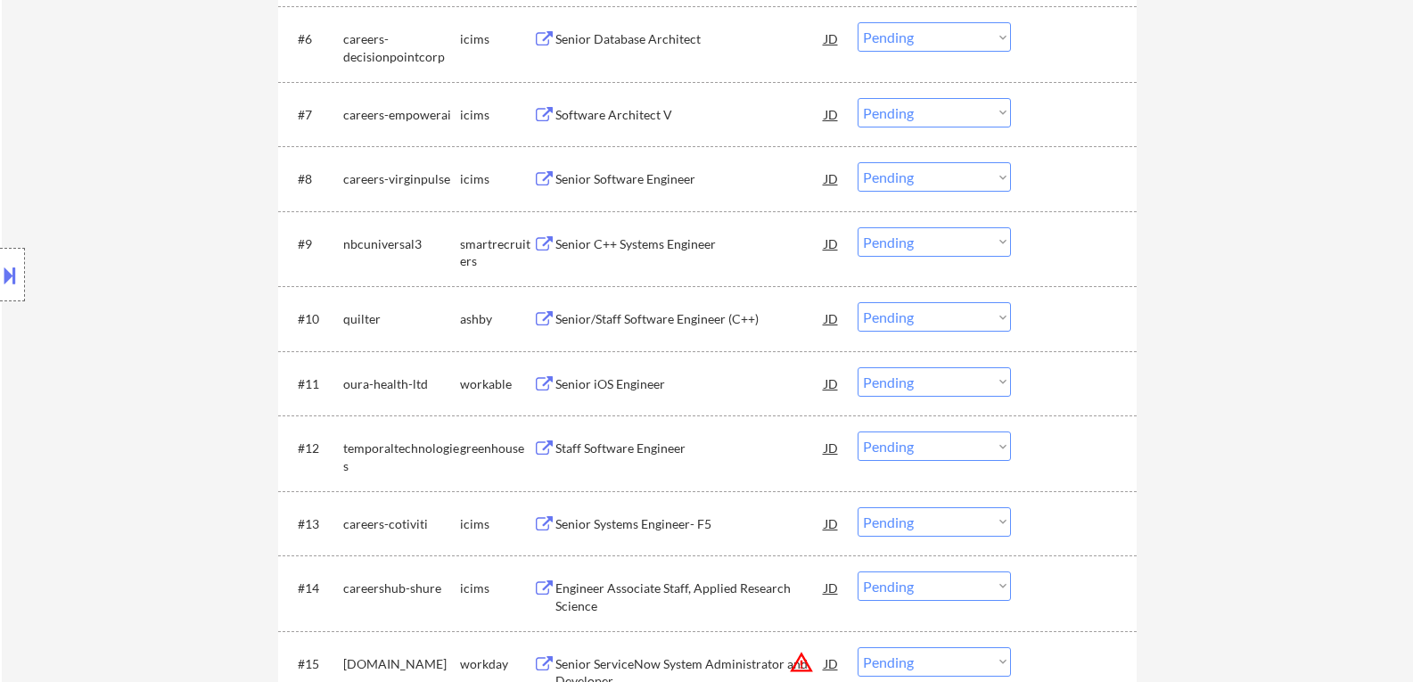
scroll to position [981, 0]
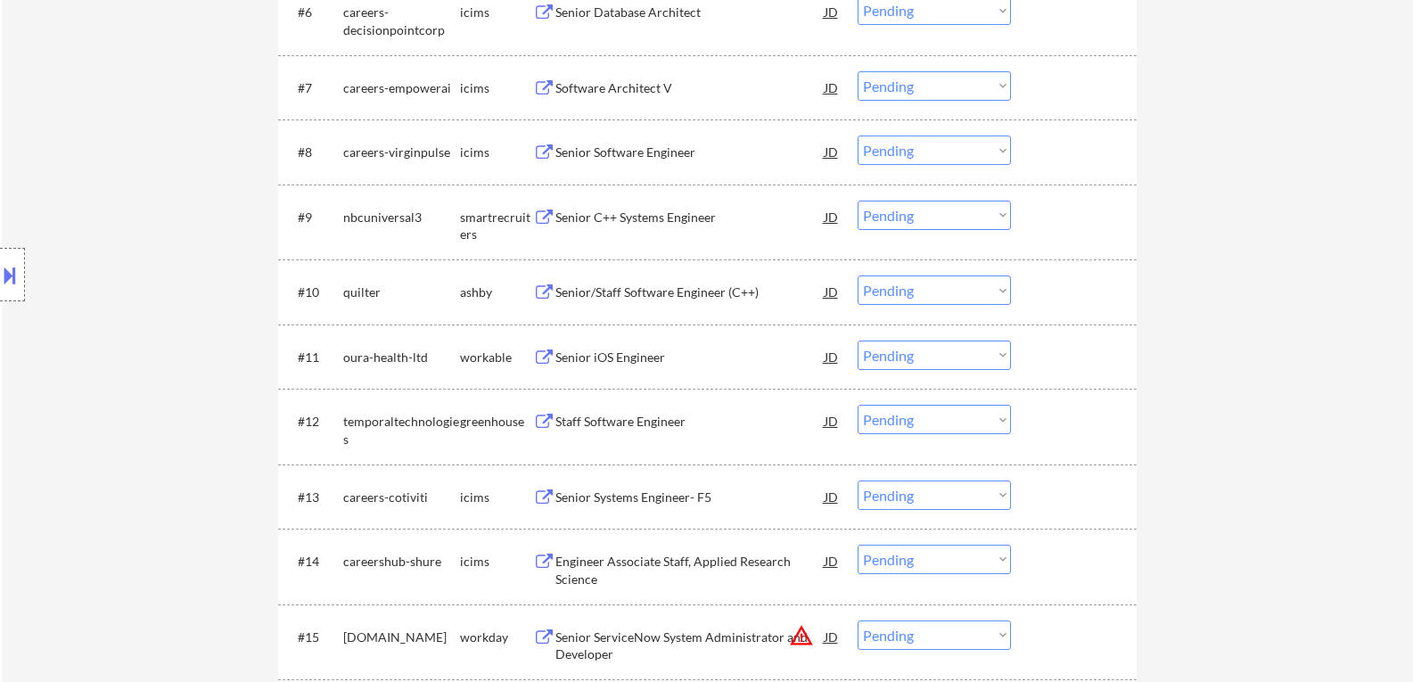
click at [545, 218] on button at bounding box center [544, 218] width 22 height 17
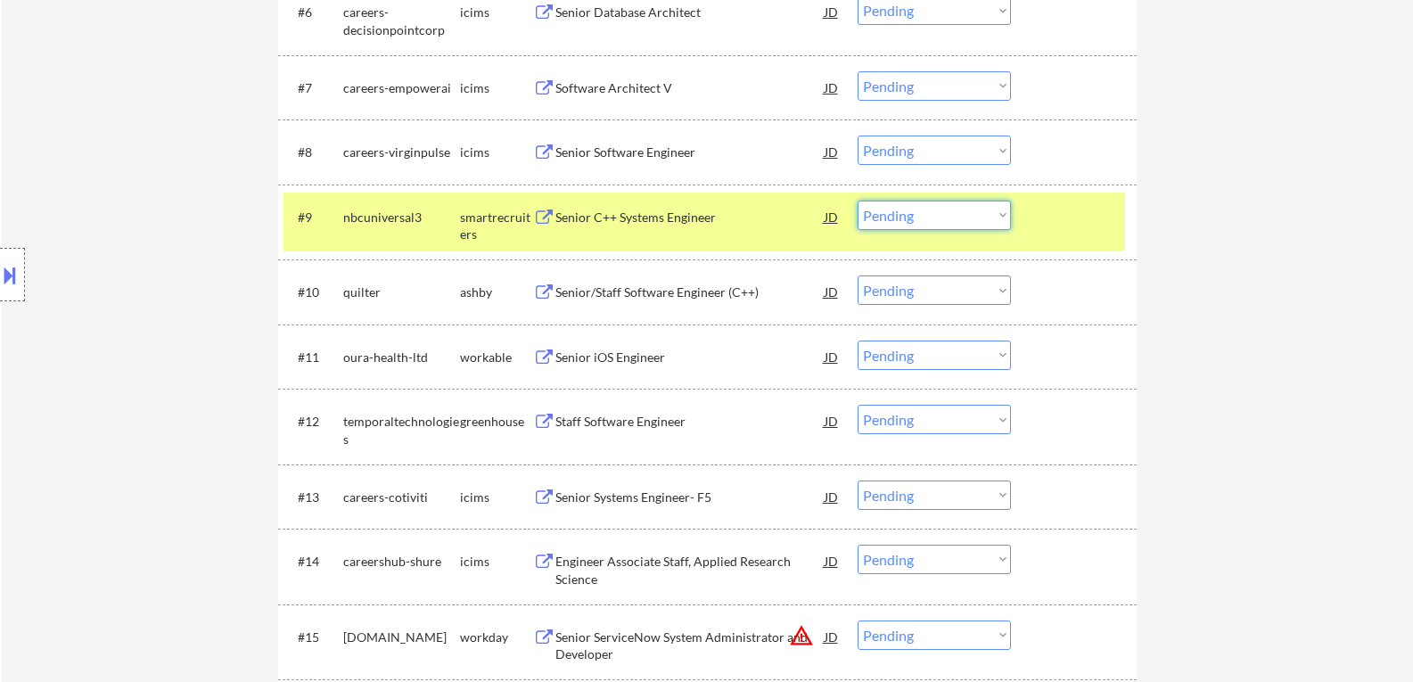
click at [1005, 217] on select "Choose an option... Pending Applied Excluded (Questions) Excluded (Expired) Exc…" at bounding box center [934, 215] width 153 height 29
click at [858, 201] on select "Choose an option... Pending Applied Excluded (Questions) Excluded (Expired) Exc…" at bounding box center [934, 215] width 153 height 29
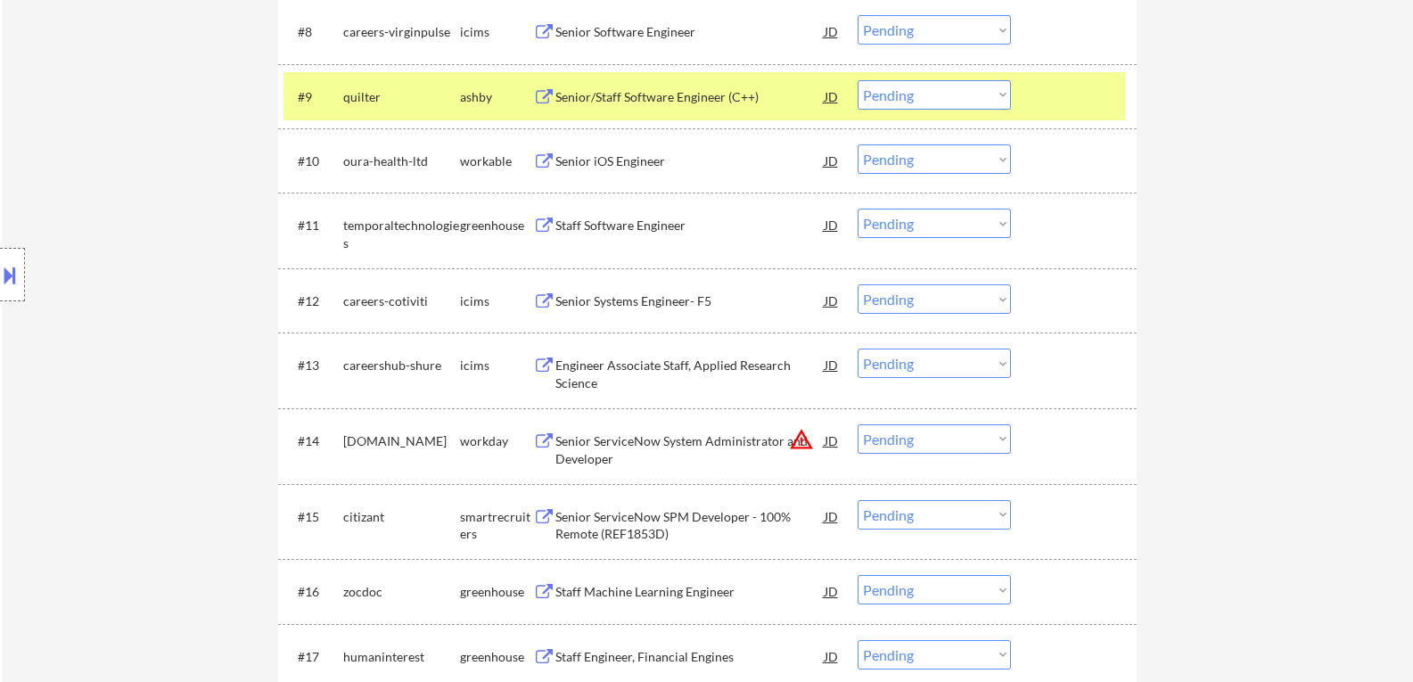
scroll to position [1070, 0]
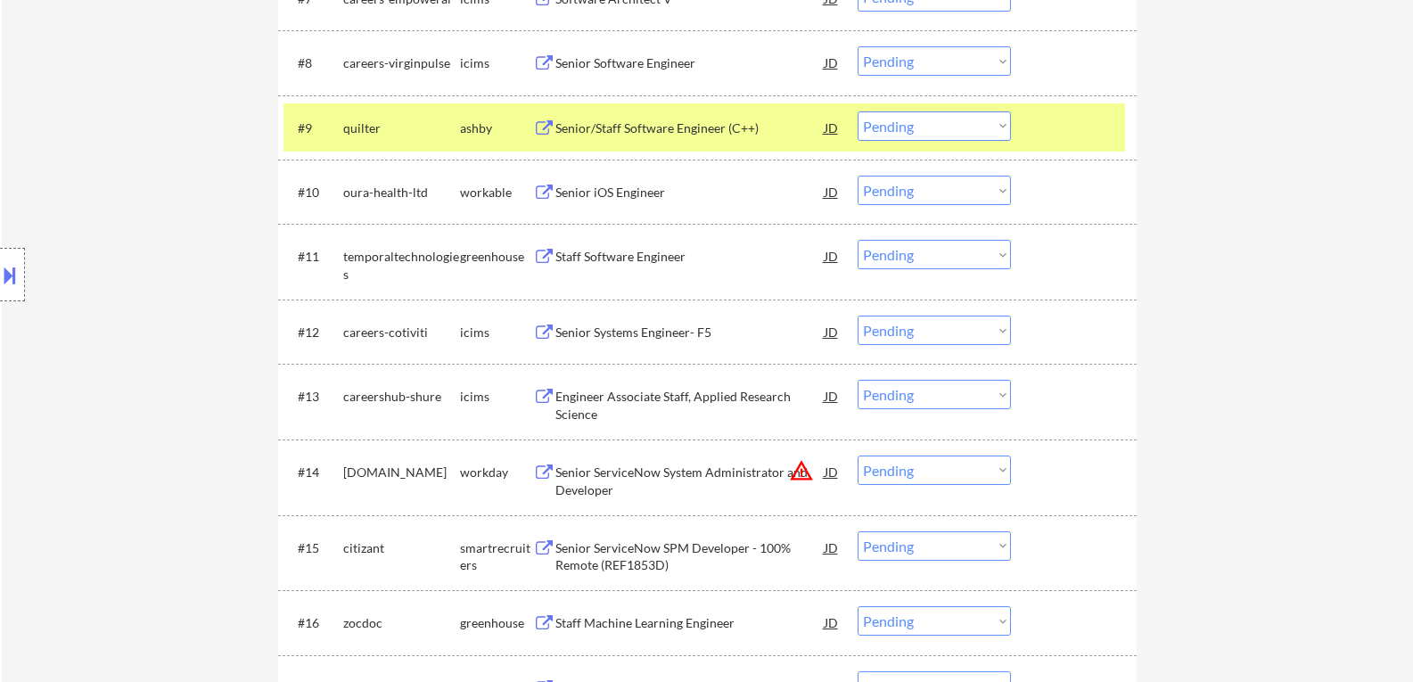
click at [543, 123] on button at bounding box center [544, 128] width 22 height 17
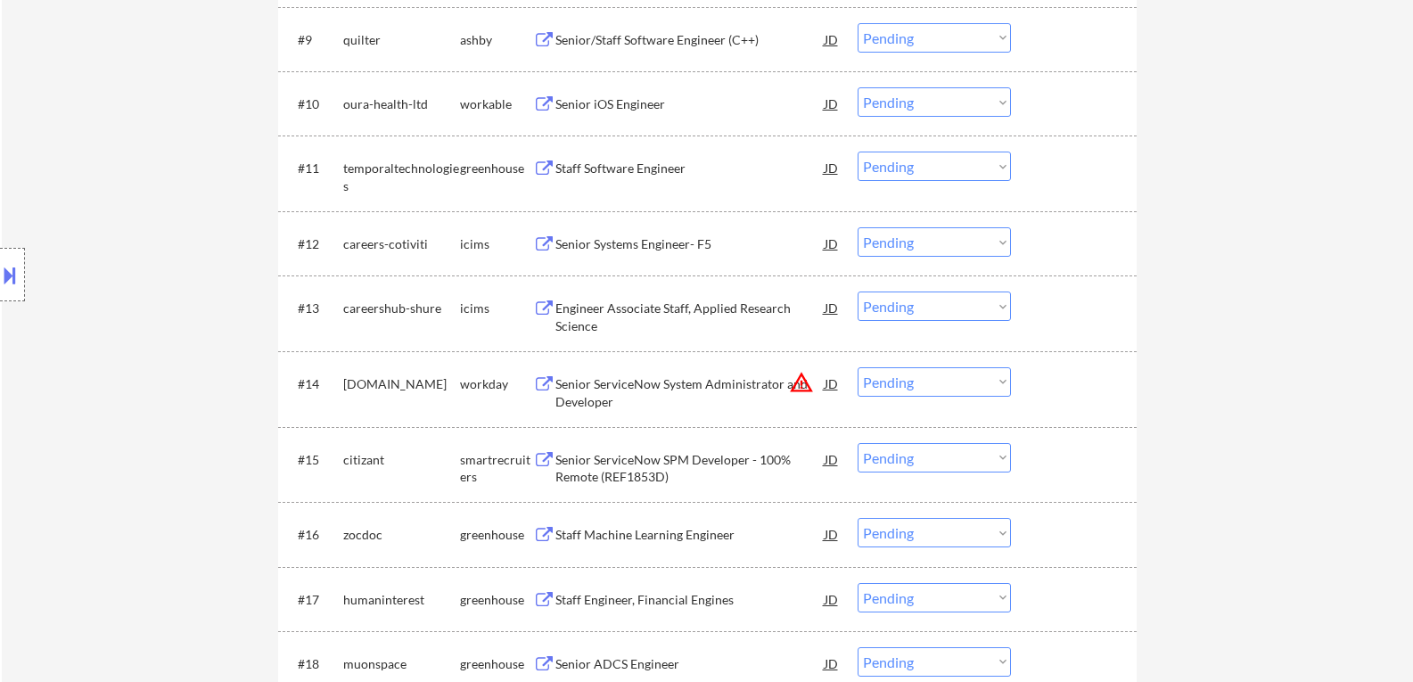
scroll to position [1159, 0]
click at [1002, 35] on select "Choose an option... Pending Applied Excluded (Questions) Excluded (Expired) Exc…" at bounding box center [934, 36] width 153 height 29
click at [858, 22] on select "Choose an option... Pending Applied Excluded (Questions) Excluded (Expired) Exc…" at bounding box center [934, 36] width 153 height 29
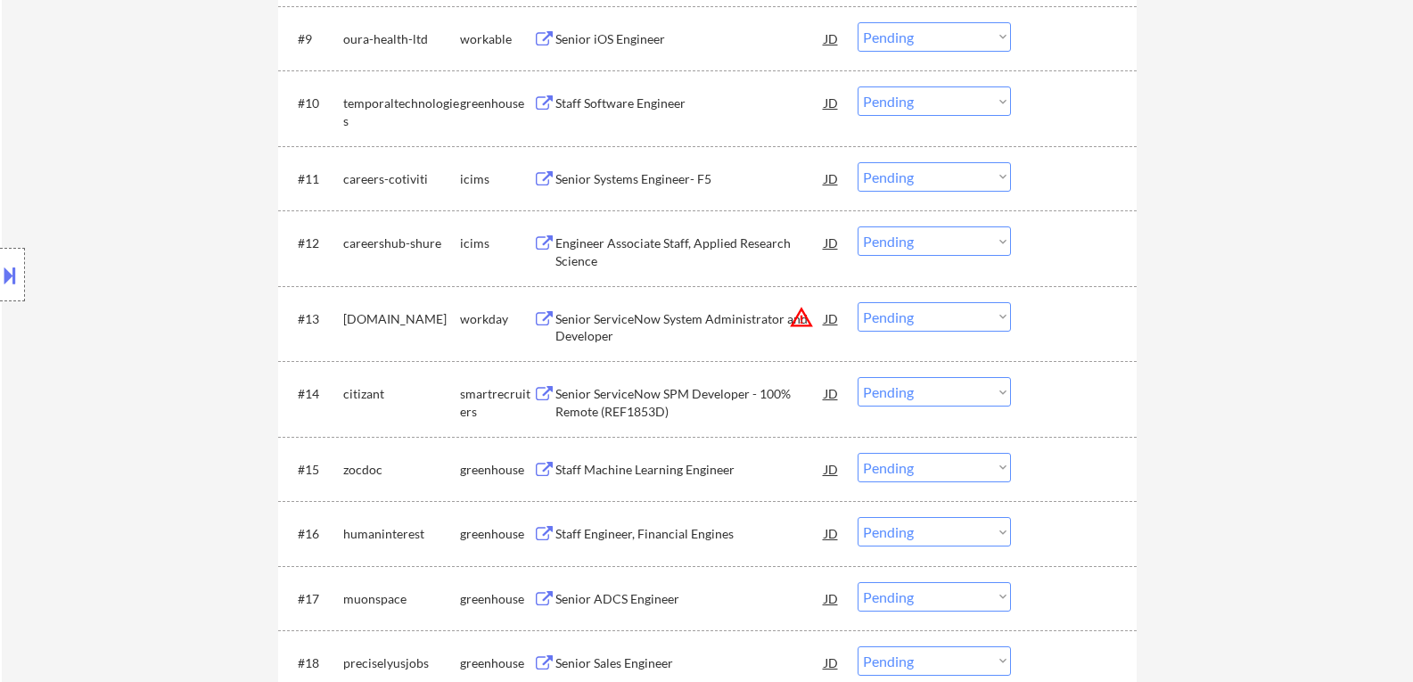
click at [540, 101] on button at bounding box center [544, 103] width 22 height 17
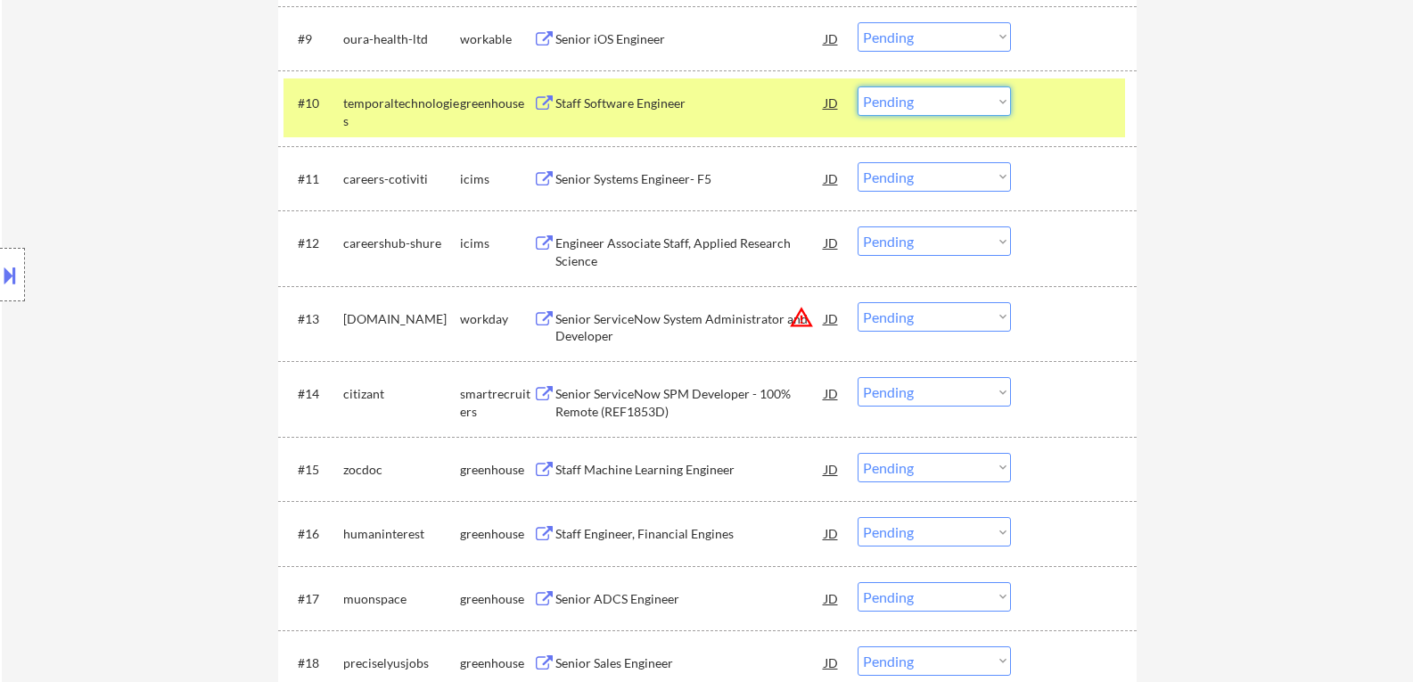
click at [1000, 103] on select "Choose an option... Pending Applied Excluded (Questions) Excluded (Expired) Exc…" at bounding box center [934, 100] width 153 height 29
click at [858, 86] on select "Choose an option... Pending Applied Excluded (Questions) Excluded (Expired) Exc…" at bounding box center [934, 100] width 153 height 29
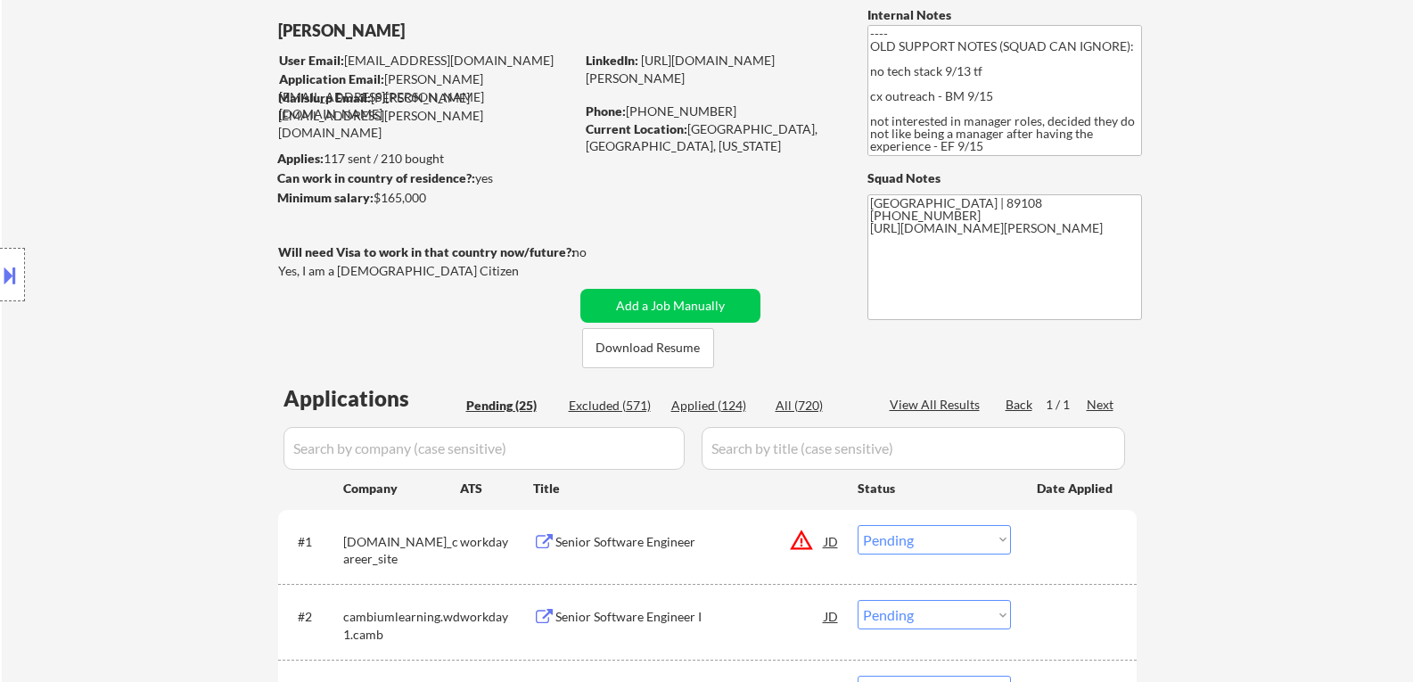
scroll to position [0, 0]
